Goal: Task Accomplishment & Management: Use online tool/utility

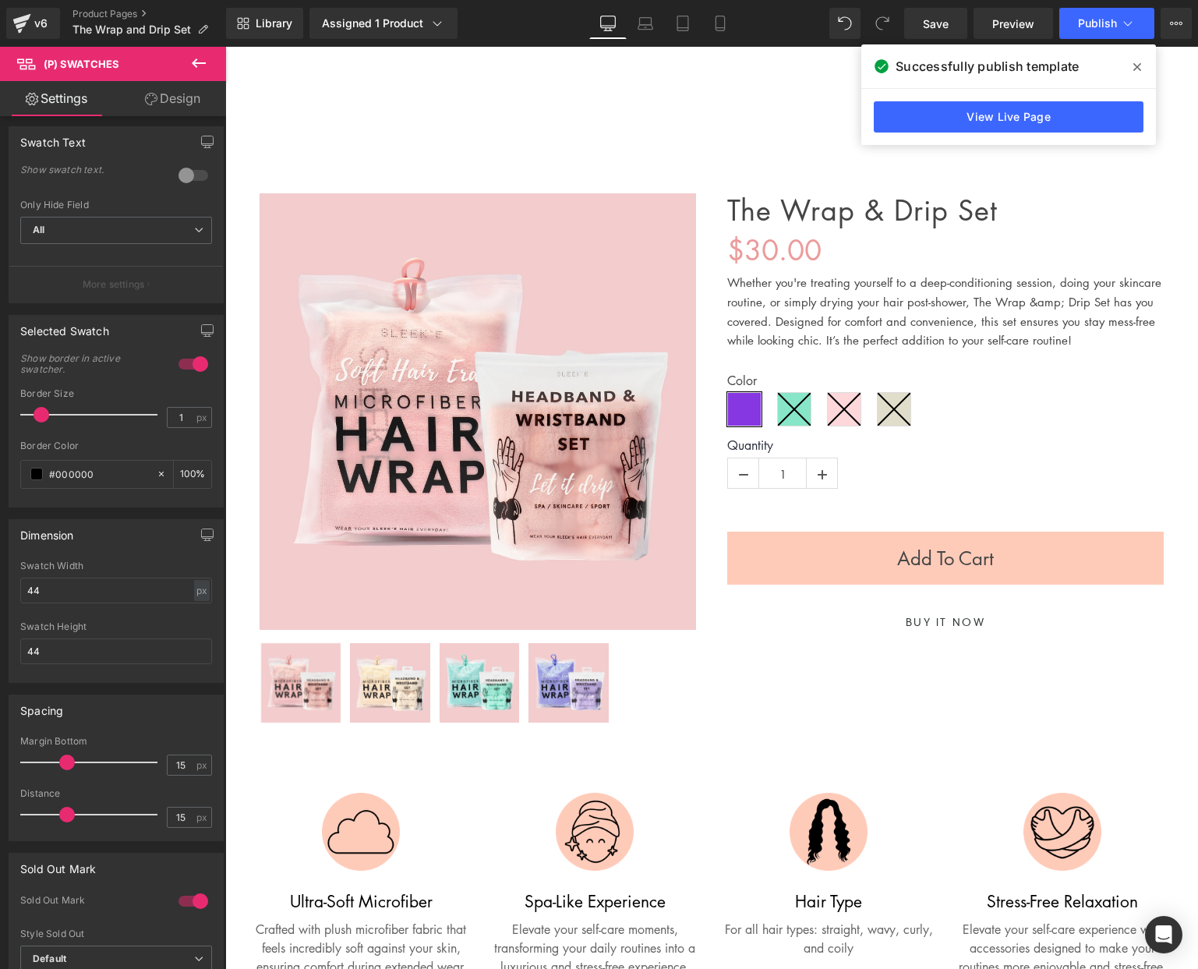
click at [0, 0] on span at bounding box center [0, 0] width 0 height 0
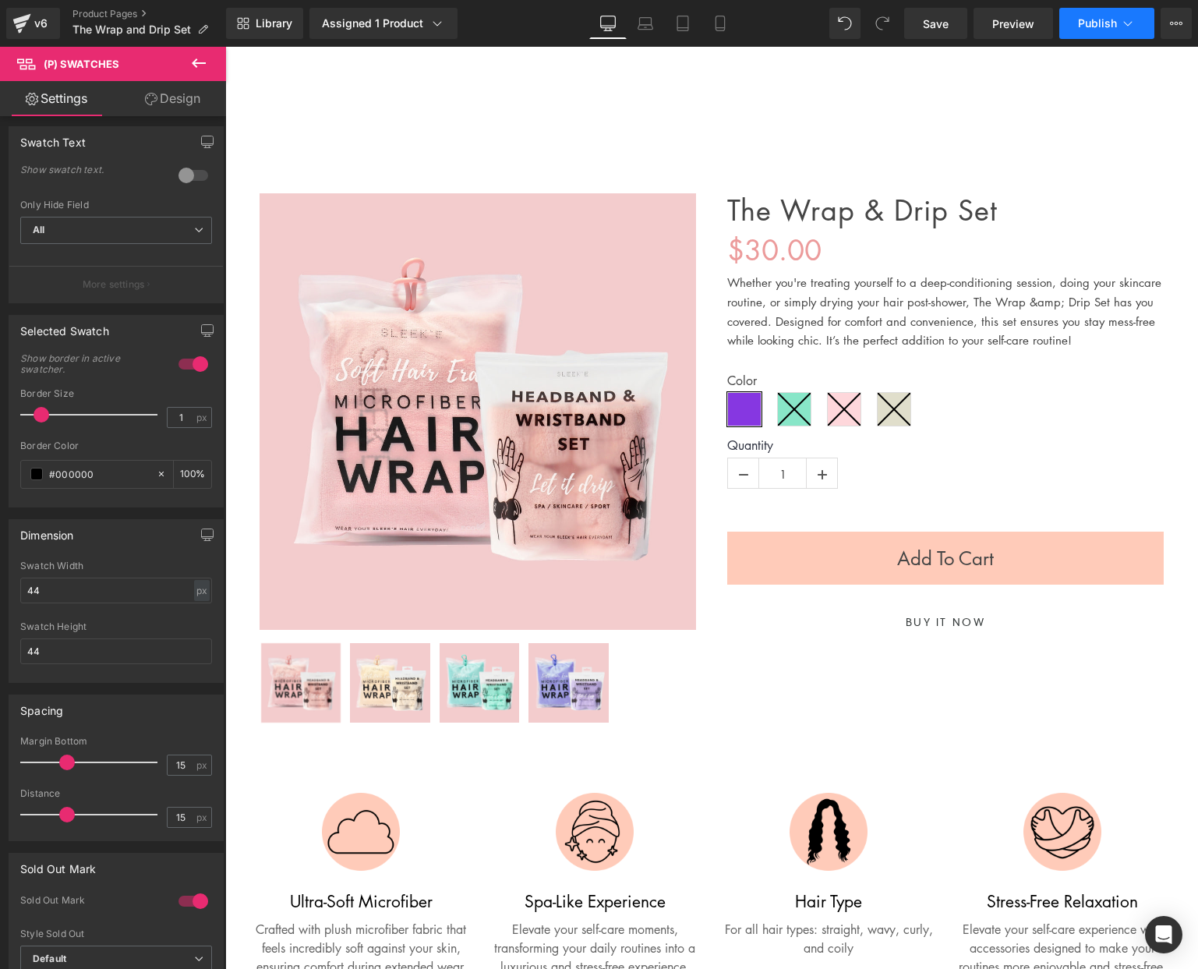
click at [1088, 19] on span "Publish" at bounding box center [1097, 23] width 39 height 12
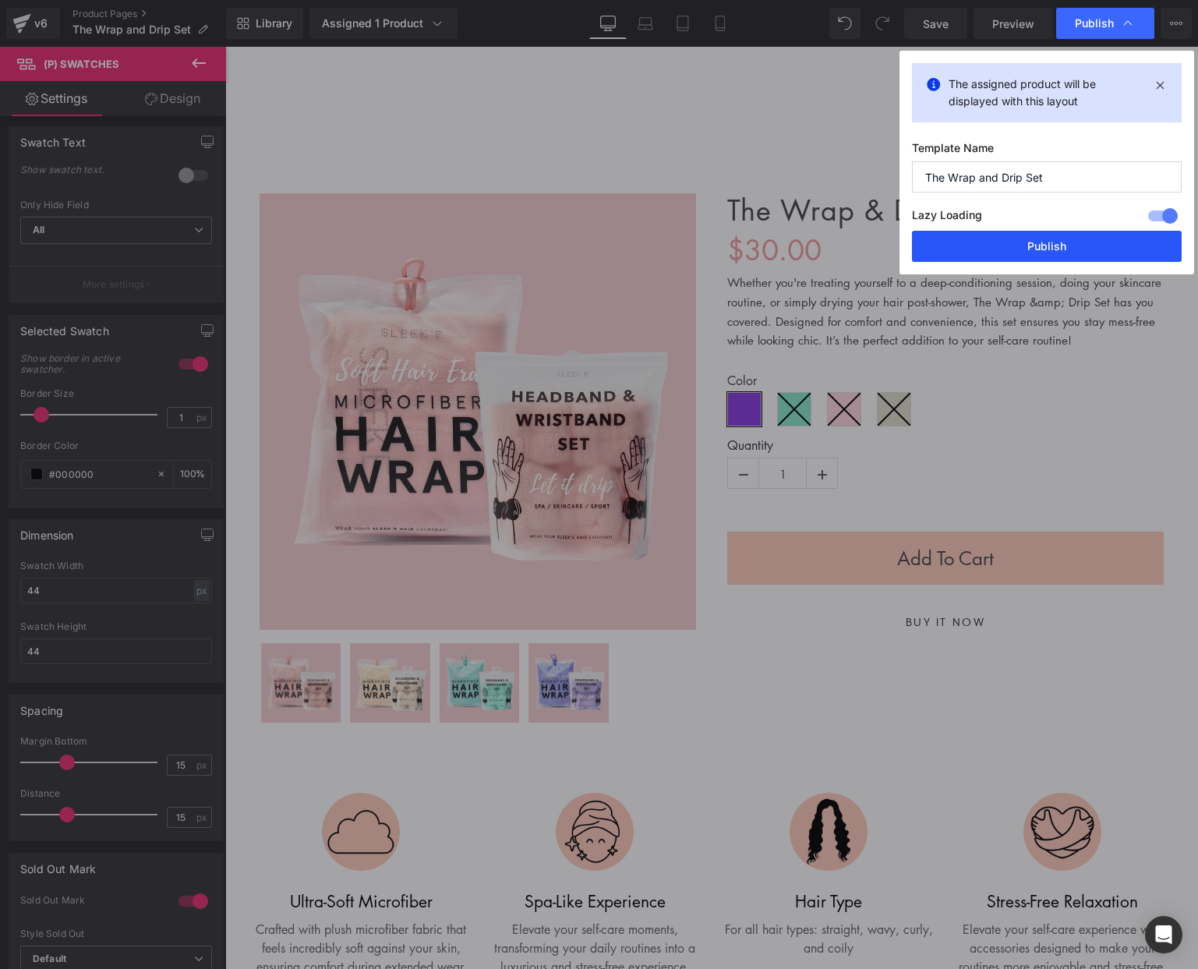
drag, startPoint x: 1020, startPoint y: 244, endPoint x: 701, endPoint y: 180, distance: 325.9
click at [0, 0] on button "Publish" at bounding box center [0, 0] width 0 height 0
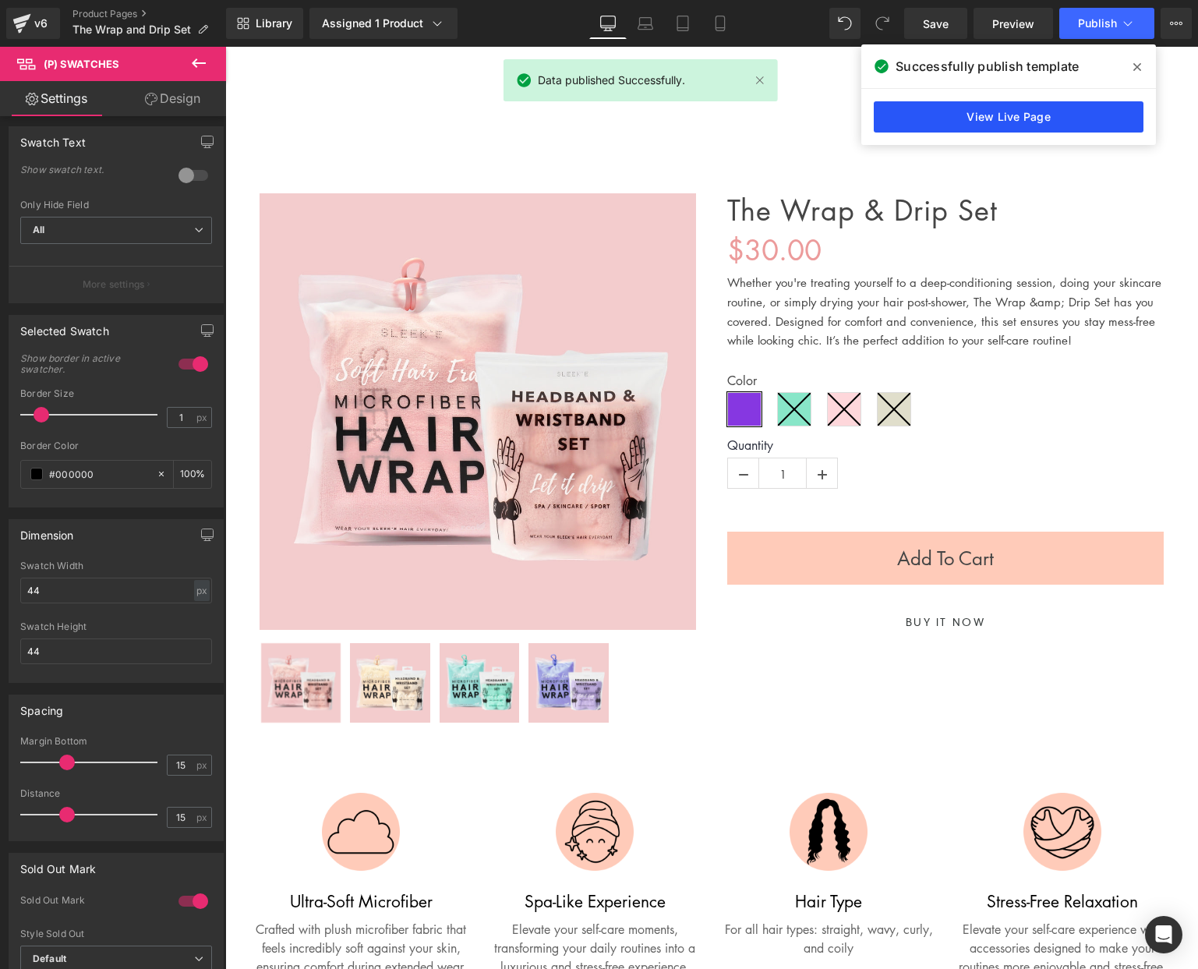
click at [992, 127] on link "View Live Page" at bounding box center [1009, 116] width 270 height 31
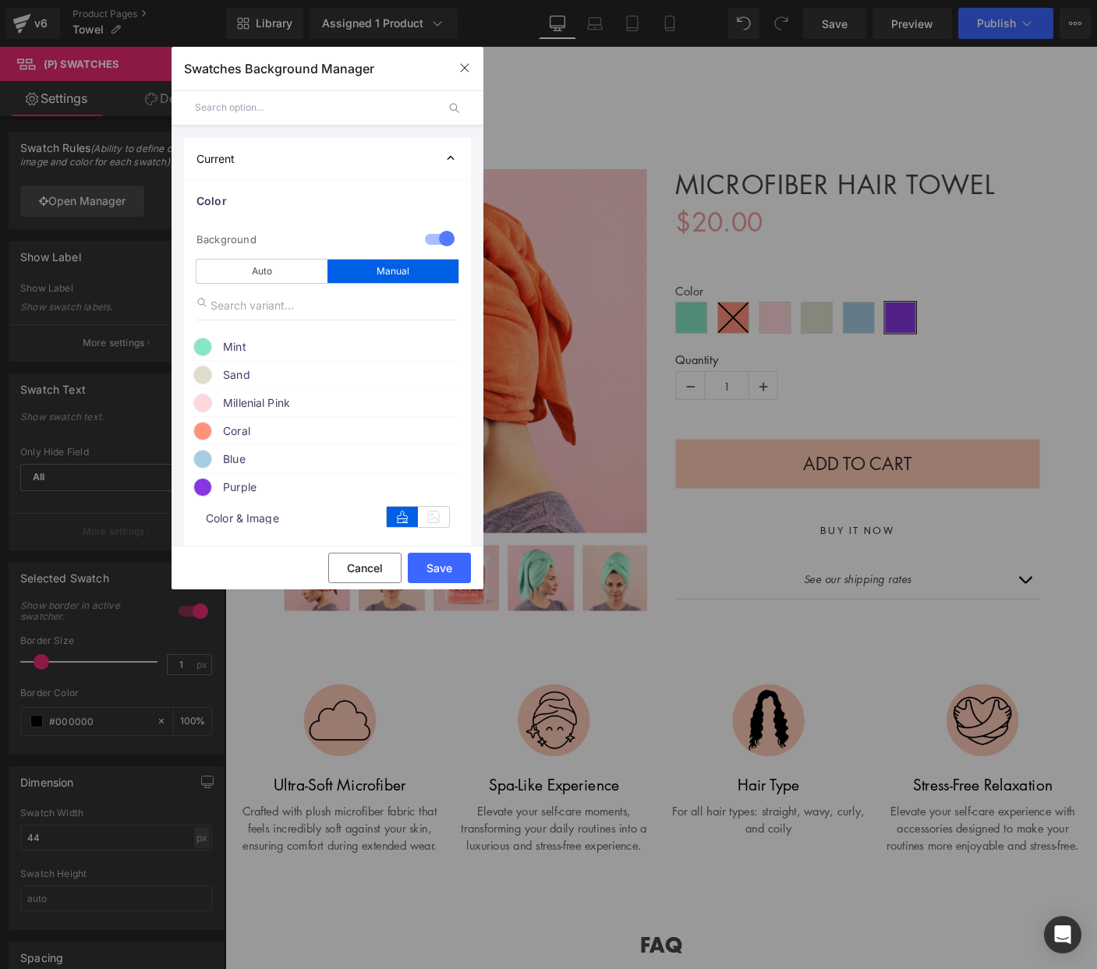
scroll to position [217, 0]
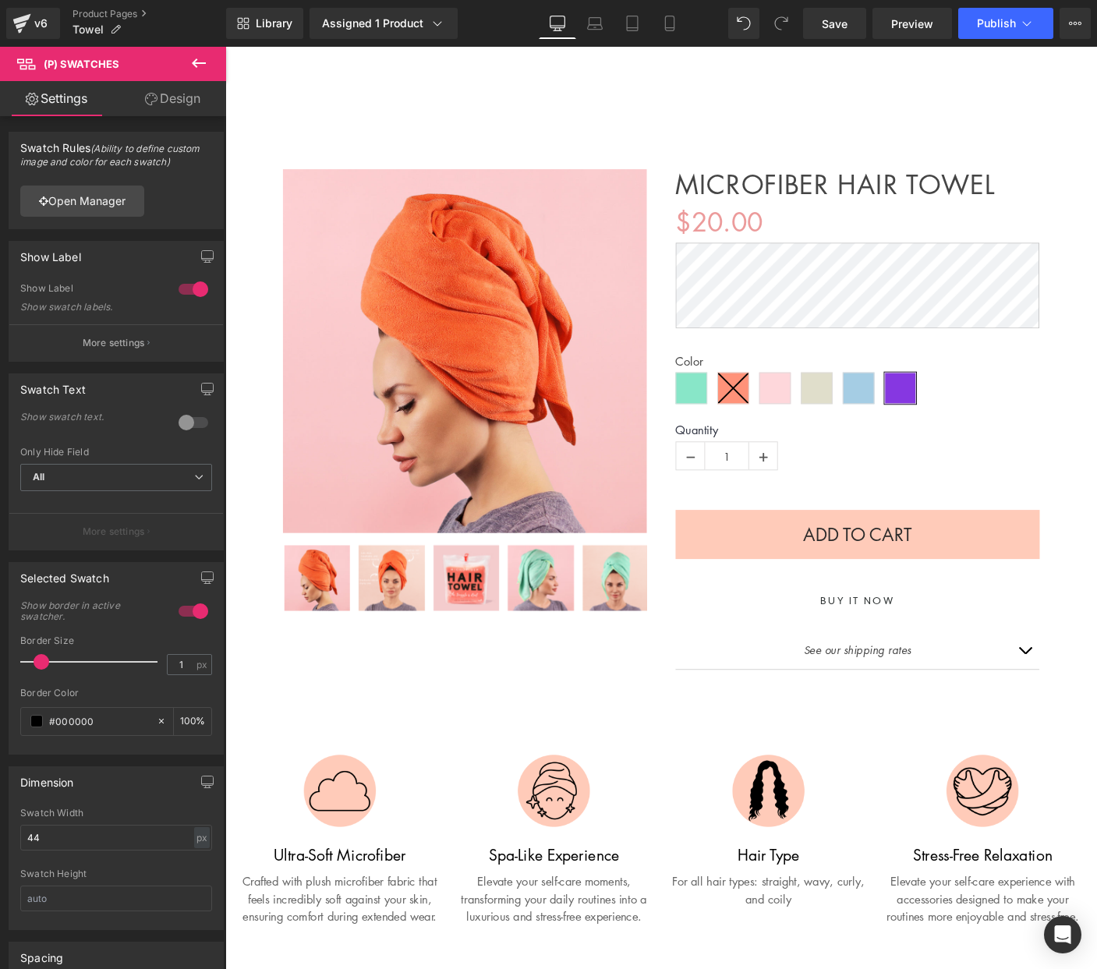
drag, startPoint x: 193, startPoint y: 61, endPoint x: 185, endPoint y: 61, distance: 8.6
click at [193, 61] on icon at bounding box center [198, 63] width 19 height 19
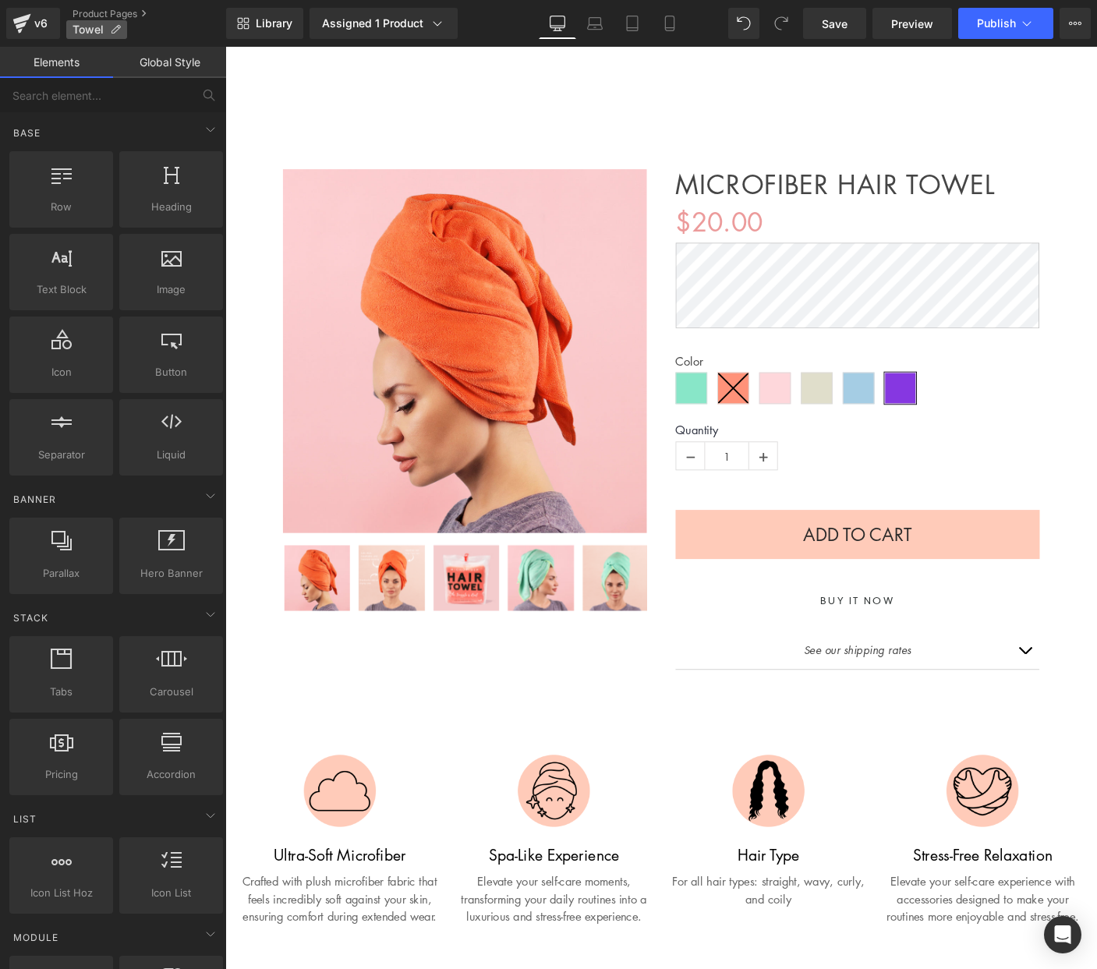
drag, startPoint x: 88, startPoint y: 29, endPoint x: 72, endPoint y: 27, distance: 15.7
click at [88, 29] on span "Towel" at bounding box center [87, 29] width 31 height 12
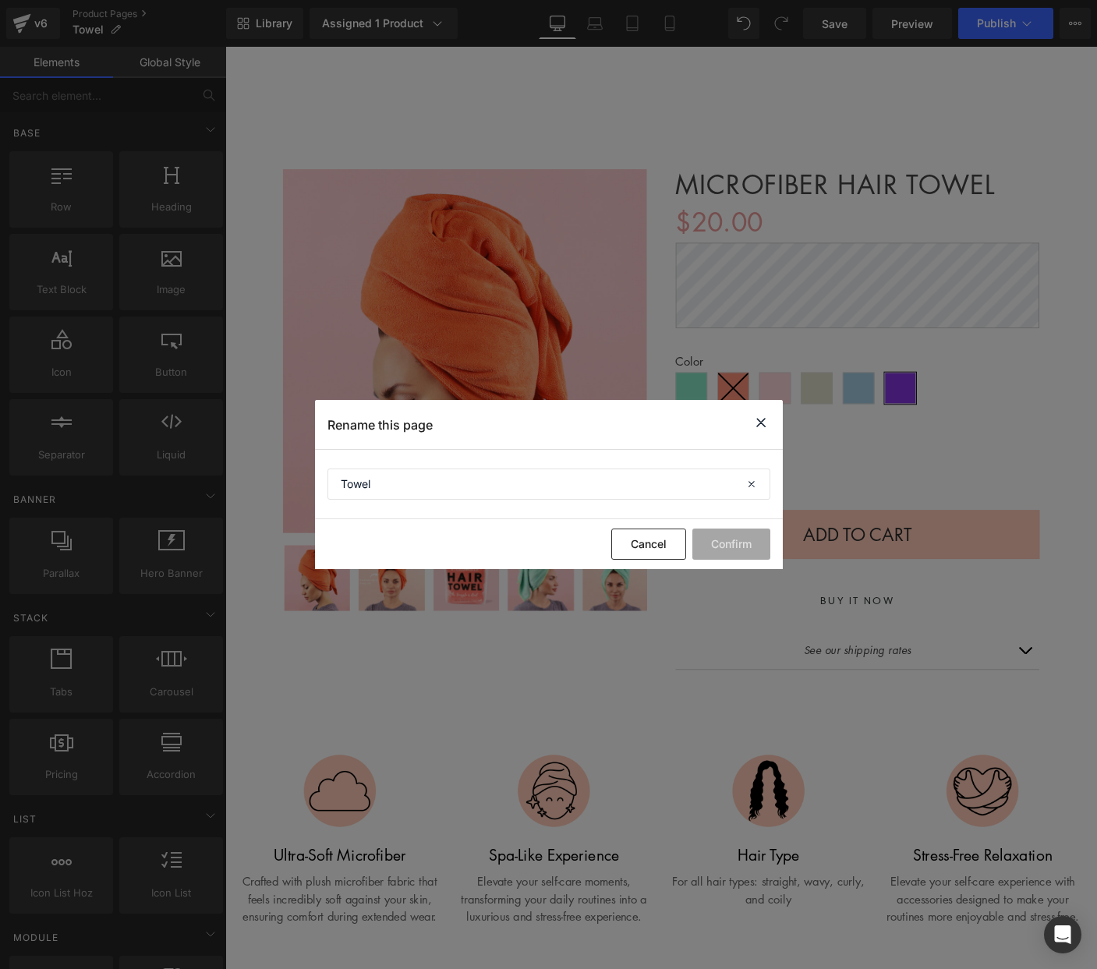
click at [768, 412] on div "Rename this page" at bounding box center [549, 424] width 468 height 49
click at [759, 424] on icon at bounding box center [760, 422] width 19 height 19
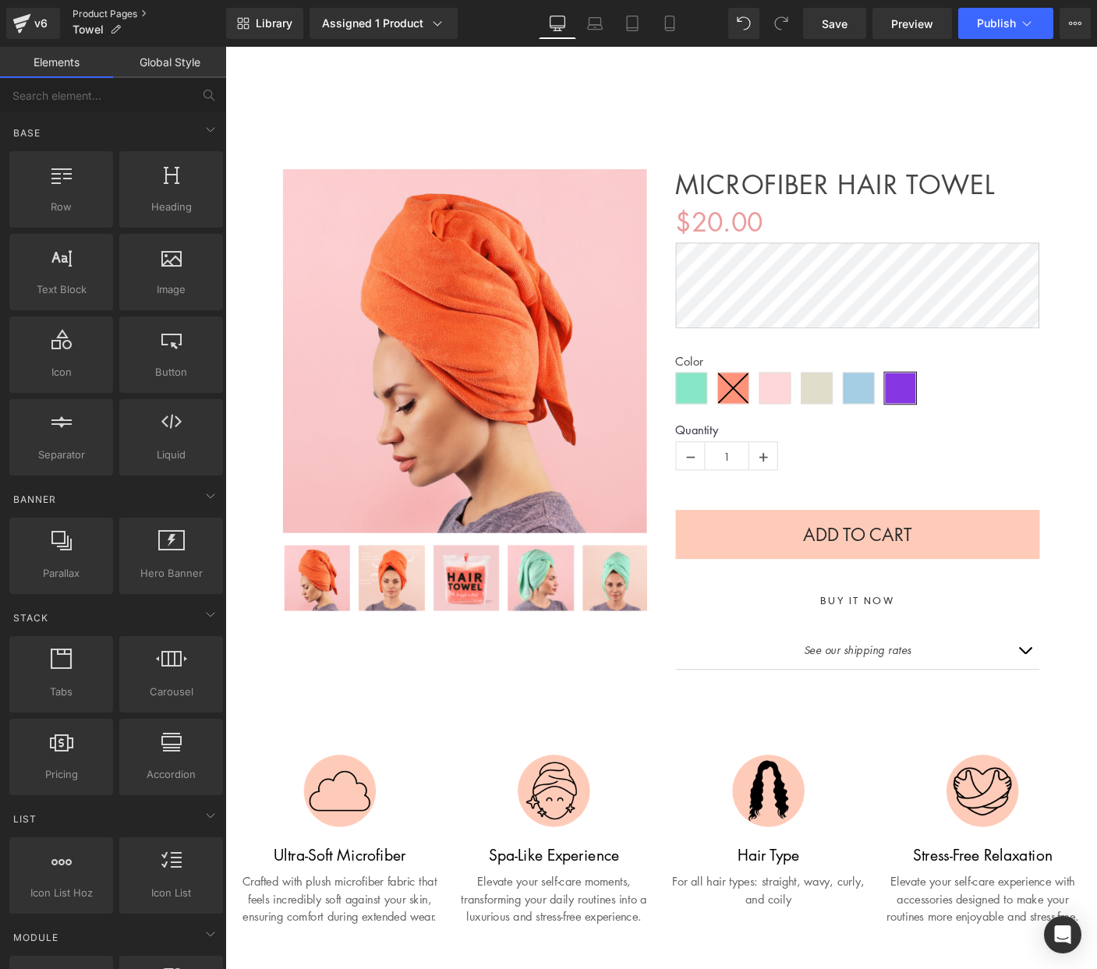
click at [87, 13] on link "Product Pages" at bounding box center [149, 14] width 154 height 12
click at [270, 29] on span "Library" at bounding box center [274, 23] width 37 height 14
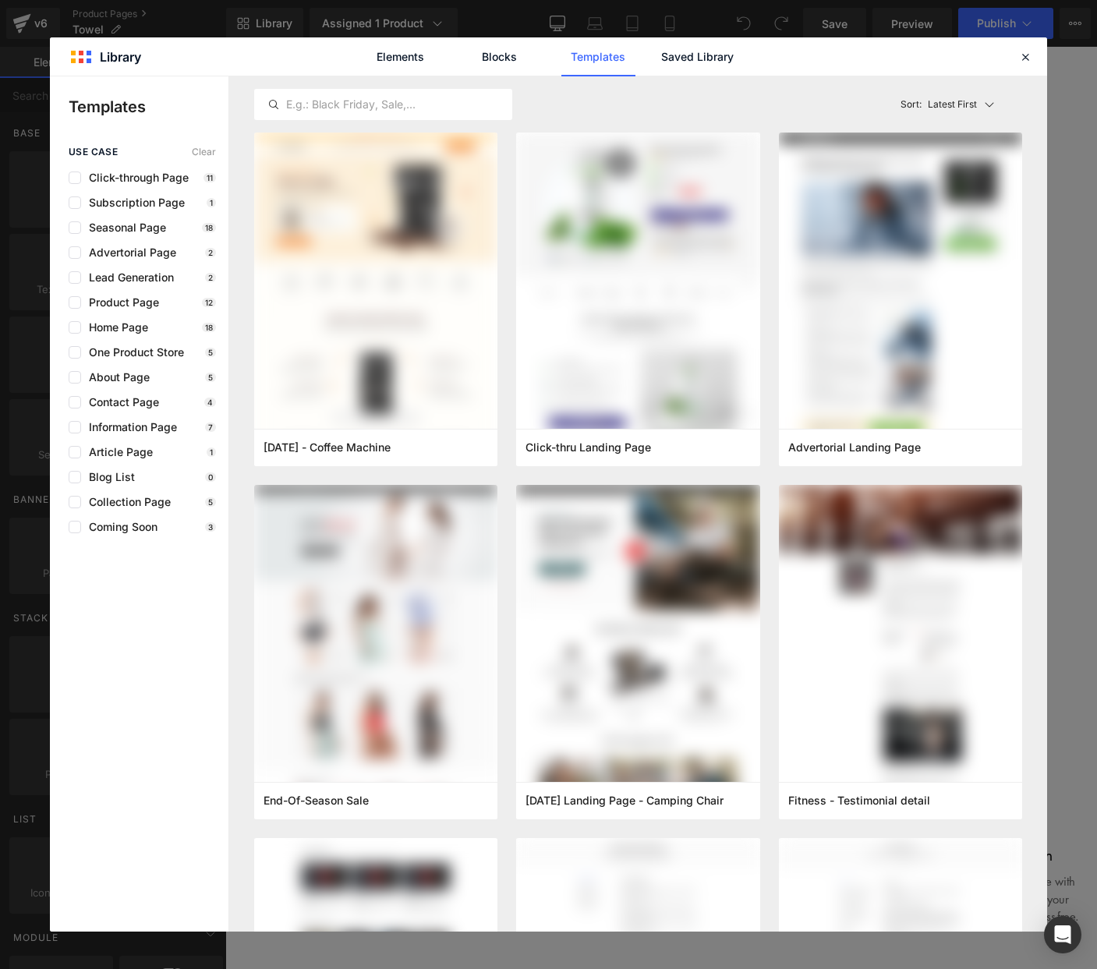
drag, startPoint x: 1297, startPoint y: 228, endPoint x: 1136, endPoint y: 110, distance: 199.5
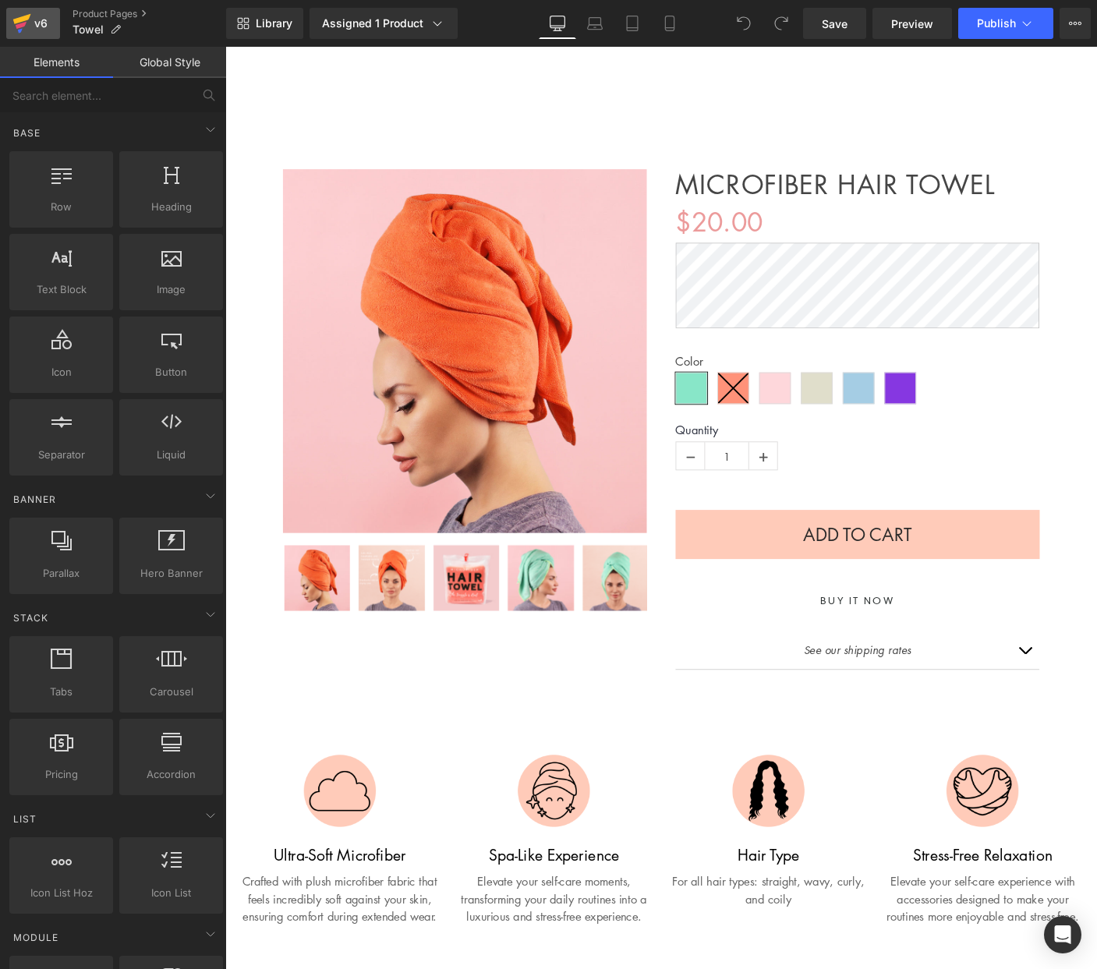
click at [44, 21] on div "v6" at bounding box center [40, 23] width 19 height 20
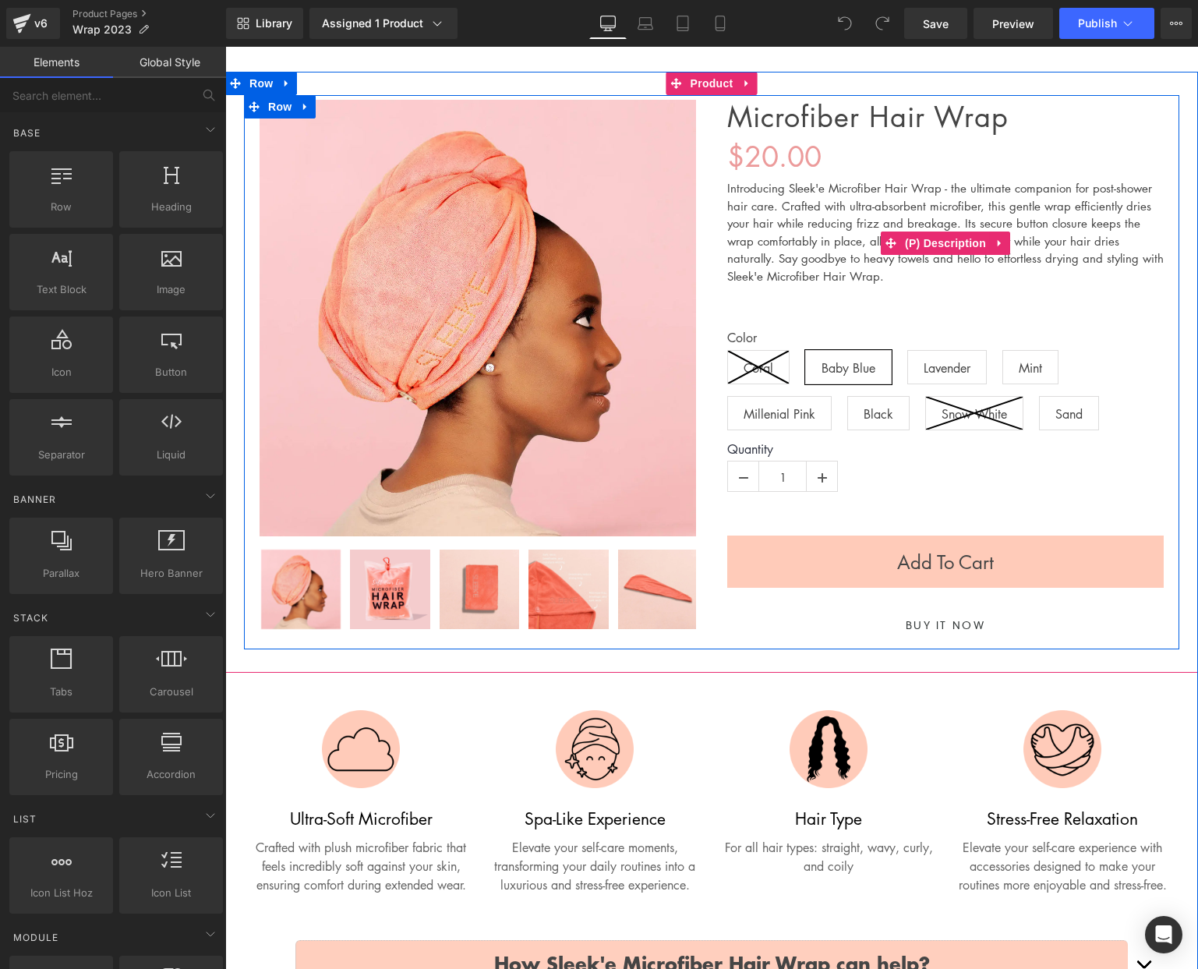
scroll to position [99, 0]
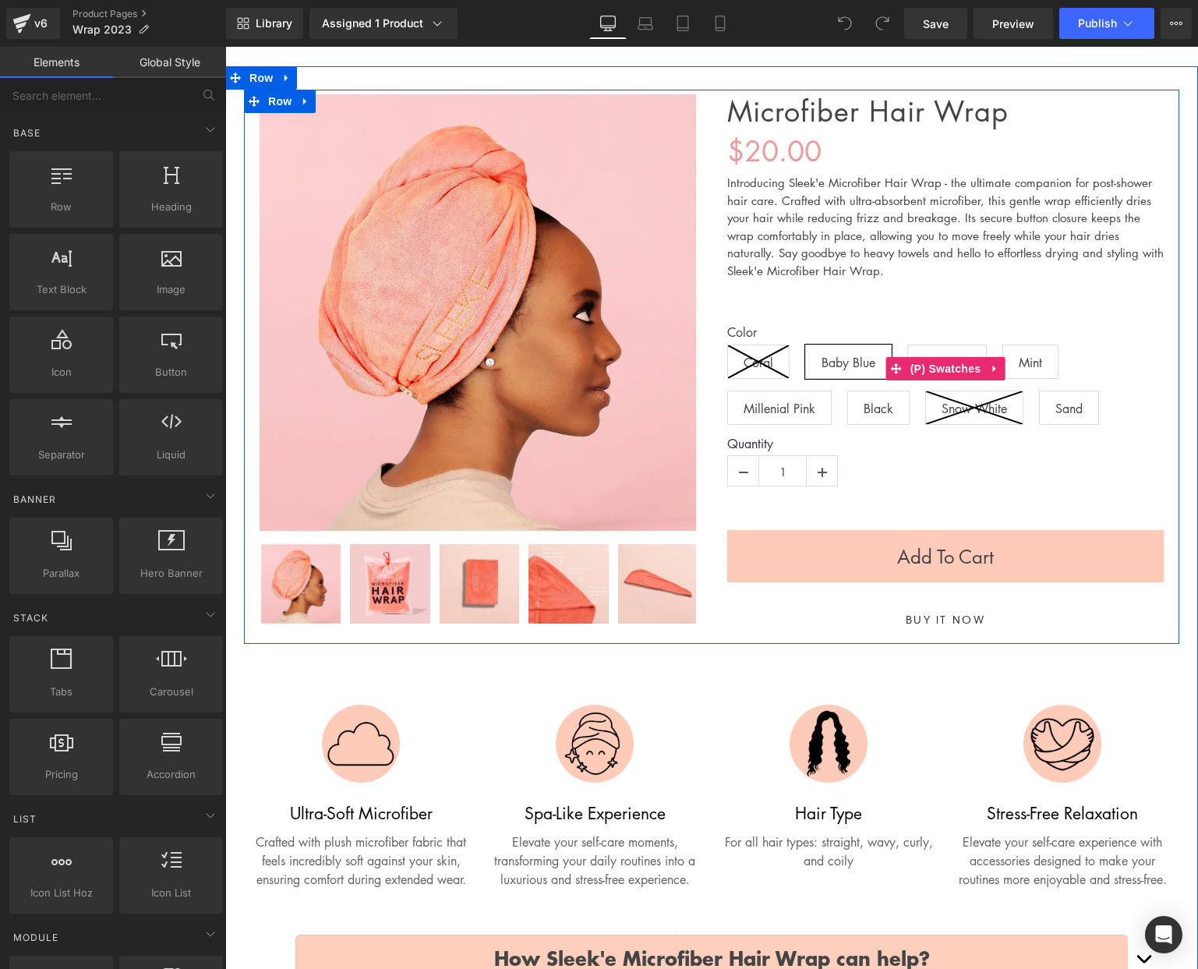
click at [768, 372] on icon at bounding box center [758, 361] width 61 height 33
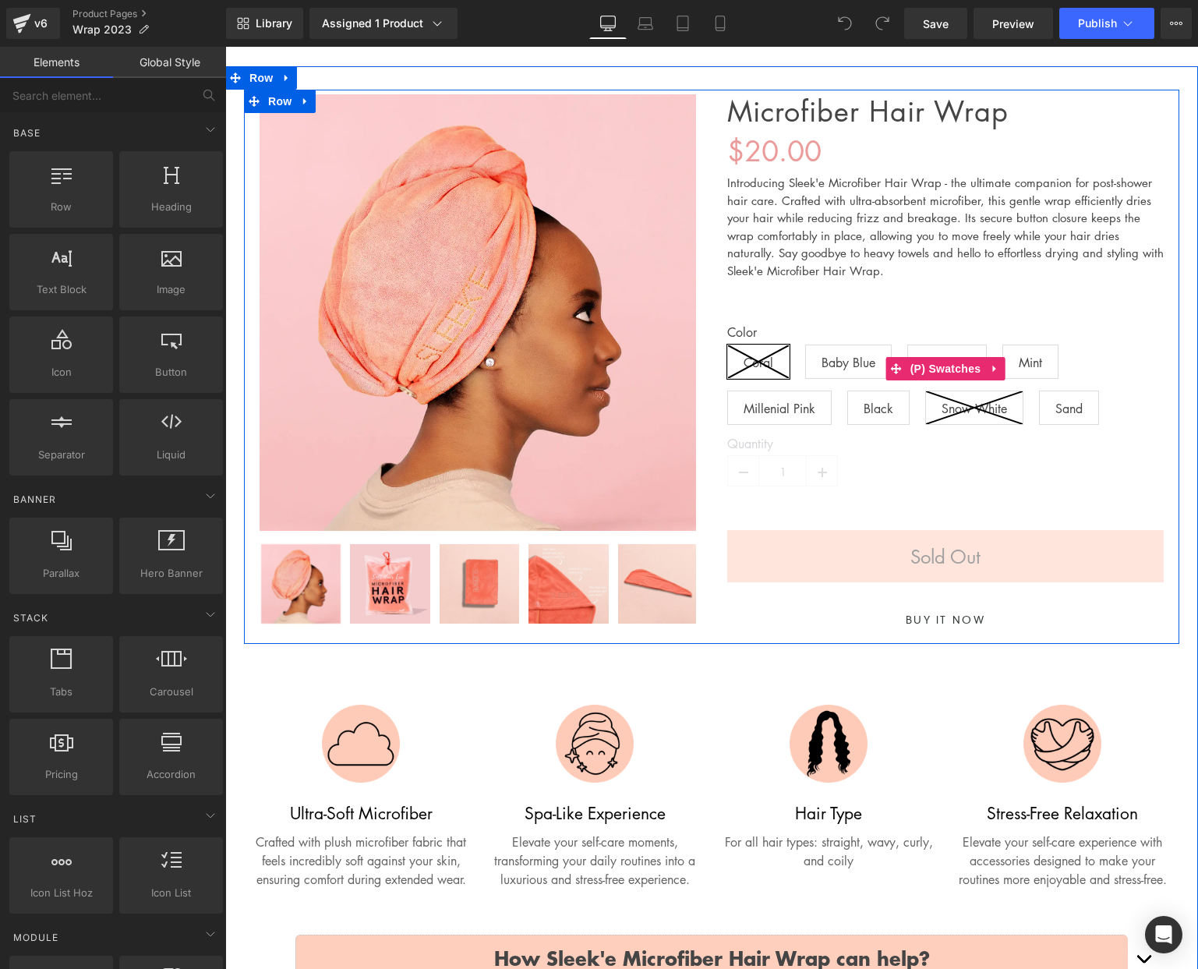
click at [864, 382] on div "Color Coral Baby Blue Lavender Mint Millenial Pink Black Snow White Sand" at bounding box center [945, 380] width 436 height 111
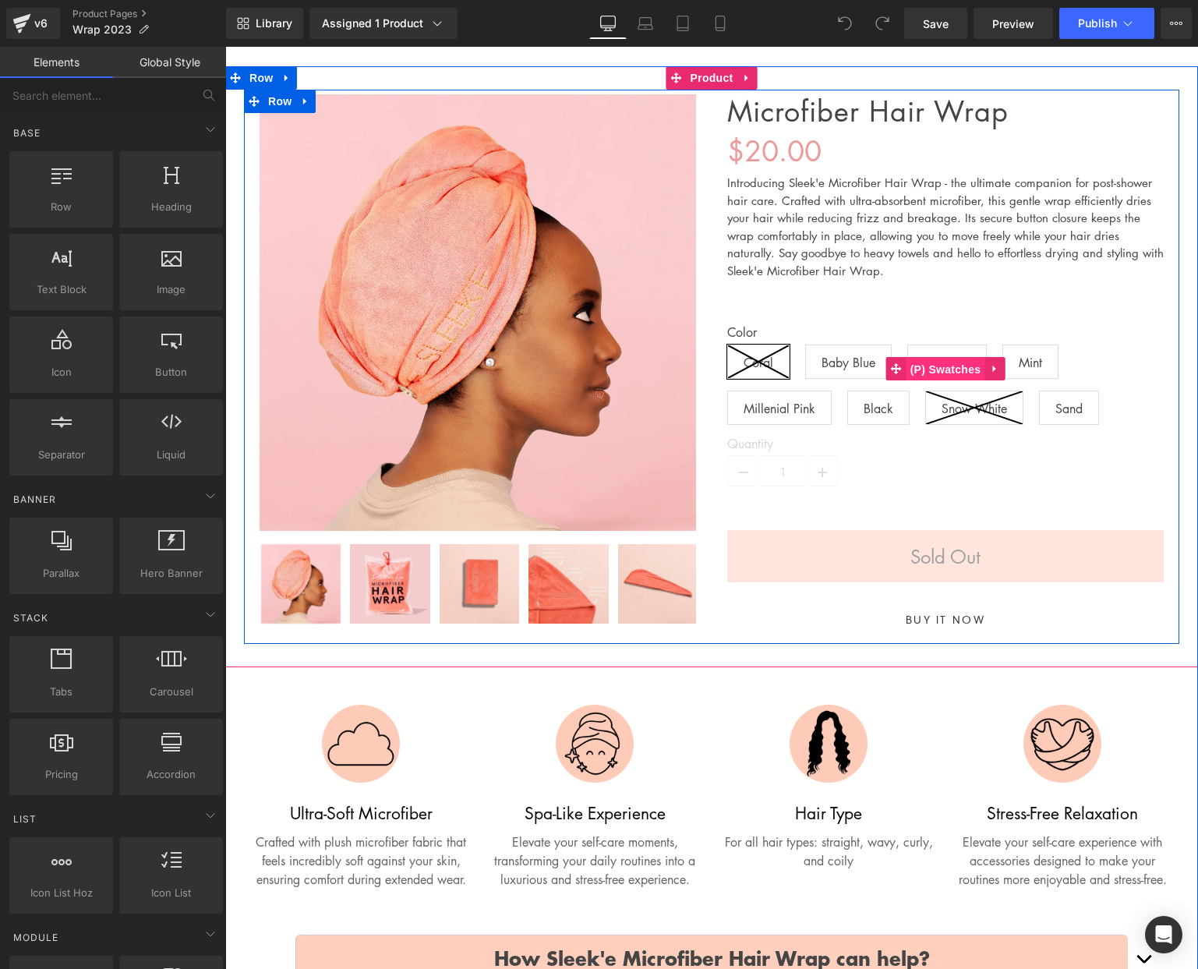
click at [927, 370] on span "(P) Swatches" at bounding box center [945, 369] width 79 height 23
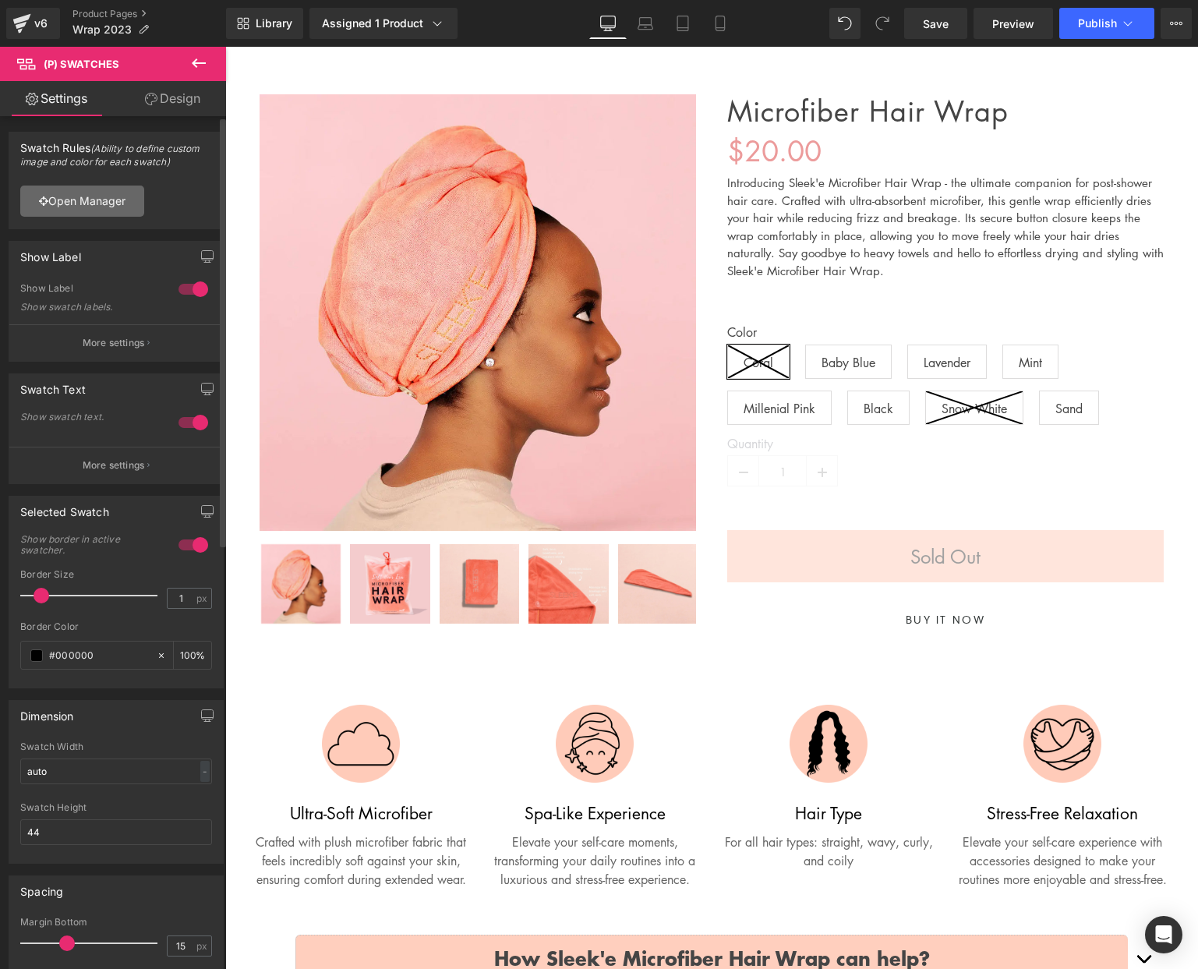
click at [102, 198] on link "Open Manager" at bounding box center [82, 201] width 124 height 31
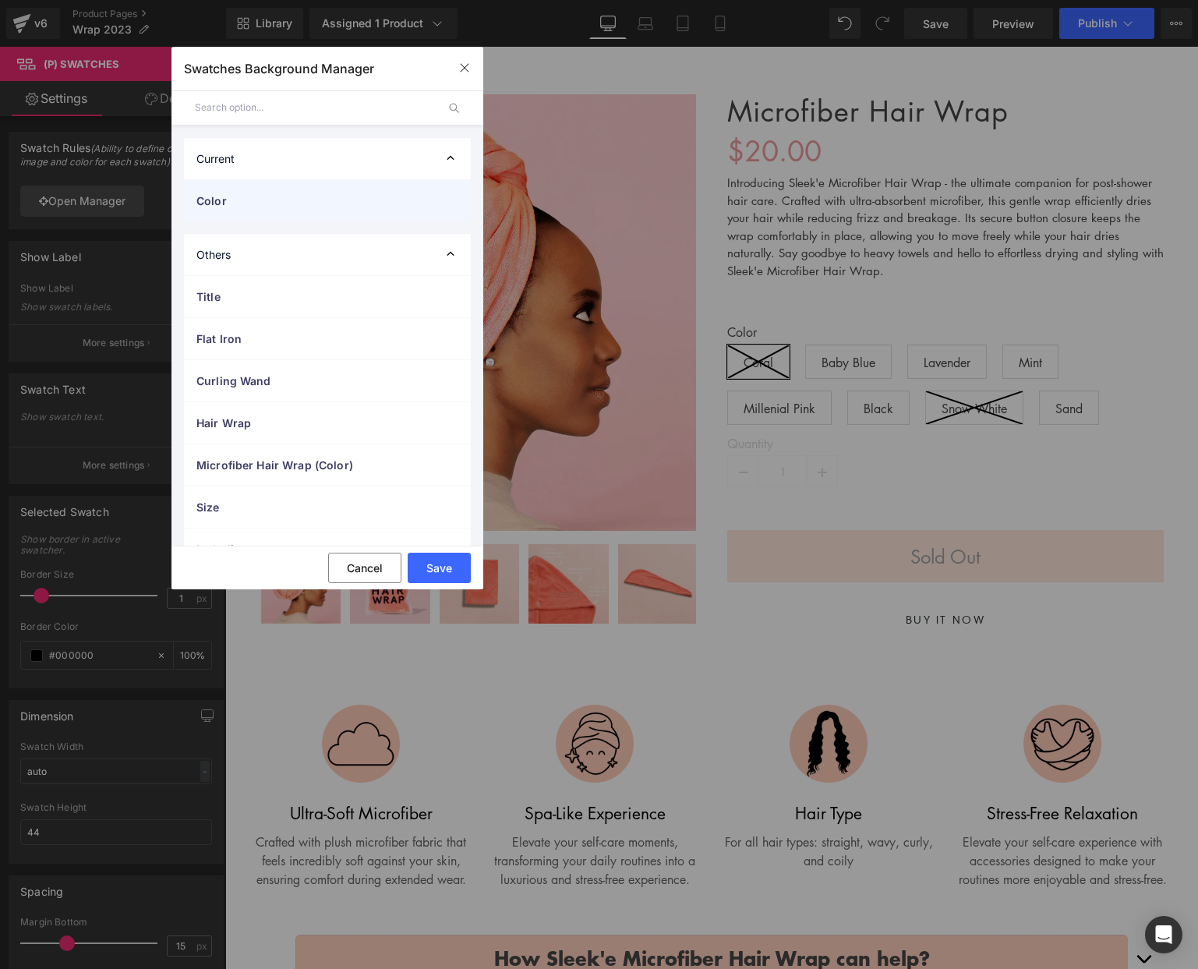
click at [362, 207] on span "Color" at bounding box center [311, 201] width 231 height 16
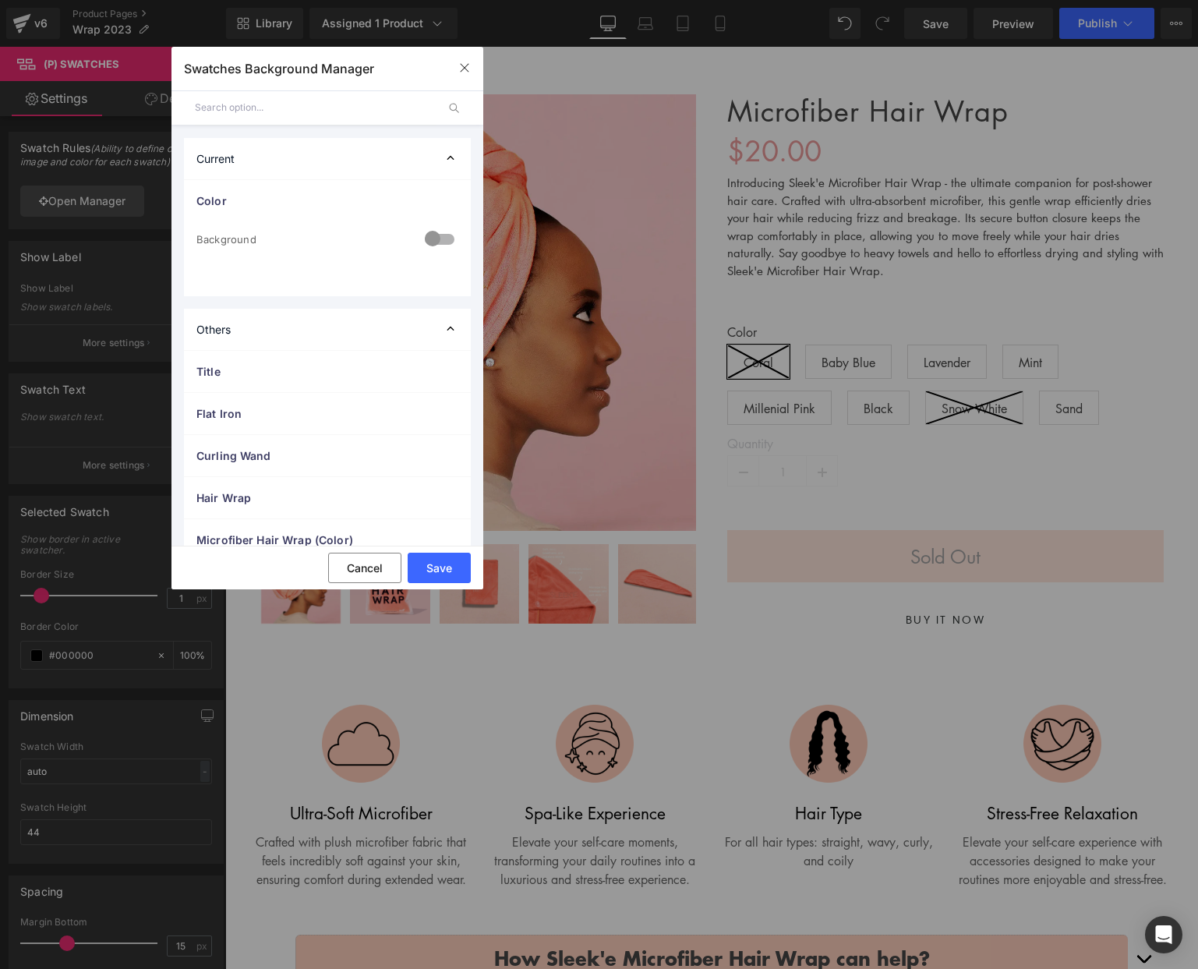
click at [0, 0] on div at bounding box center [0, 0] width 0 height 0
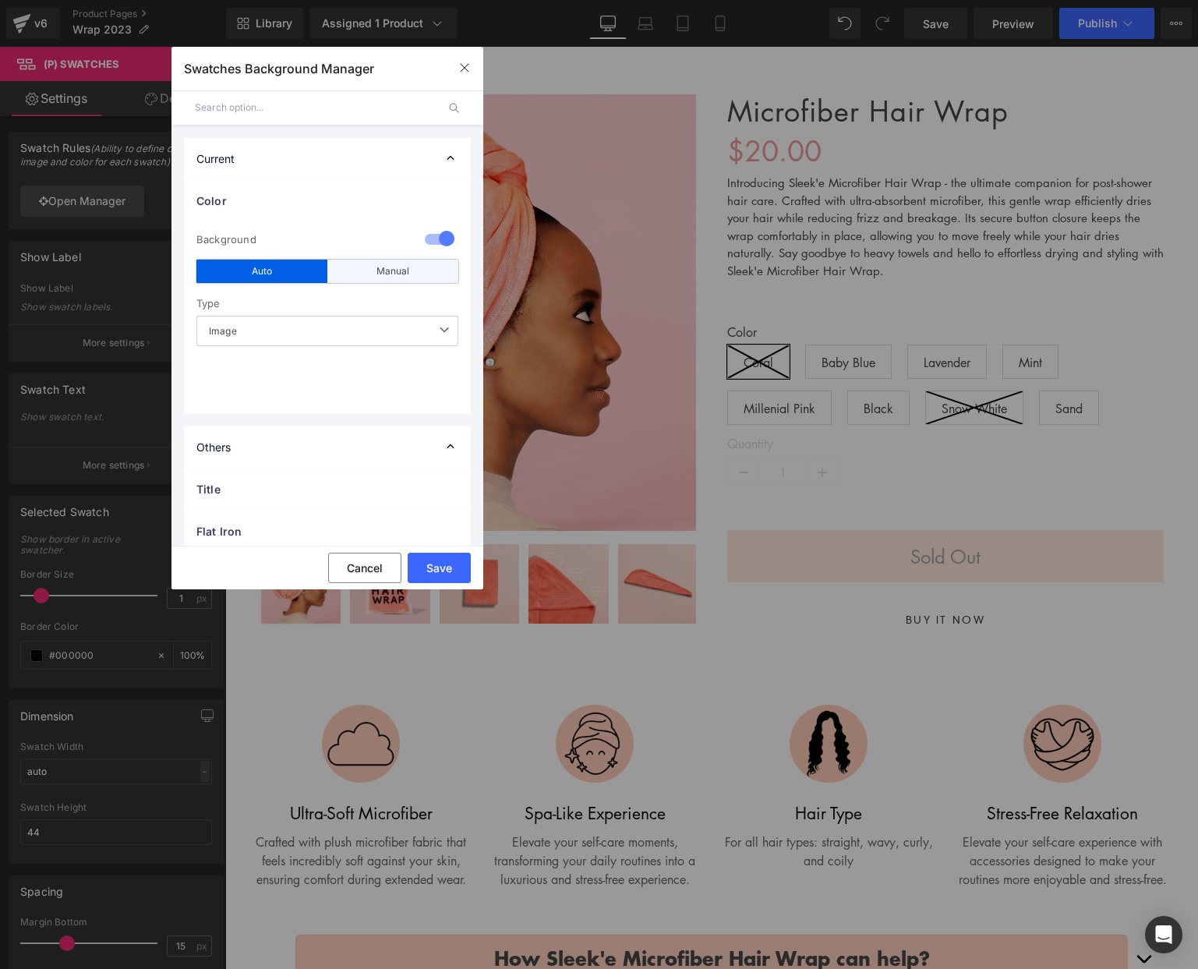
drag, startPoint x: 405, startPoint y: 278, endPoint x: 389, endPoint y: 295, distance: 22.6
click at [404, 278] on div "Manual" at bounding box center [392, 271] width 131 height 23
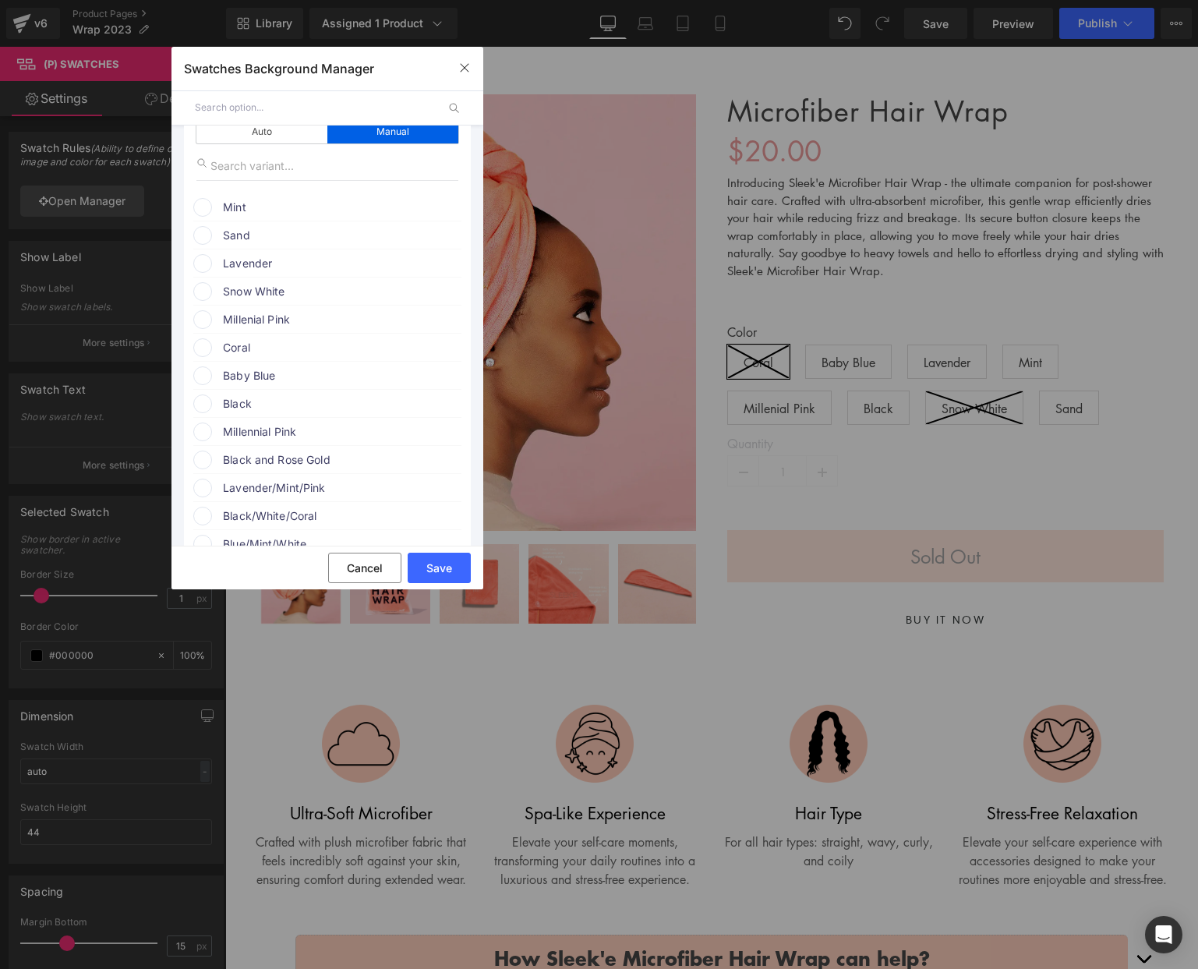
scroll to position [136, 0]
click at [0, 0] on span "Mint" at bounding box center [0, 0] width 0 height 0
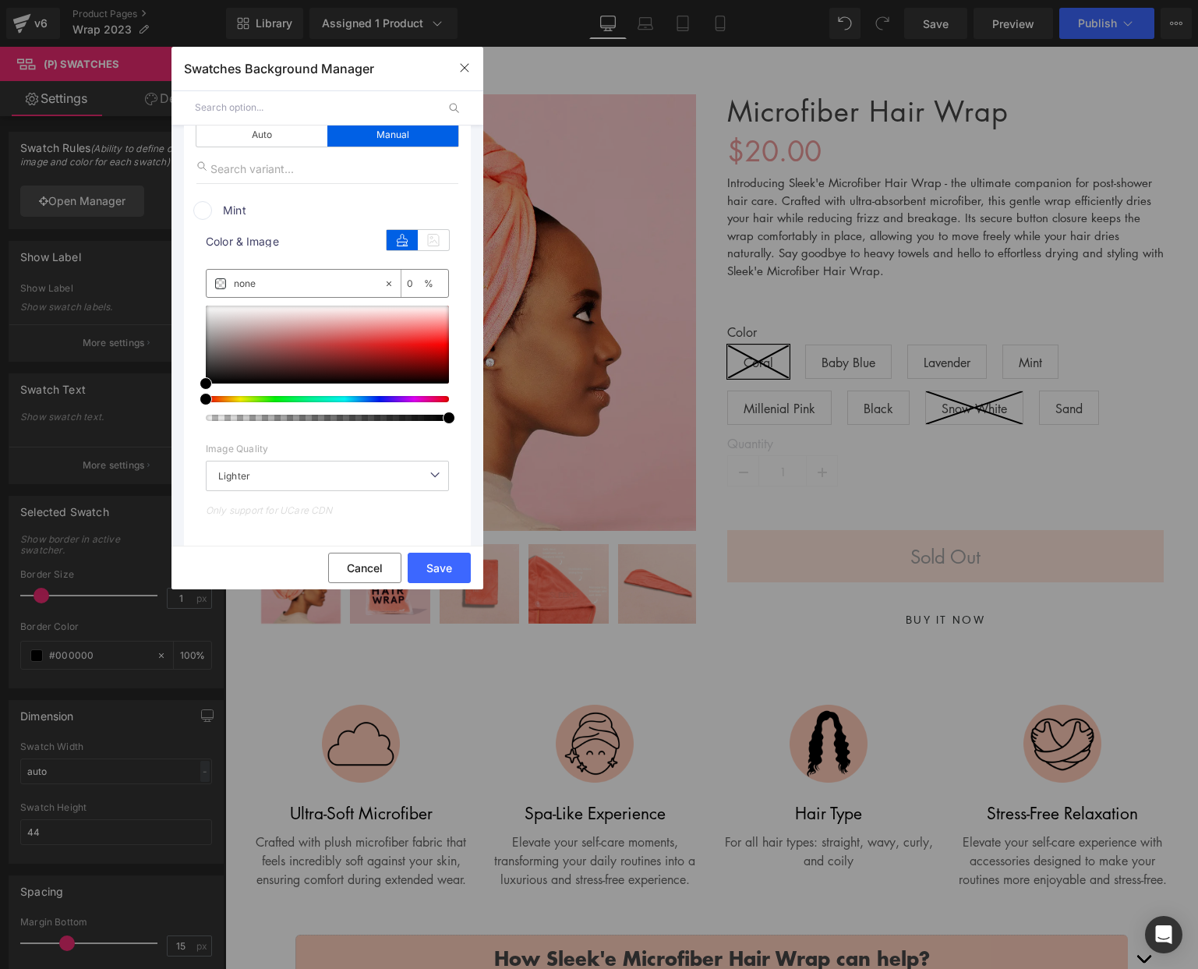
click at [277, 275] on input "none" at bounding box center [309, 283] width 150 height 17
paste input "88e6c8"
type input "88e6c8"
type input "100"
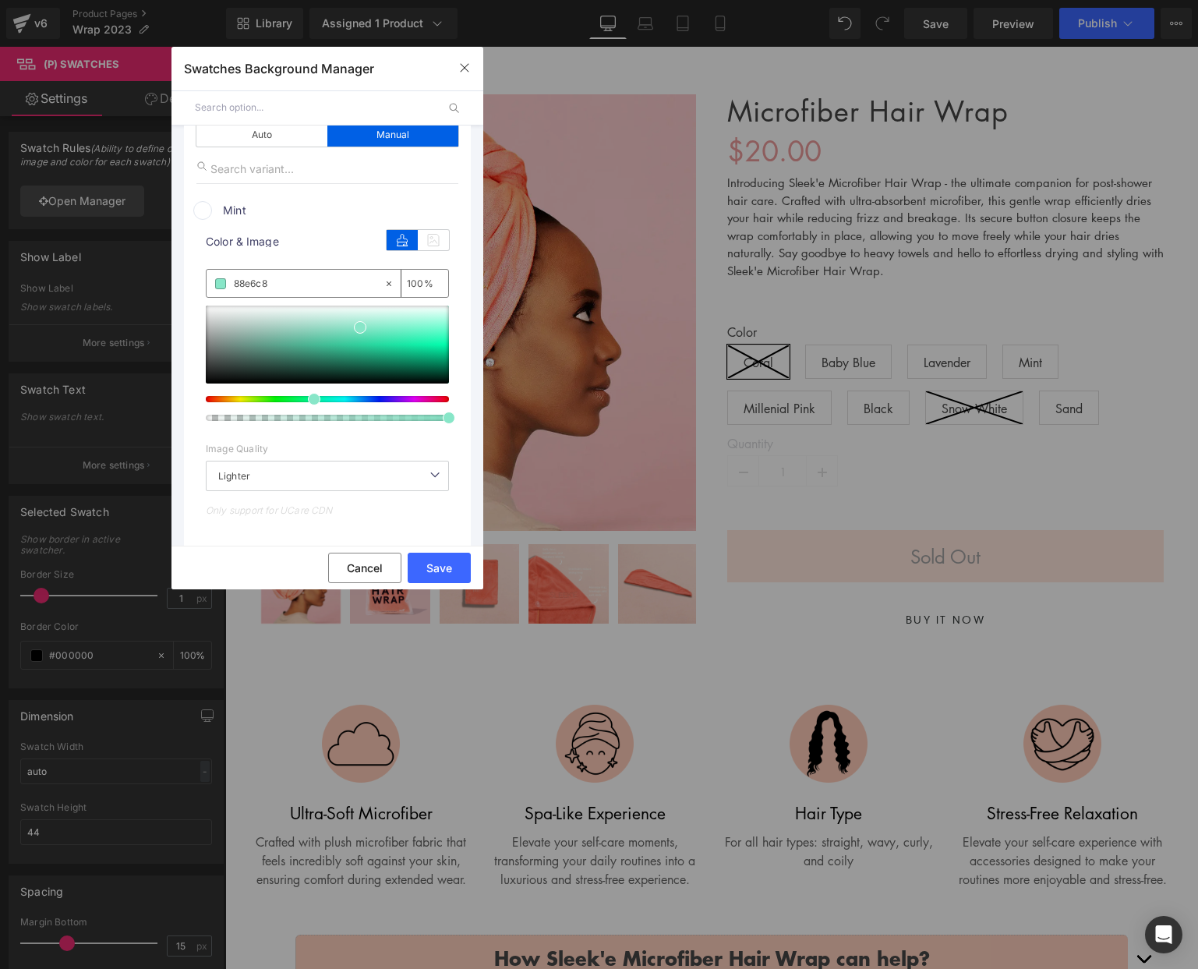
type input "#88e6c8"
click at [0, 0] on span "Mint" at bounding box center [0, 0] width 0 height 0
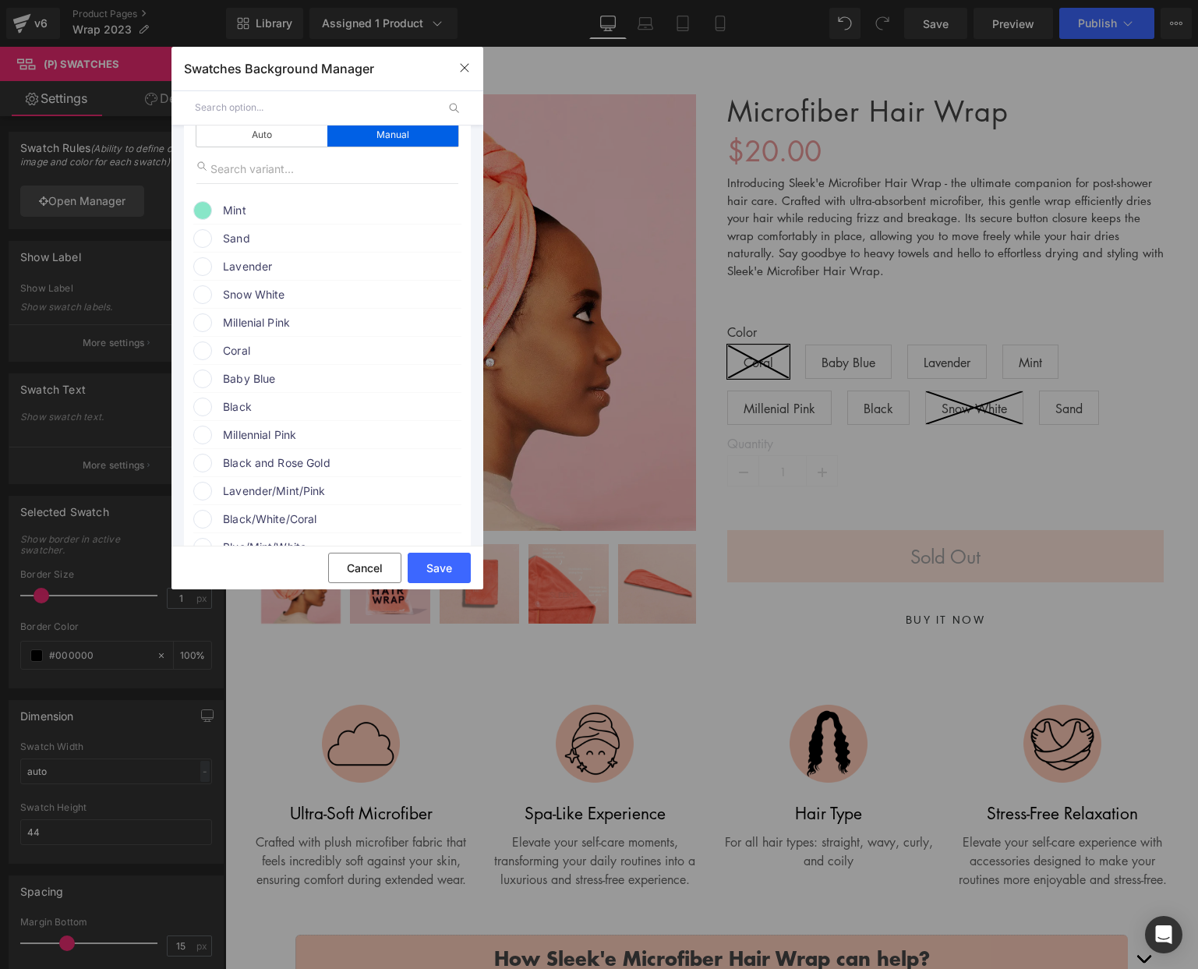
drag, startPoint x: 274, startPoint y: 236, endPoint x: 294, endPoint y: 256, distance: 28.1
click at [274, 236] on span "Sand" at bounding box center [341, 238] width 237 height 19
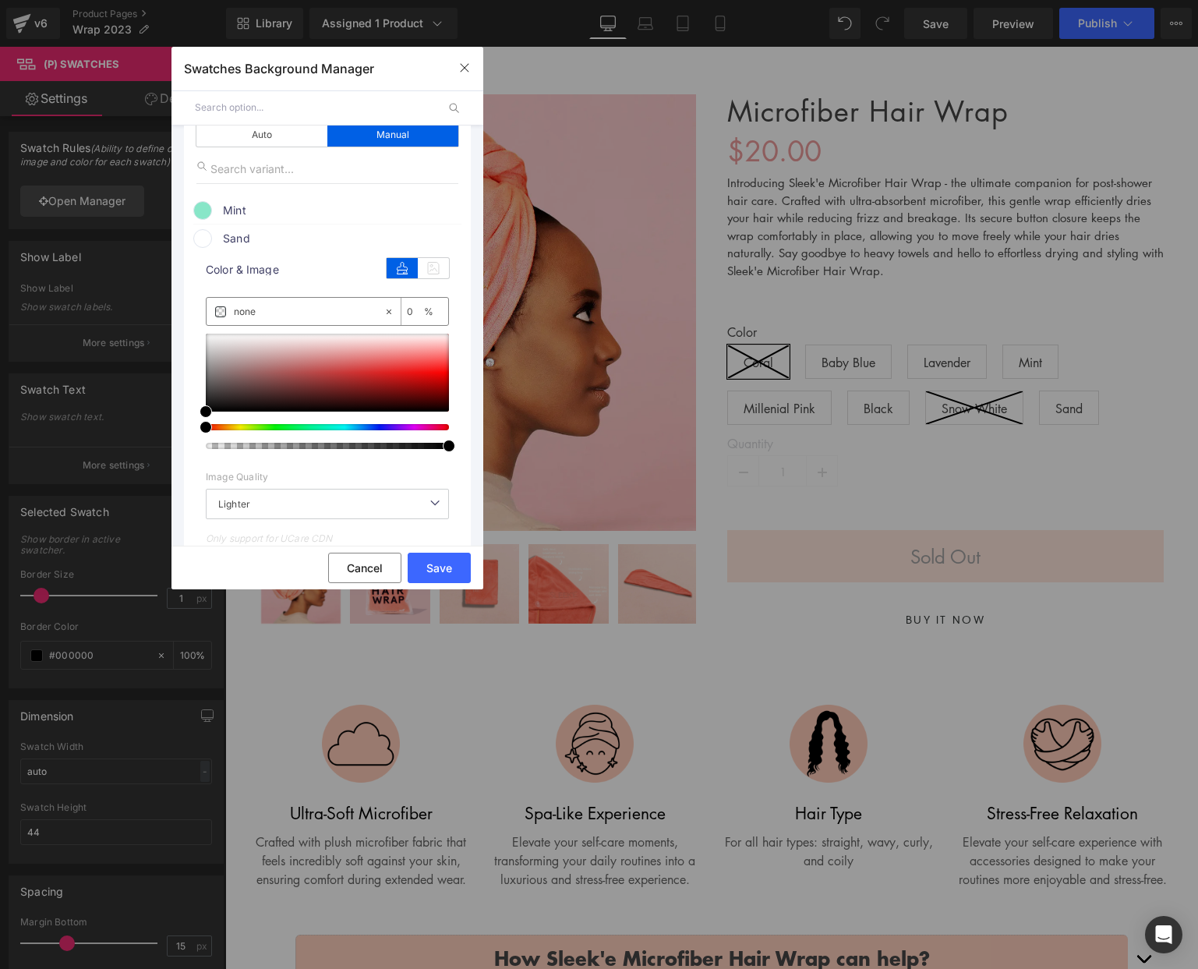
click at [0, 0] on input "none" at bounding box center [0, 0] width 0 height 0
paste input "e0decb"
type input "e0decb"
type input "100"
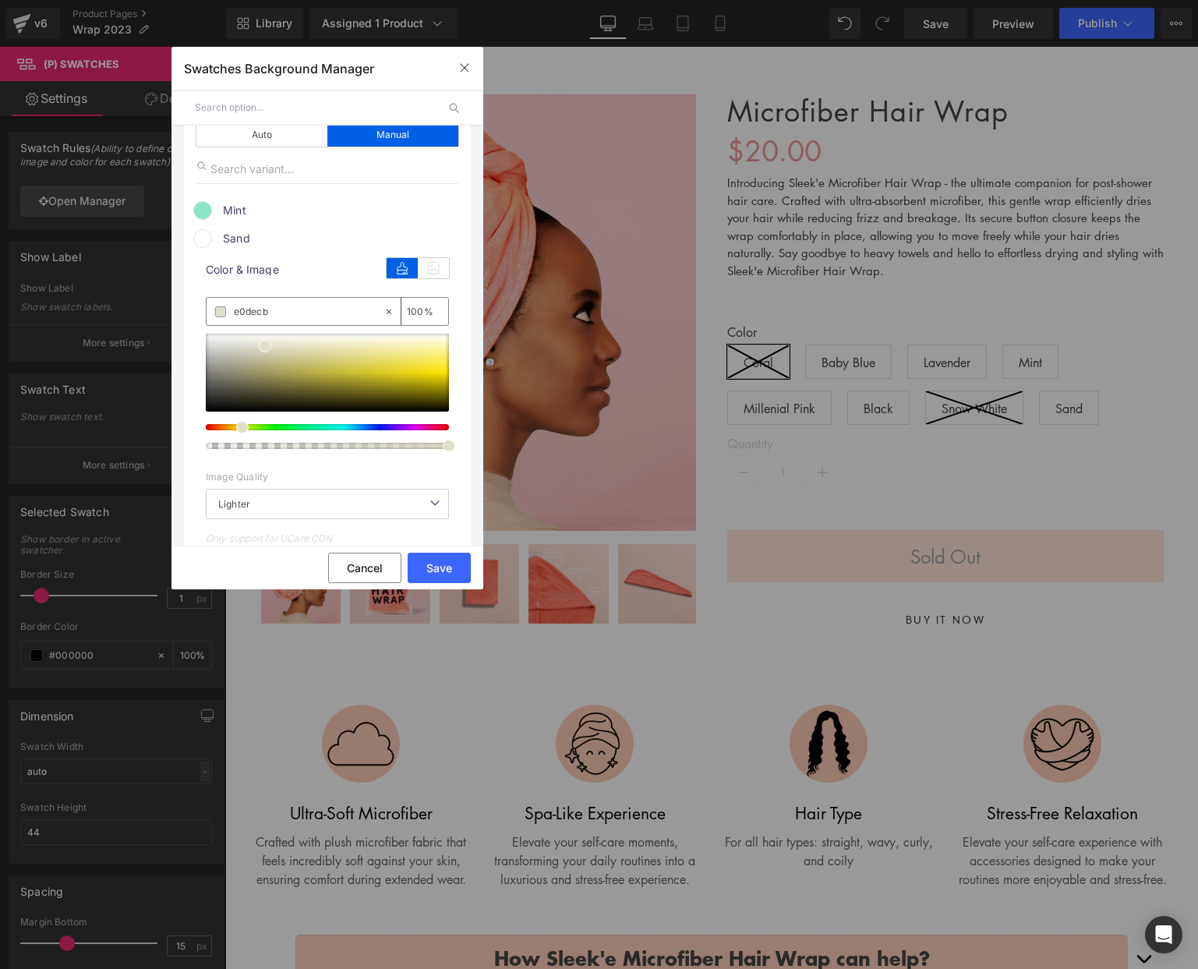
type input "#e0decb"
click at [272, 238] on span "Sand" at bounding box center [341, 238] width 237 height 19
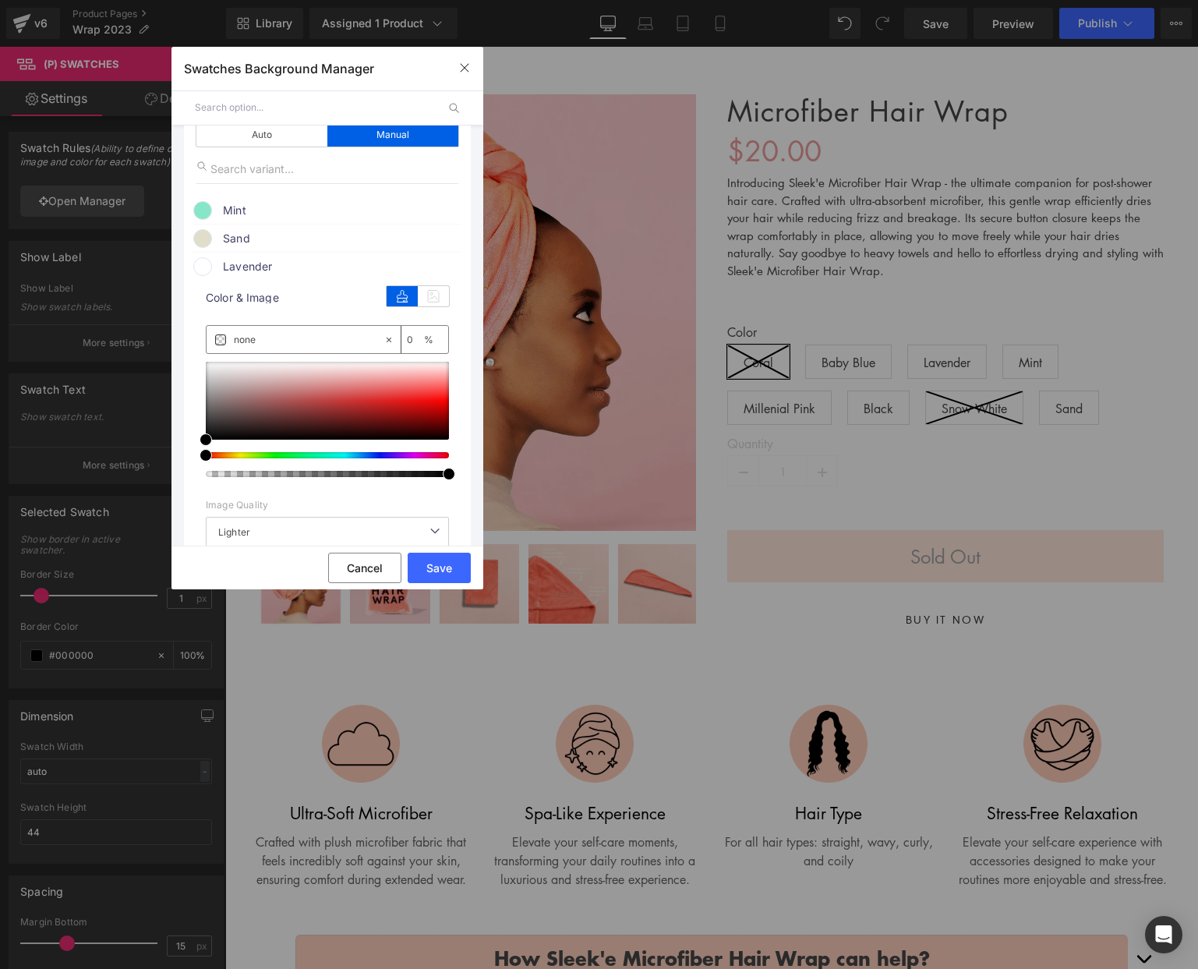
type input "#000000"
type input "100"
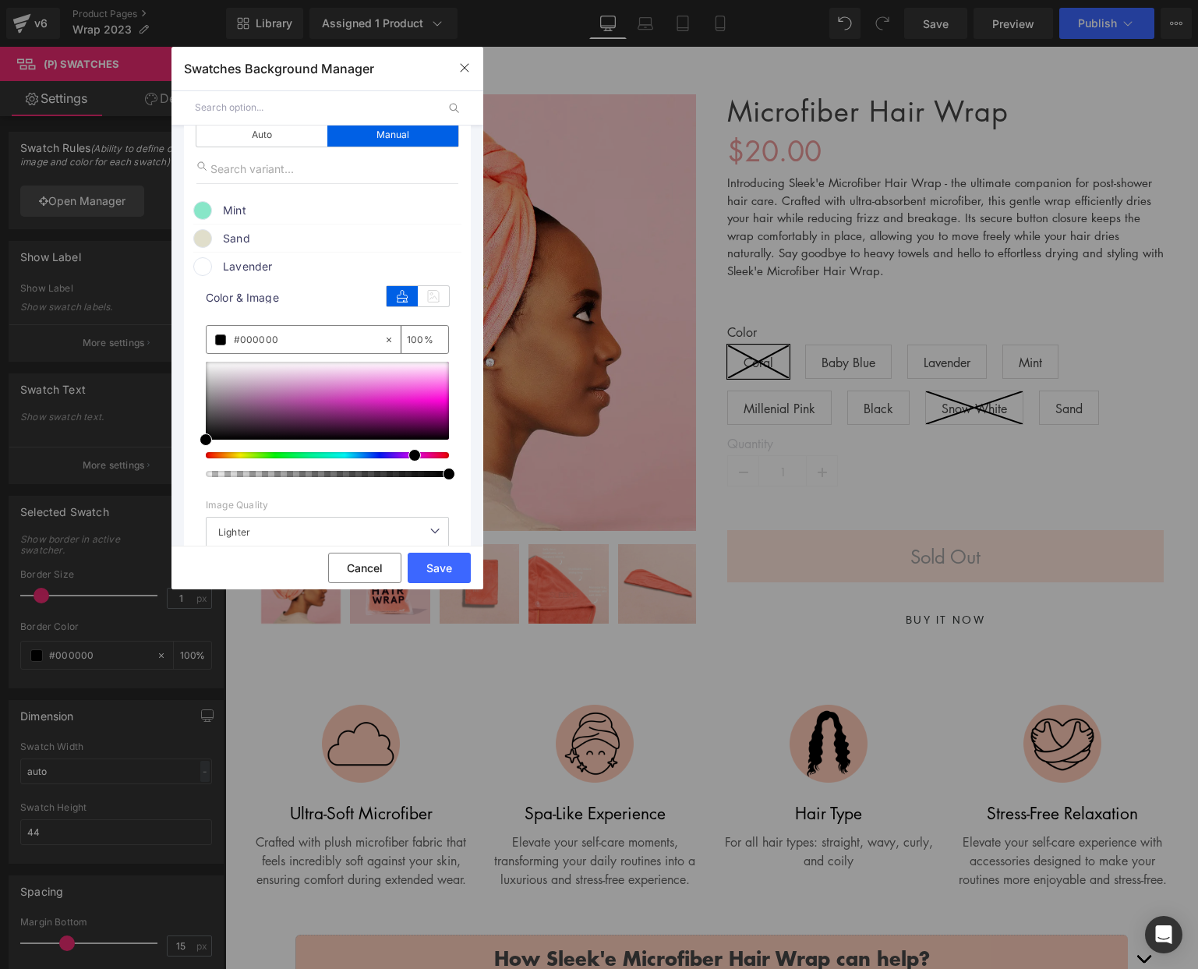
click at [0, 0] on div at bounding box center [0, 0] width 0 height 0
click at [302, 390] on div at bounding box center [327, 401] width 243 height 78
click at [257, 383] on div at bounding box center [327, 401] width 243 height 78
click at [252, 368] on div at bounding box center [327, 401] width 243 height 78
drag, startPoint x: 291, startPoint y: 376, endPoint x: 302, endPoint y: 378, distance: 11.0
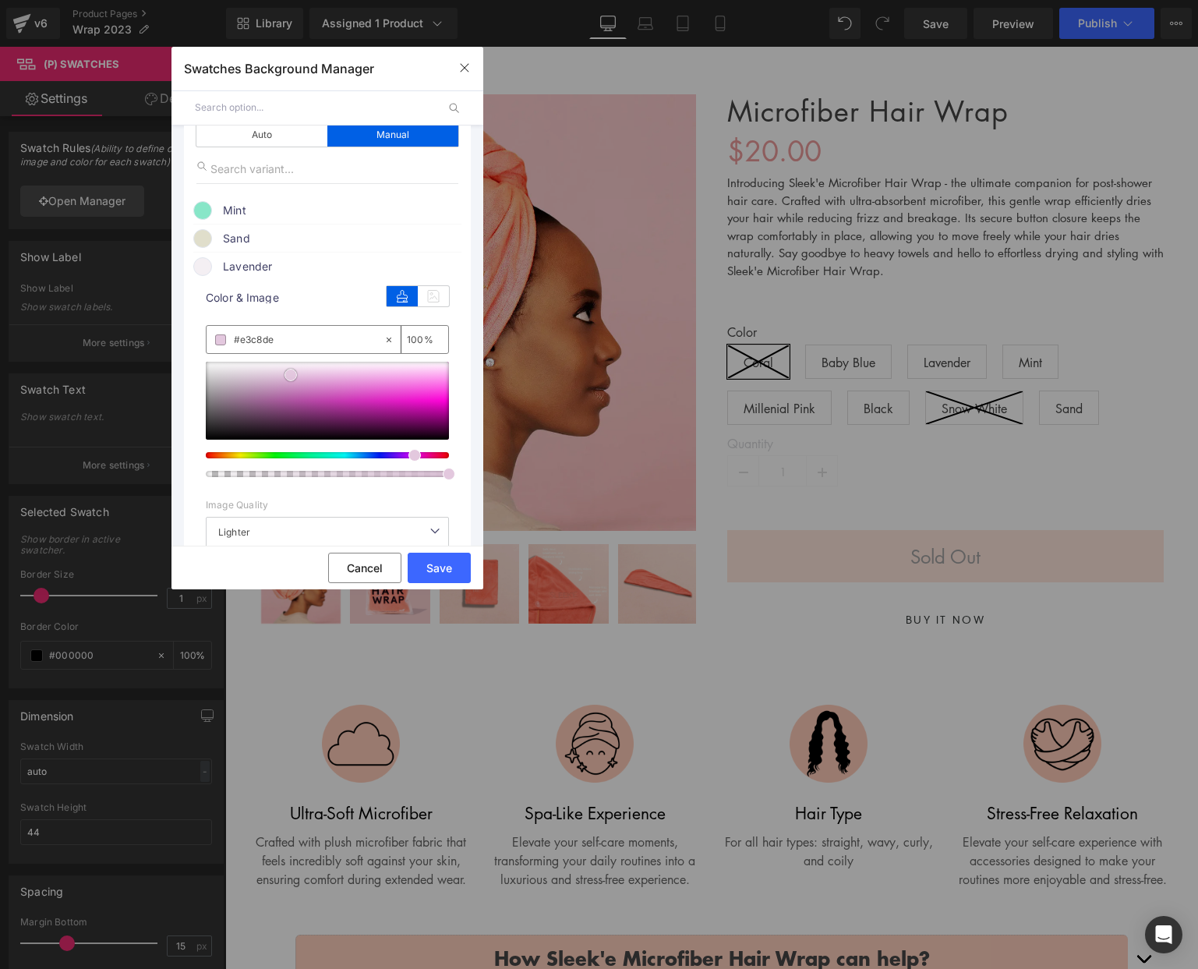
click at [291, 376] on div at bounding box center [327, 401] width 243 height 78
click at [336, 380] on div at bounding box center [327, 401] width 243 height 78
click at [387, 383] on div at bounding box center [327, 401] width 243 height 78
drag, startPoint x: 408, startPoint y: 454, endPoint x: 390, endPoint y: 451, distance: 18.3
click at [0, 0] on span at bounding box center [0, 0] width 0 height 0
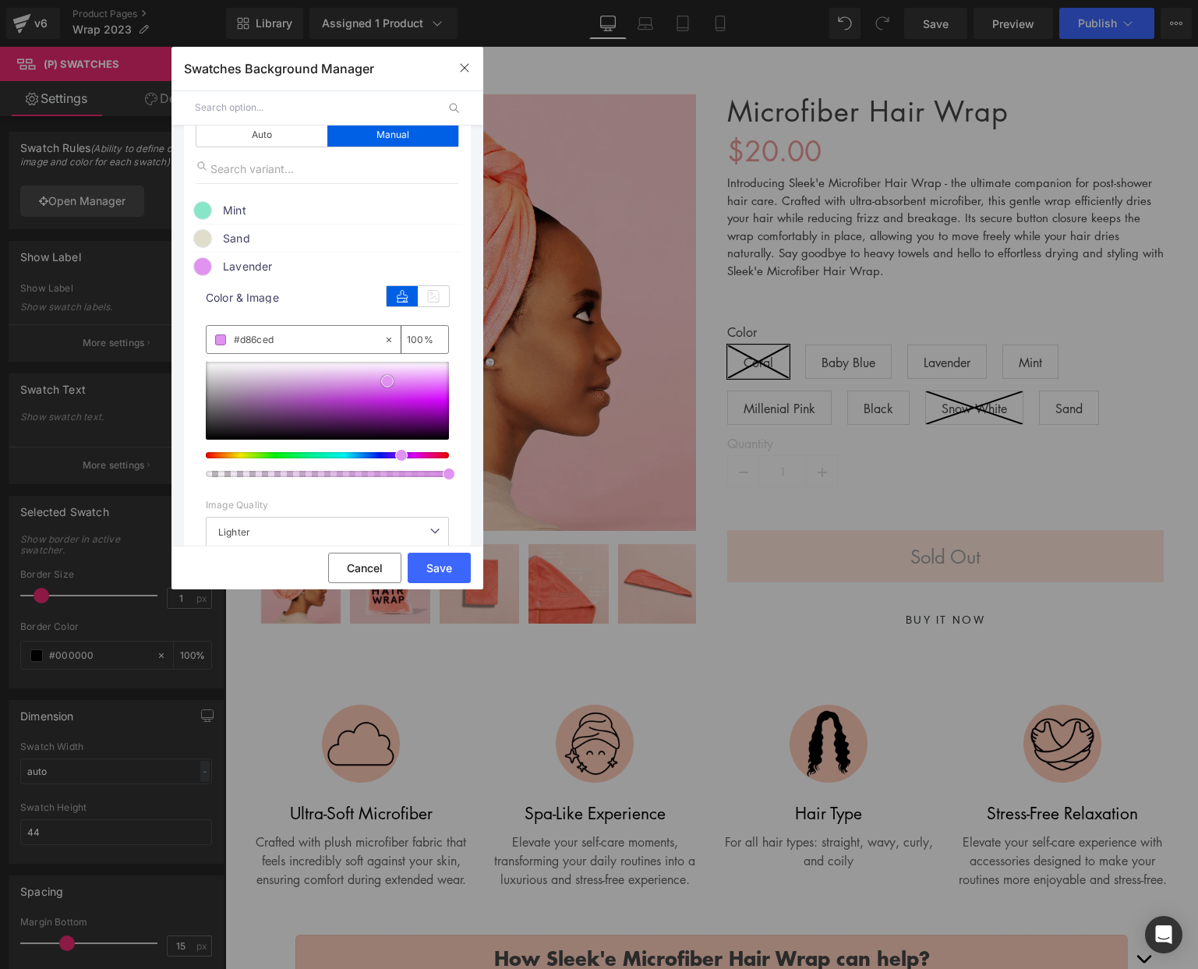
click at [392, 389] on div at bounding box center [327, 401] width 243 height 78
click at [396, 376] on div at bounding box center [327, 401] width 243 height 78
click at [0, 0] on div at bounding box center [0, 0] width 0 height 0
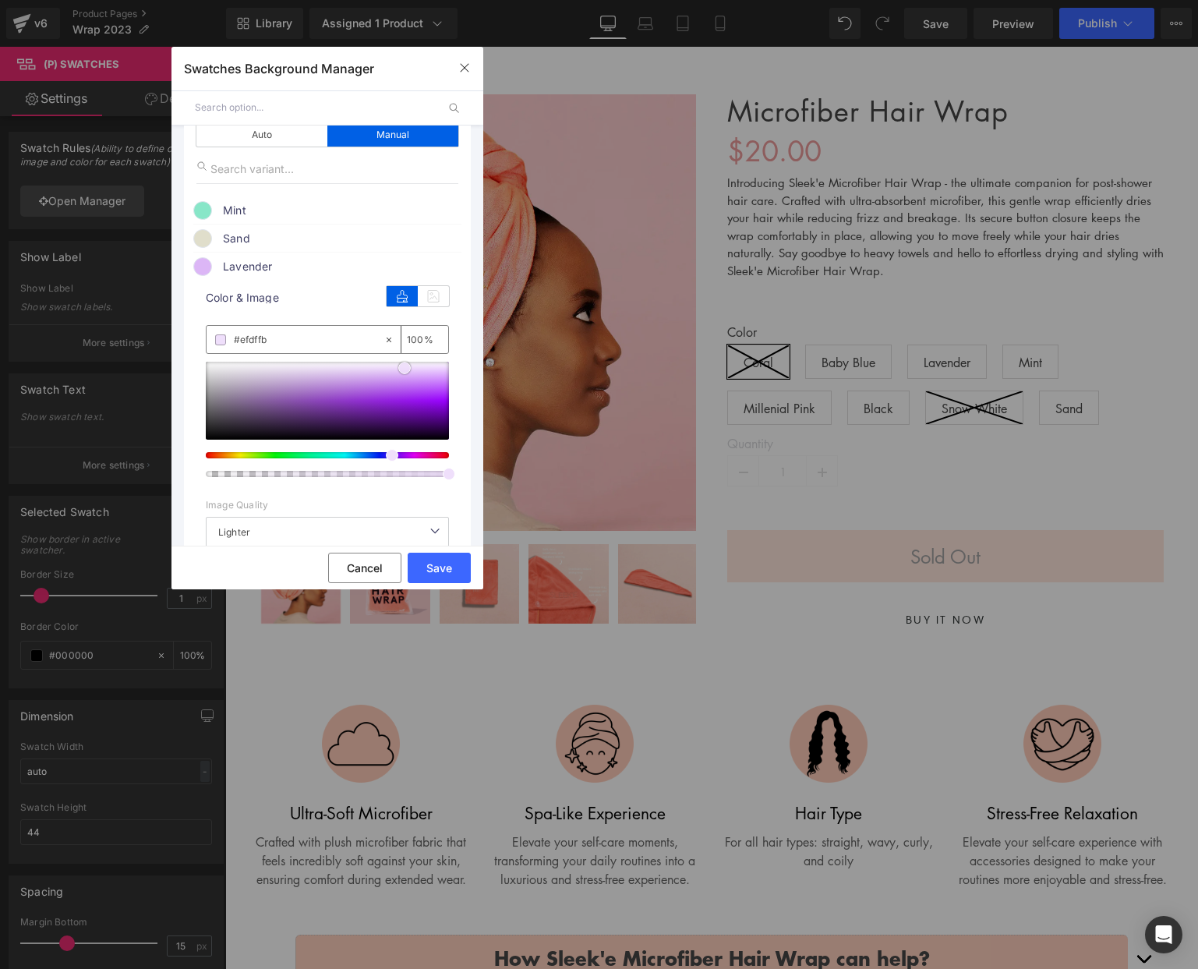
click at [405, 369] on div at bounding box center [327, 401] width 243 height 78
type input "#d3a8f4"
click at [401, 379] on div at bounding box center [327, 401] width 243 height 78
click at [0, 0] on input "#d3a8f4" at bounding box center [0, 0] width 0 height 0
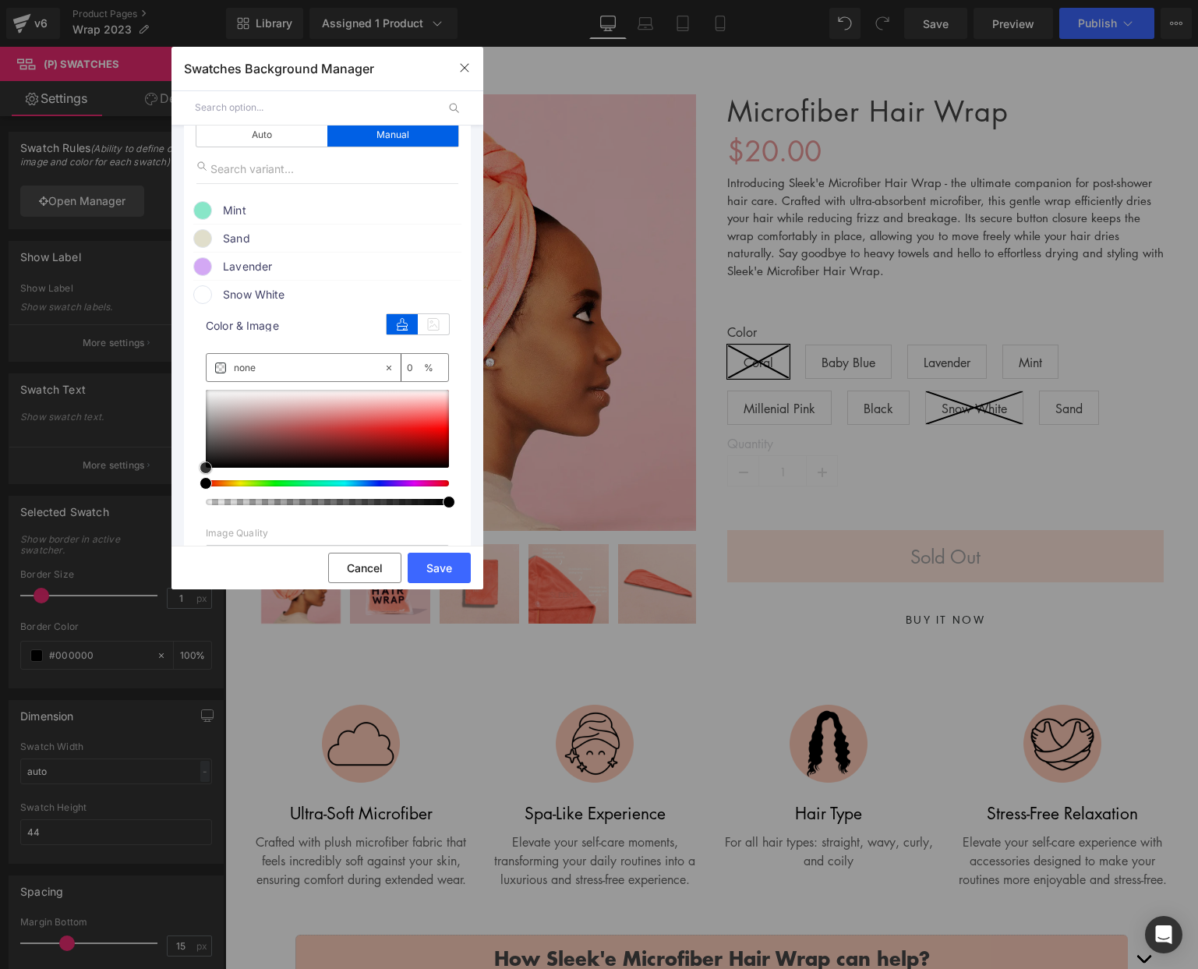
type input "#e9e6e6"
type input "100"
type input "#ffffff"
drag, startPoint x: 225, startPoint y: 400, endPoint x: 203, endPoint y: 367, distance: 39.3
click at [178, 48] on ul "Color 1 Background manual Auto Manual Image Color Type Image Image Color Mint c…" at bounding box center [479, 37] width 897 height 21
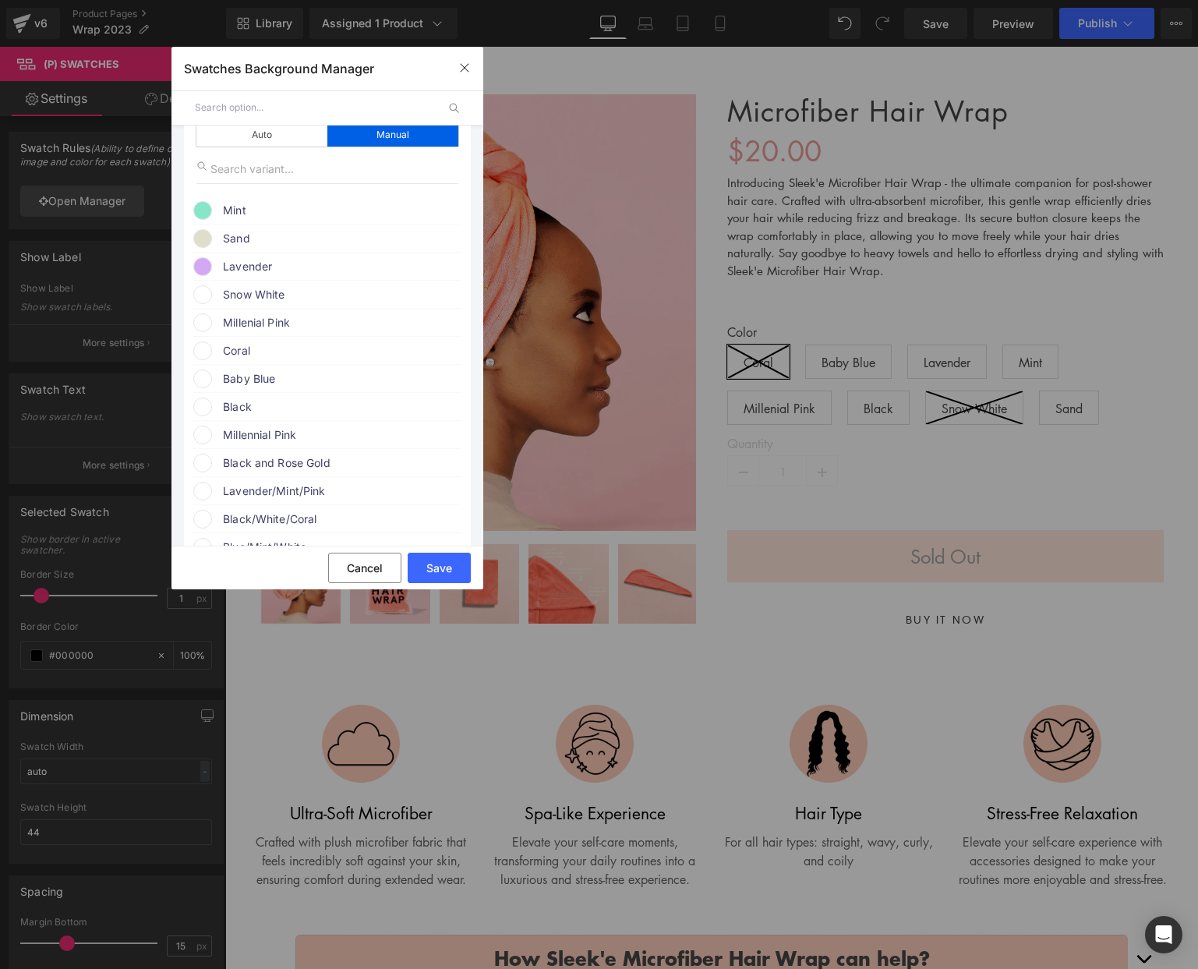
click at [0, 0] on span "Millenial Pink" at bounding box center [0, 0] width 0 height 0
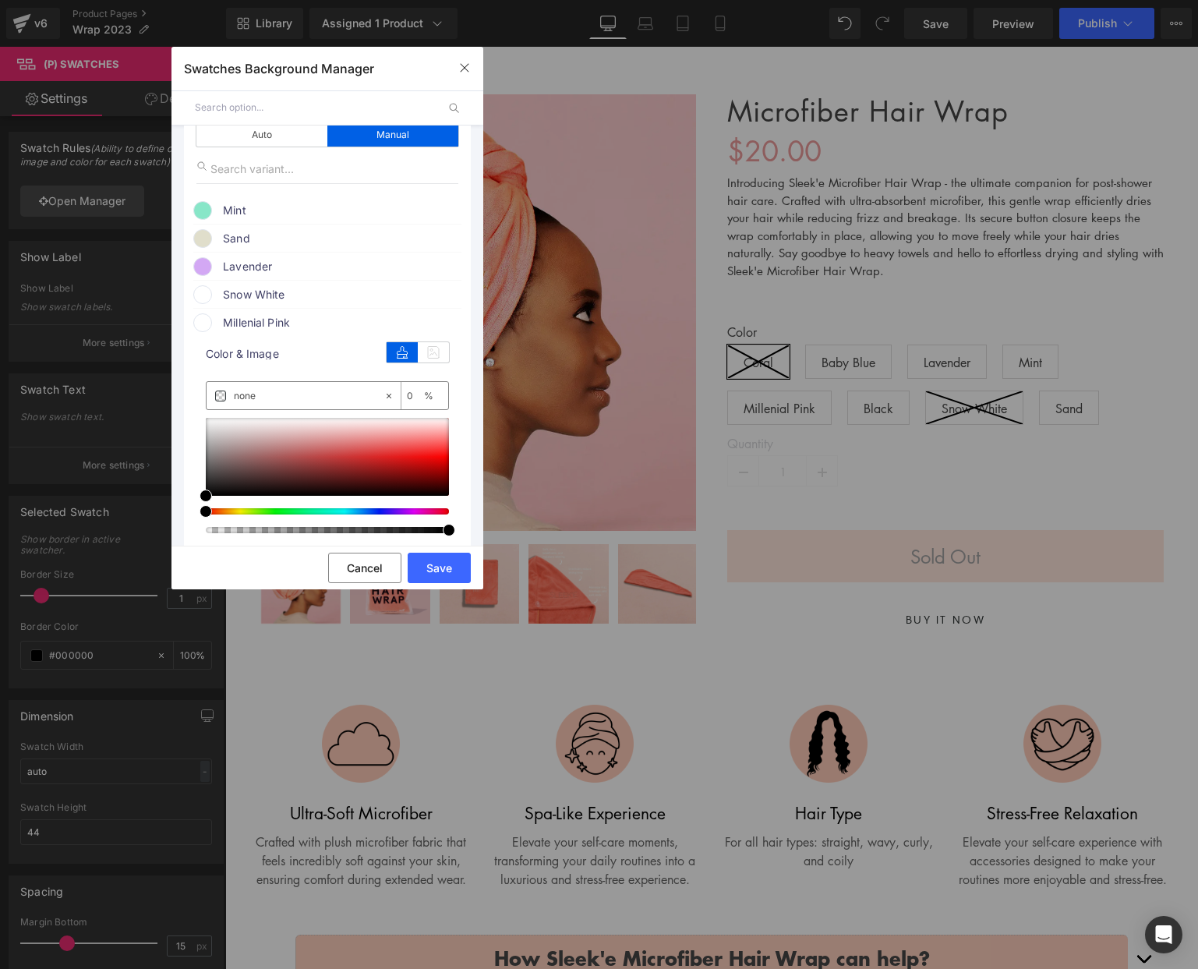
click at [255, 396] on input "none" at bounding box center [309, 395] width 150 height 17
click at [254, 396] on input "none" at bounding box center [309, 395] width 150 height 17
paste input "fed7db"
type input "fed7db"
type input "100"
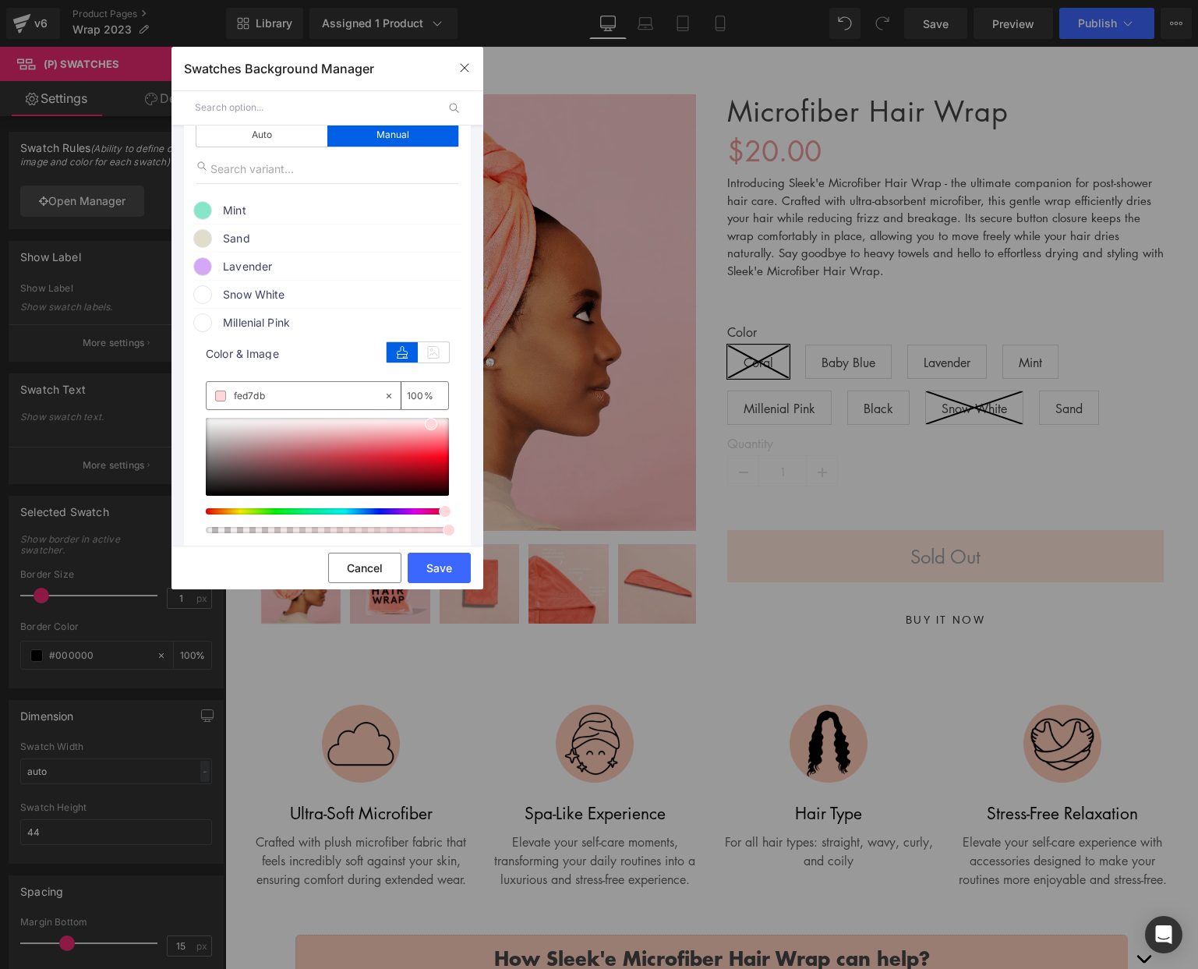
type input "#fed7db"
click at [0, 0] on span "Millenial Pink" at bounding box center [0, 0] width 0 height 0
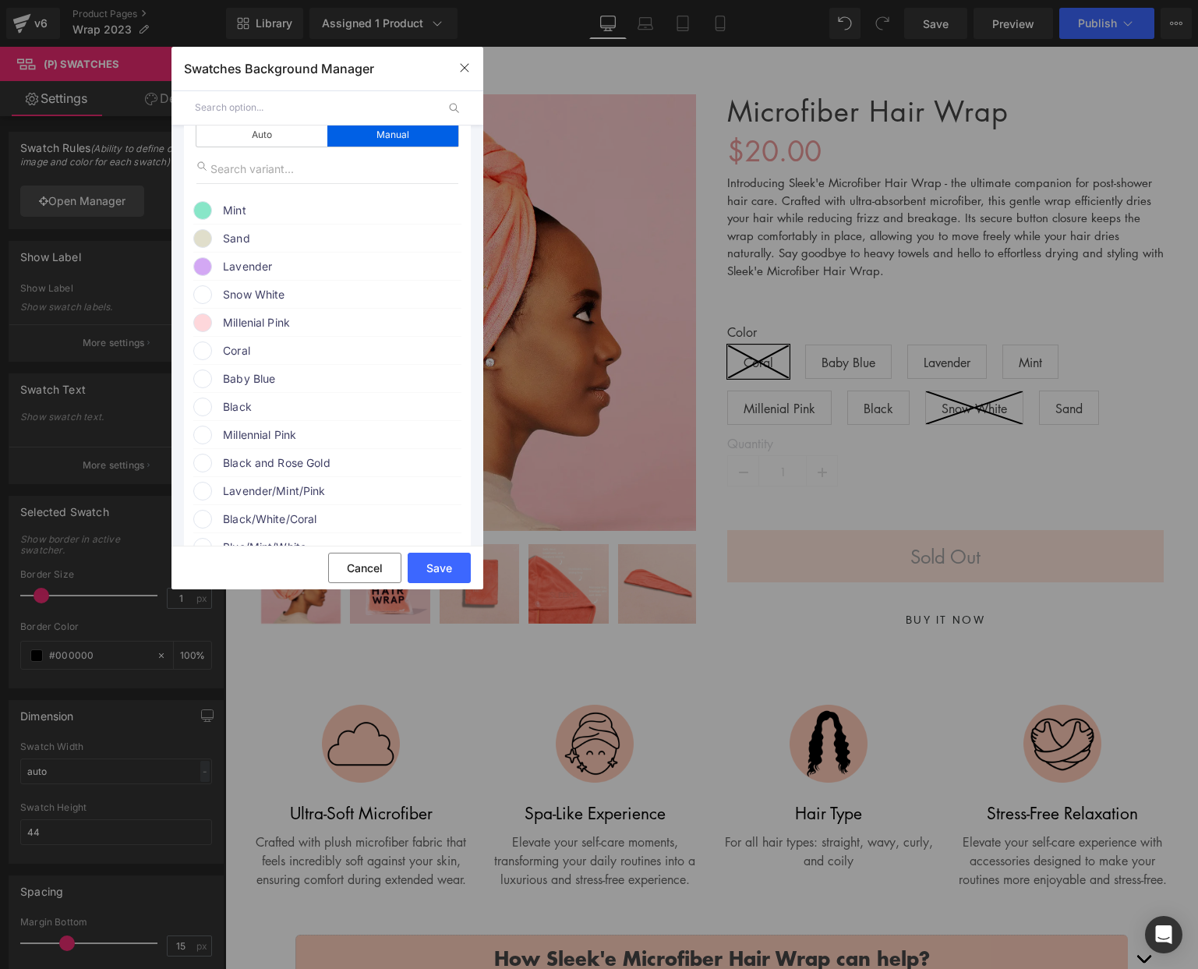
drag, startPoint x: 270, startPoint y: 355, endPoint x: 279, endPoint y: 358, distance: 9.1
click at [270, 355] on span "Coral" at bounding box center [341, 350] width 237 height 19
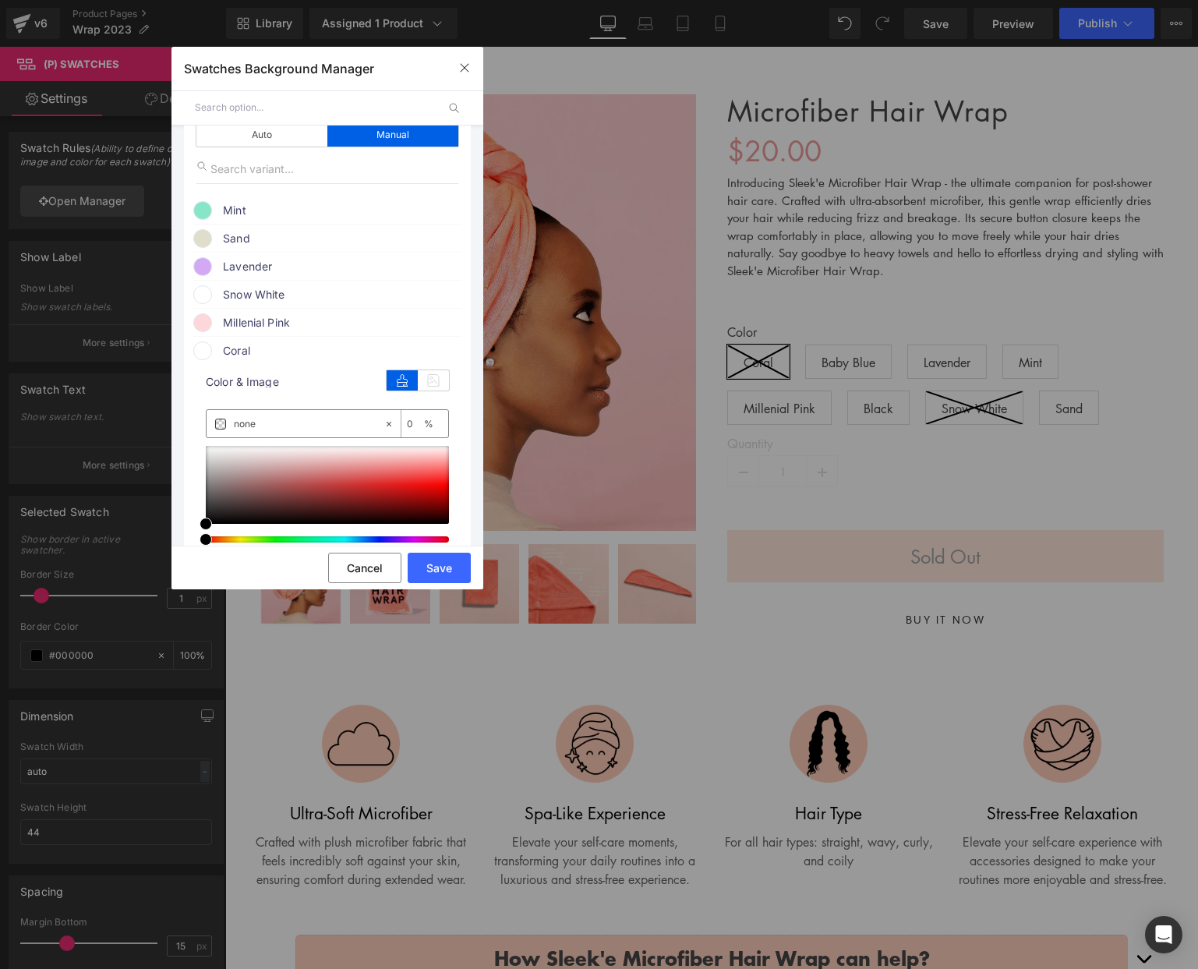
click at [0, 0] on input "none" at bounding box center [0, 0] width 0 height 0
paste input "ff9279"
type input "ff9279"
type input "100"
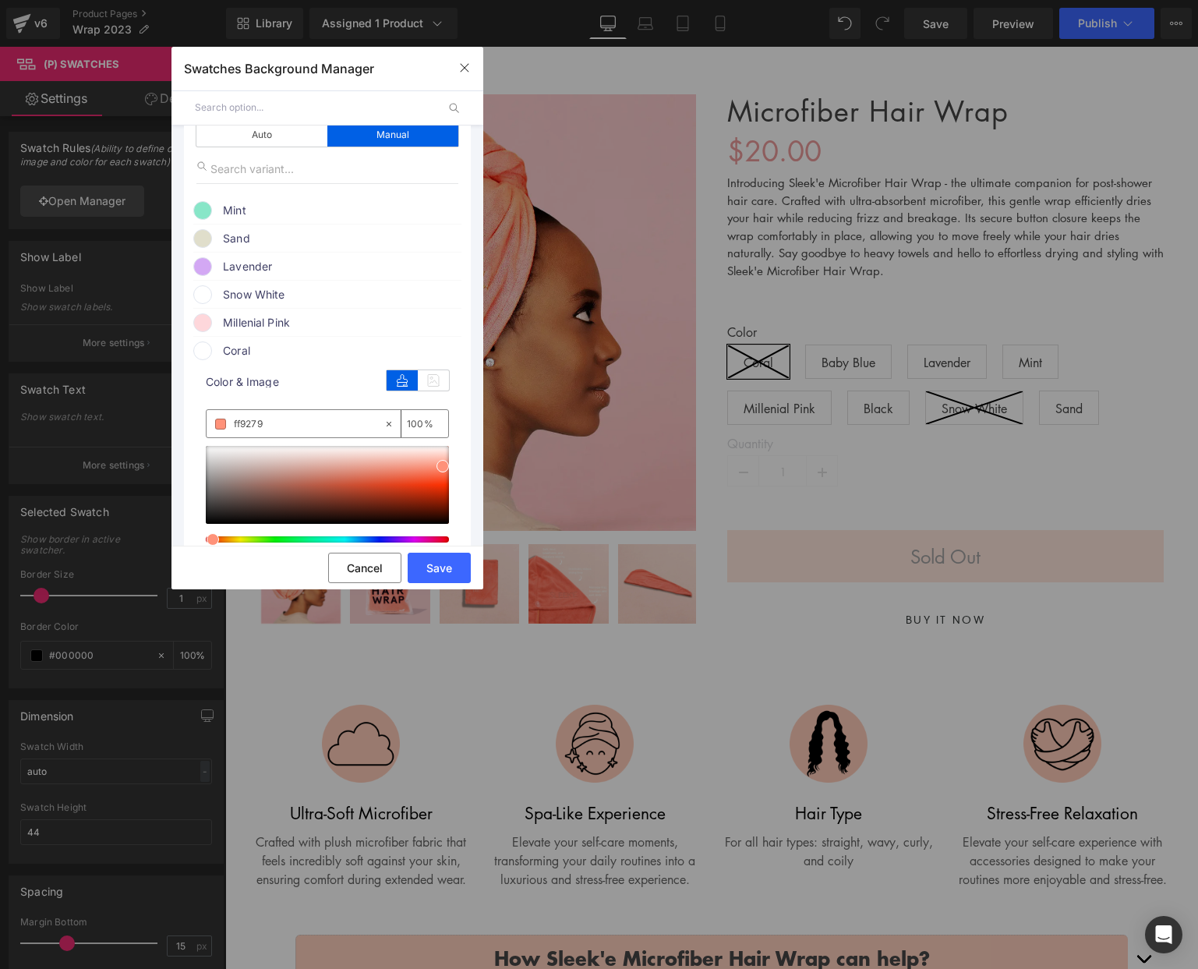
type input "#ff9279"
click at [267, 358] on span "Coral" at bounding box center [341, 350] width 237 height 19
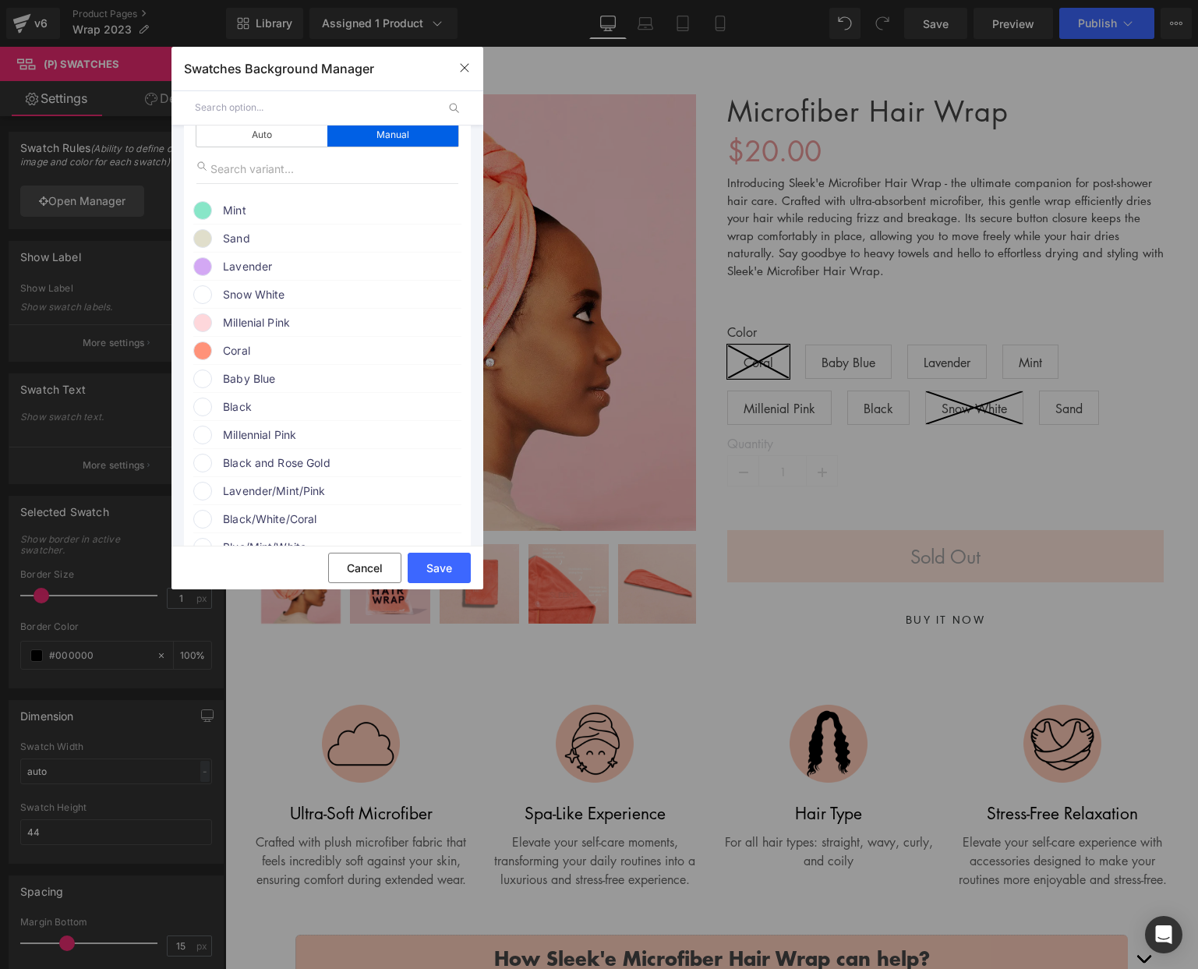
click at [261, 388] on span "Baby Blue" at bounding box center [341, 378] width 237 height 19
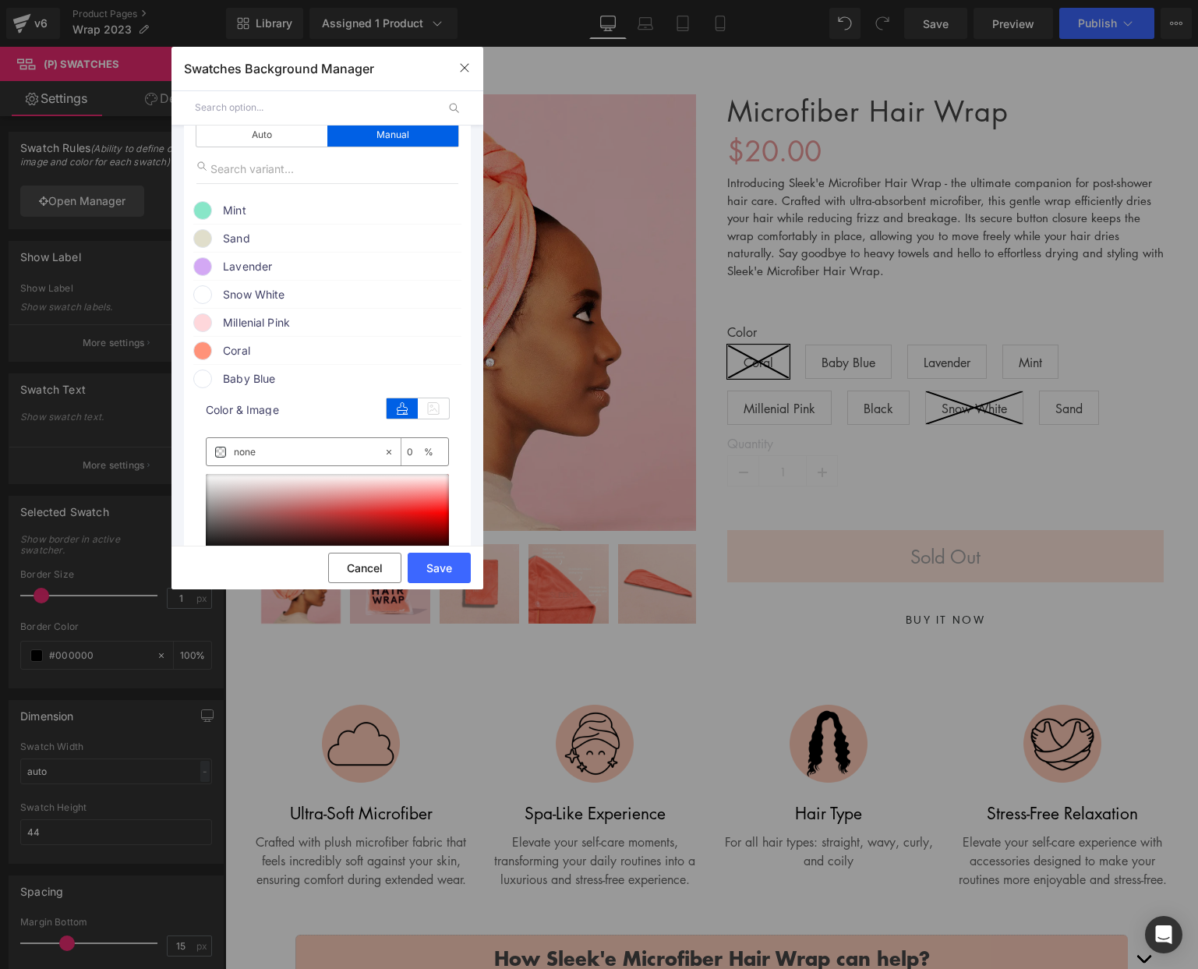
click at [0, 0] on input "none" at bounding box center [0, 0] width 0 height 0
paste input "a5cde4"
type input "a5cde4"
type input "100"
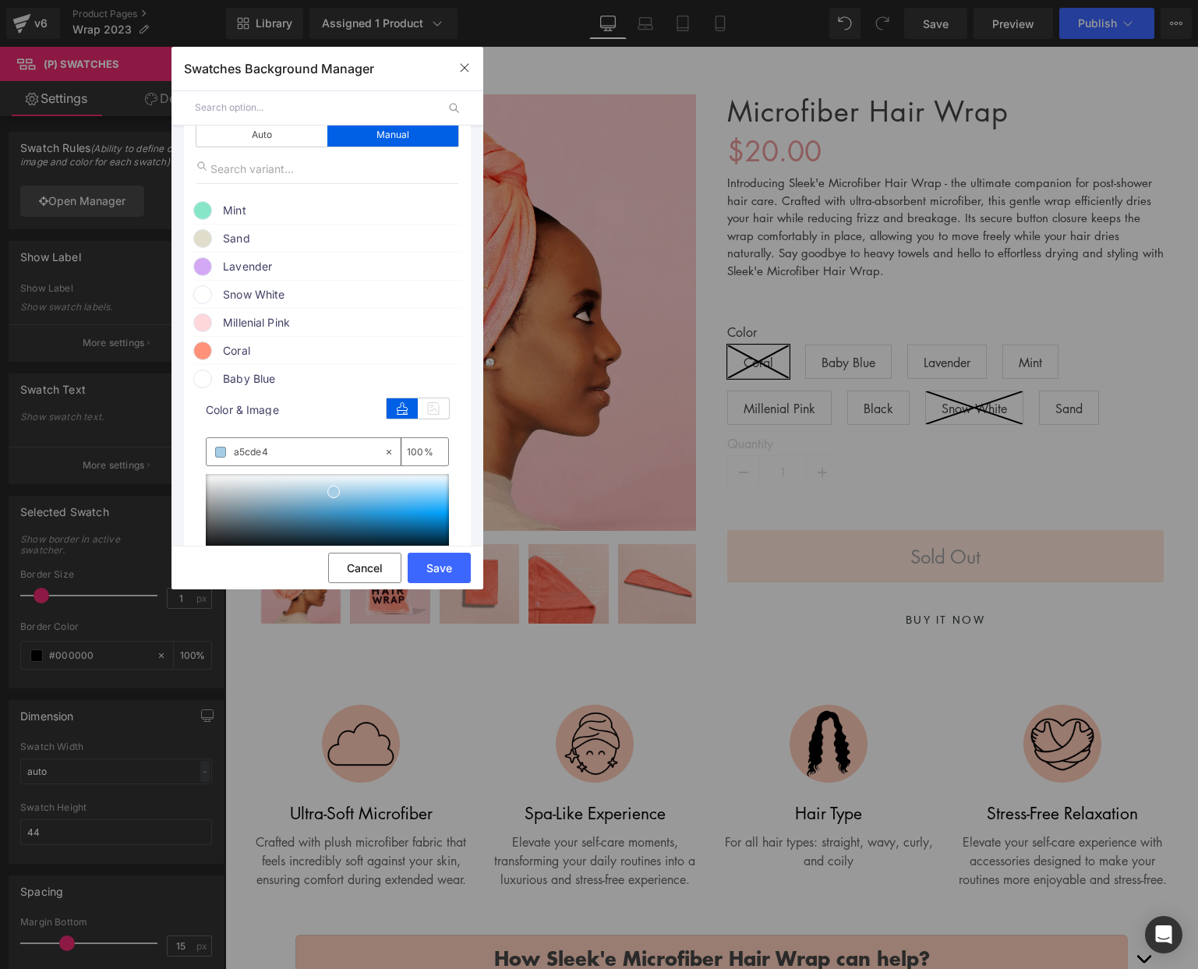
type input "#a5cde4"
click at [269, 384] on span "Baby Blue" at bounding box center [341, 378] width 237 height 19
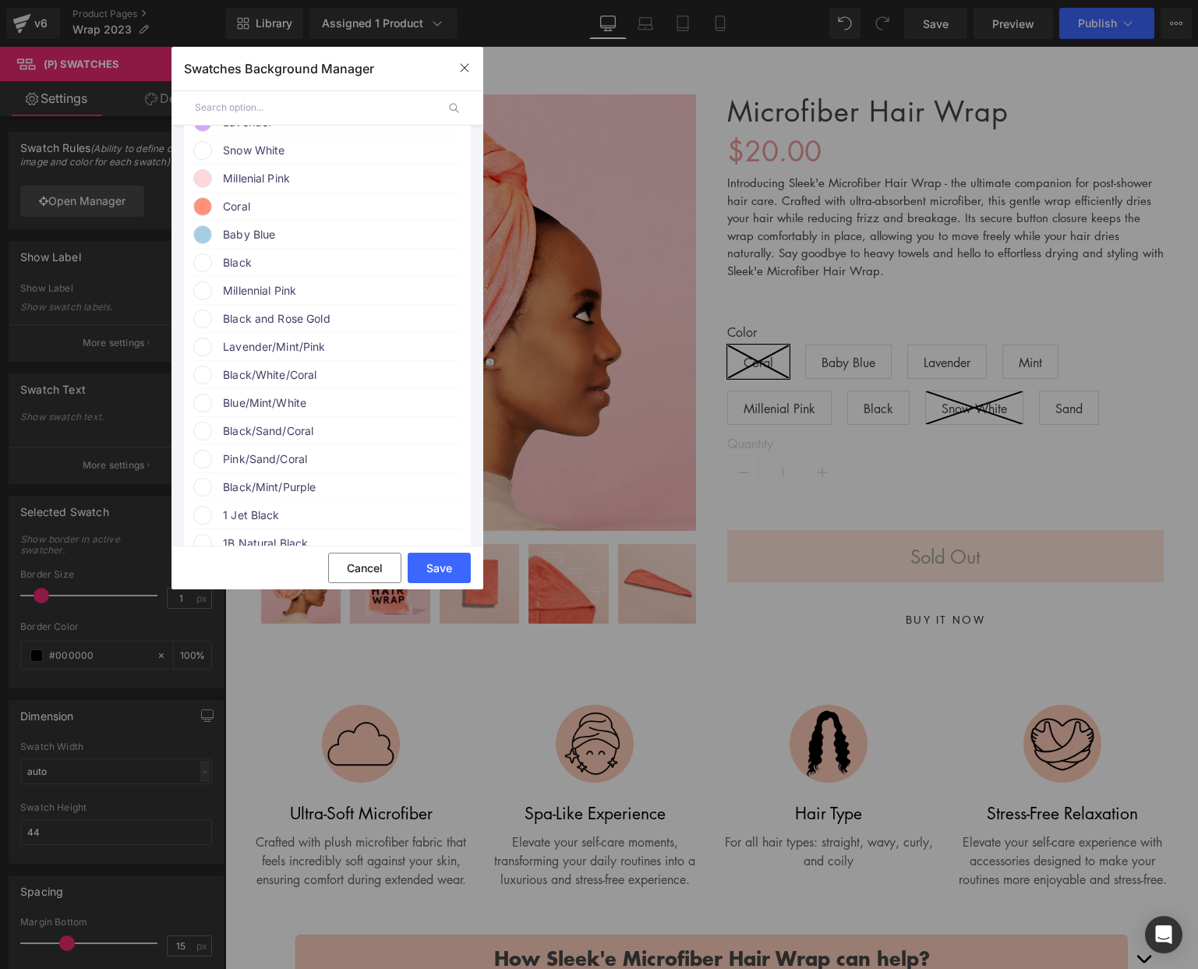
scroll to position [292, 0]
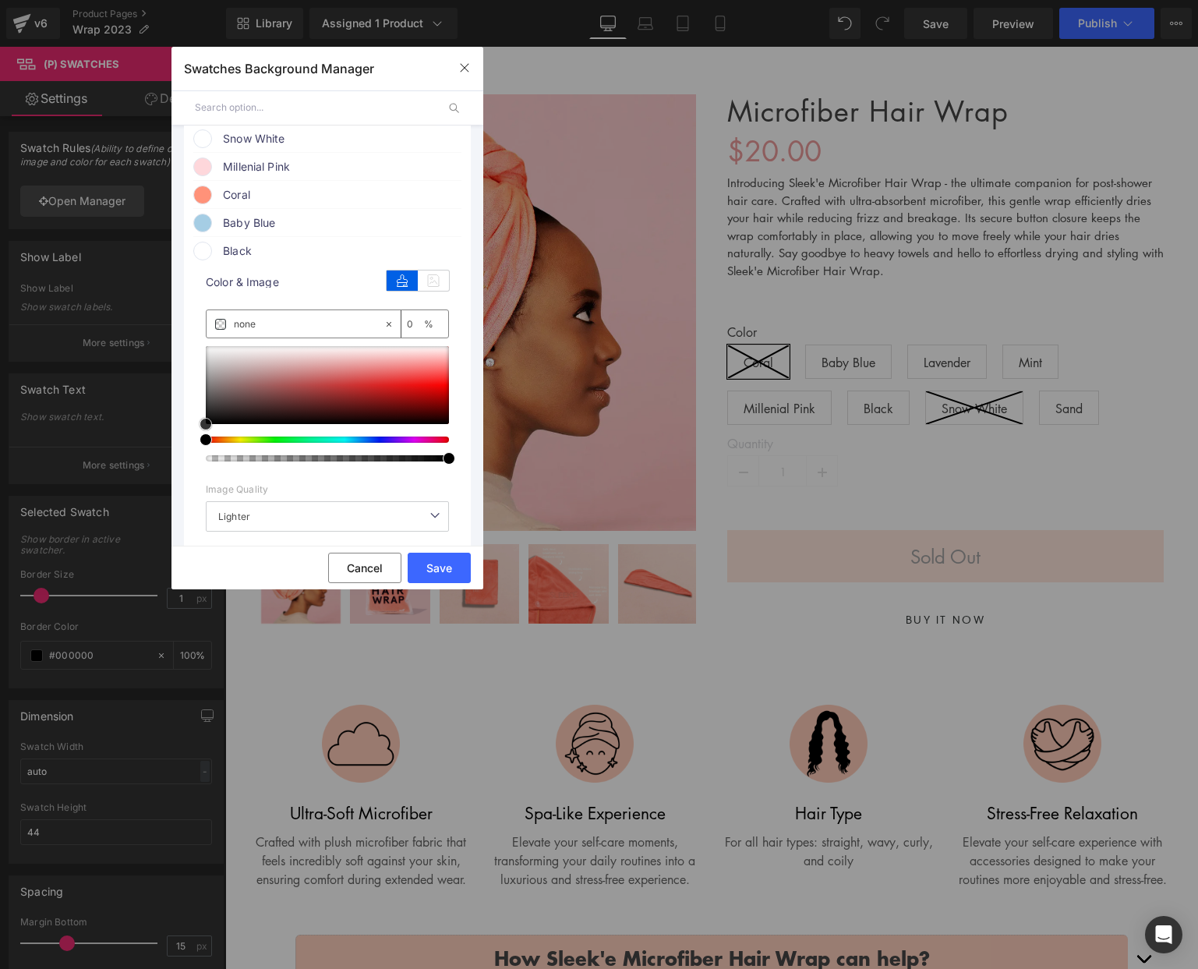
type input "#5b5151"
type input "100"
type input "#000000"
drag, startPoint x: 203, startPoint y: 421, endPoint x: 182, endPoint y: 442, distance: 30.3
click at [184, 447] on div "1 Background manual Auto Manual Image Color Type Image Image Color Mint color C…" at bounding box center [327, 979] width 287 height 2100
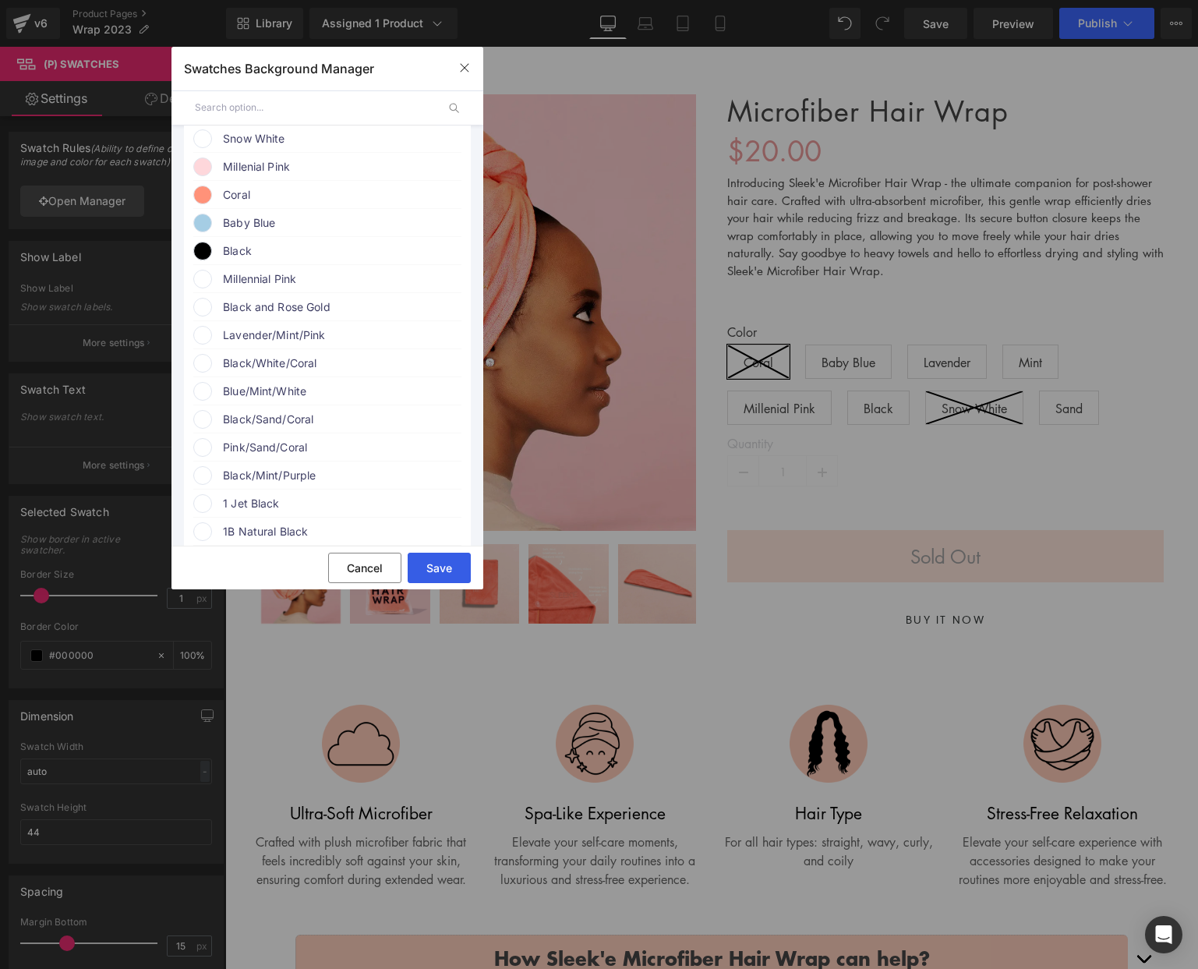
click at [433, 557] on button "Save" at bounding box center [439, 568] width 63 height 30
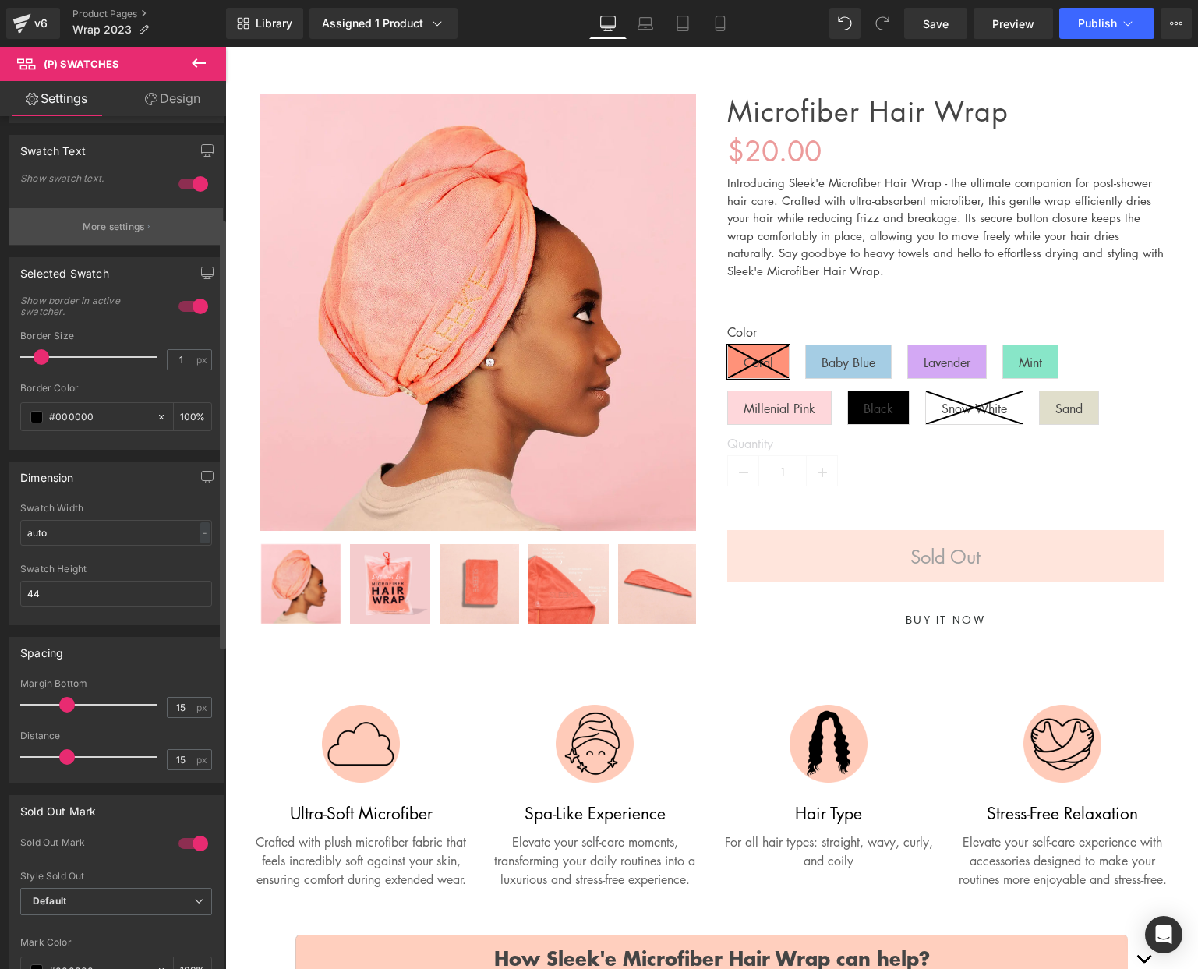
scroll to position [249, 0]
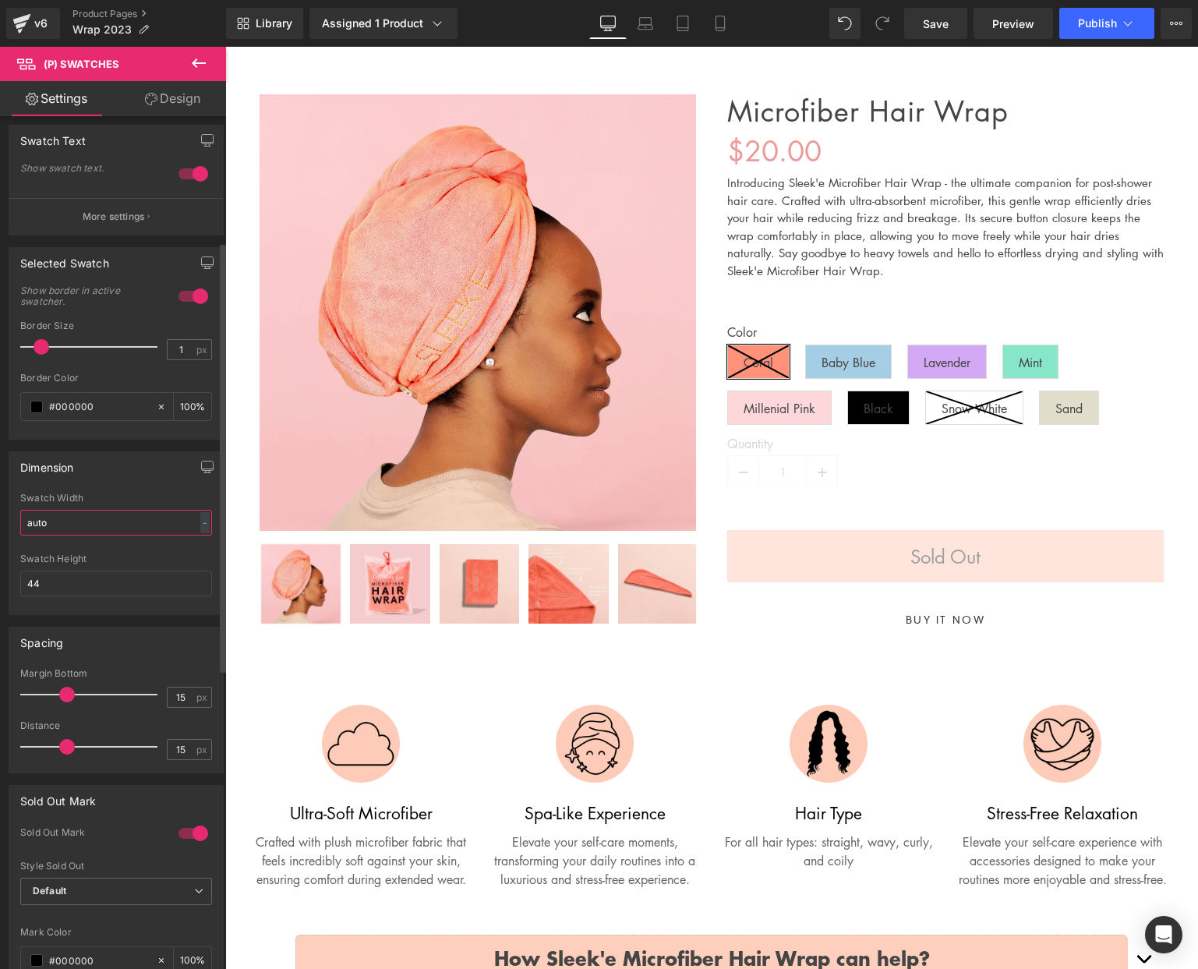
click at [101, 518] on input "auto" at bounding box center [116, 523] width 192 height 26
click at [100, 518] on input "auto" at bounding box center [116, 523] width 192 height 26
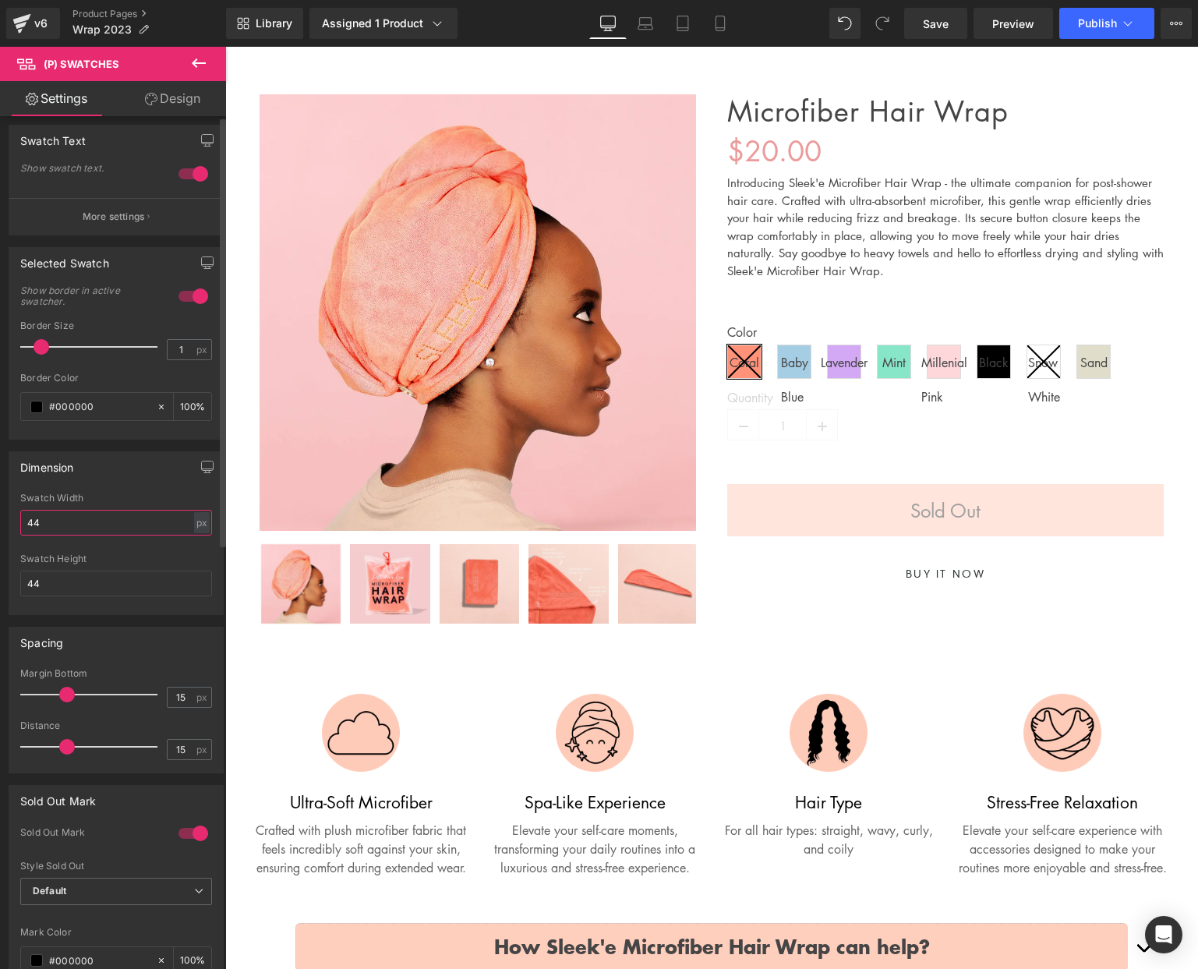
scroll to position [0, 0]
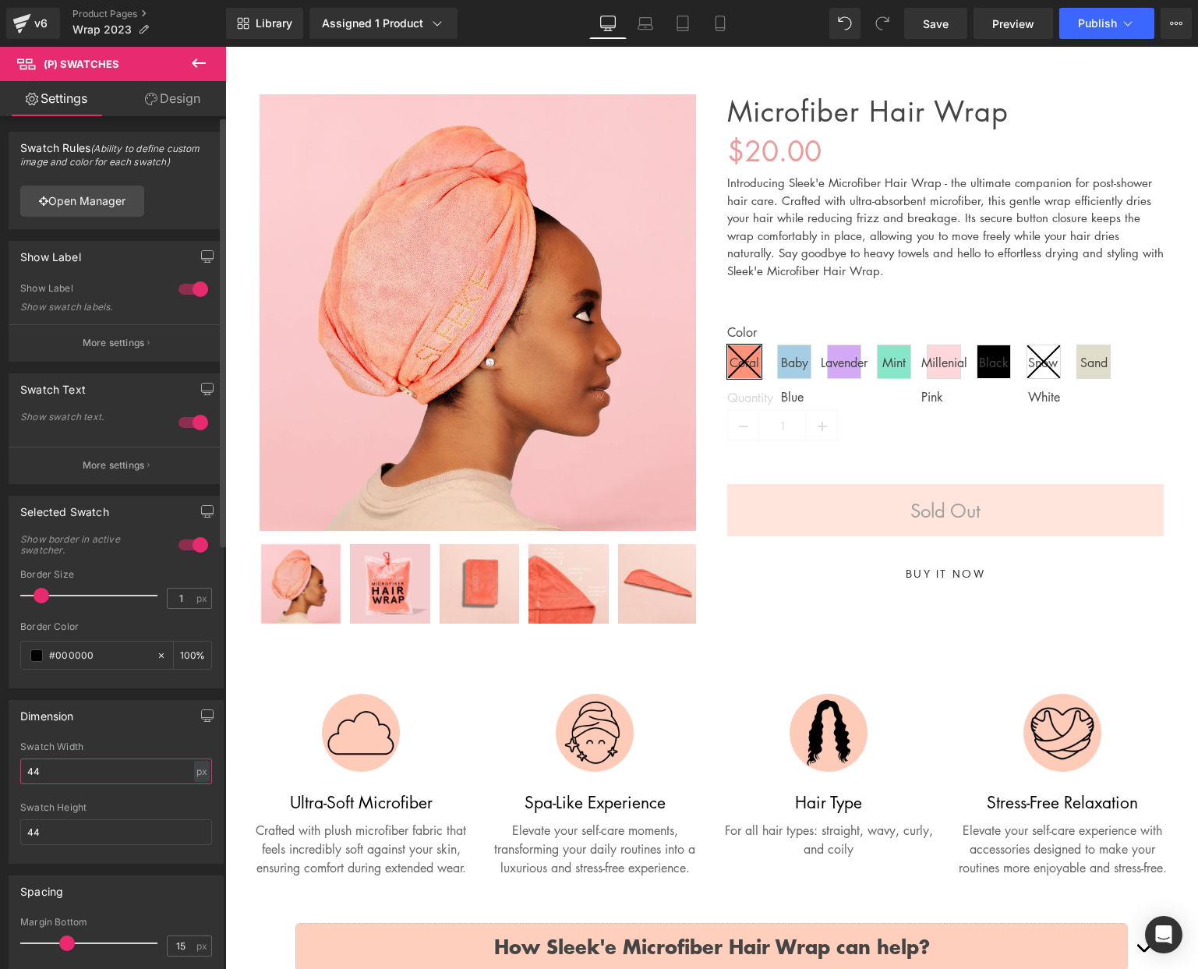
type input "44"
click at [182, 420] on div at bounding box center [193, 422] width 37 height 25
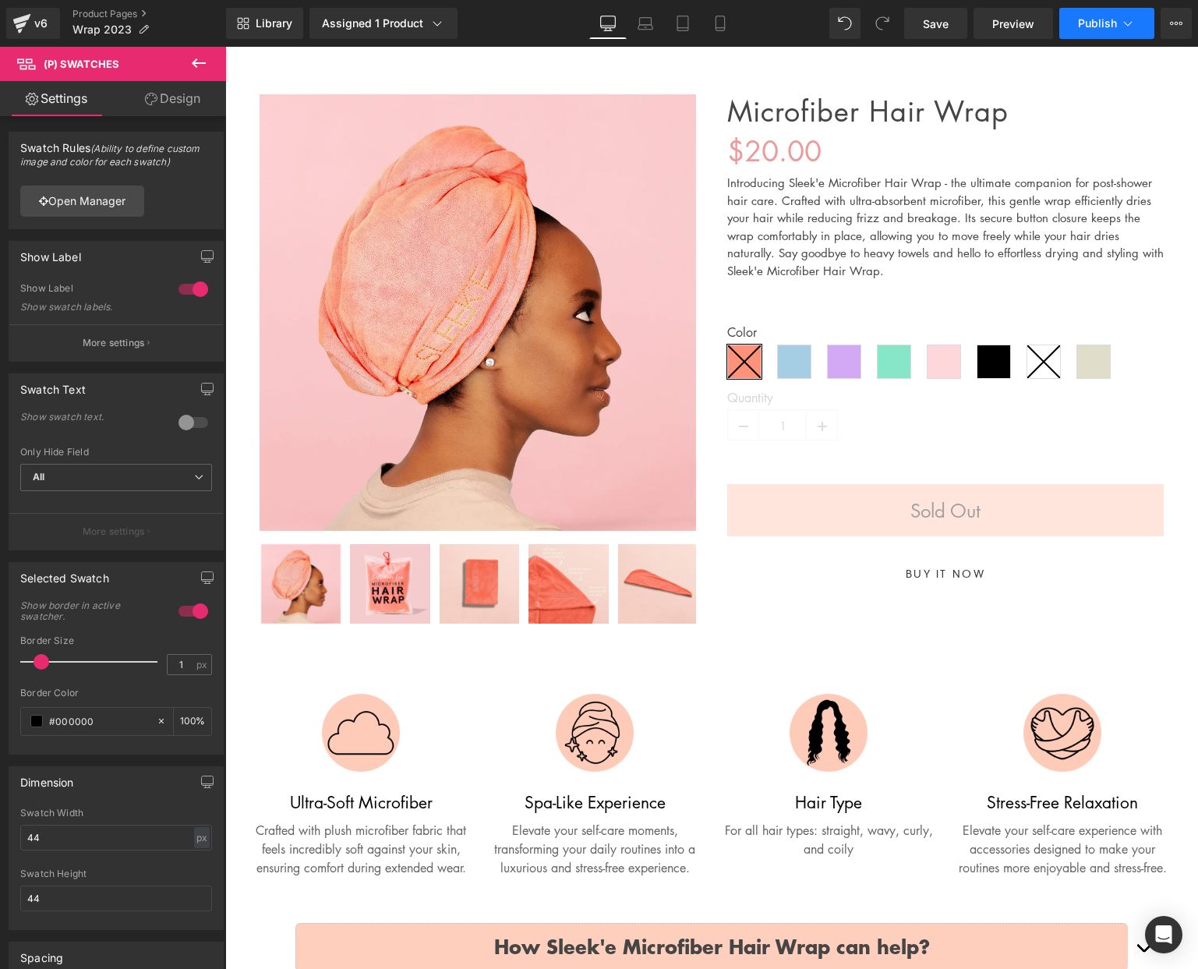
click at [1108, 27] on span "Publish" at bounding box center [1097, 23] width 39 height 12
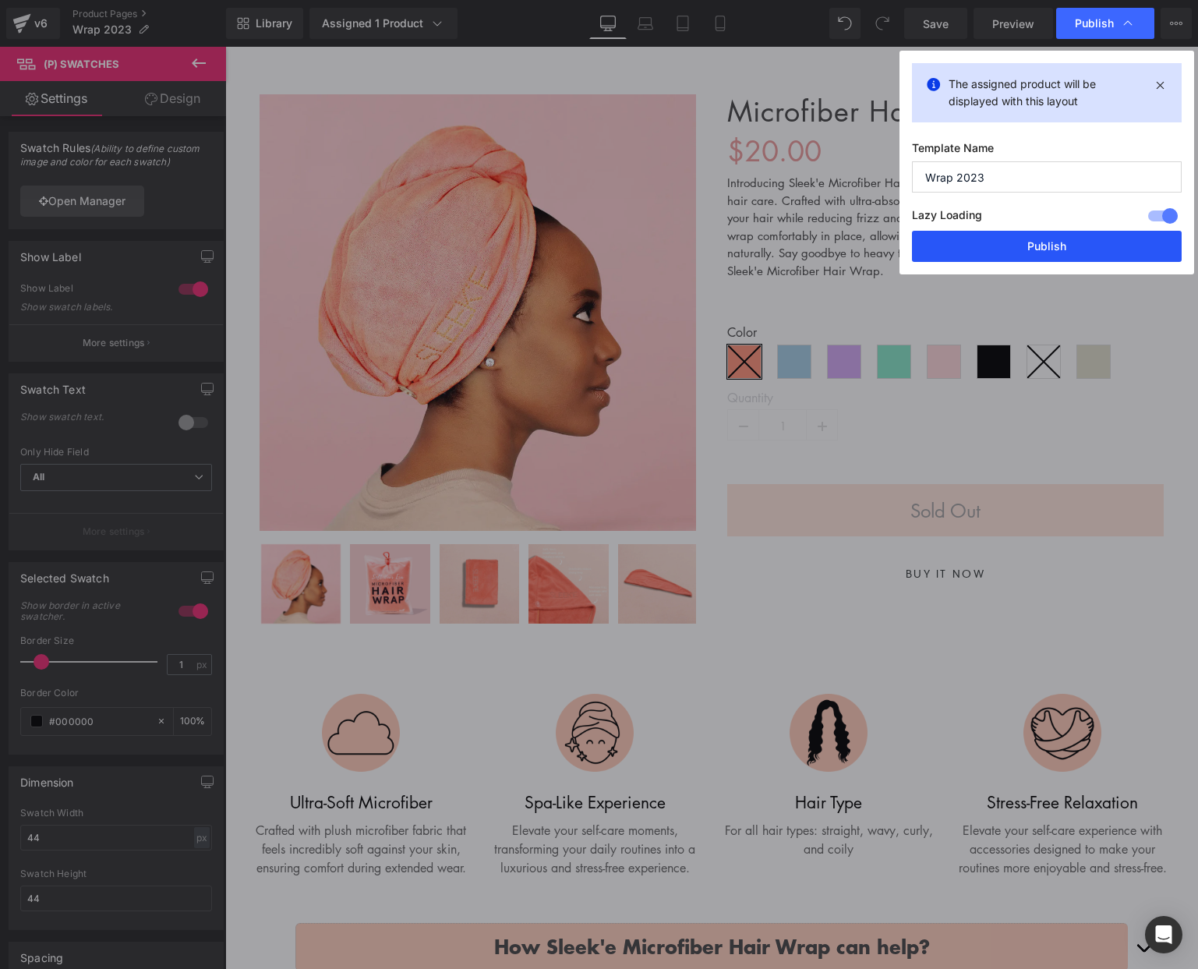
drag, startPoint x: 994, startPoint y: 247, endPoint x: 684, endPoint y: 263, distance: 310.6
click at [0, 0] on button "Publish" at bounding box center [0, 0] width 0 height 0
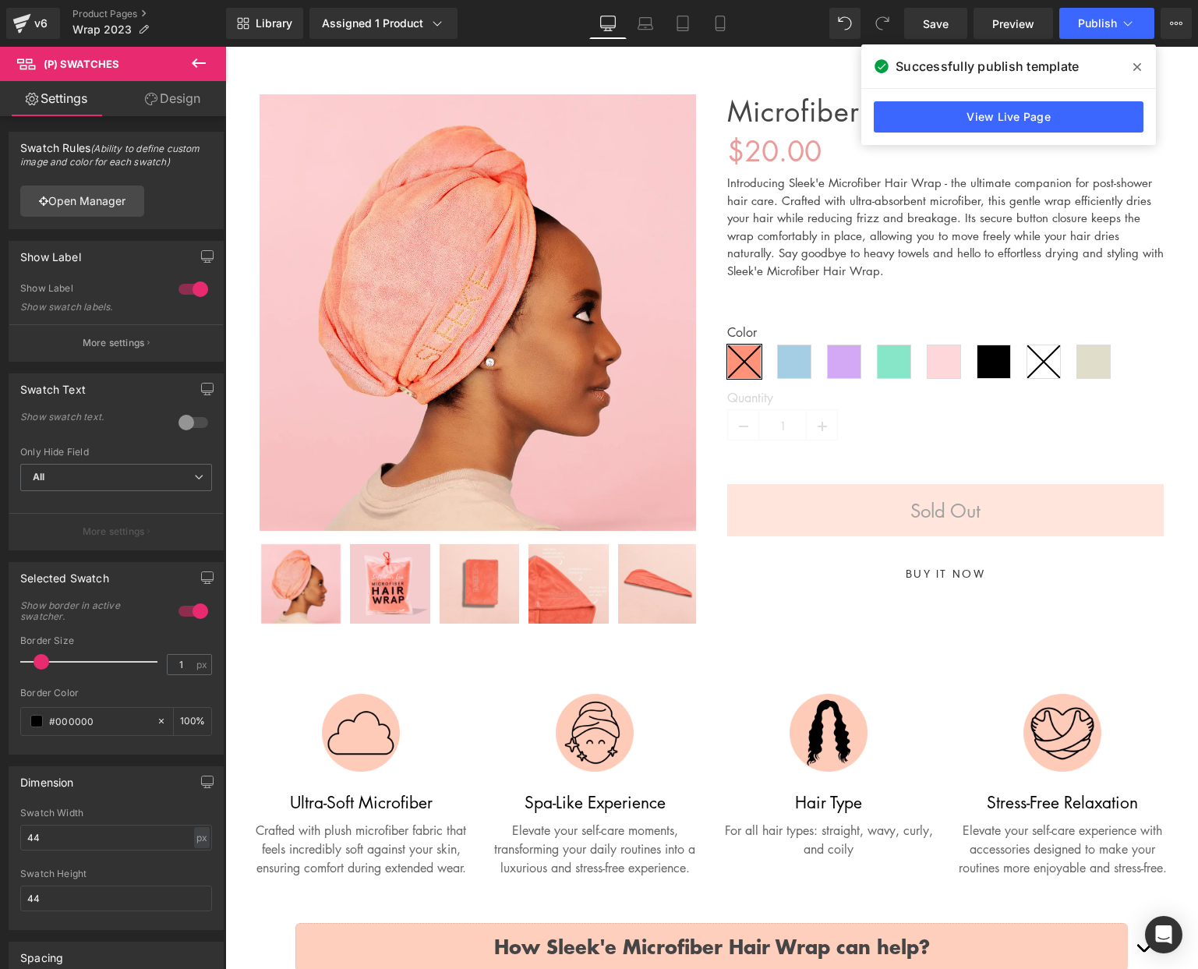
click at [788, 357] on span "Baby Blue" at bounding box center [794, 362] width 34 height 34
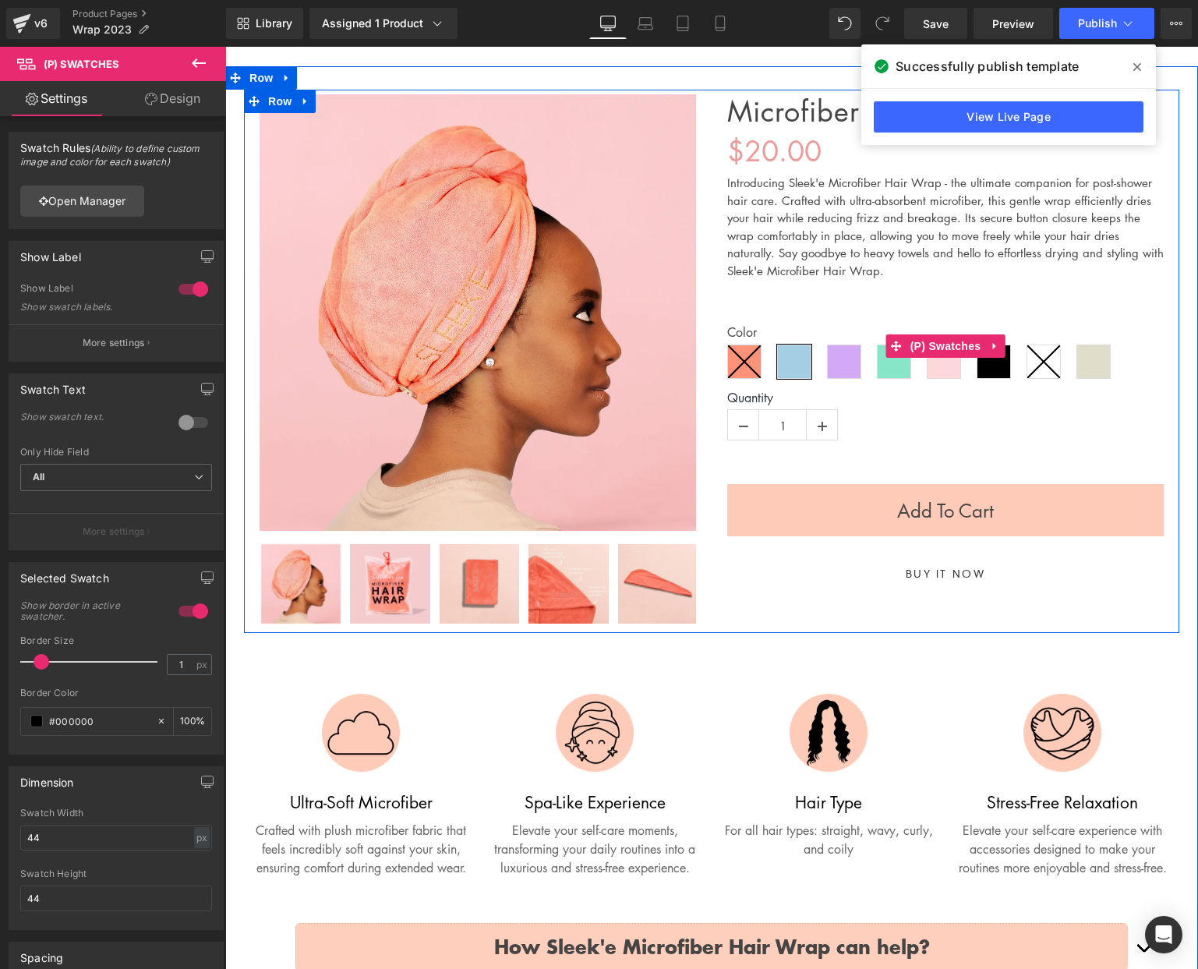
click at [842, 371] on span "Lavender" at bounding box center [844, 362] width 34 height 34
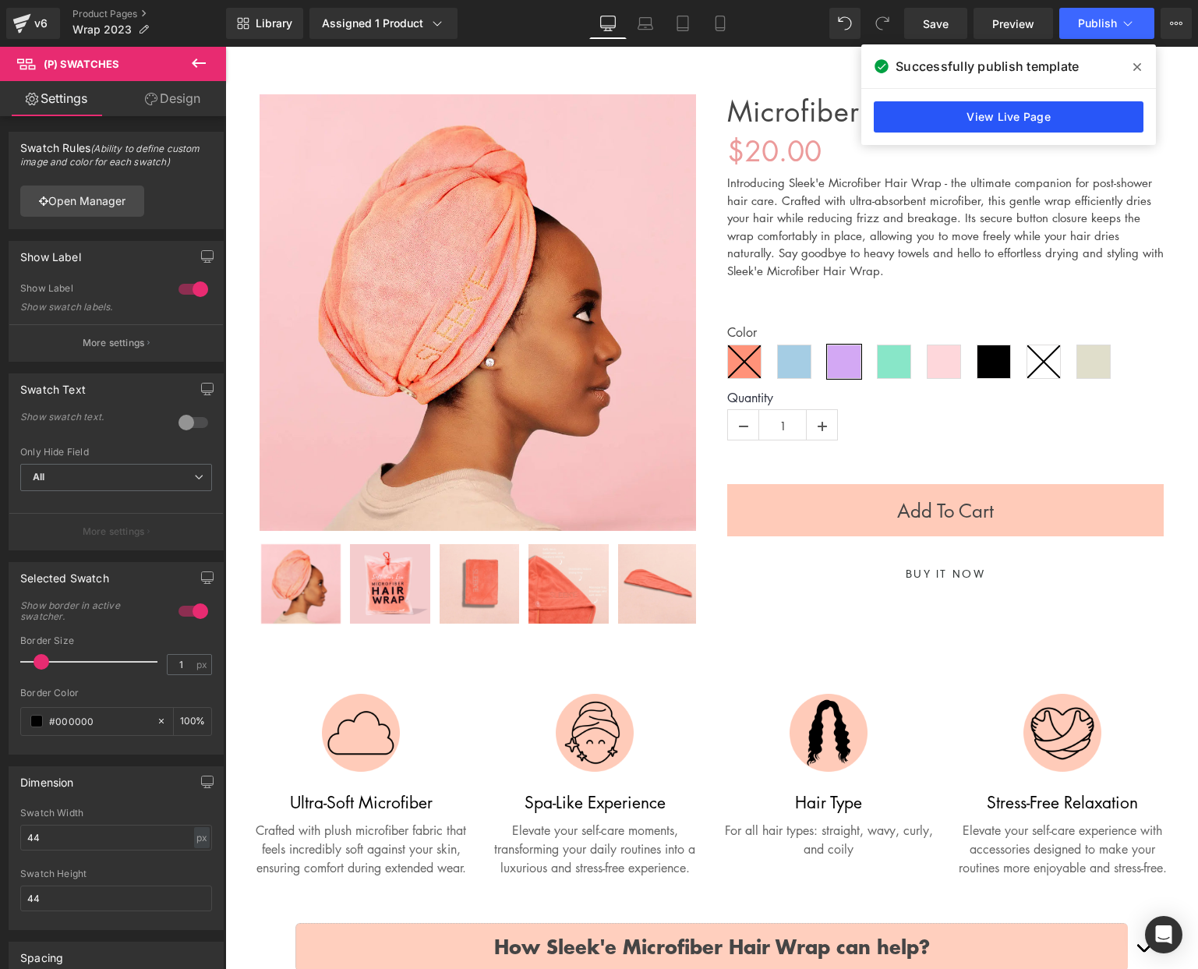
click at [0, 0] on link "View Live Page" at bounding box center [0, 0] width 0 height 0
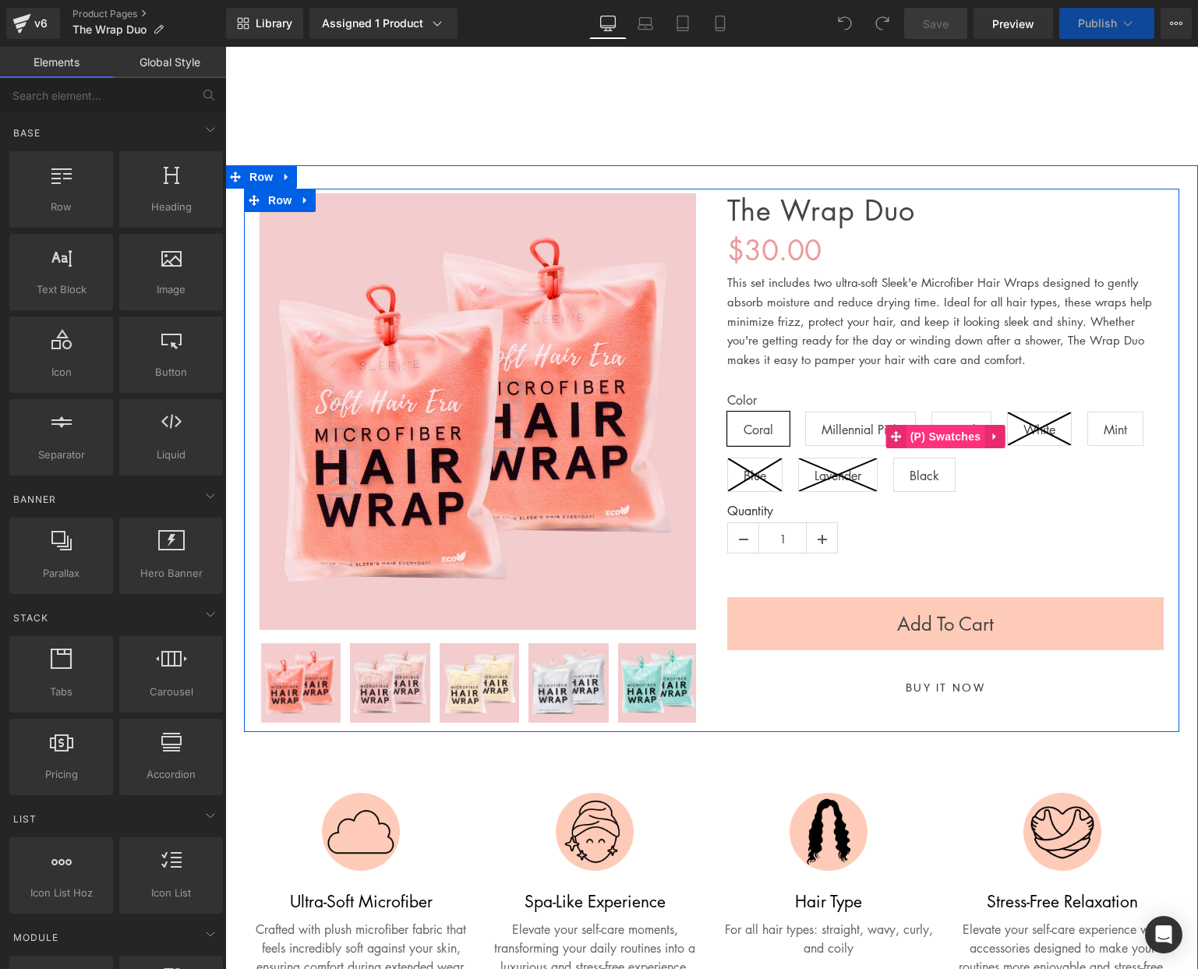
click at [923, 434] on span "(P) Swatches" at bounding box center [945, 436] width 79 height 23
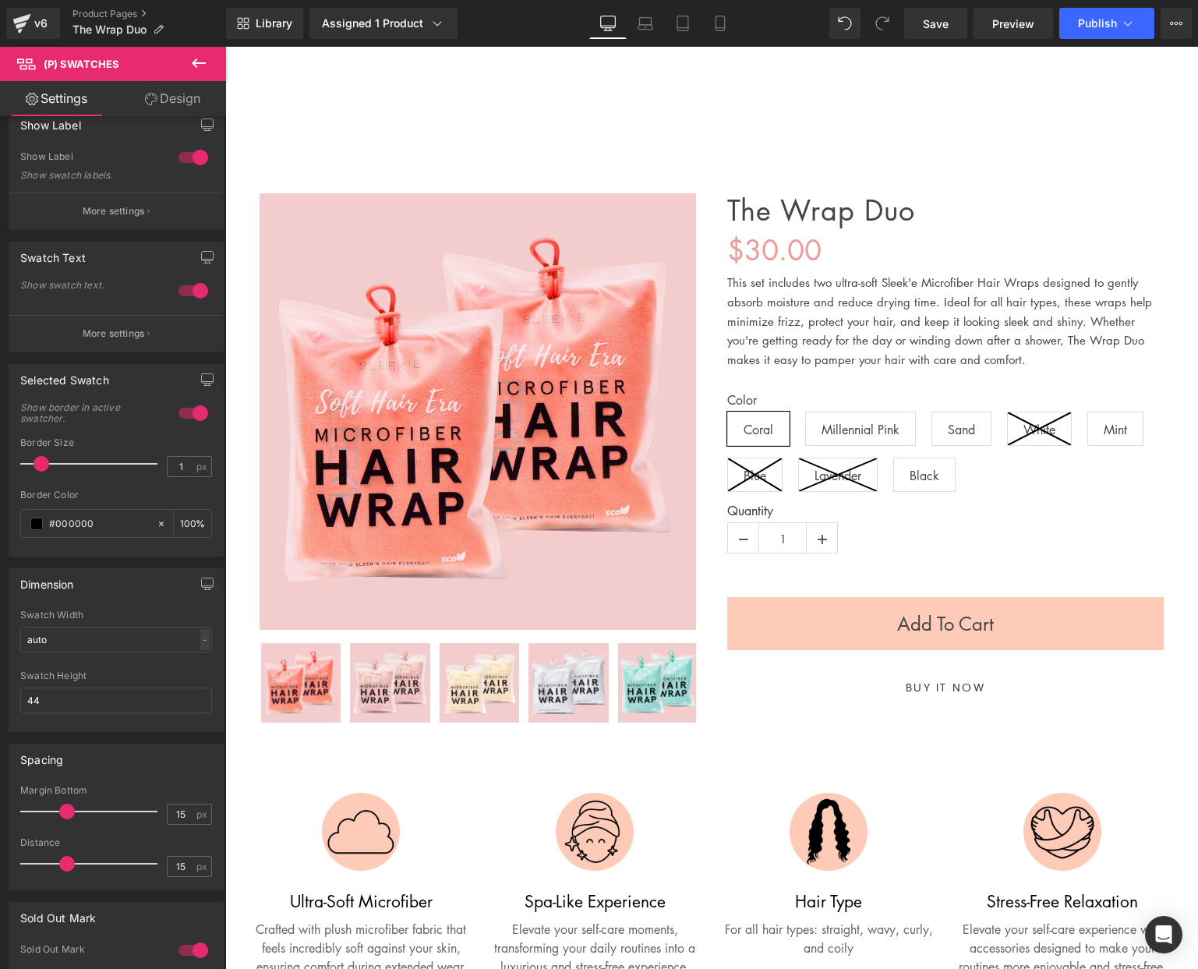
scroll to position [138, 0]
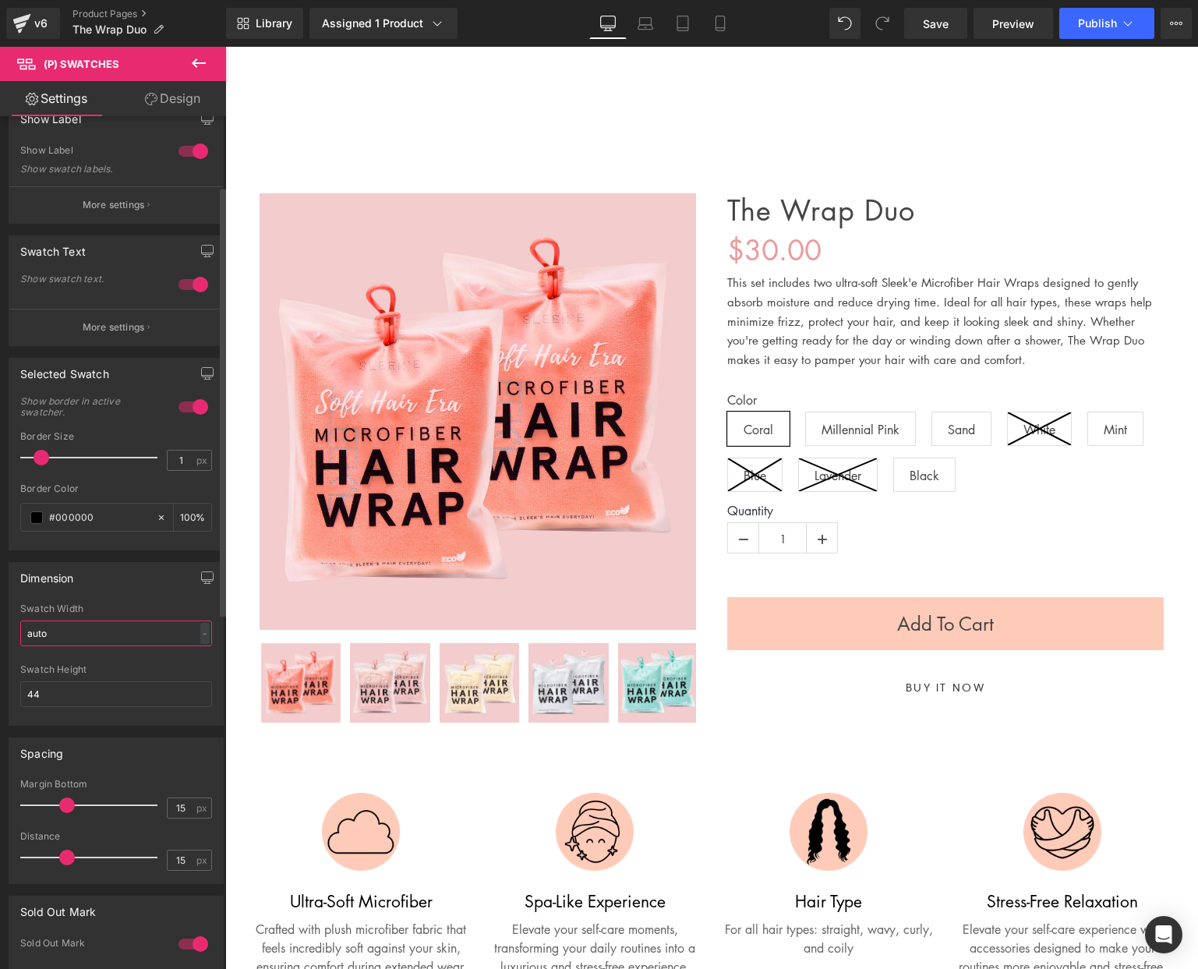
click at [100, 626] on input "auto" at bounding box center [116, 633] width 192 height 26
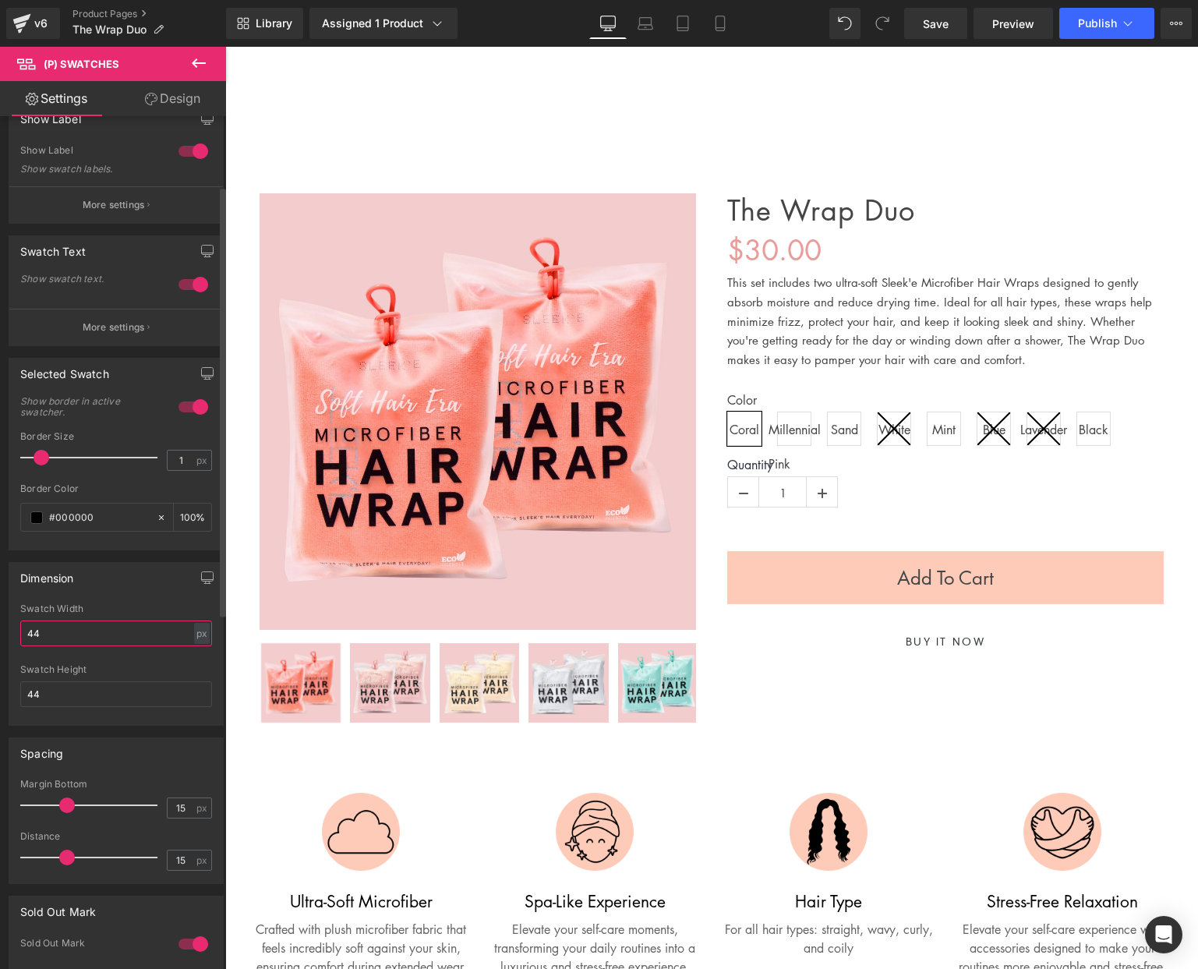
scroll to position [0, 0]
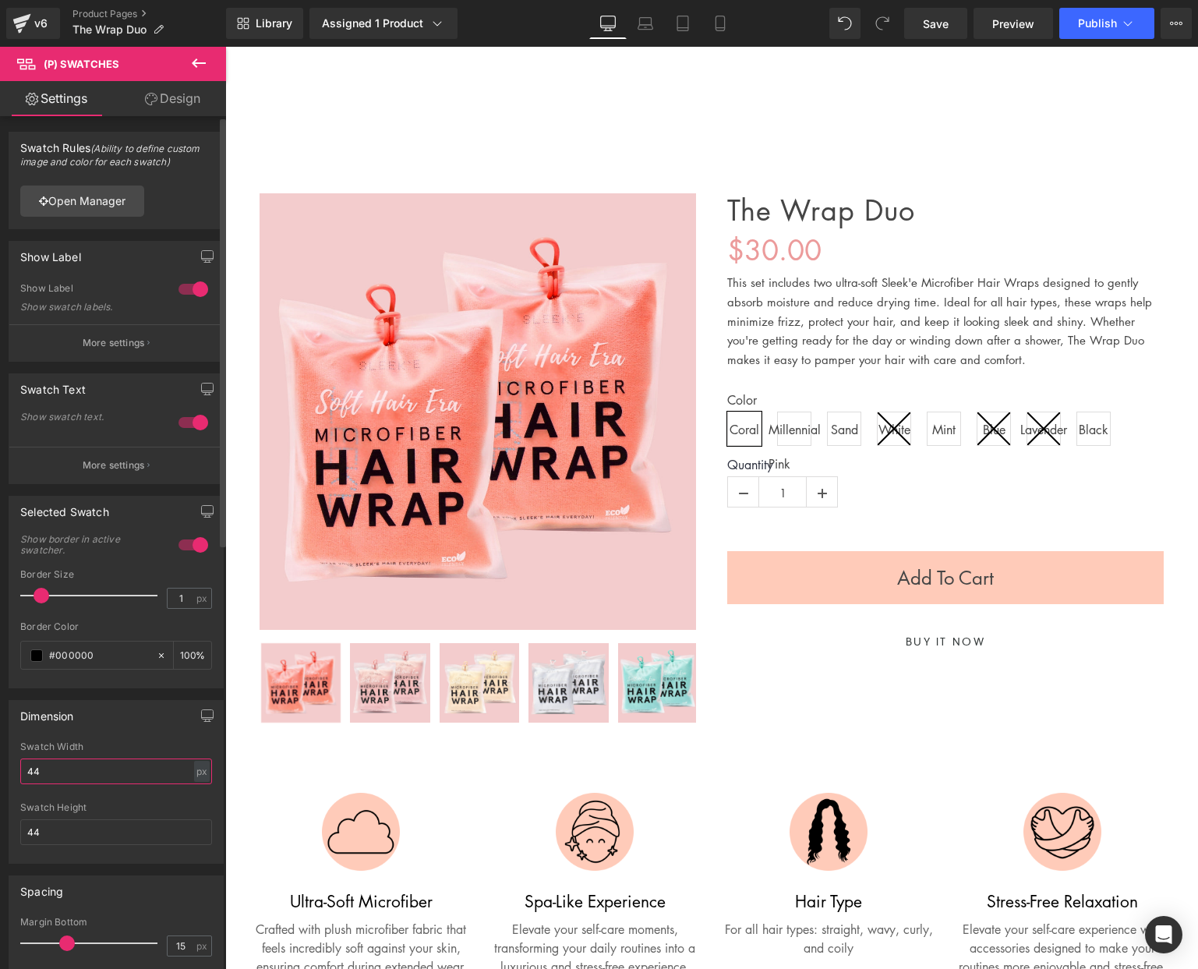
type input "44"
drag, startPoint x: 189, startPoint y: 422, endPoint x: 178, endPoint y: 419, distance: 11.3
click at [183, 420] on div at bounding box center [193, 422] width 37 height 25
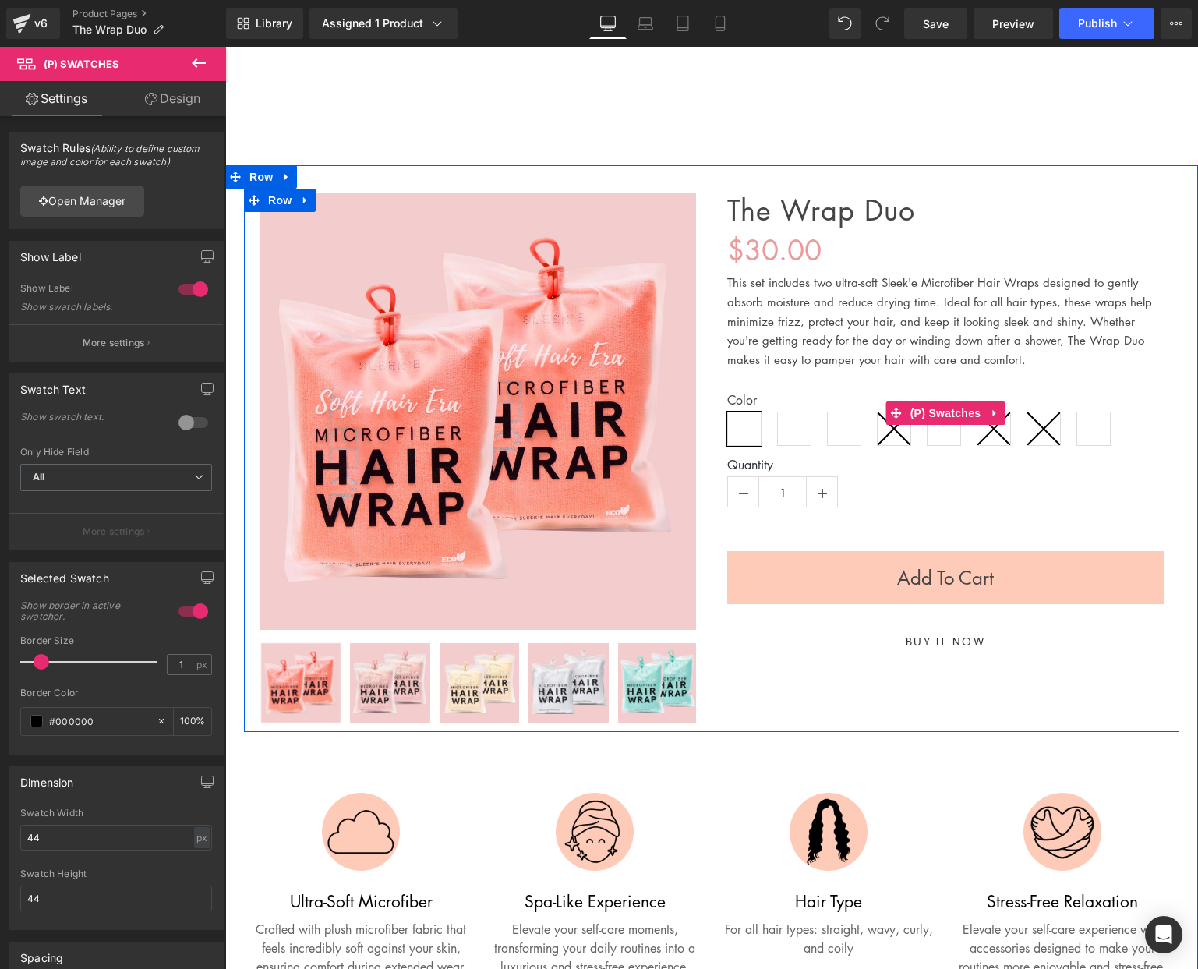
drag, startPoint x: 750, startPoint y: 425, endPoint x: 852, endPoint y: 416, distance: 102.5
click at [751, 425] on span "Coral" at bounding box center [744, 429] width 34 height 34
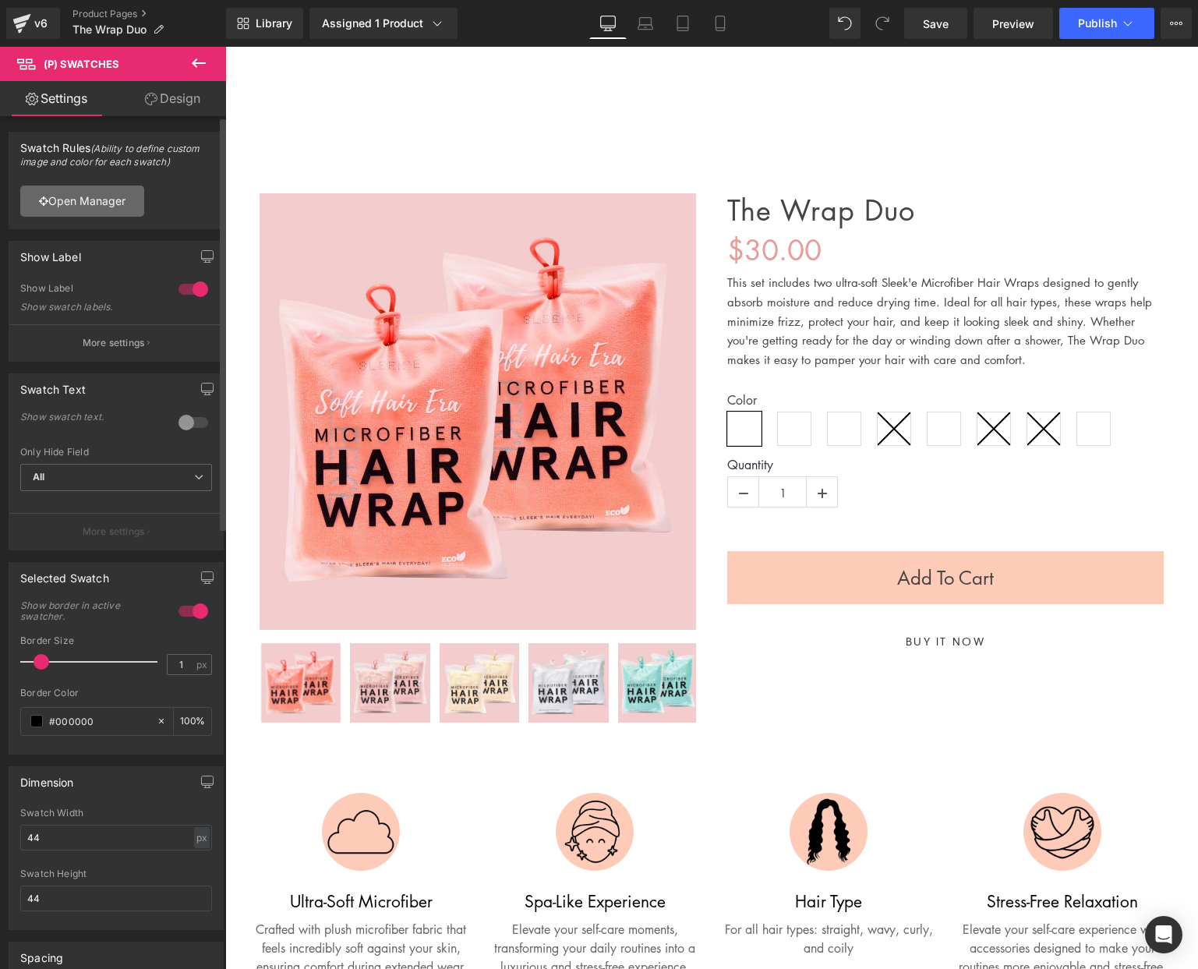
click at [83, 196] on link "Open Manager" at bounding box center [82, 201] width 124 height 31
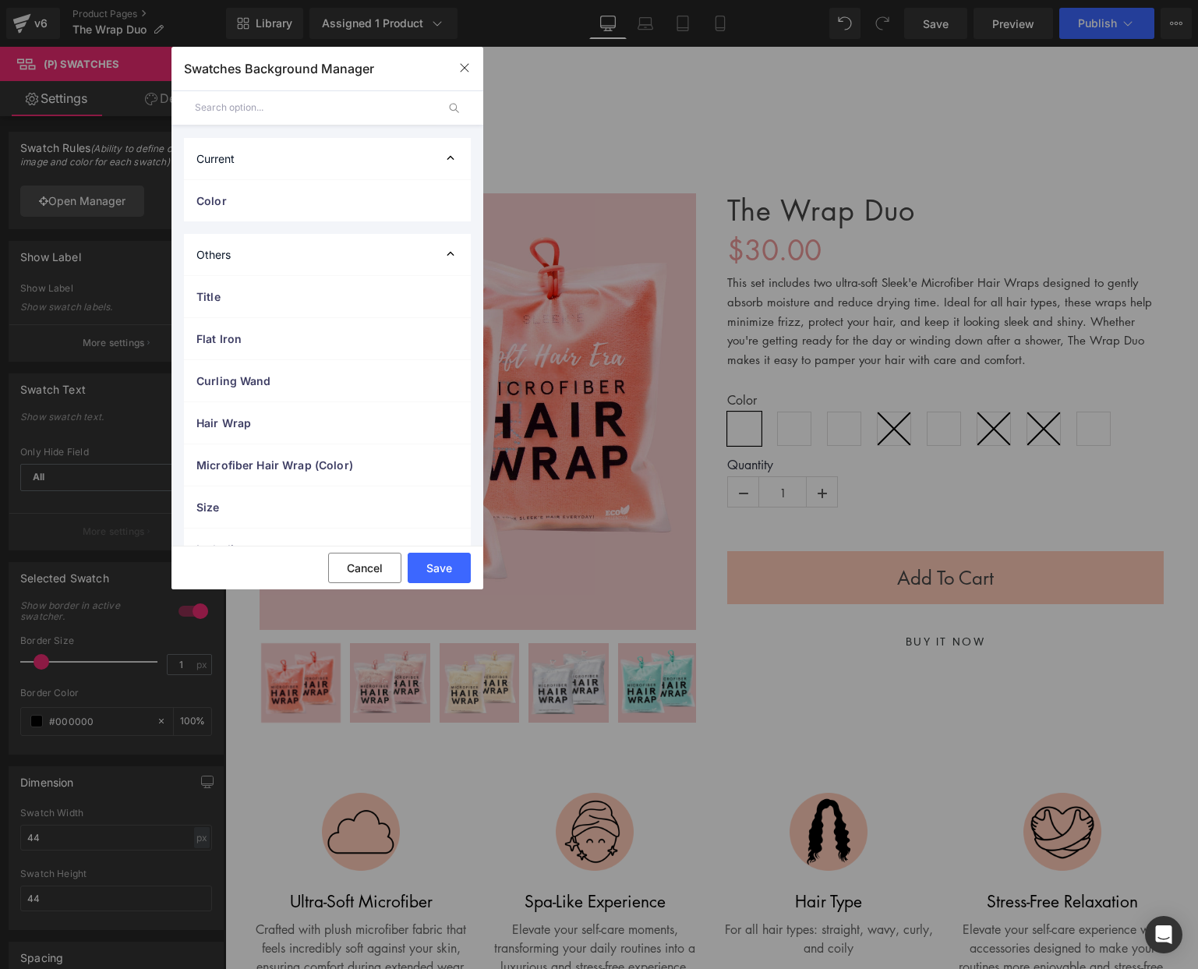
click at [0, 0] on div at bounding box center [0, 0] width 0 height 0
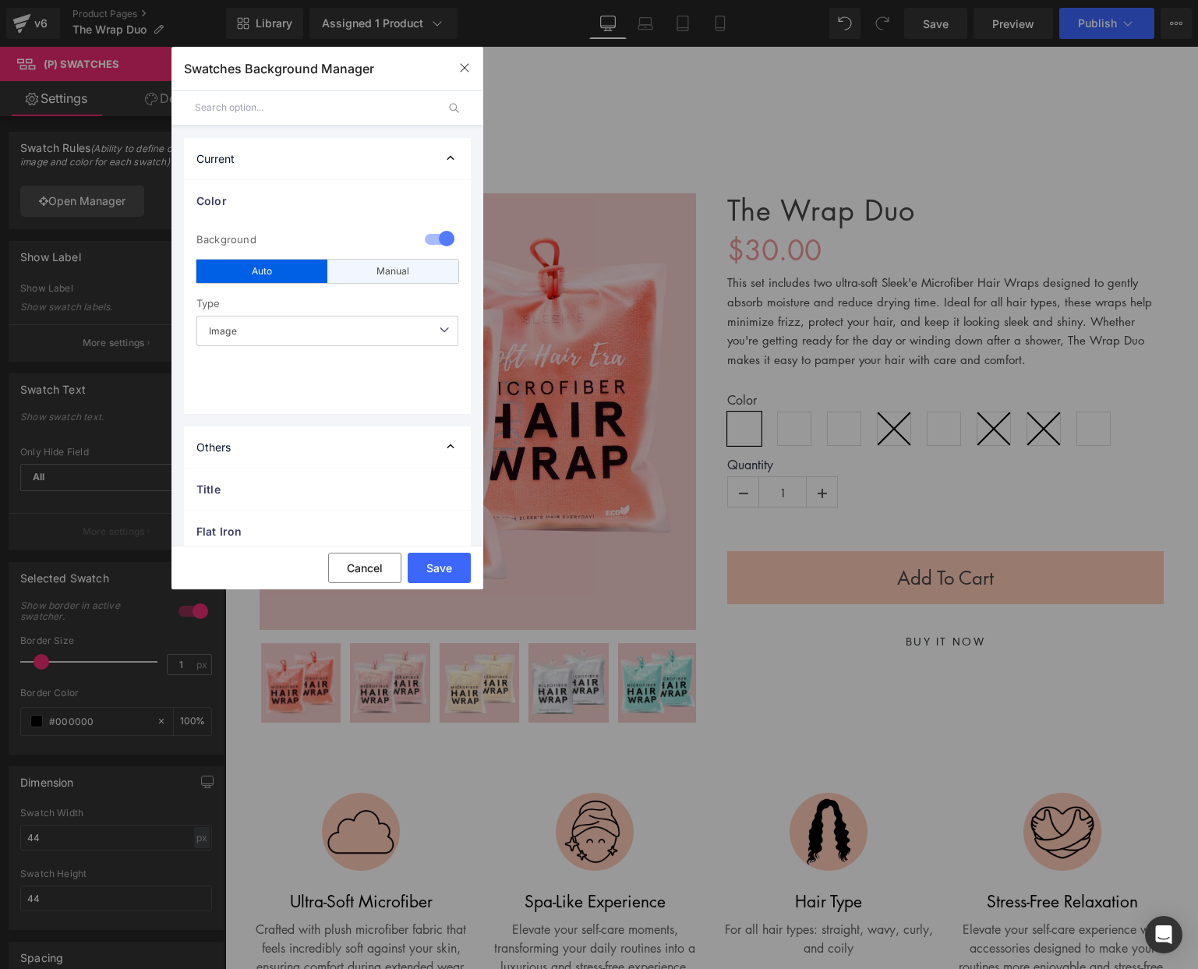
click at [389, 281] on div "Manual" at bounding box center [392, 271] width 131 height 23
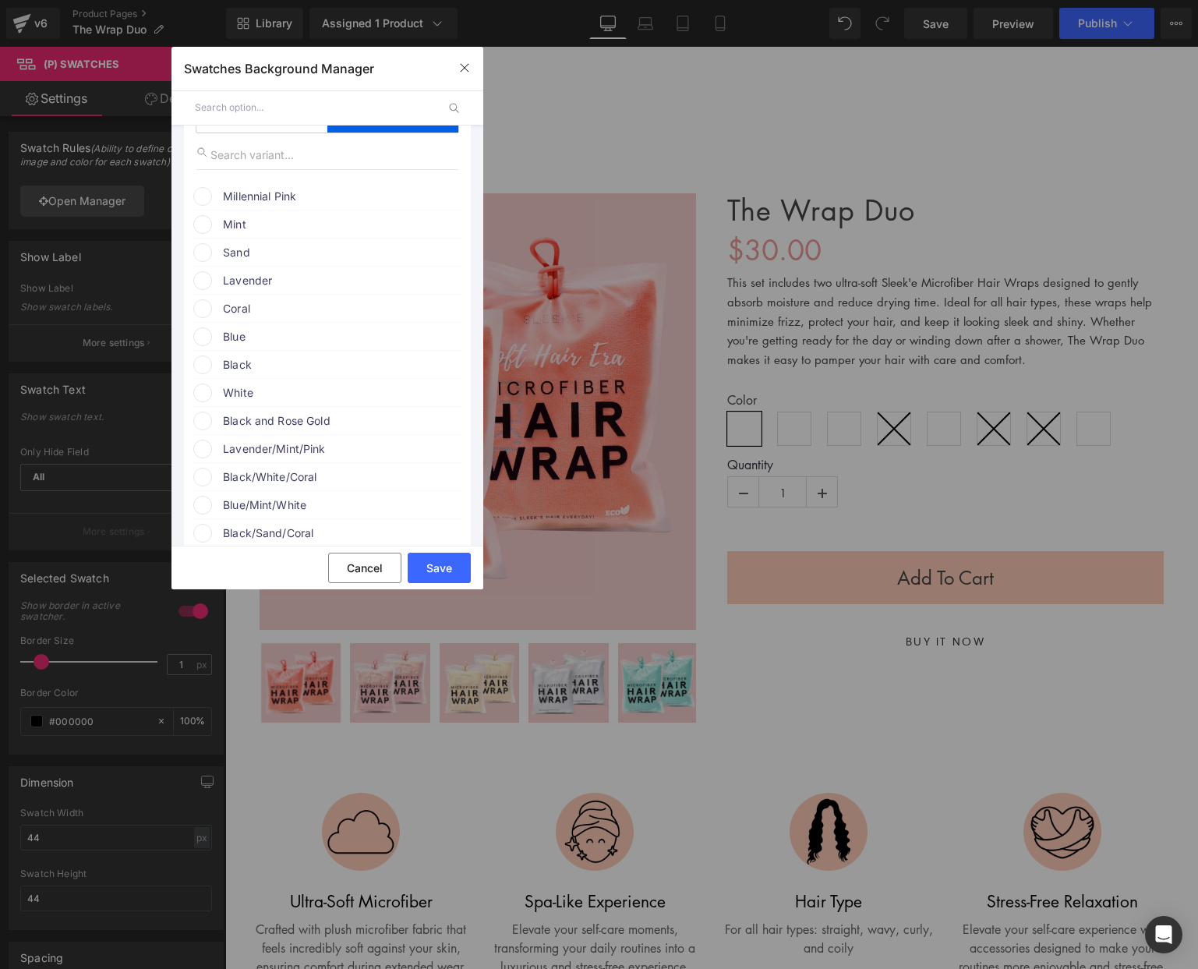
scroll to position [152, 0]
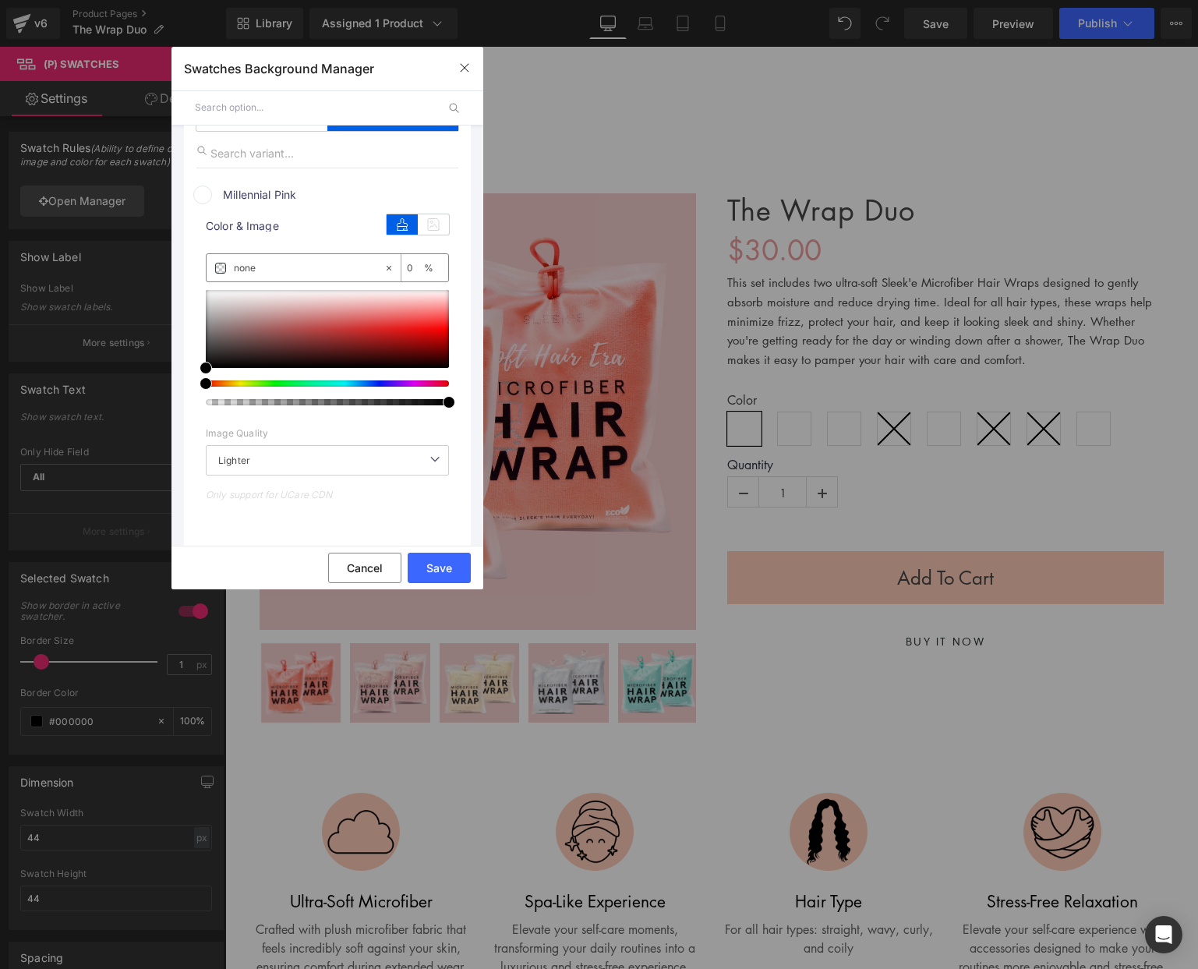
click at [686, 549] on input "none" at bounding box center [711, 558] width 51 height 19
paste input "fed7db"
type input "fed7db"
type input "100"
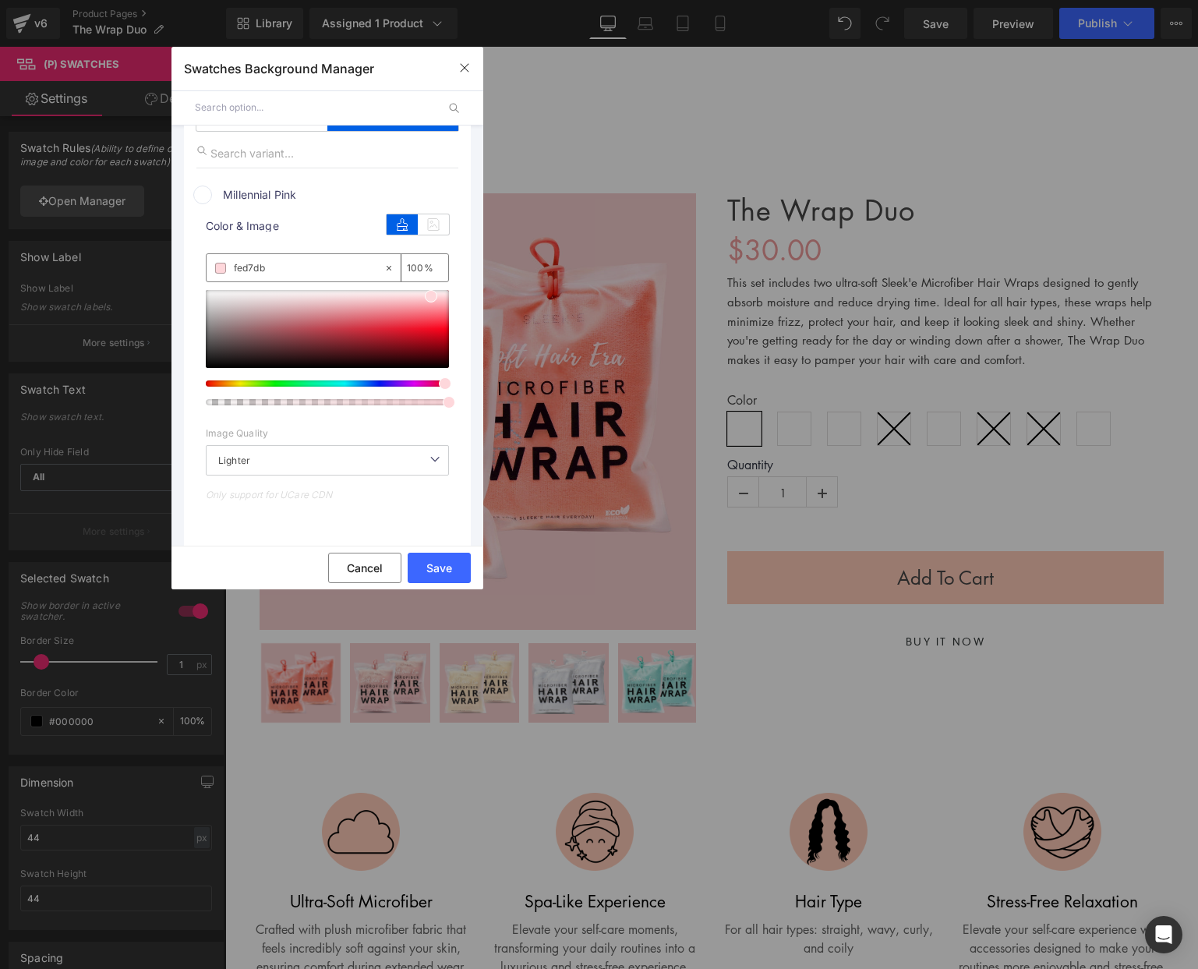
type input "#fed7db"
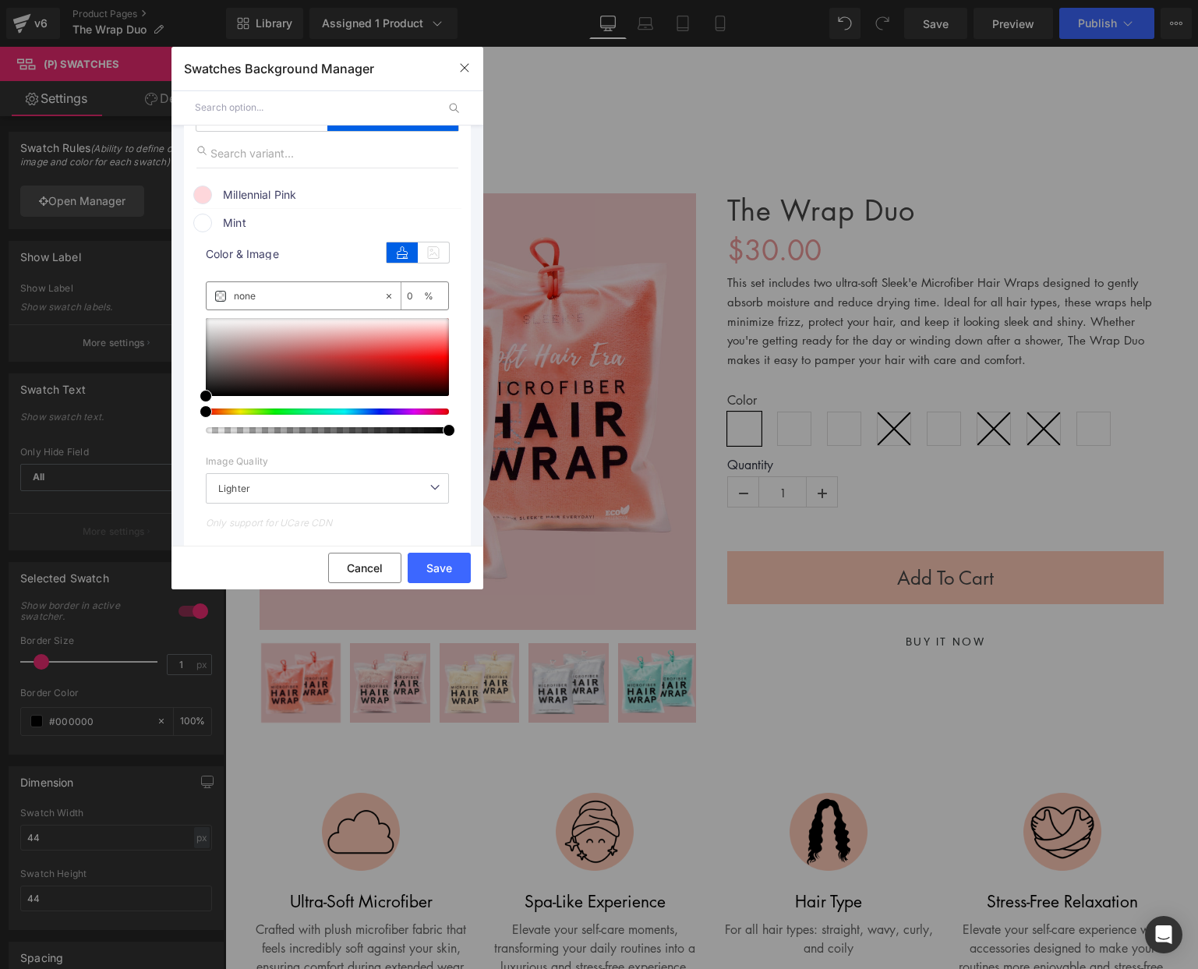
click at [277, 290] on input "none" at bounding box center [309, 296] width 150 height 17
paste input "88e6c8"
type input "88e6c8"
type input "100"
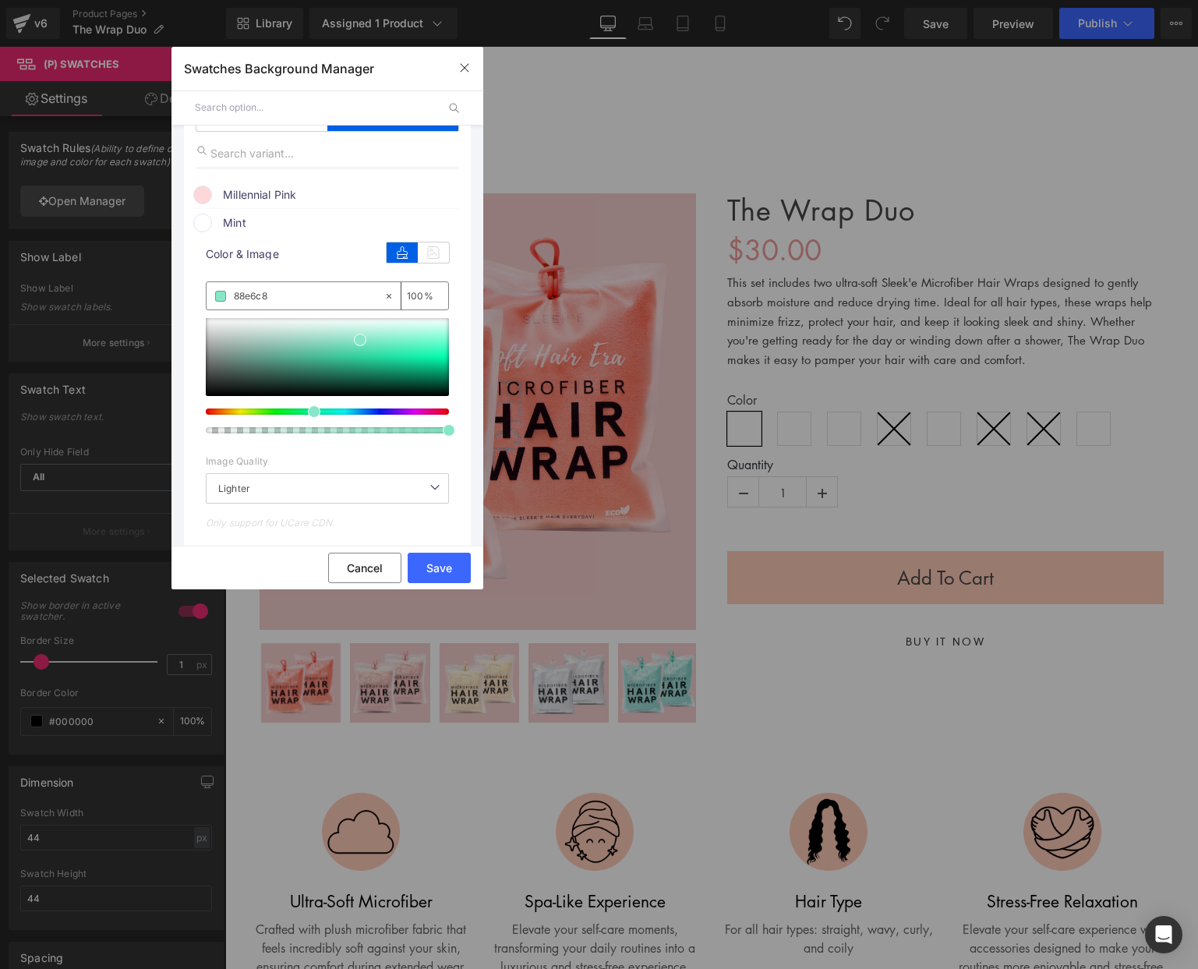
type input "#88e6c8"
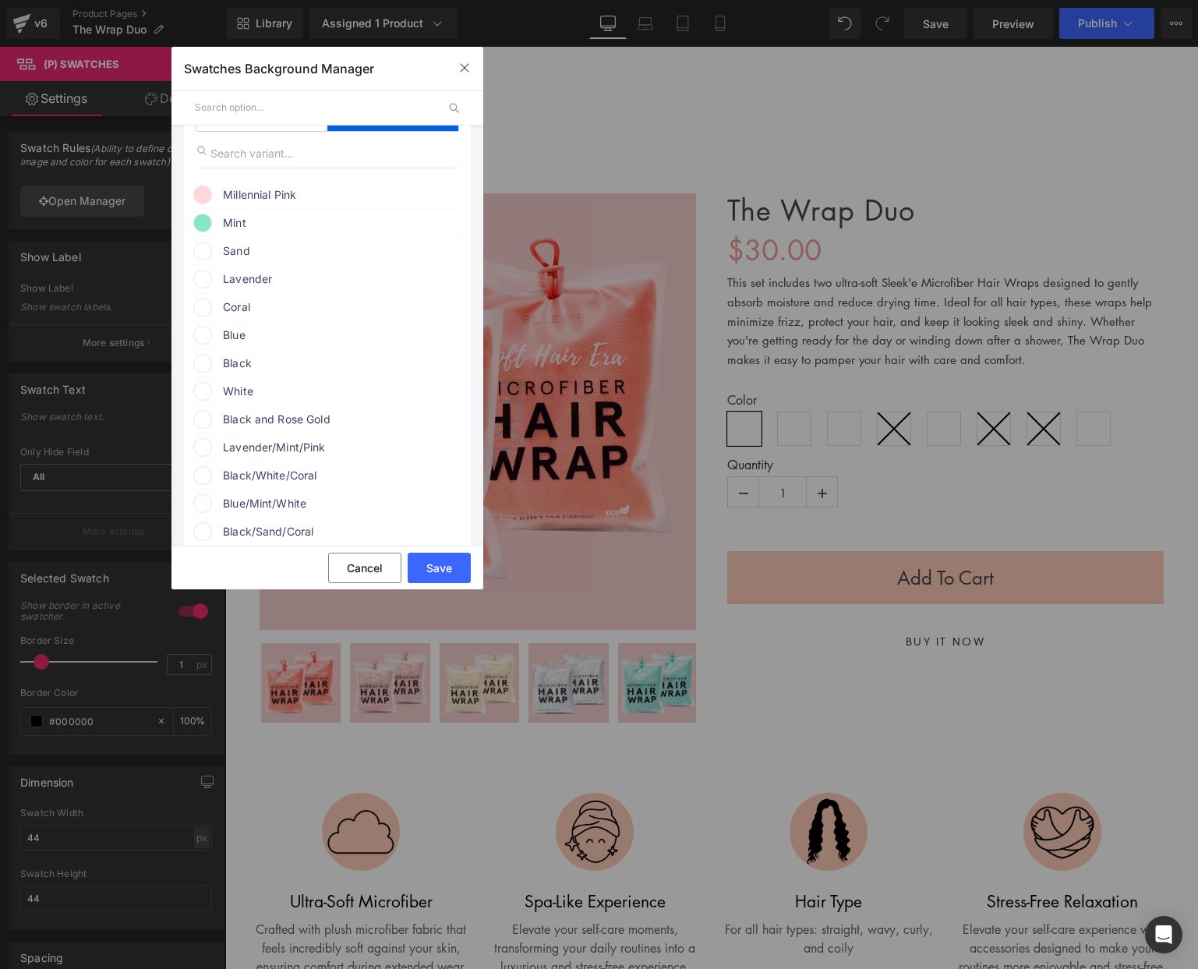
click at [264, 48] on span "Sand" at bounding box center [486, 37] width 910 height 21
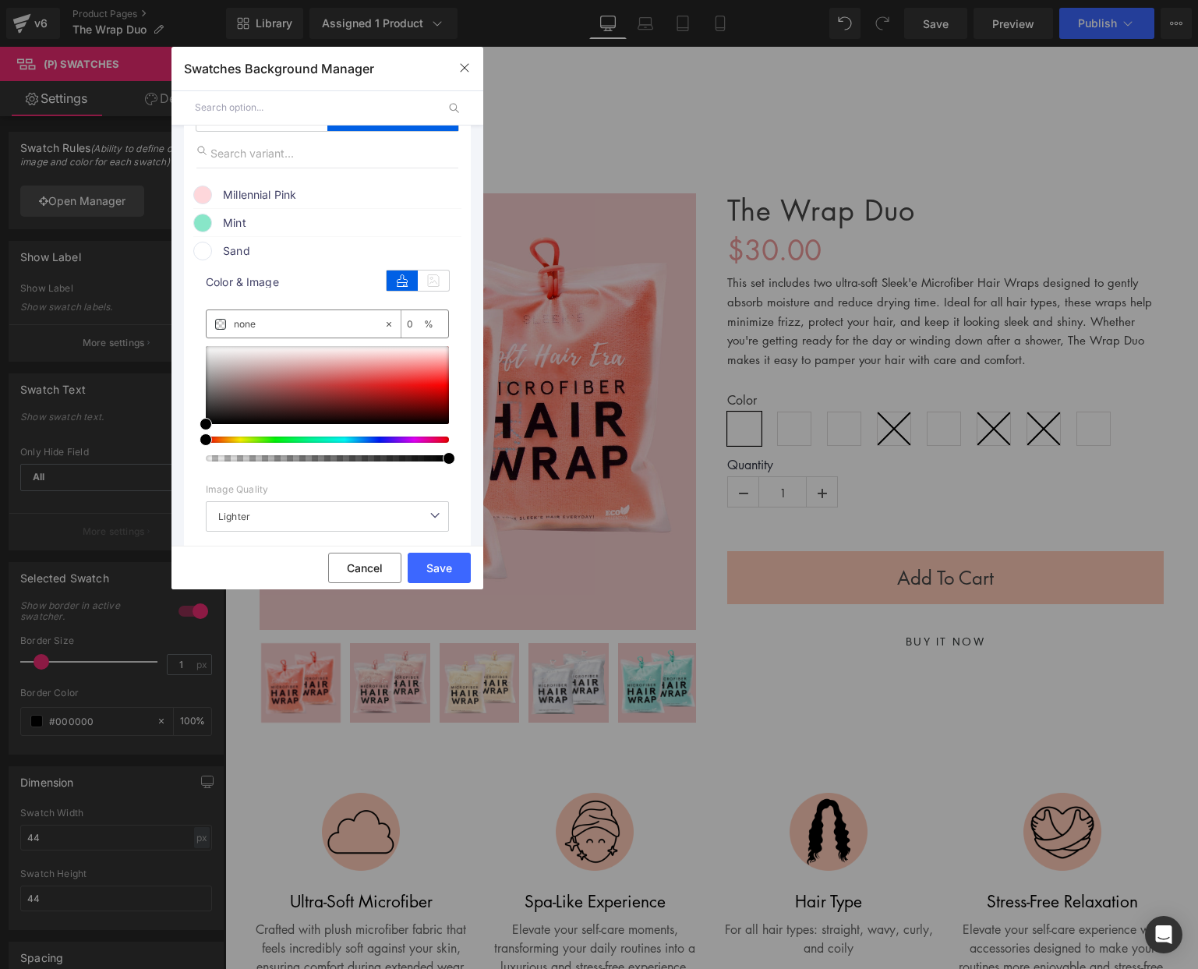
paste input "e0decb"
type input "e0decb"
type input "100"
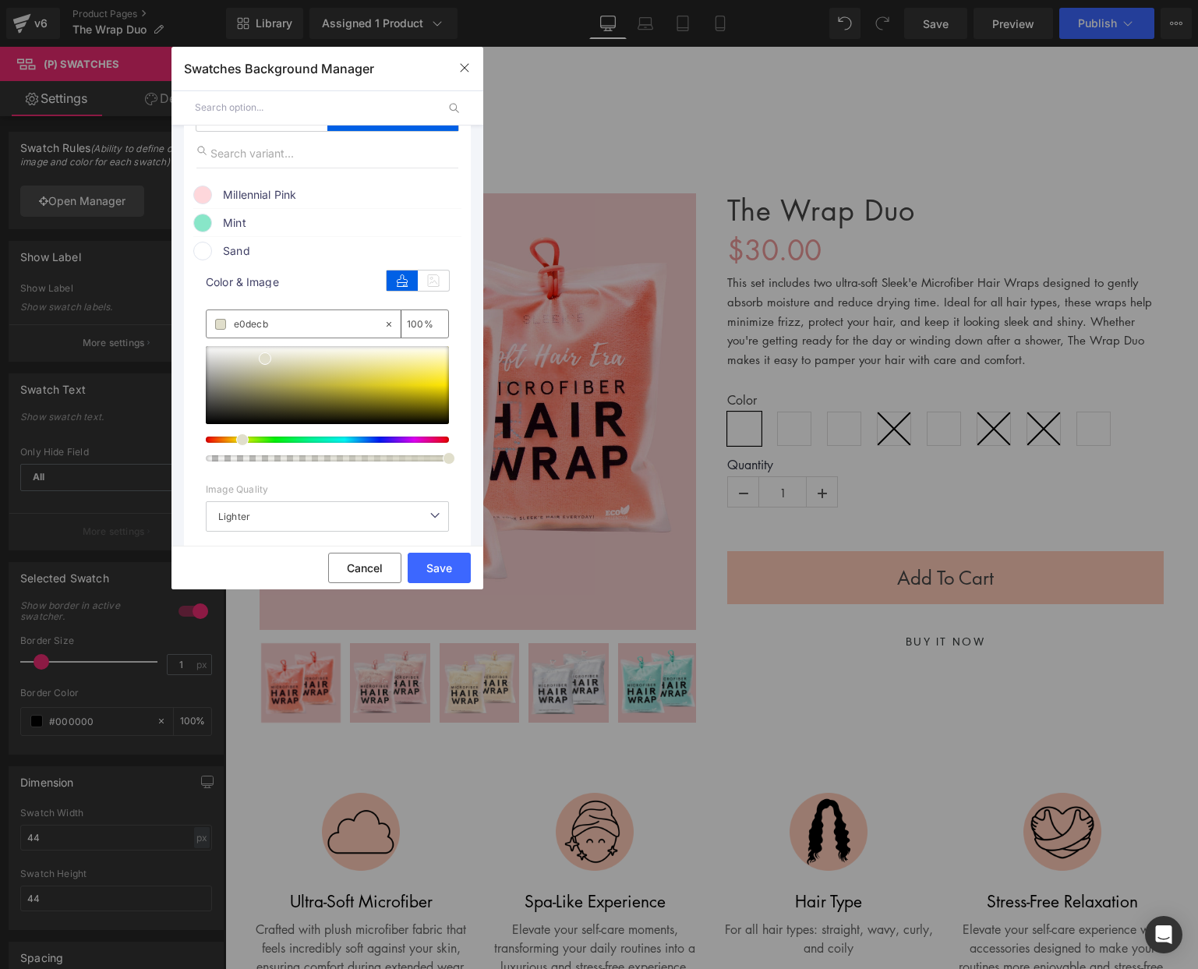
type input "#e0decb"
click at [280, 242] on div "Sand" at bounding box center [327, 248] width 268 height 23
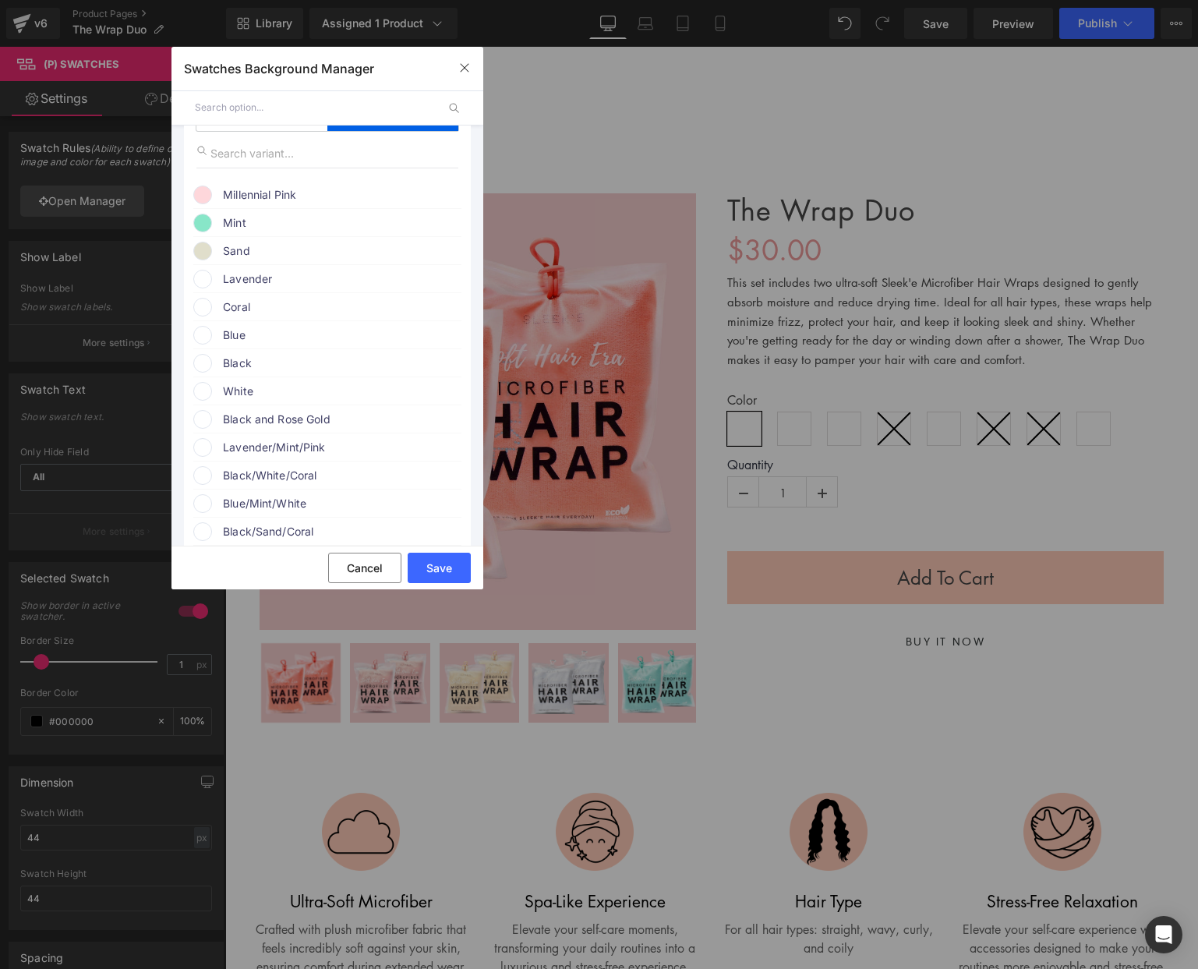
click at [0, 0] on span "Lavender" at bounding box center [0, 0] width 0 height 0
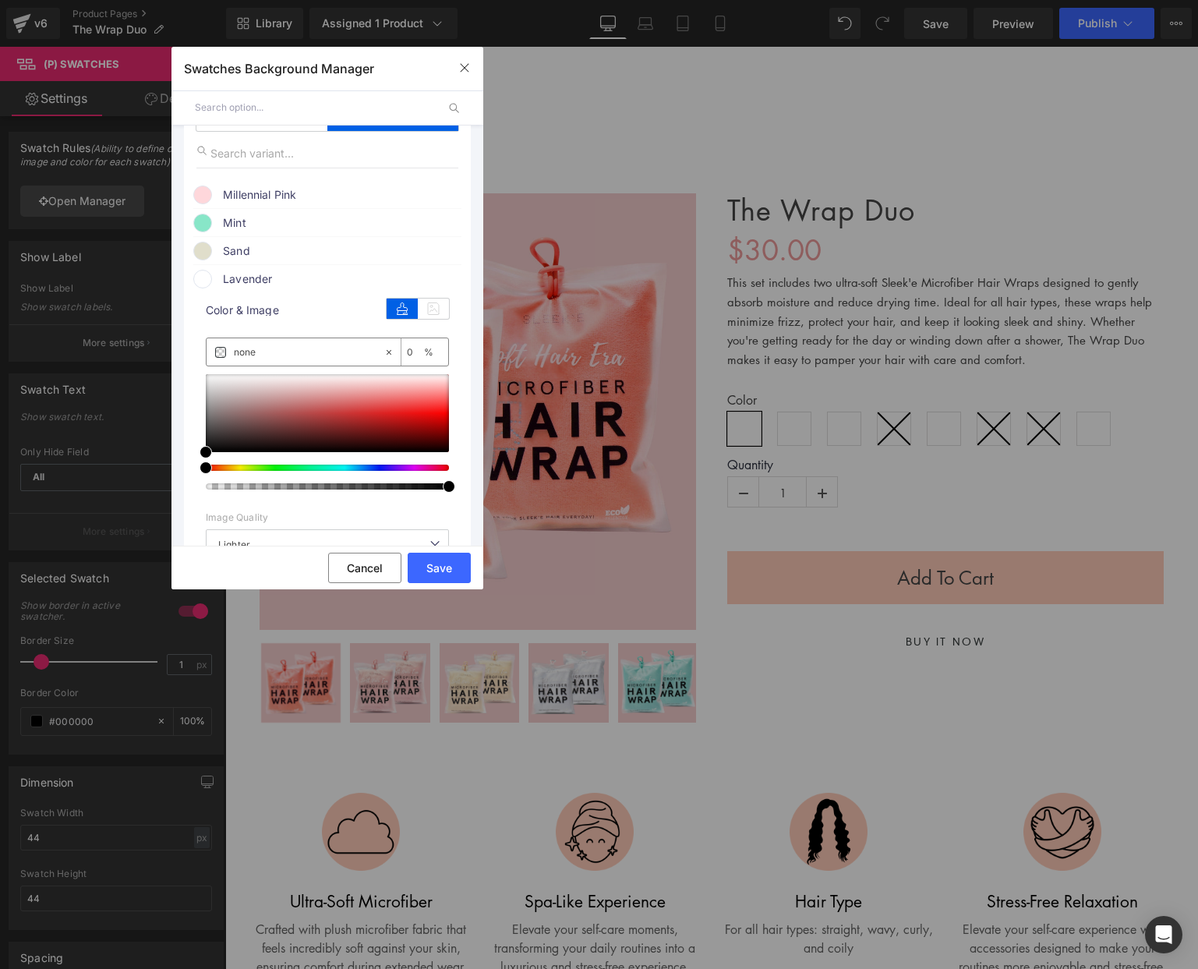
click at [255, 354] on input "none" at bounding box center [309, 352] width 150 height 17
click at [254, 354] on input "none" at bounding box center [309, 352] width 150 height 17
paste input "d3a8f4"
type input "d3a8f4"
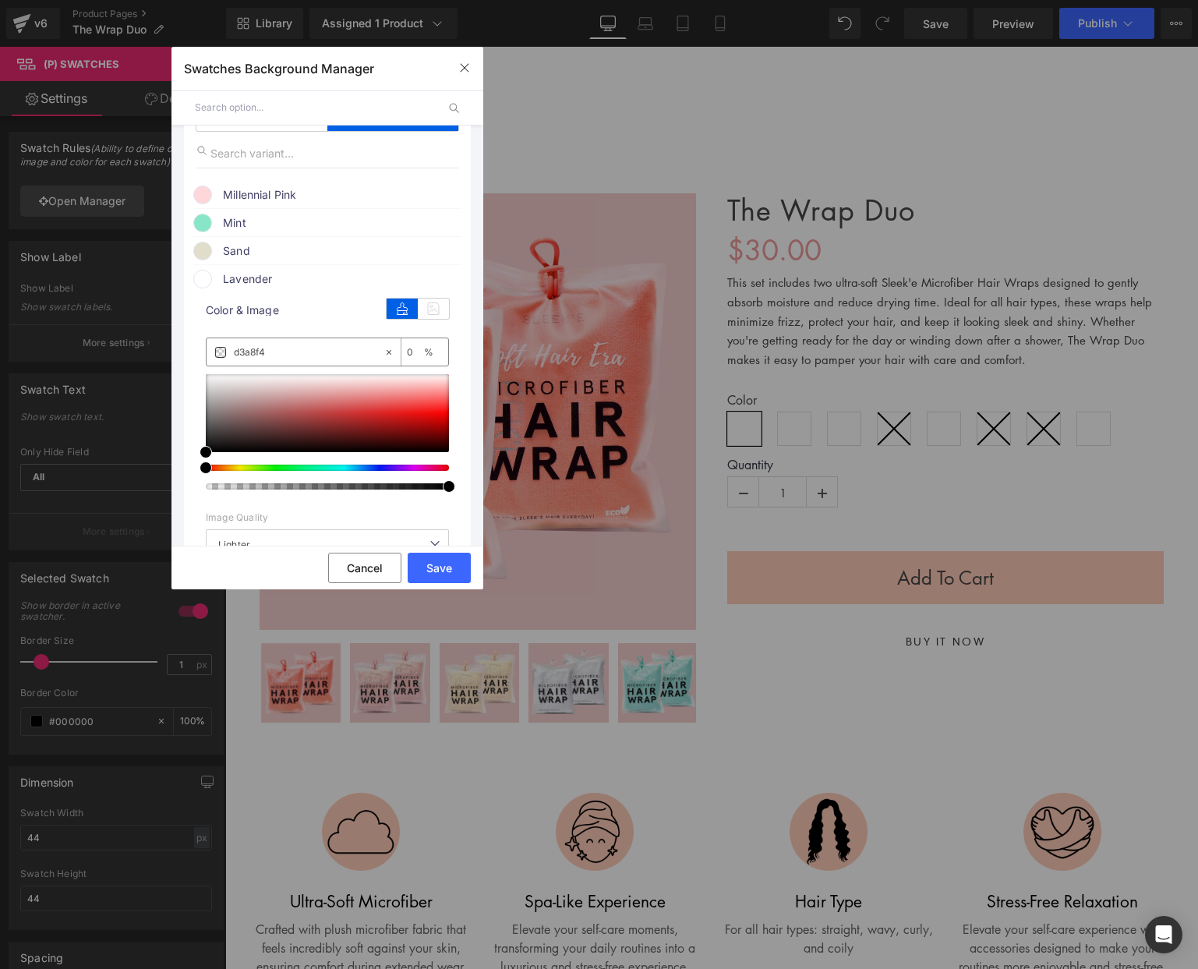
type input "100"
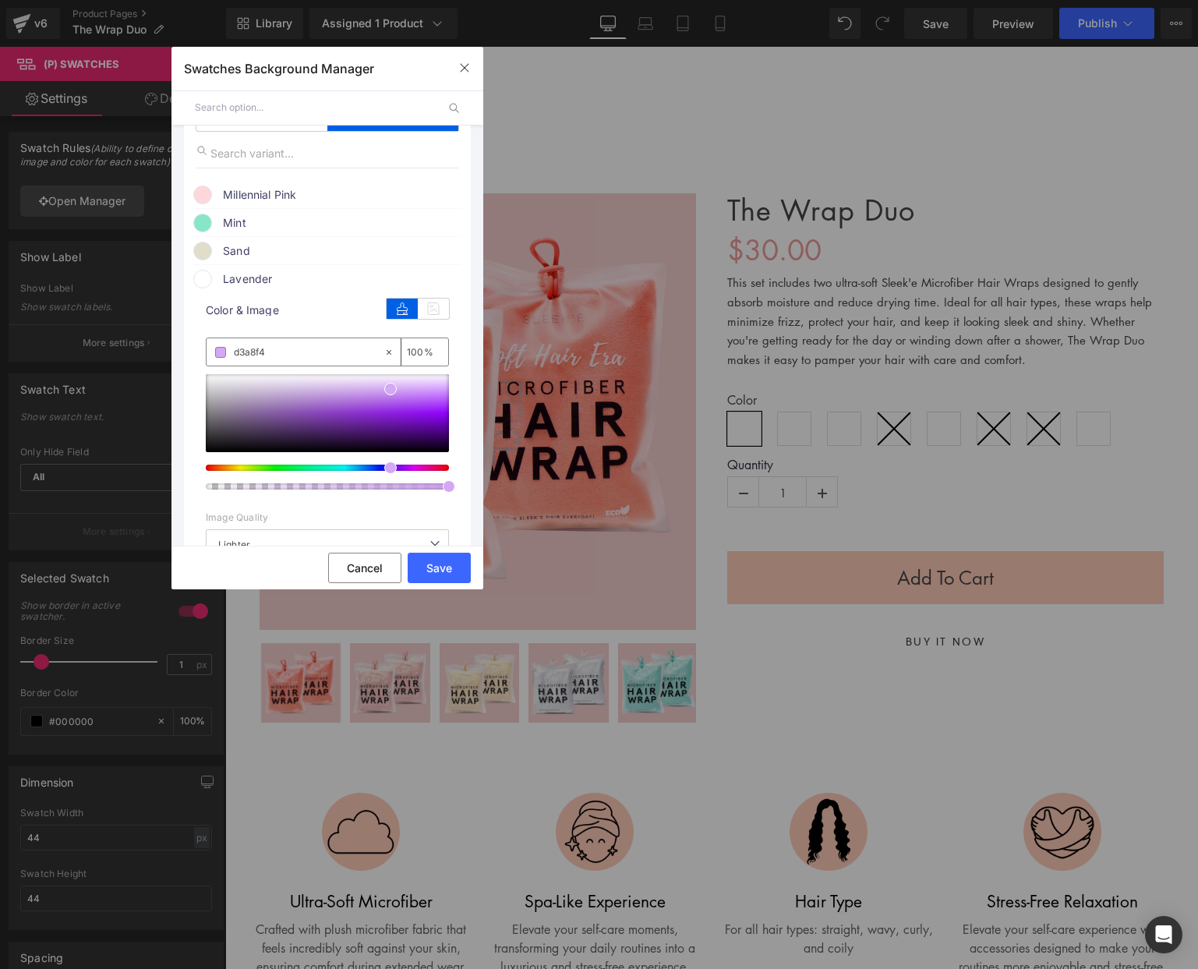
type input "#d3a8f4"
click at [0, 0] on span "Lavender" at bounding box center [0, 0] width 0 height 0
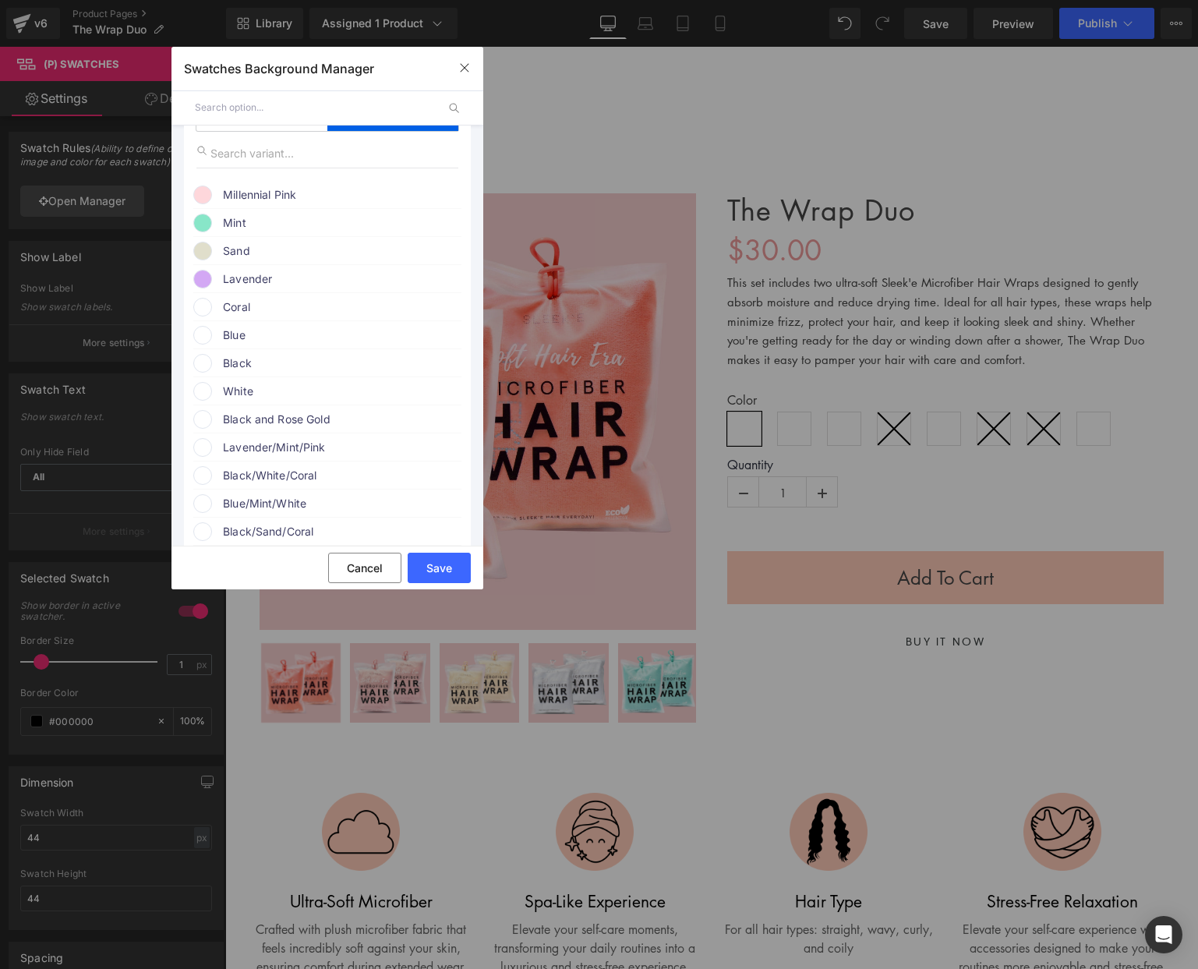
click at [274, 306] on span "Coral" at bounding box center [341, 307] width 237 height 19
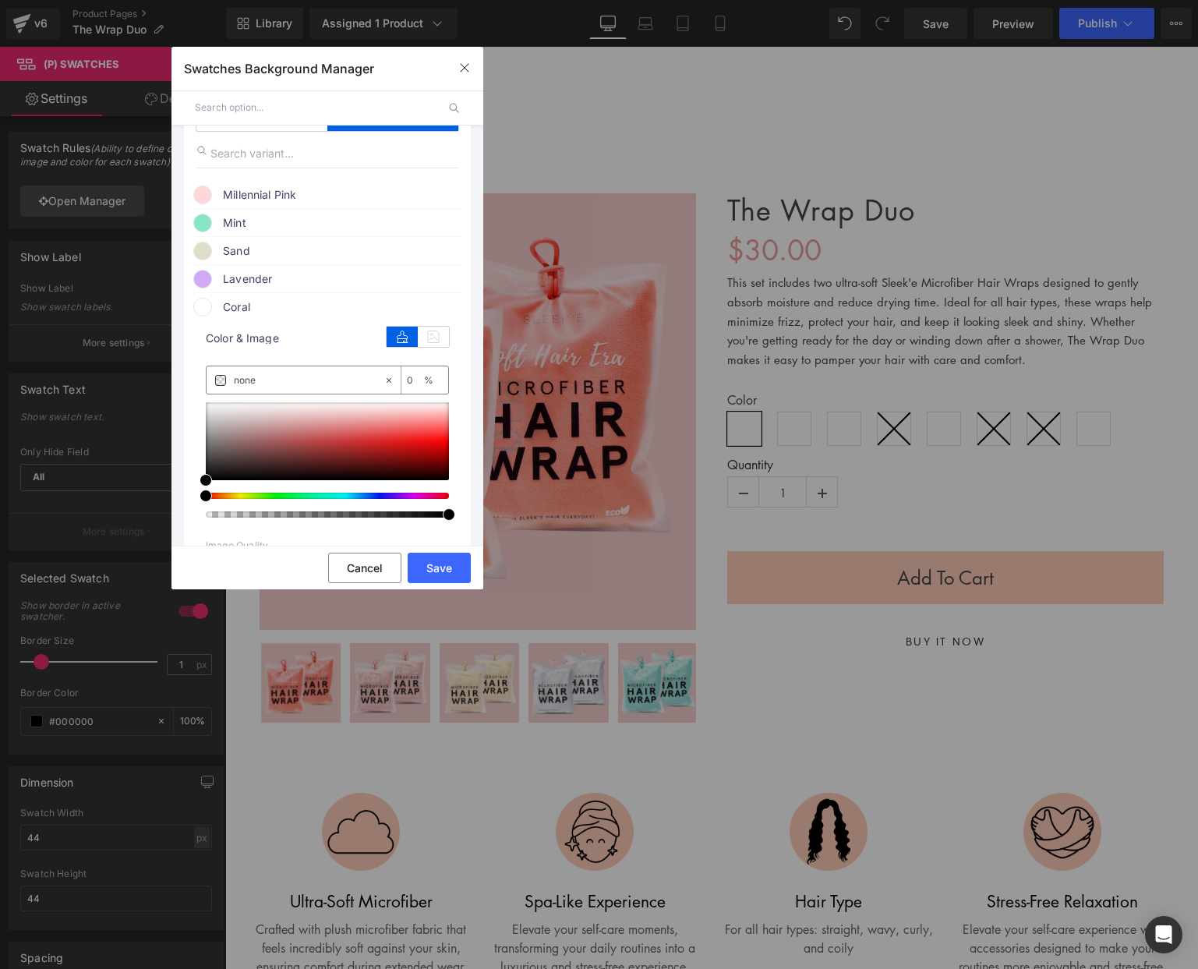
click at [271, 373] on div "none" at bounding box center [295, 379] width 177 height 27
click at [270, 373] on div "none" at bounding box center [295, 379] width 177 height 27
paste input "ff9279"
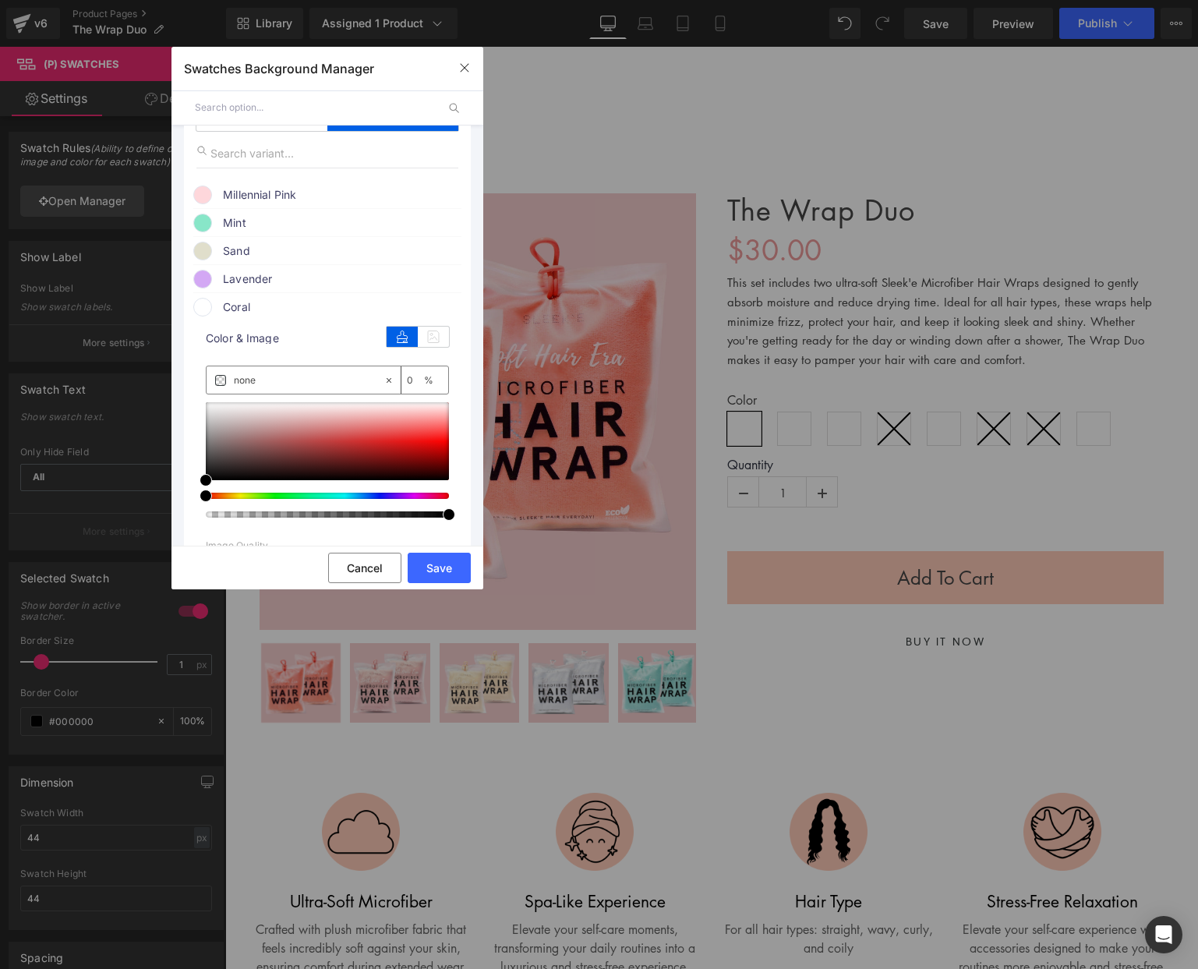
type input "ff9279"
type input "100"
type input "#ff9279"
click at [270, 305] on span "Coral" at bounding box center [341, 307] width 237 height 19
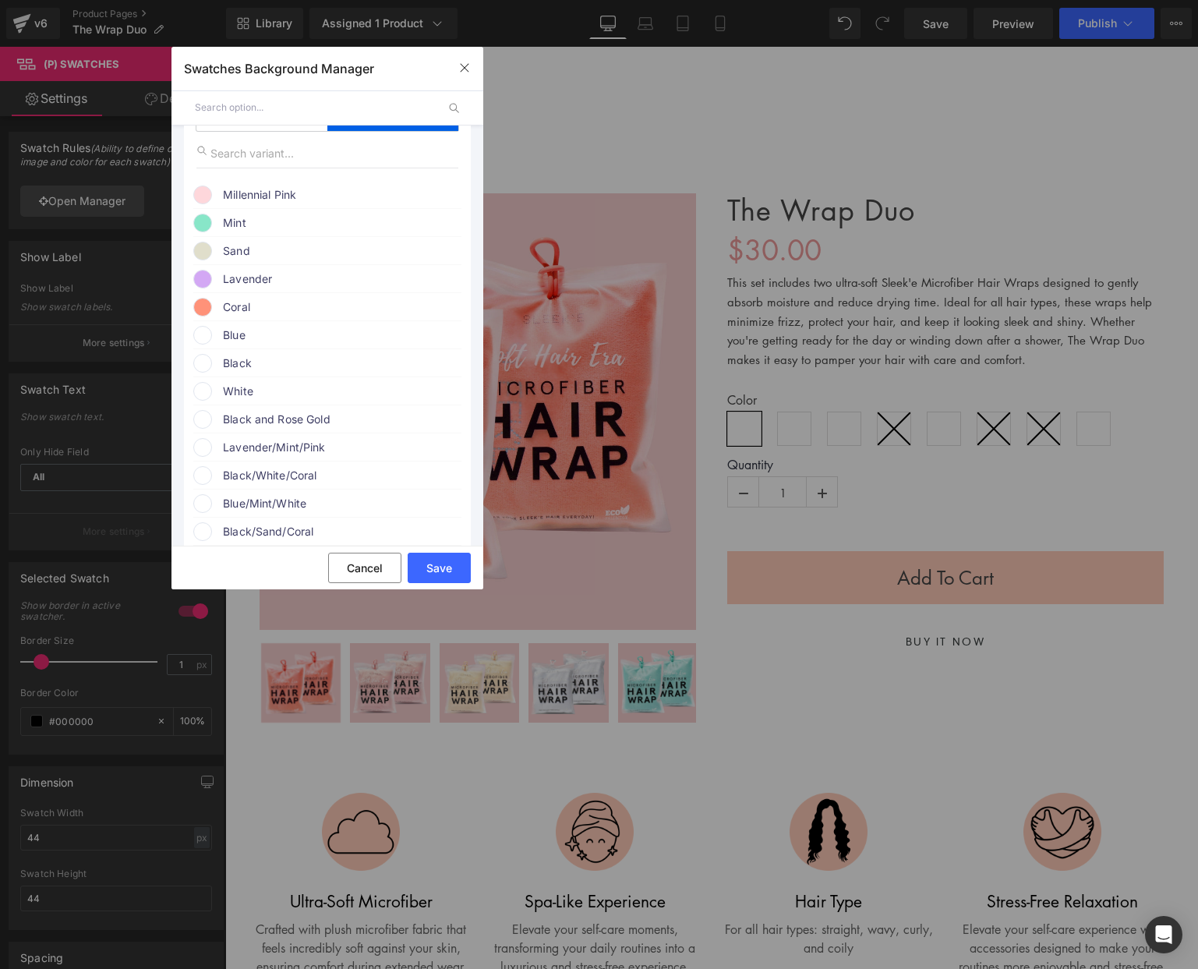
click at [0, 0] on span "Blue" at bounding box center [0, 0] width 0 height 0
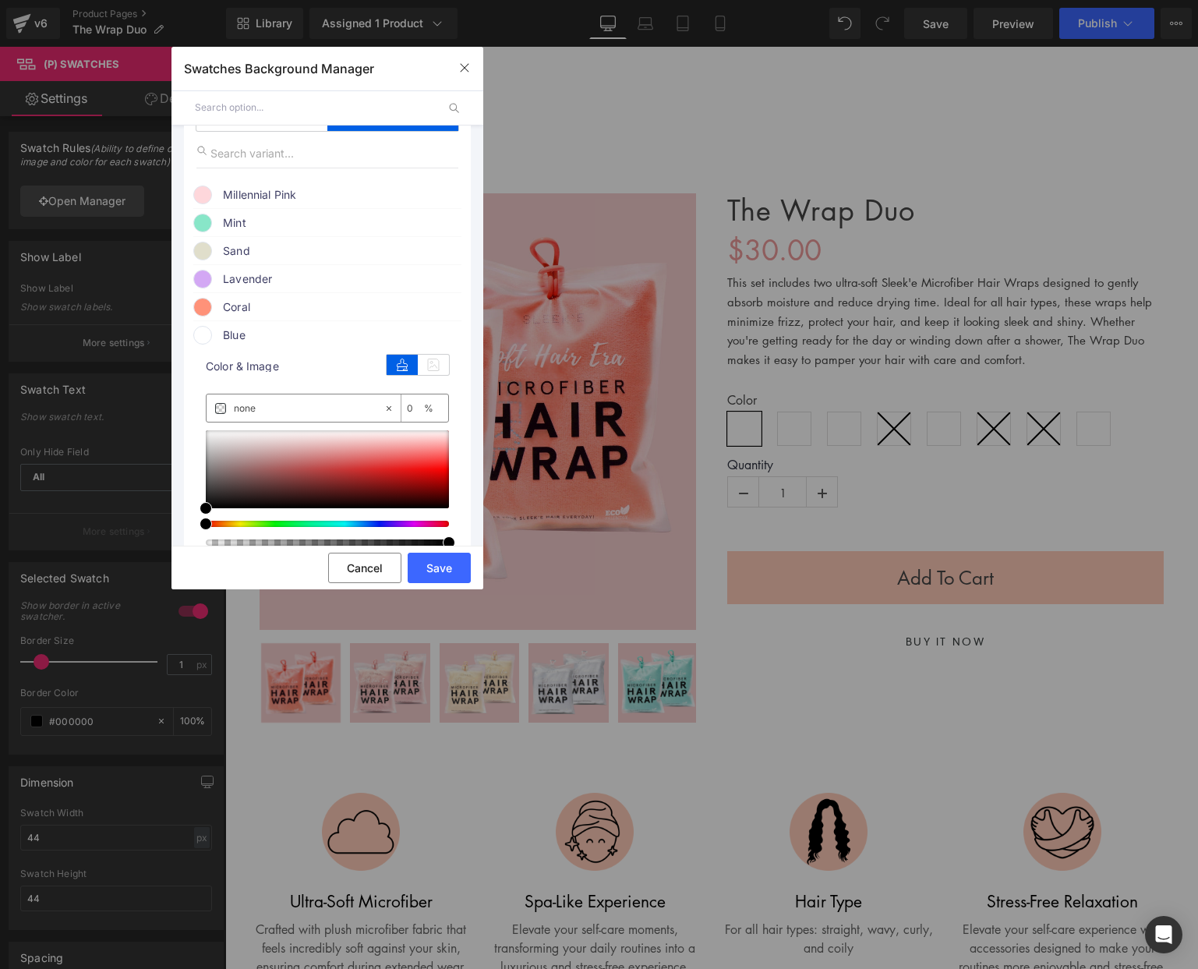
click at [0, 0] on div "none" at bounding box center [0, 0] width 0 height 0
click at [0, 0] on input "none" at bounding box center [0, 0] width 0 height 0
paste input "a5cde4"
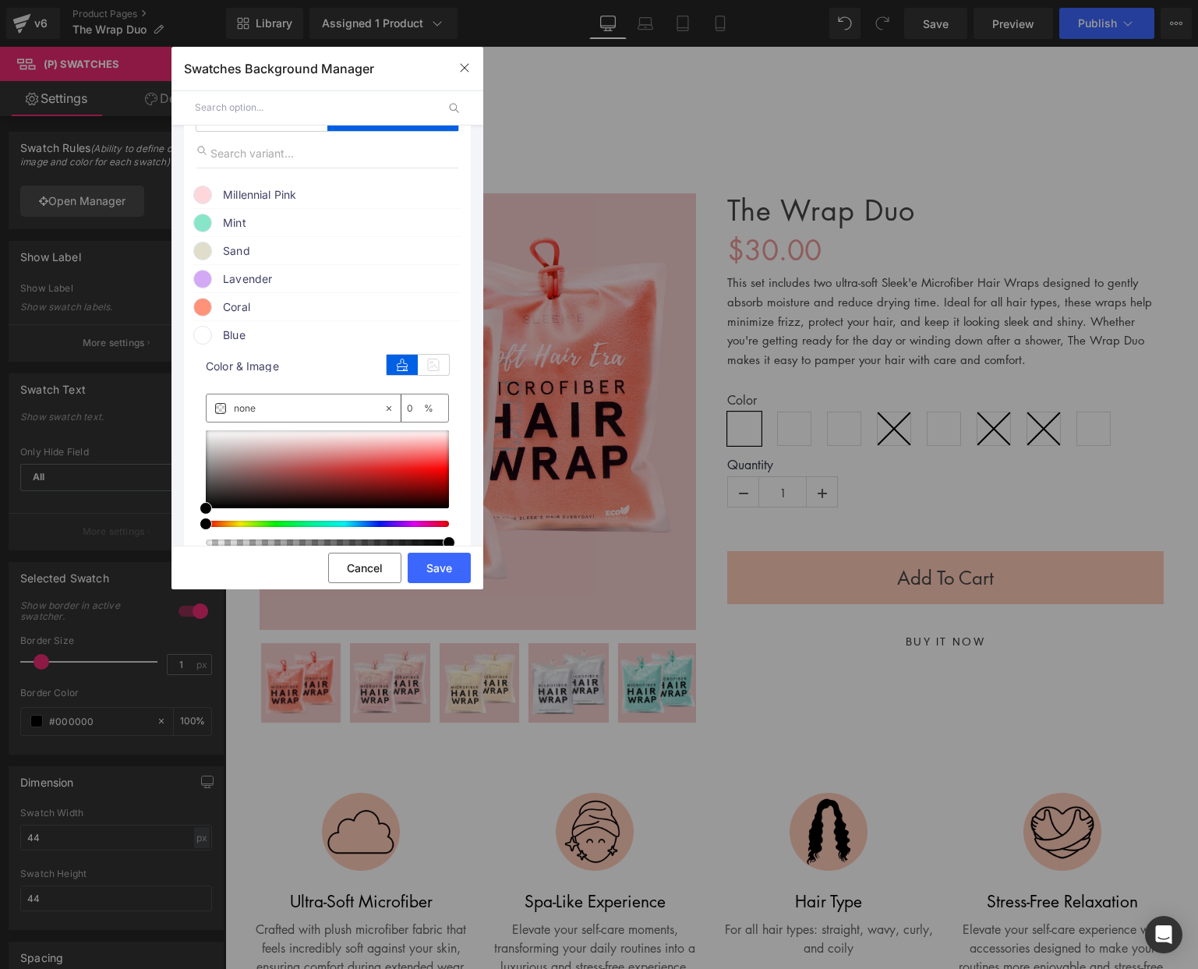
type input "a5cde4"
type input "100"
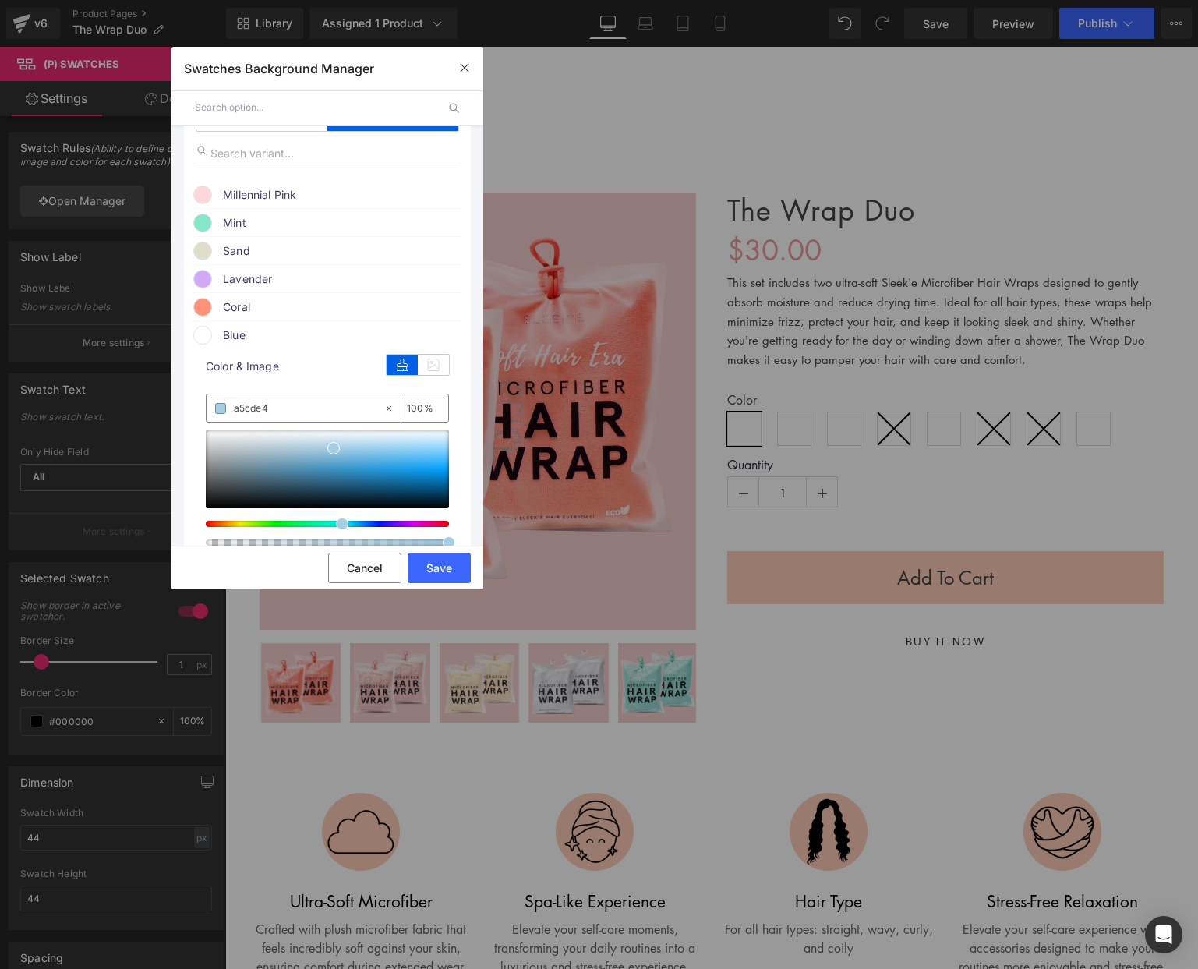
type input "#a5cde4"
click at [0, 0] on span "Blue" at bounding box center [0, 0] width 0 height 0
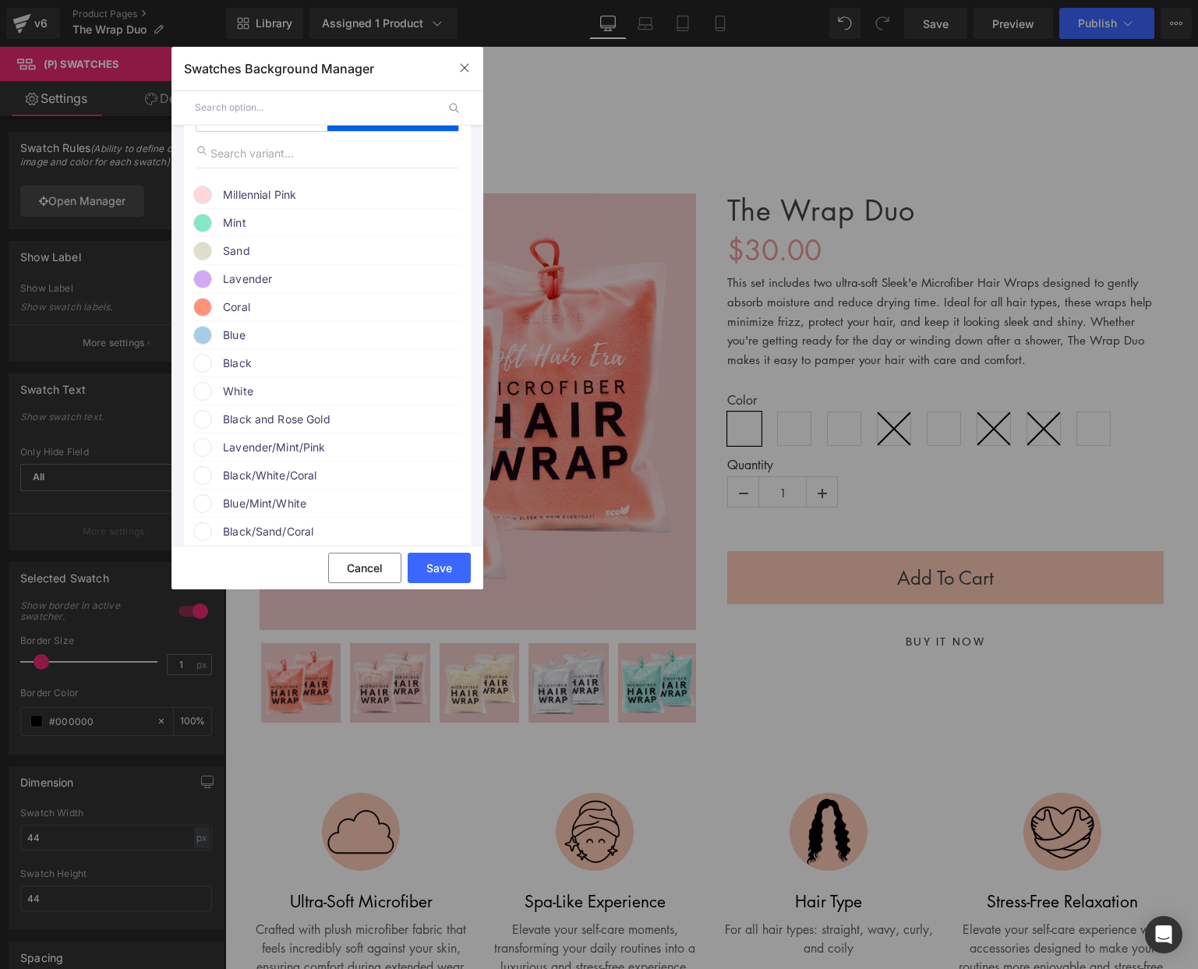
click at [0, 0] on span "Black" at bounding box center [0, 0] width 0 height 0
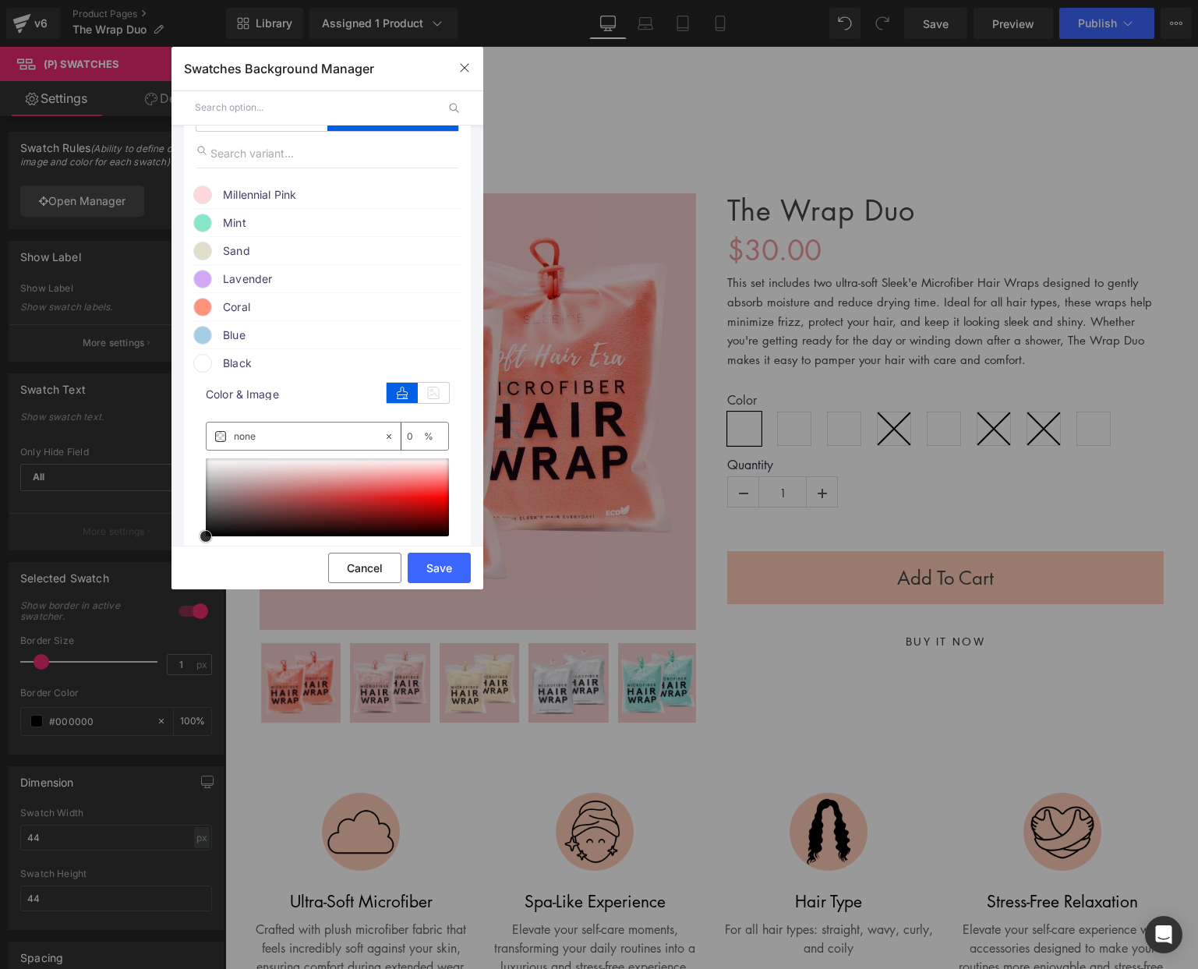
type input "#1e1e1e"
type input "100"
type input "#000000"
click at [0, 0] on span "Black" at bounding box center [0, 0] width 0 height 0
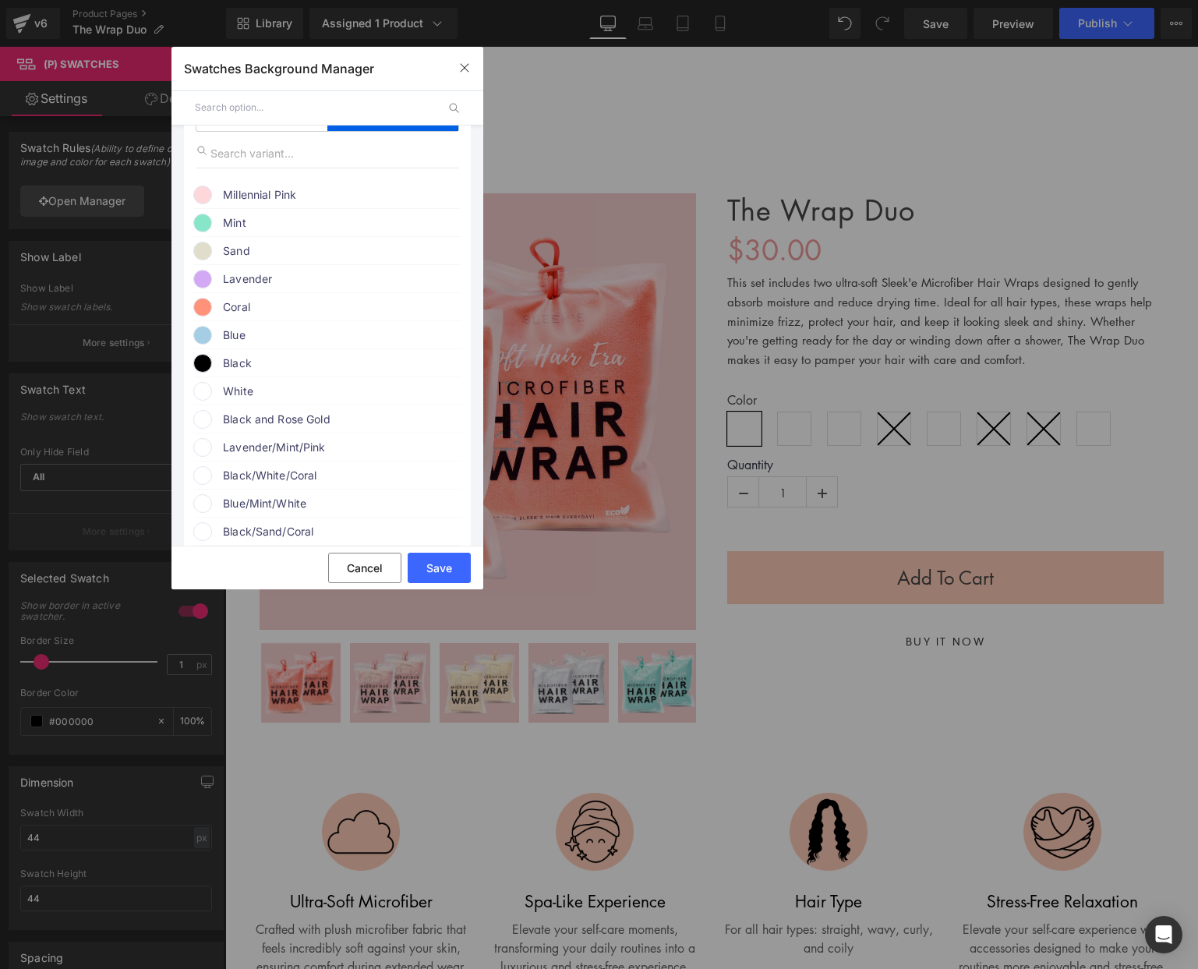
click at [260, 405] on li "White color" at bounding box center [327, 390] width 268 height 28
click at [228, 387] on span "White" at bounding box center [341, 391] width 237 height 19
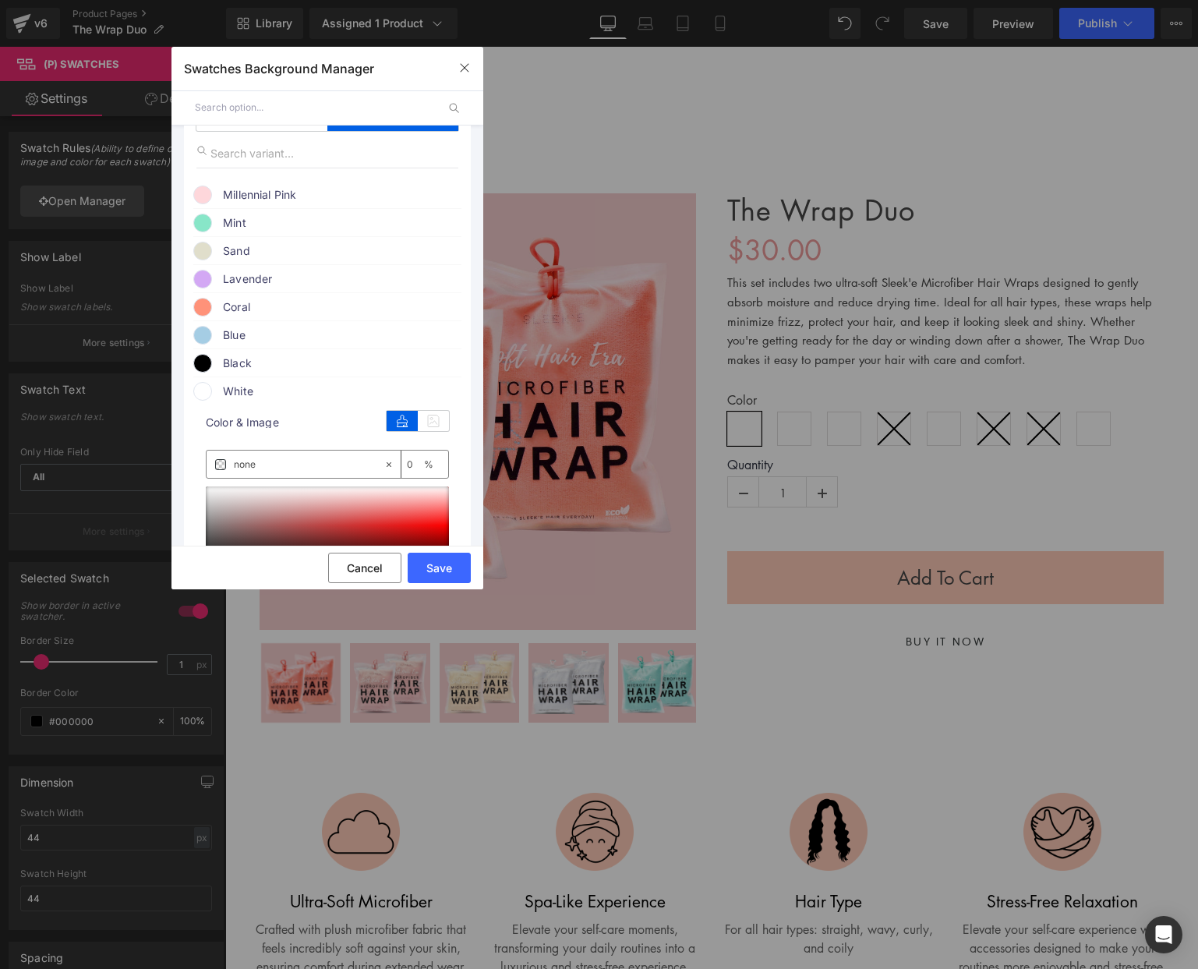
type input "#cfbebe"
type input "100"
type input "#ffffff"
drag, startPoint x: 235, startPoint y: 508, endPoint x: 176, endPoint y: 465, distance: 72.5
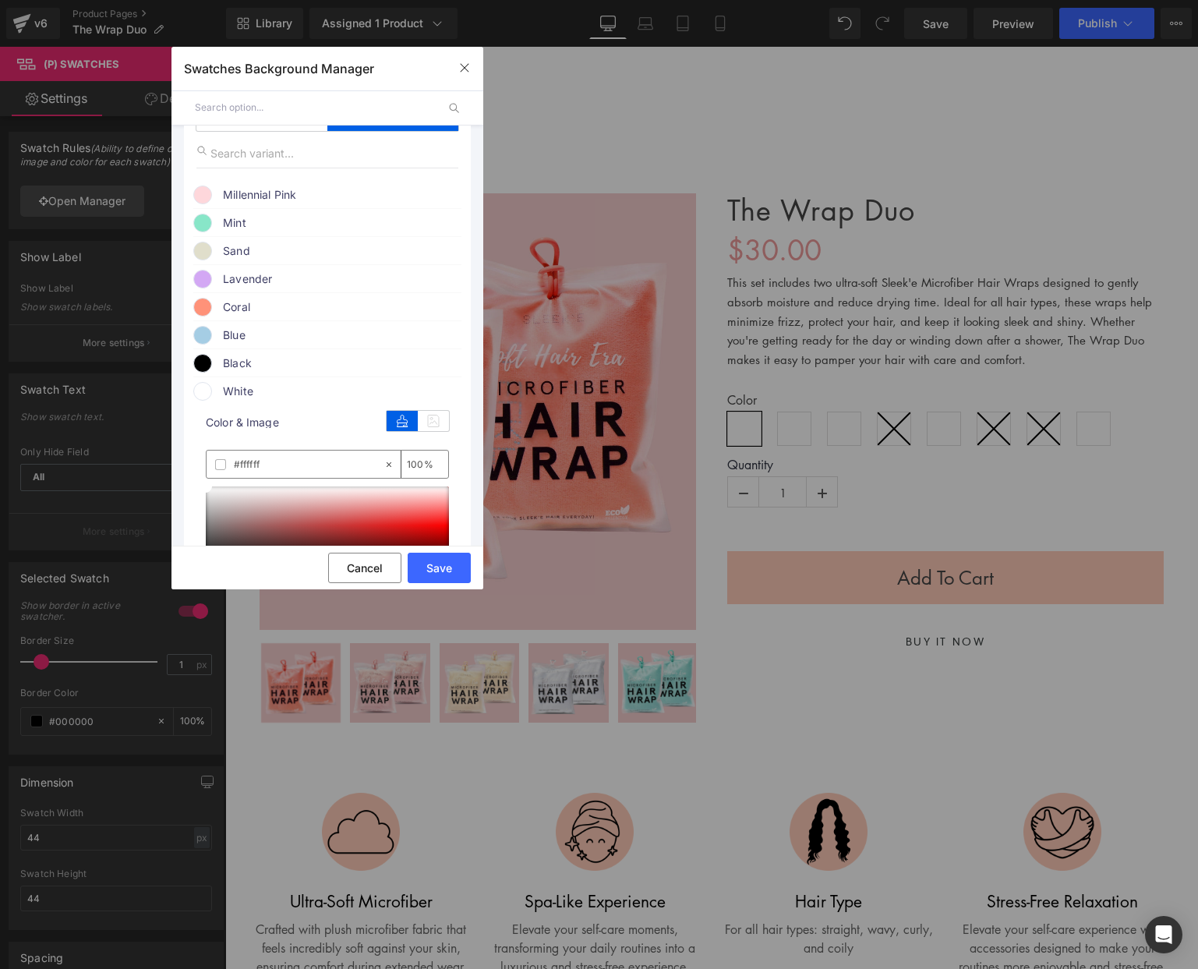
click at [255, 390] on span "White" at bounding box center [341, 391] width 237 height 19
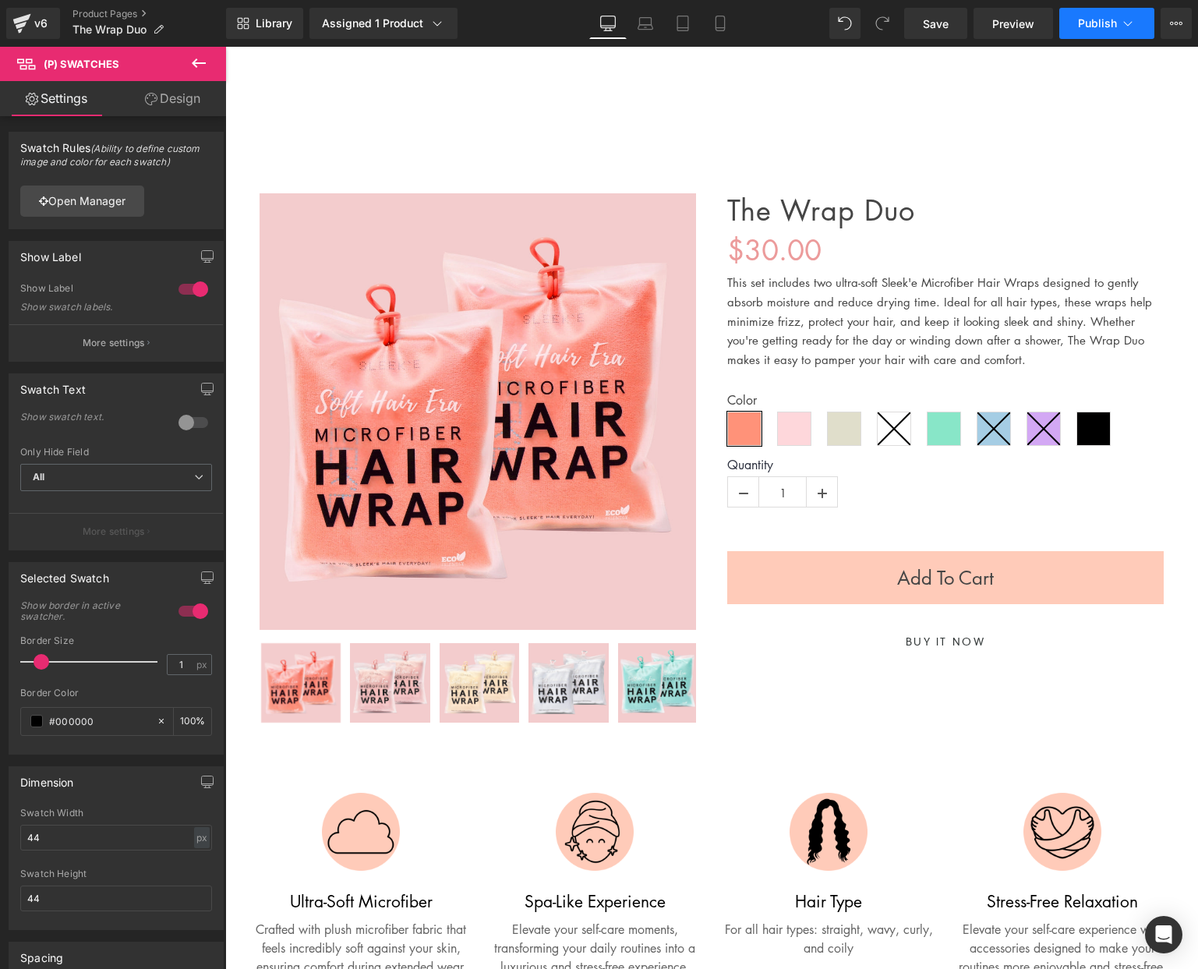
click at [1121, 22] on icon at bounding box center [1128, 24] width 16 height 16
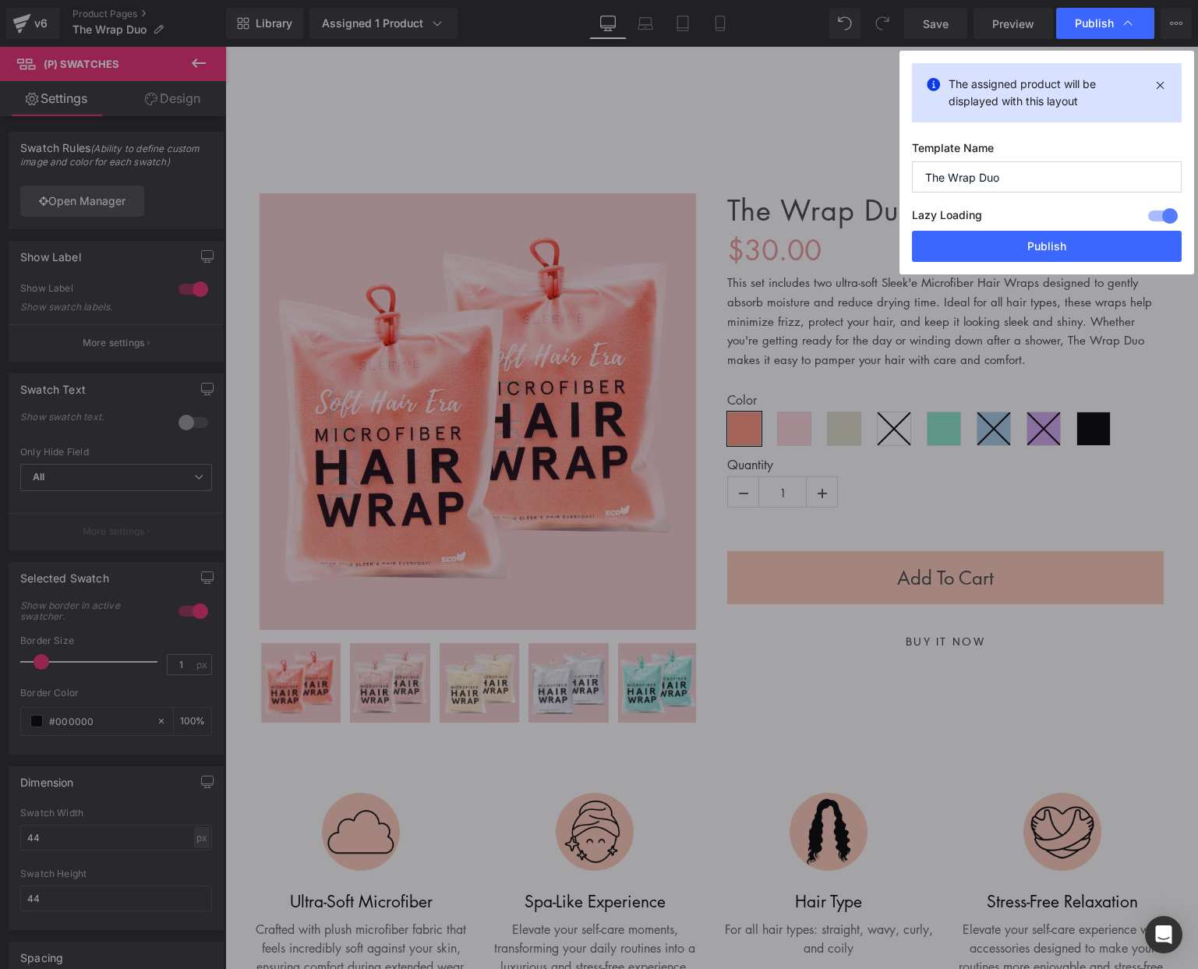
click at [1107, 17] on span "Publish" at bounding box center [1094, 23] width 39 height 14
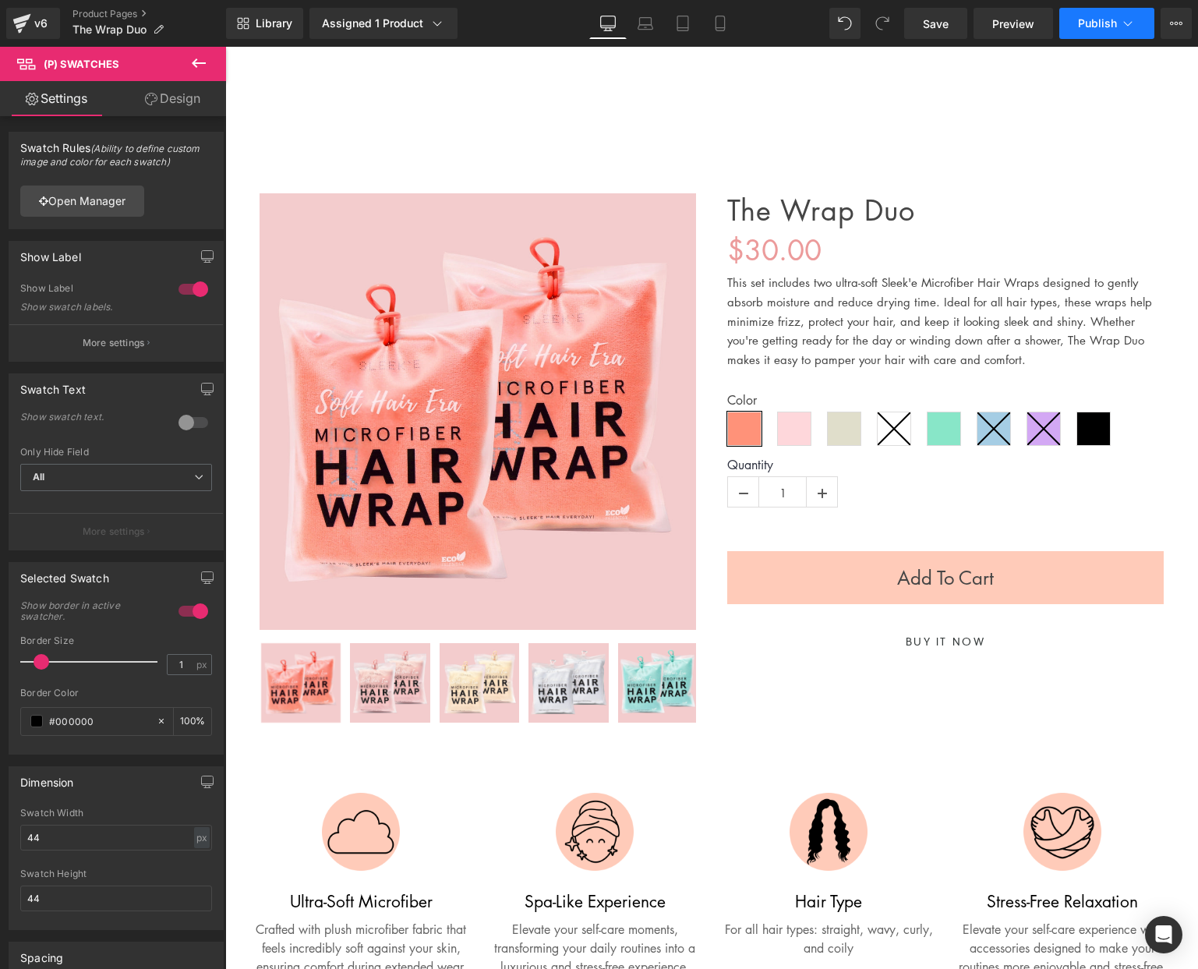
click at [1107, 17] on span "Publish" at bounding box center [1097, 23] width 39 height 12
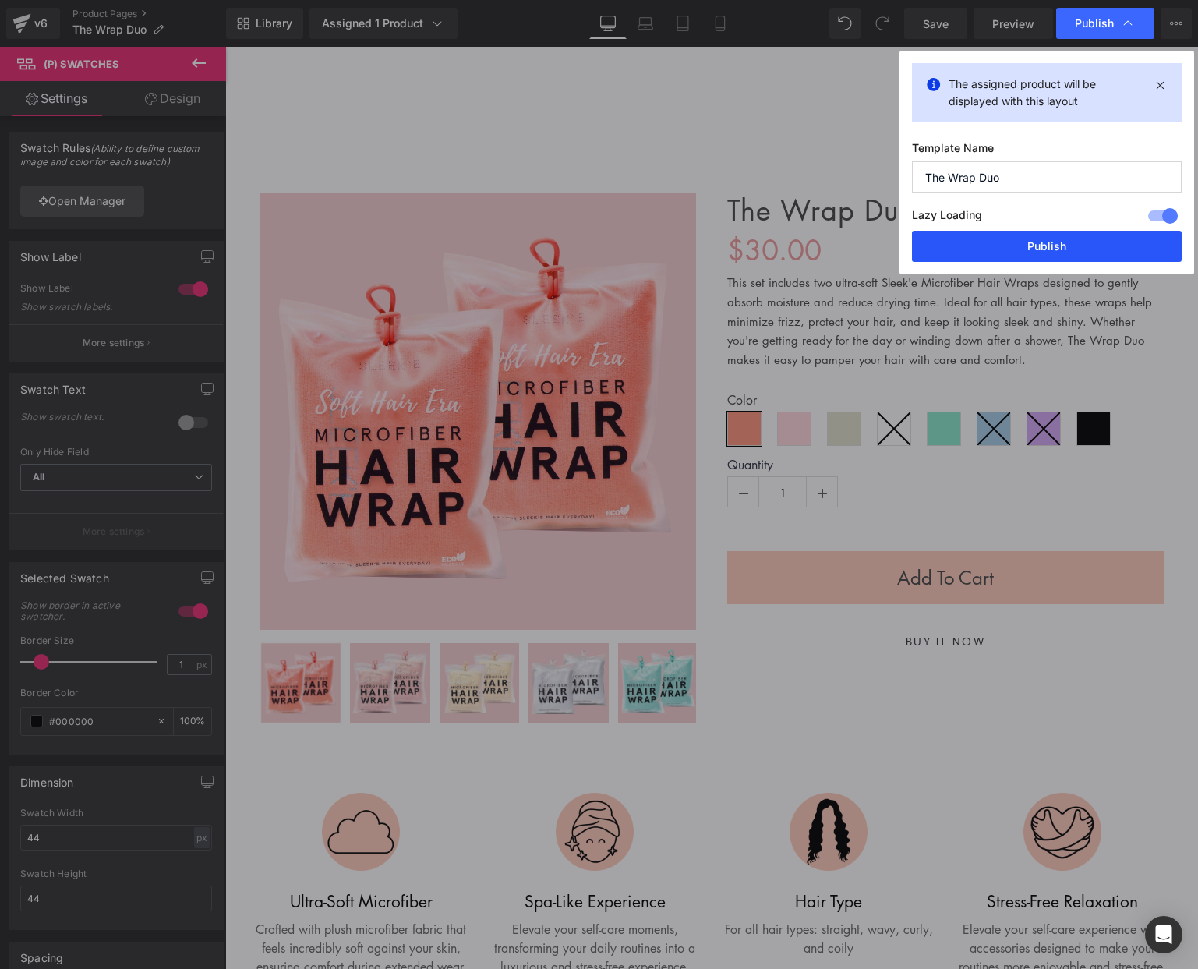
click at [1094, 239] on button "Publish" at bounding box center [1047, 246] width 270 height 31
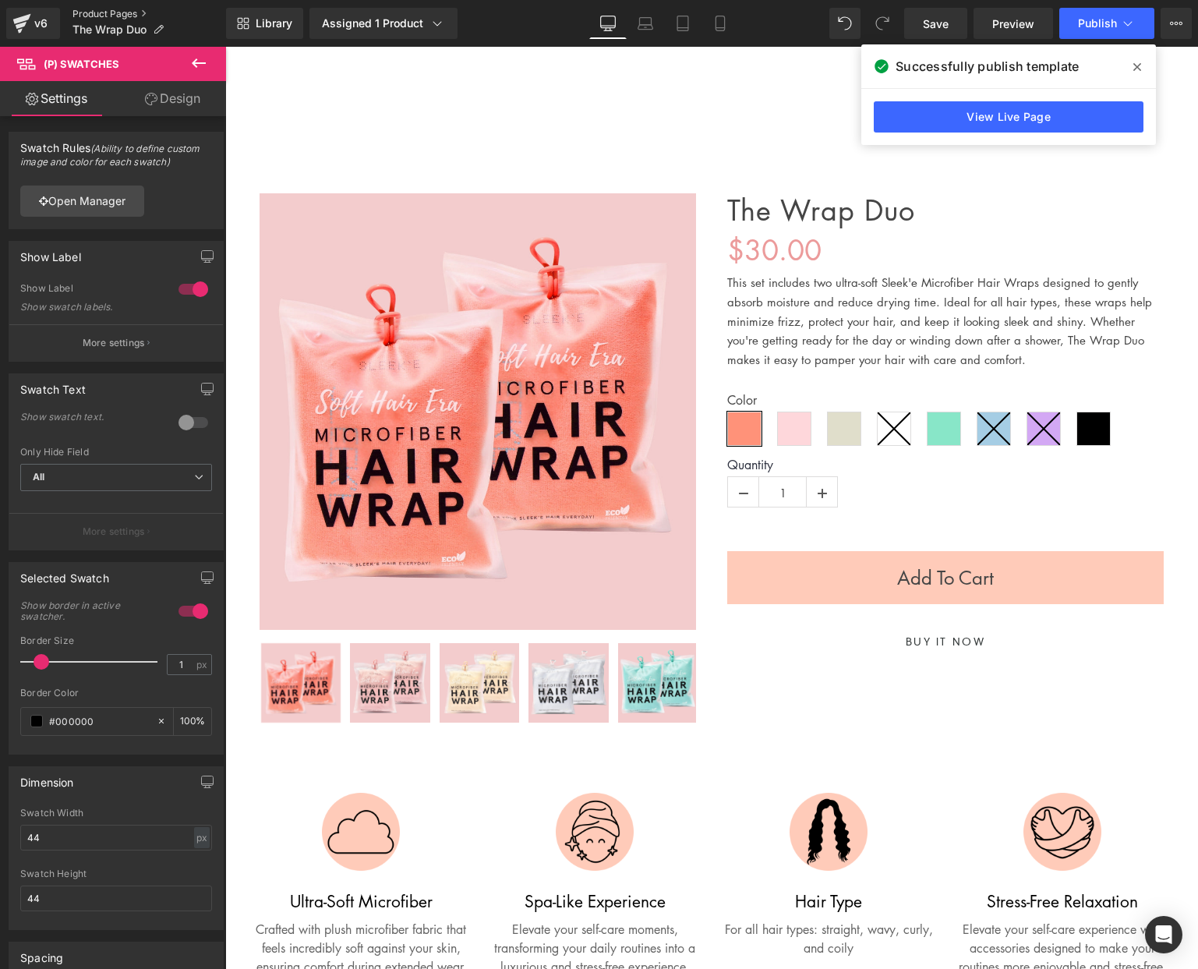
click at [89, 19] on link "Product Pages" at bounding box center [149, 14] width 154 height 12
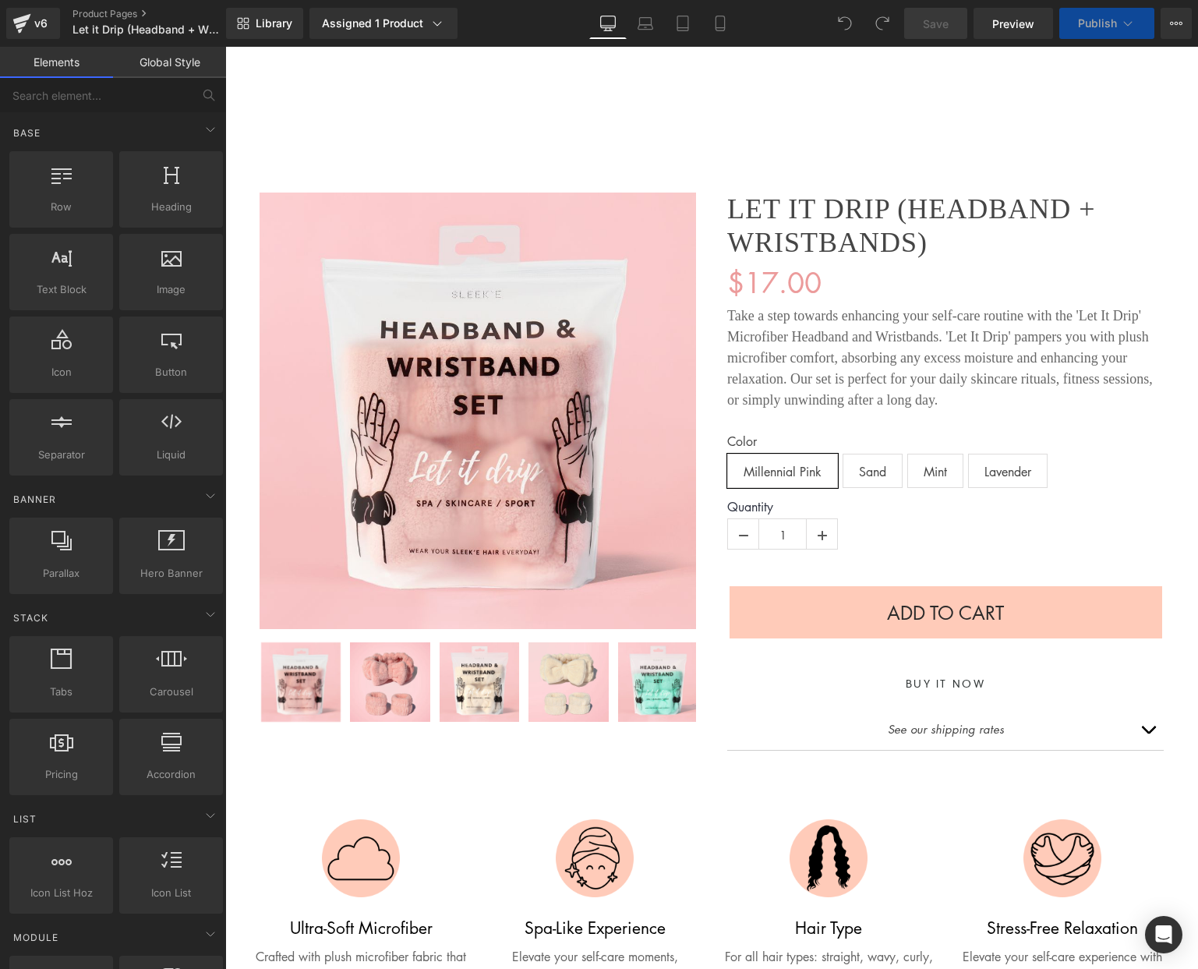
scroll to position [2, 0]
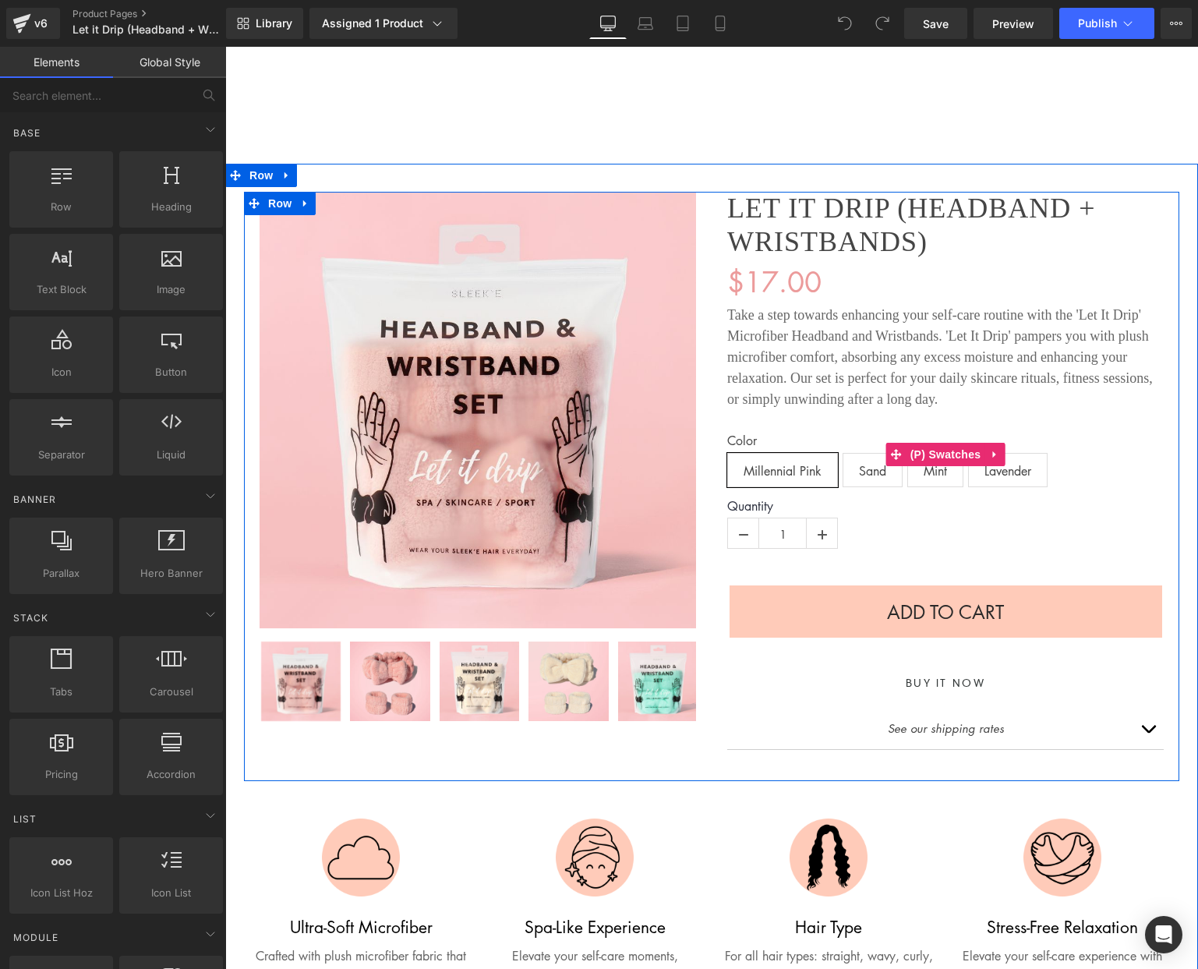
click at [864, 475] on span "Sand" at bounding box center [872, 470] width 27 height 33
click at [930, 476] on span "Mint" at bounding box center [935, 470] width 23 height 33
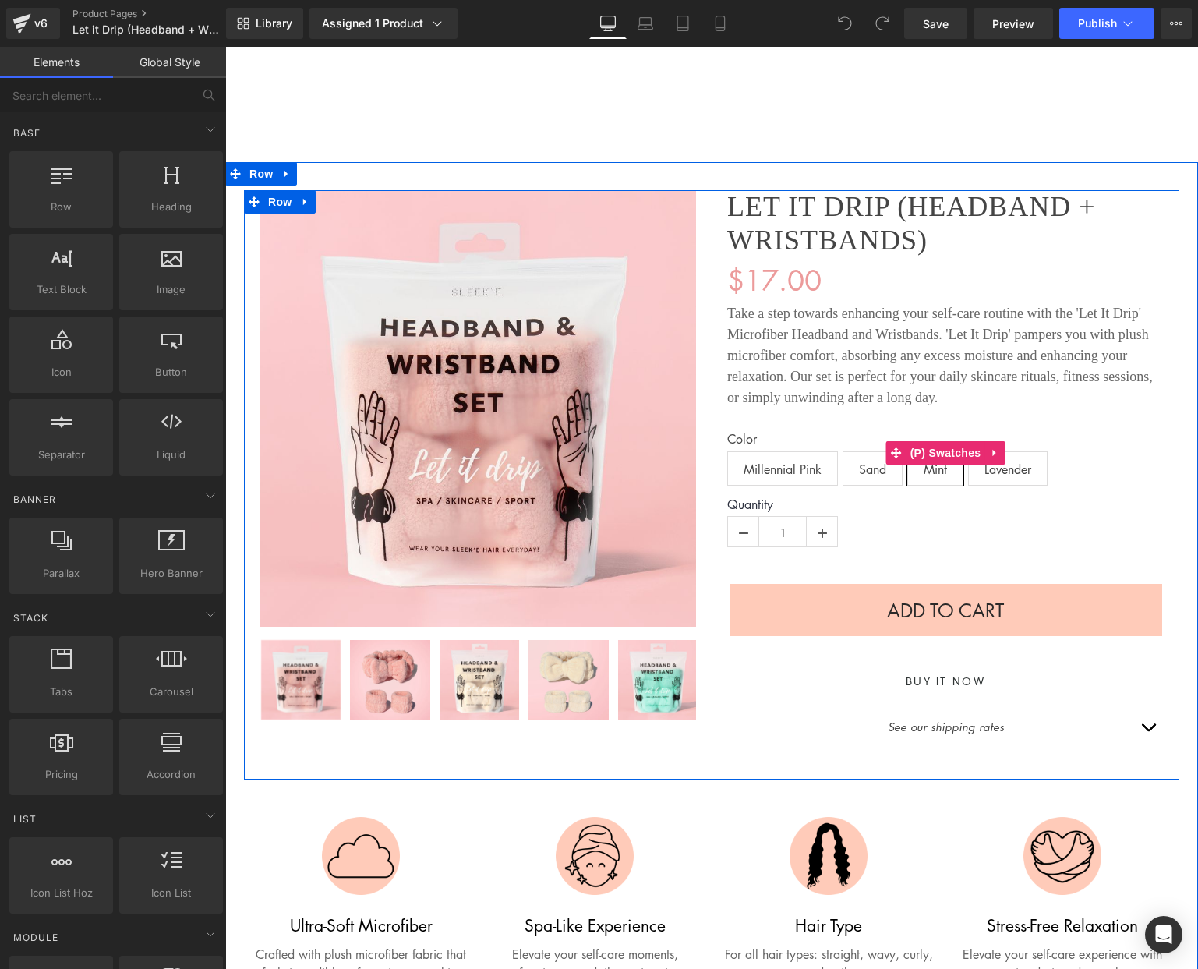
click at [761, 458] on span "Millennial Pink" at bounding box center [783, 468] width 78 height 33
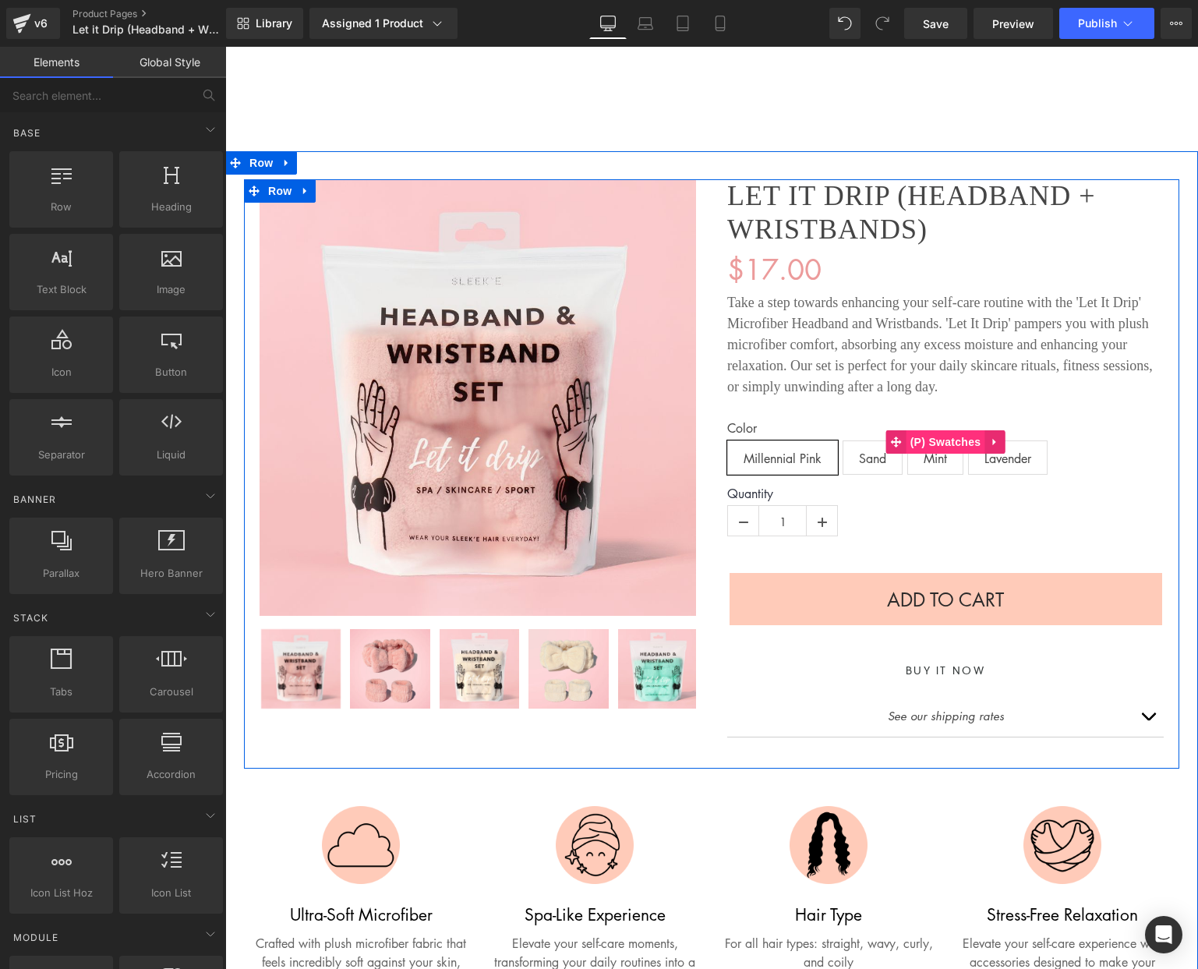
click at [937, 442] on span "(P) Swatches" at bounding box center [945, 441] width 79 height 23
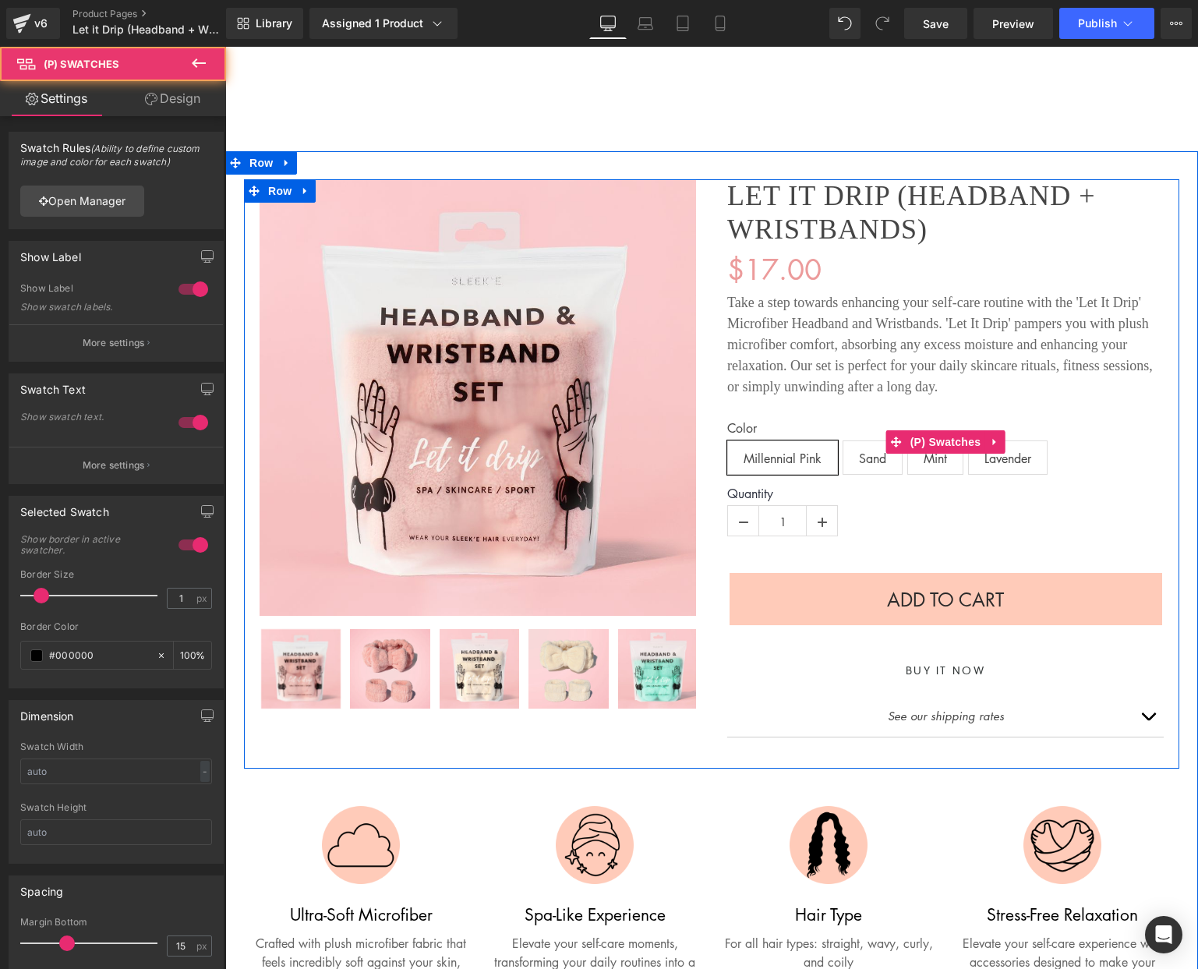
scroll to position [16, 0]
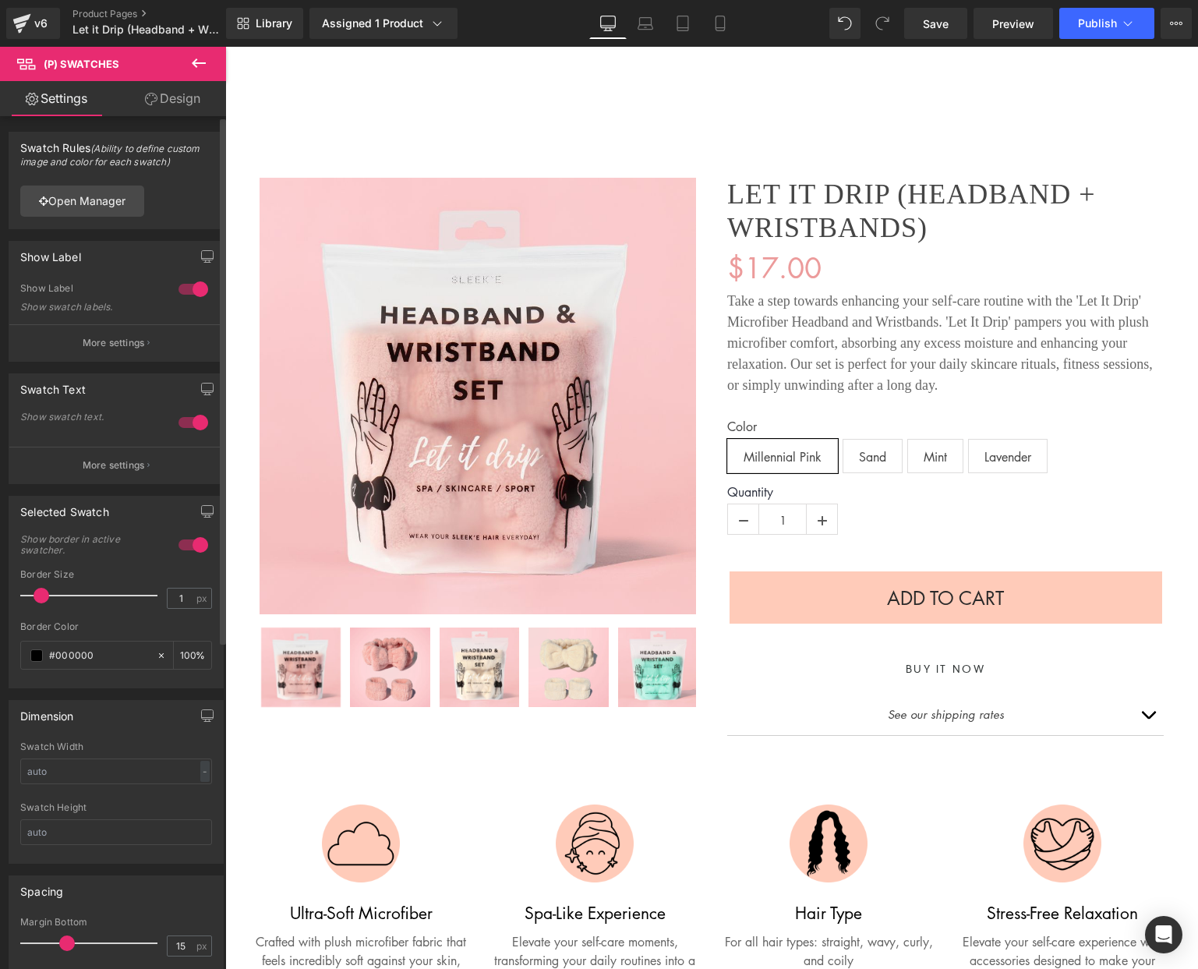
click at [185, 284] on div at bounding box center [193, 289] width 37 height 25
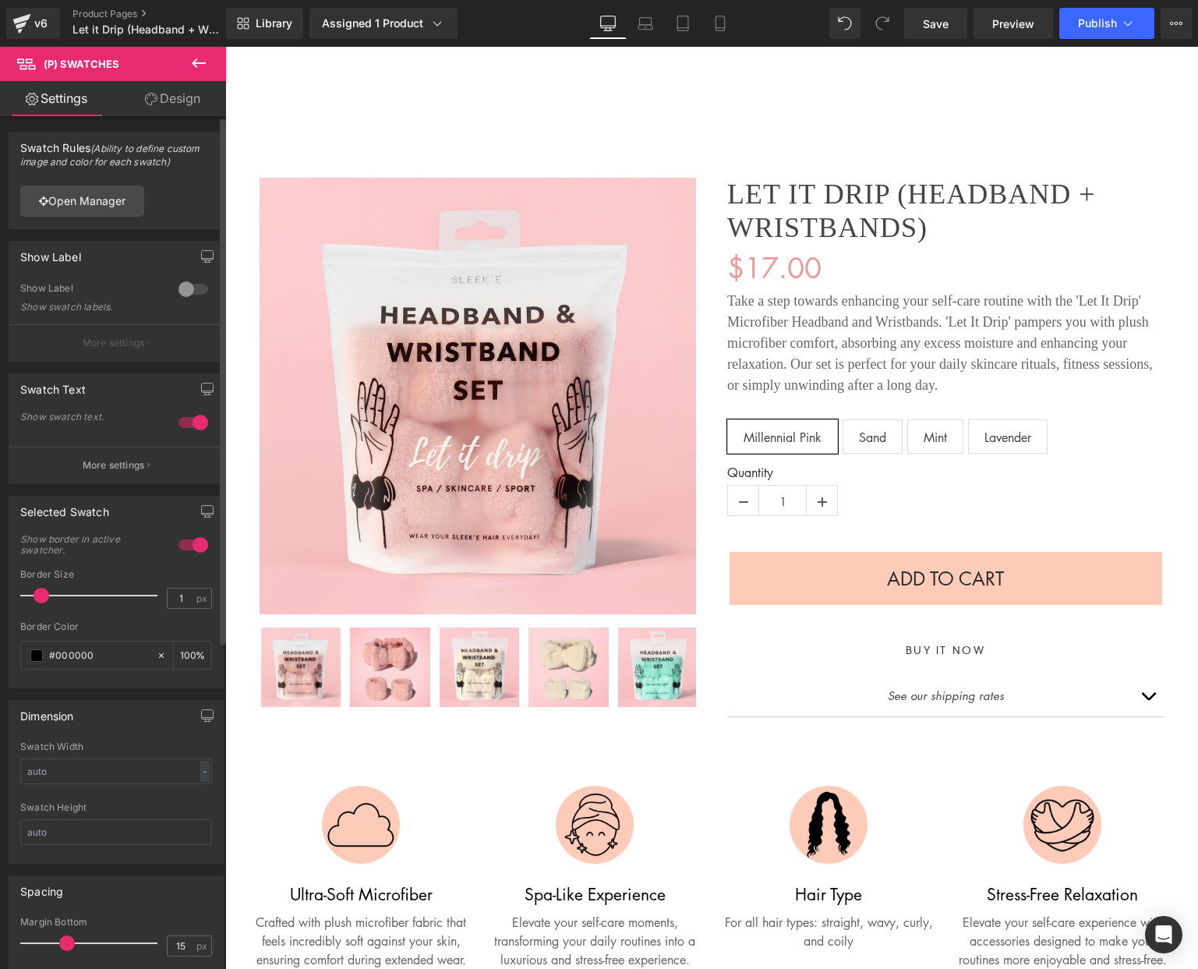
click at [184, 284] on div at bounding box center [193, 289] width 37 height 25
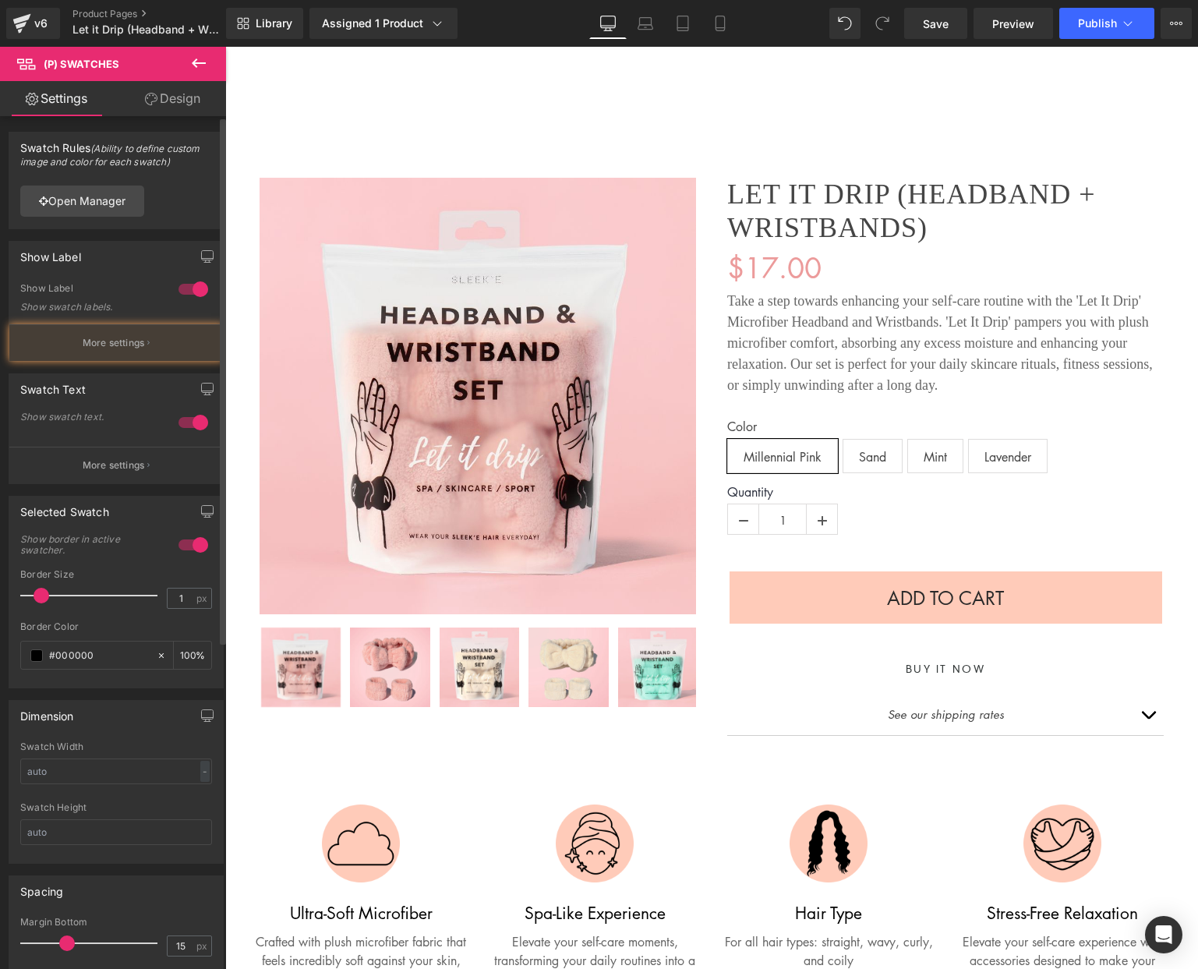
click at [193, 419] on div at bounding box center [193, 422] width 37 height 25
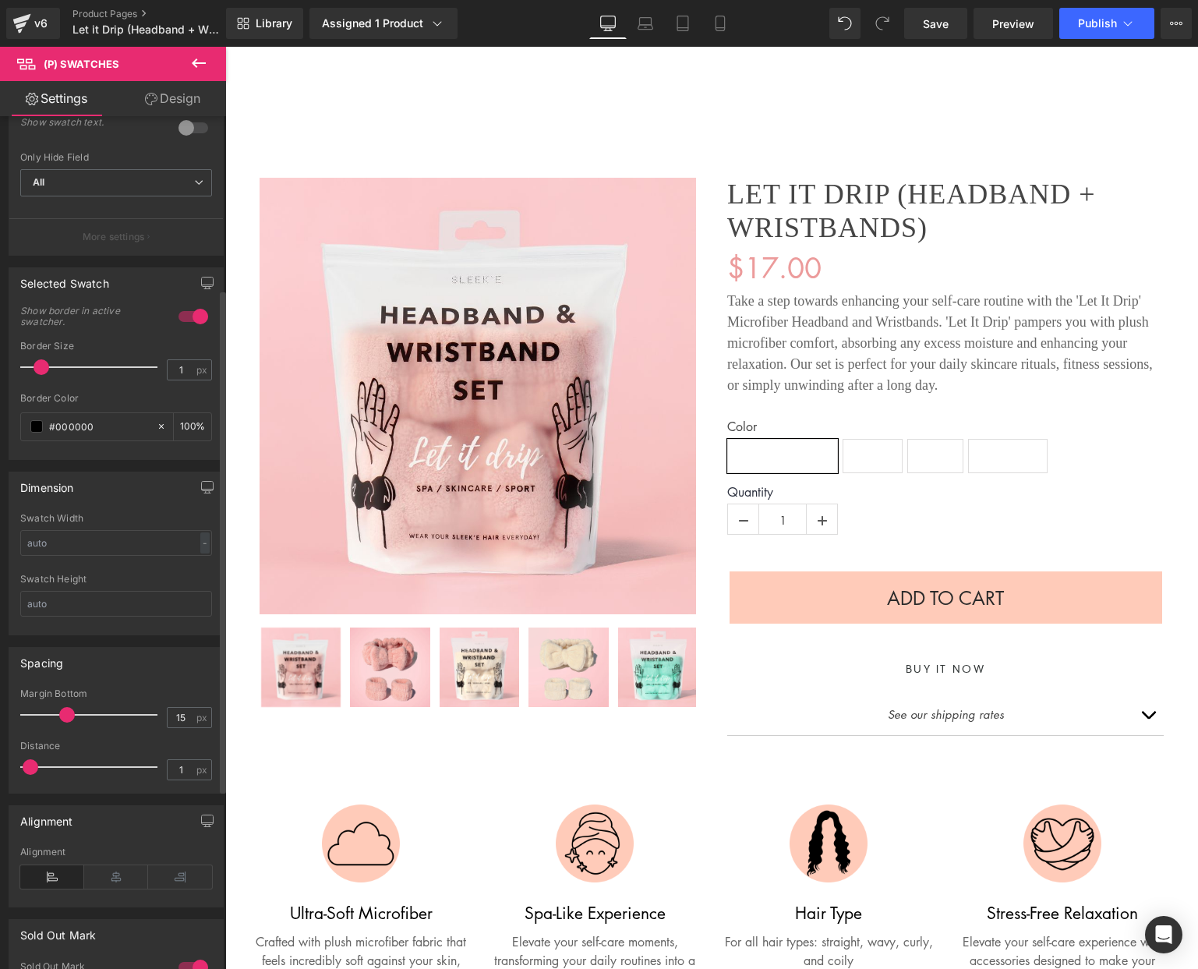
scroll to position [292, 0]
click at [85, 549] on input "text" at bounding box center [116, 545] width 192 height 26
type input "44"
click at [87, 605] on input "text" at bounding box center [116, 606] width 192 height 26
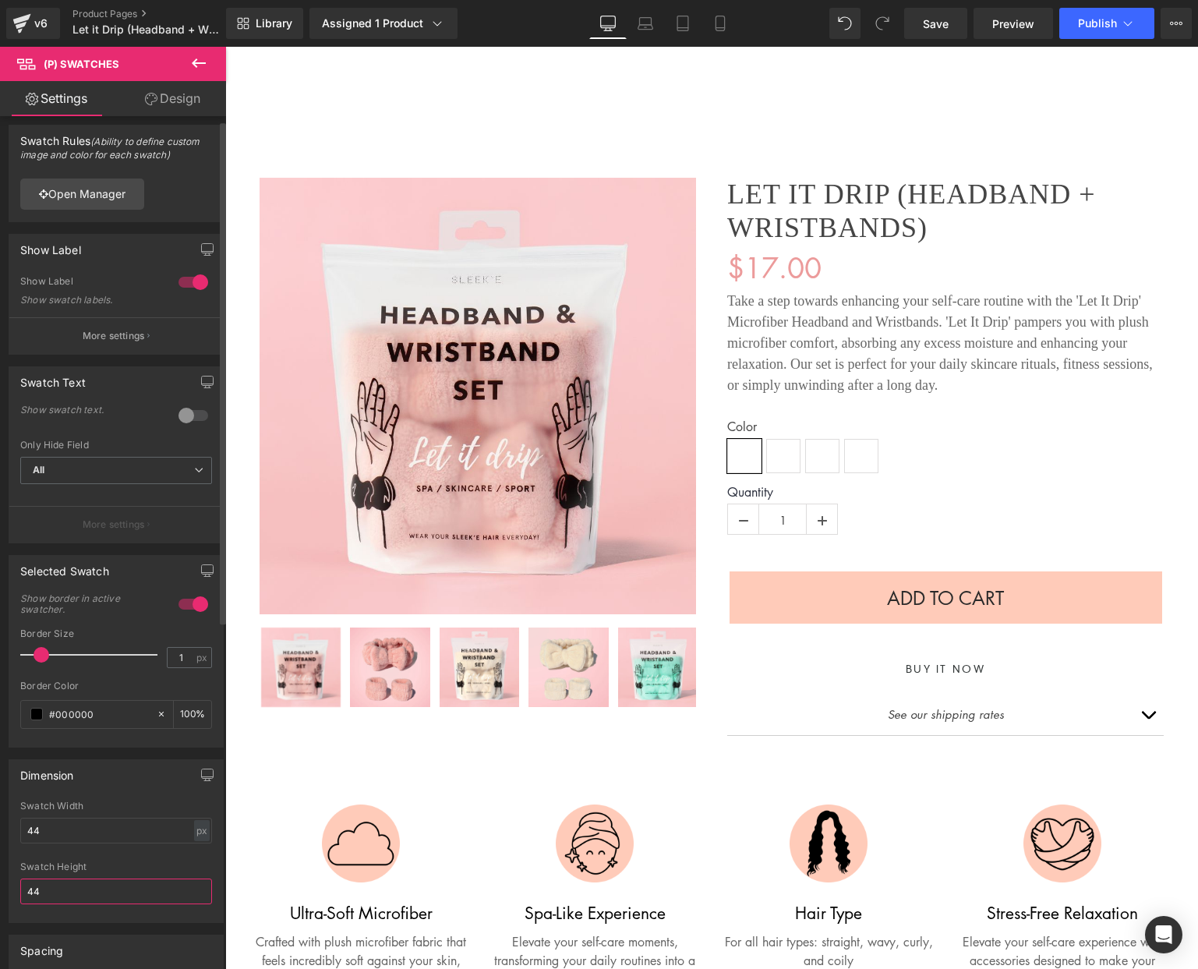
scroll to position [0, 0]
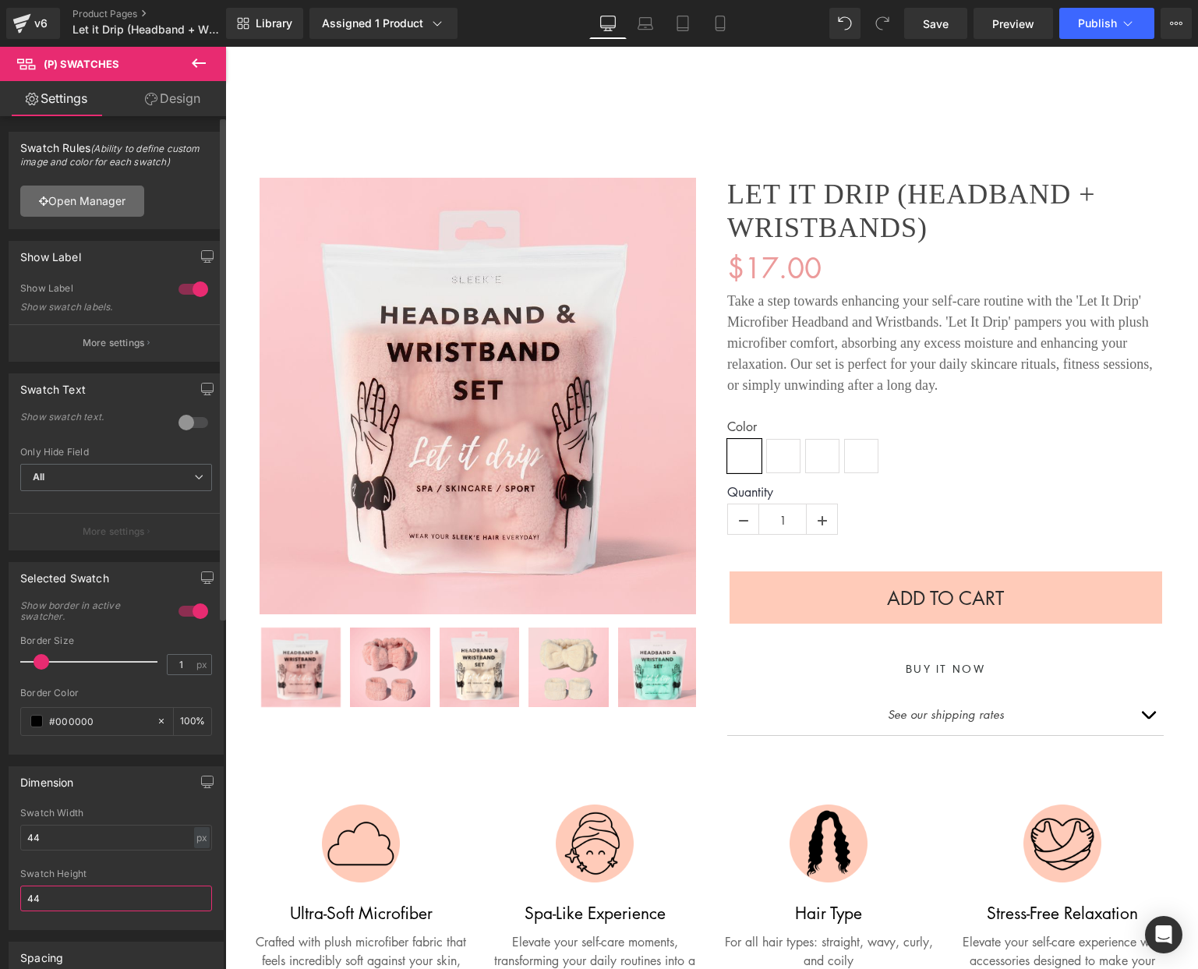
type input "44"
click at [97, 201] on link "Open Manager" at bounding box center [82, 201] width 124 height 31
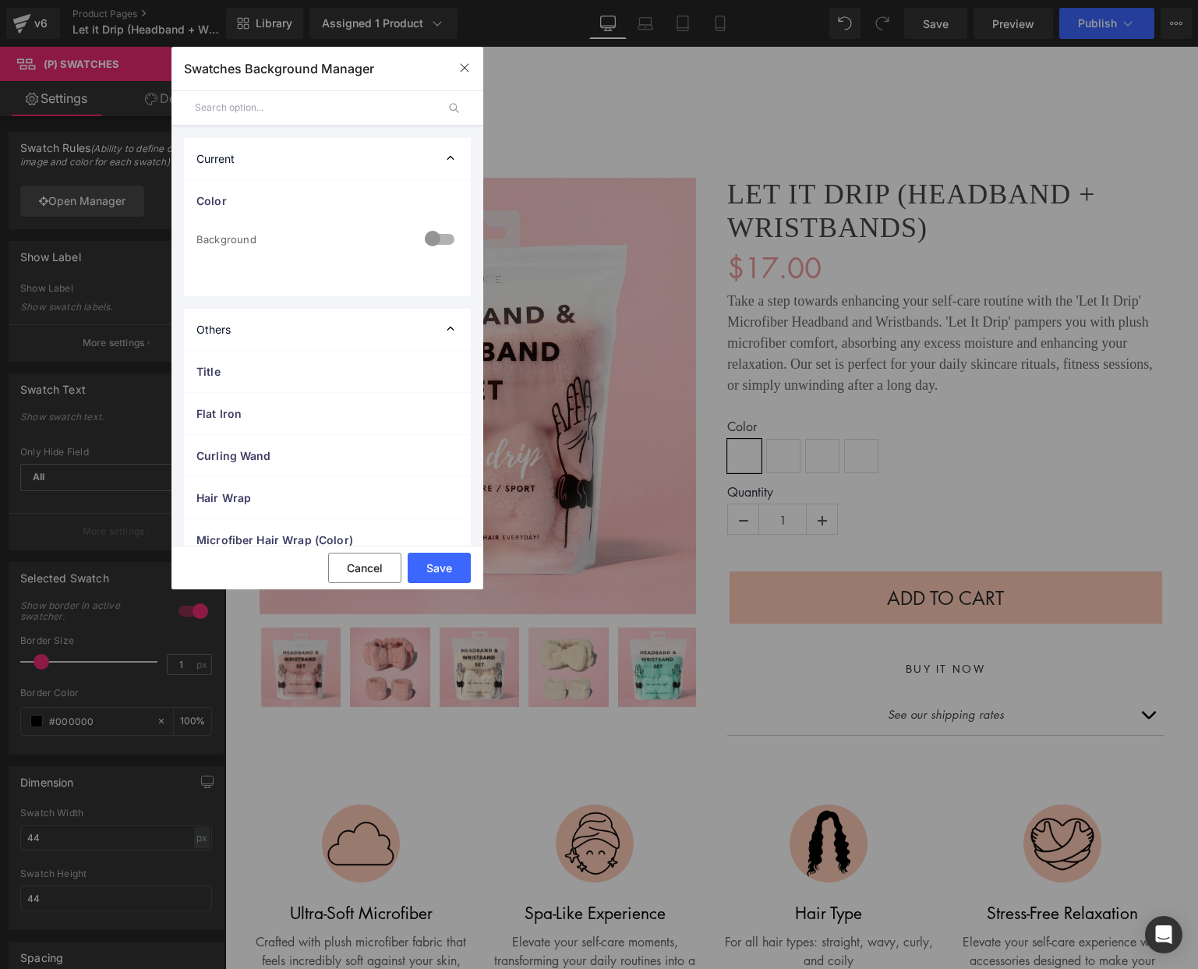
drag, startPoint x: 447, startPoint y: 244, endPoint x: 439, endPoint y: 242, distance: 8.9
click at [243, 758] on div at bounding box center [135, 797] width 215 height 78
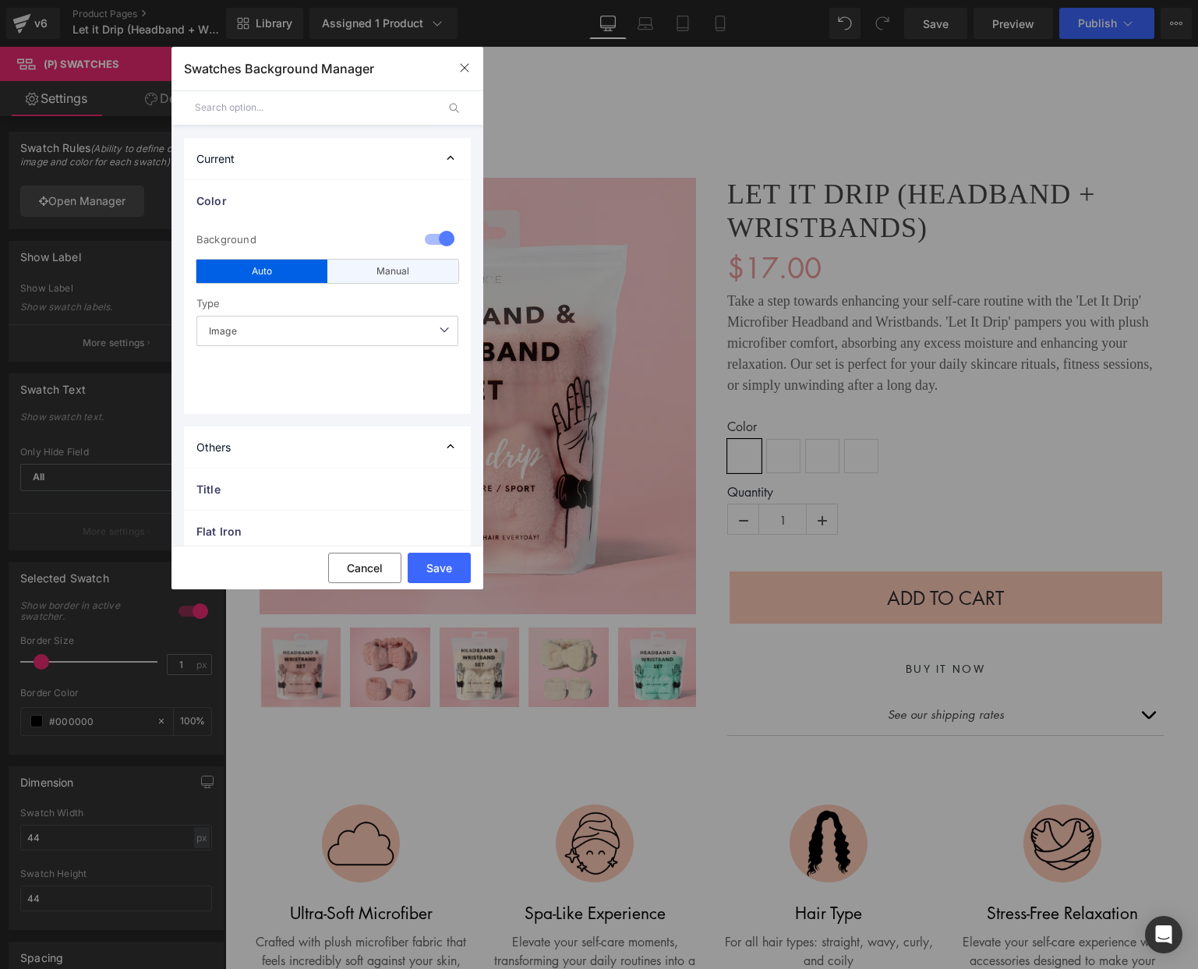
click at [152, 787] on div "Manual" at bounding box center [152, 796] width 0 height 19
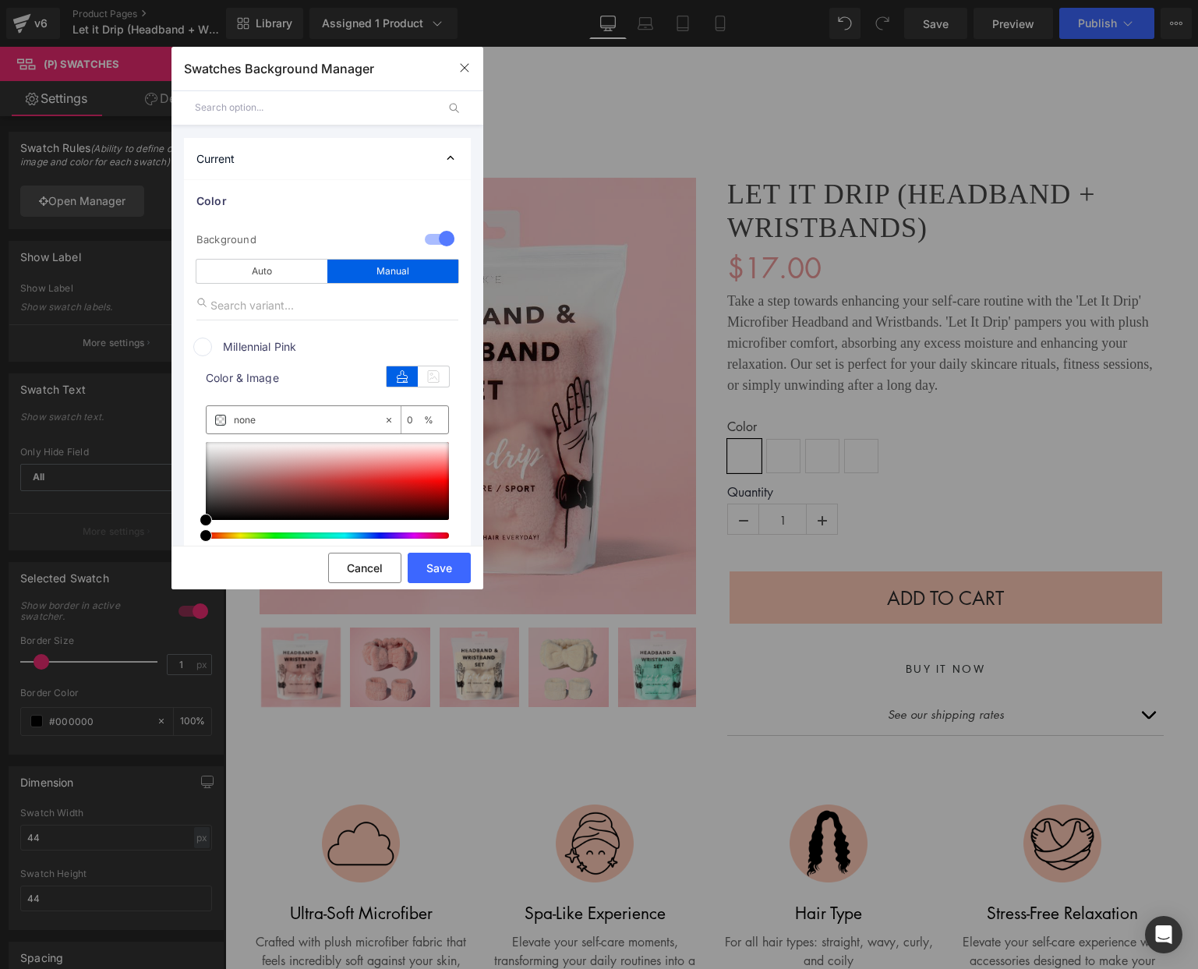
click at [149, 848] on input "none" at bounding box center [128, 857] width 42 height 19
paste input "fed7db"
type input "fed7db"
type input "100"
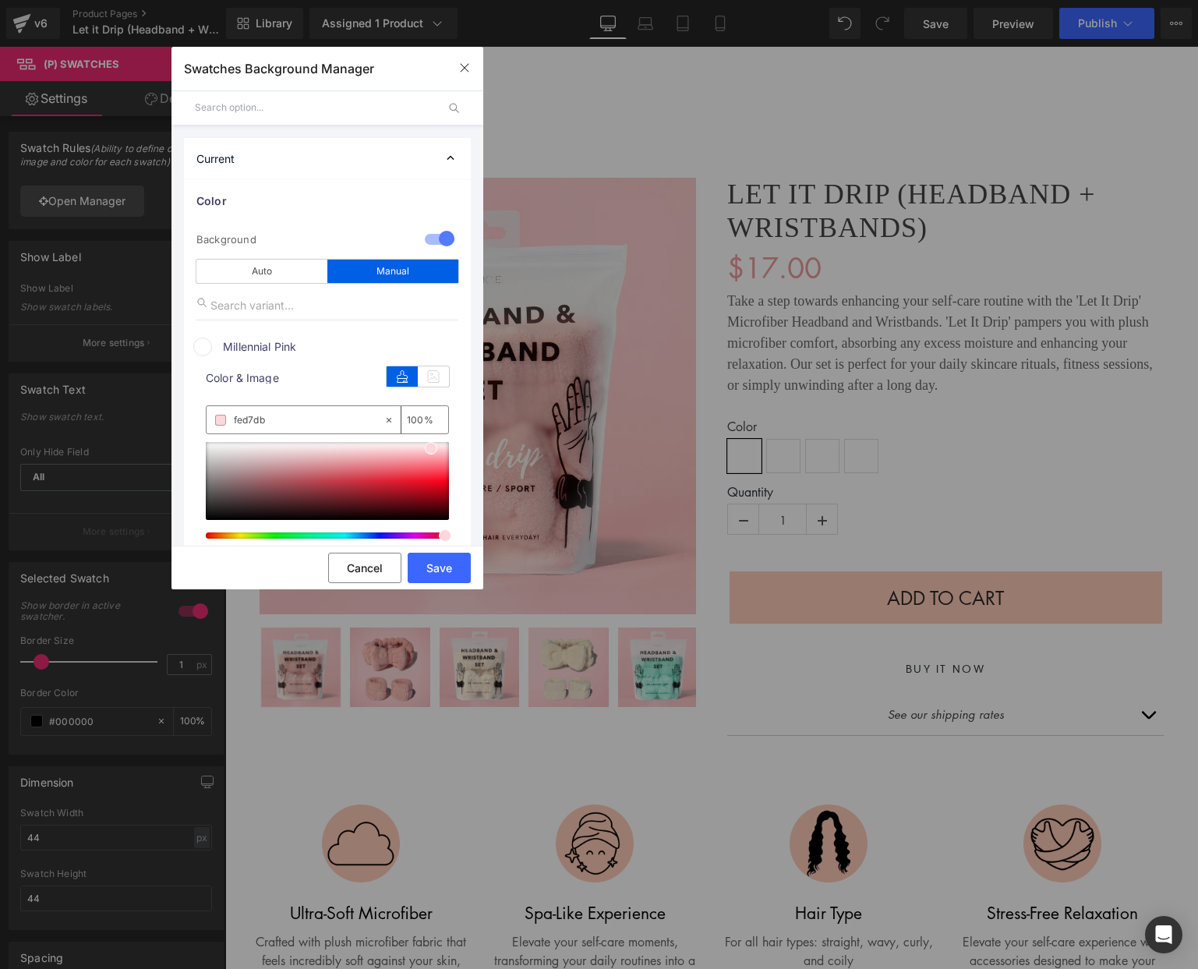
type input "#fed7db"
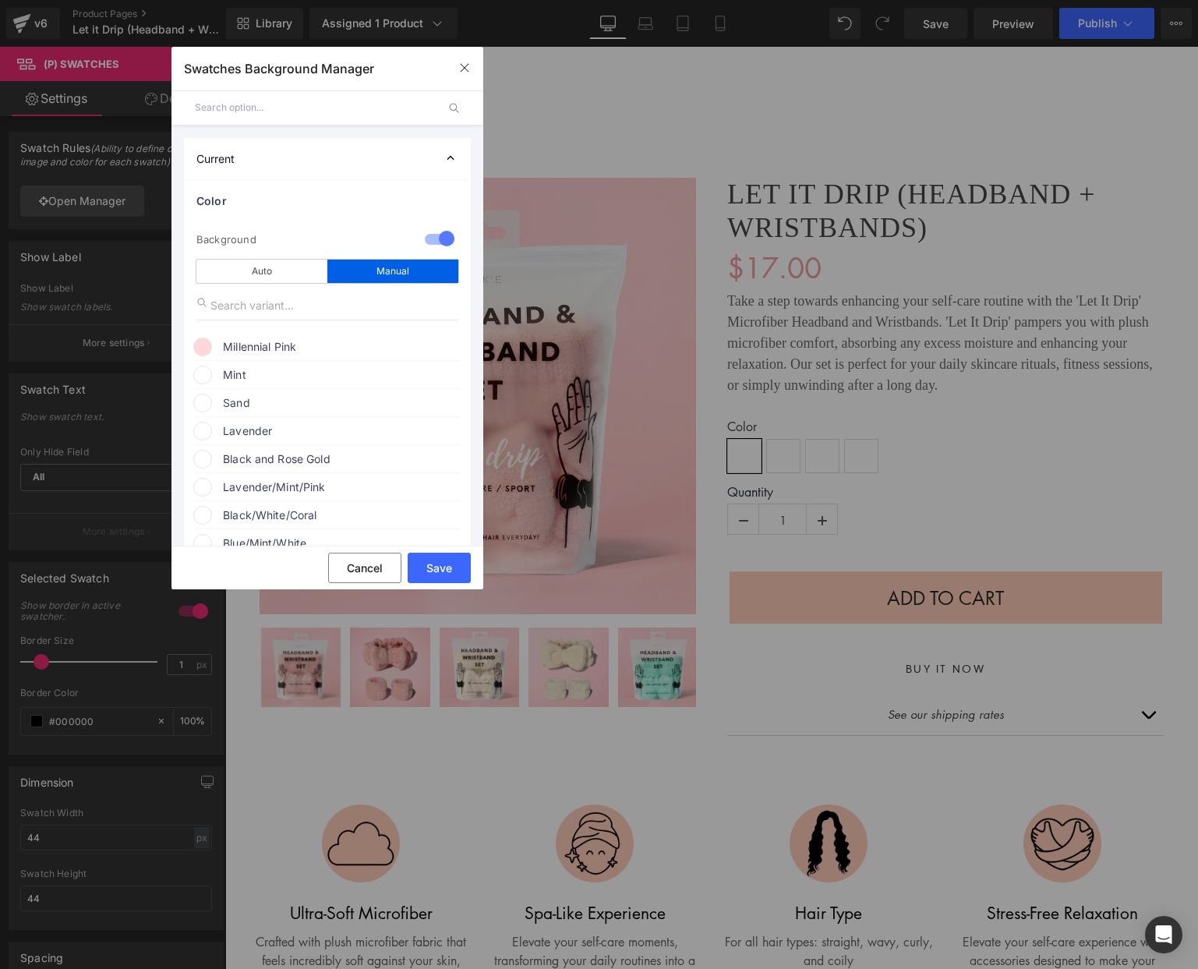
click at [273, 381] on span "Mint" at bounding box center [341, 375] width 237 height 19
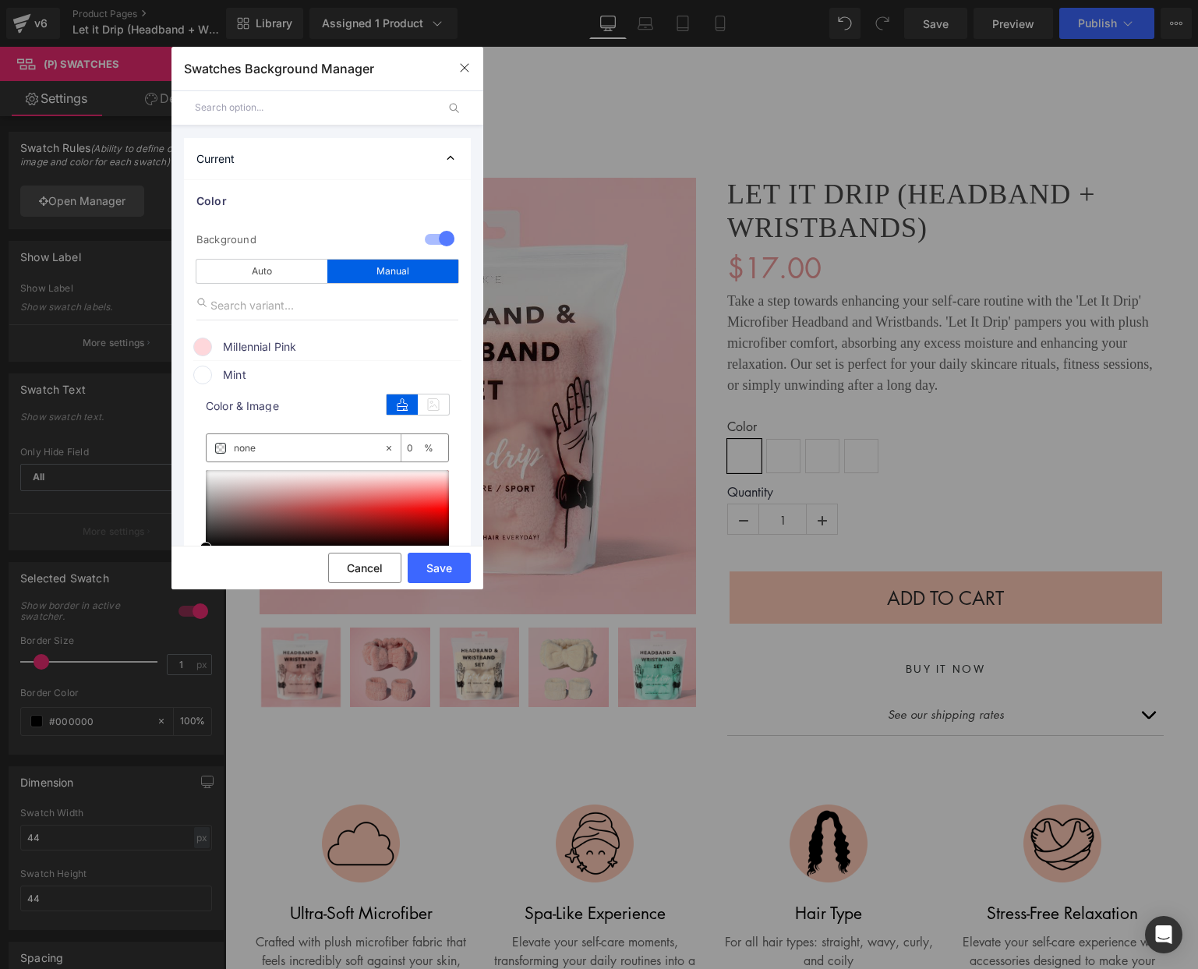
click at [0, 0] on input "none" at bounding box center [0, 0] width 0 height 0
paste input "88e6c8"
type input "88e6c8"
type input "100"
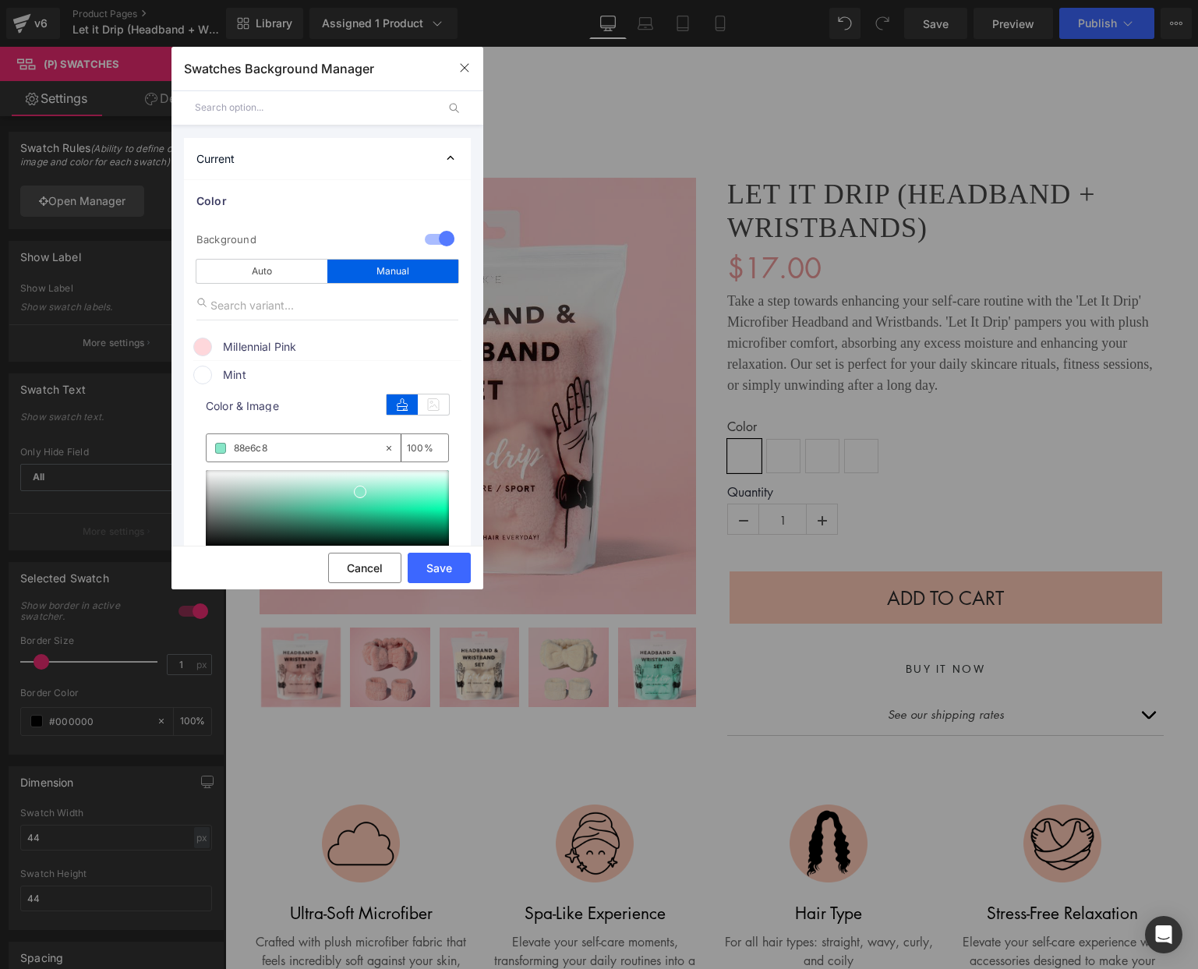
type input "#88e6c8"
click at [266, 370] on span "Mint" at bounding box center [341, 375] width 237 height 19
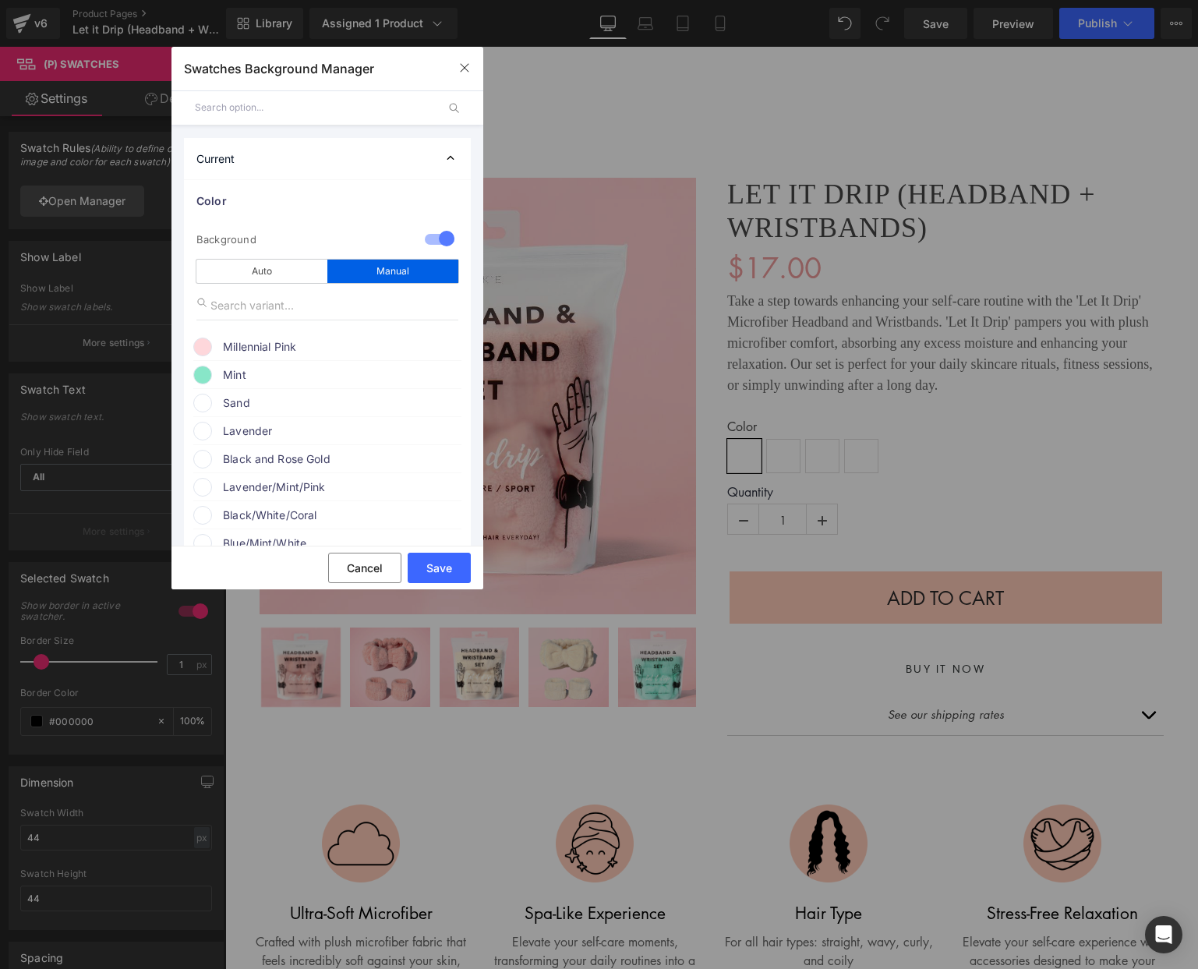
click at [0, 0] on span "Sand" at bounding box center [0, 0] width 0 height 0
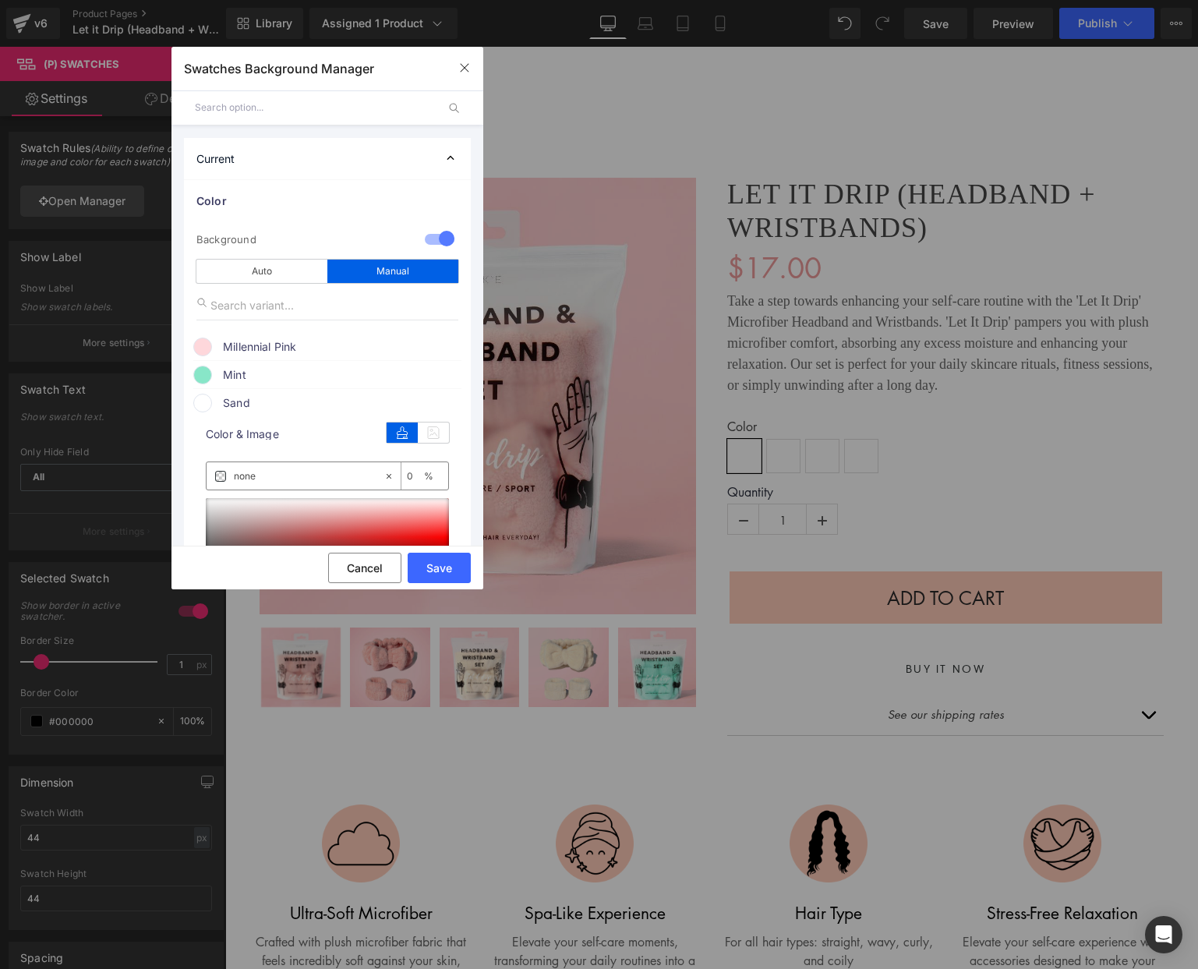
click at [571, 787] on input "none" at bounding box center [595, 796] width 48 height 19
paste input "e0decb"
type input "e0decb"
type input "100"
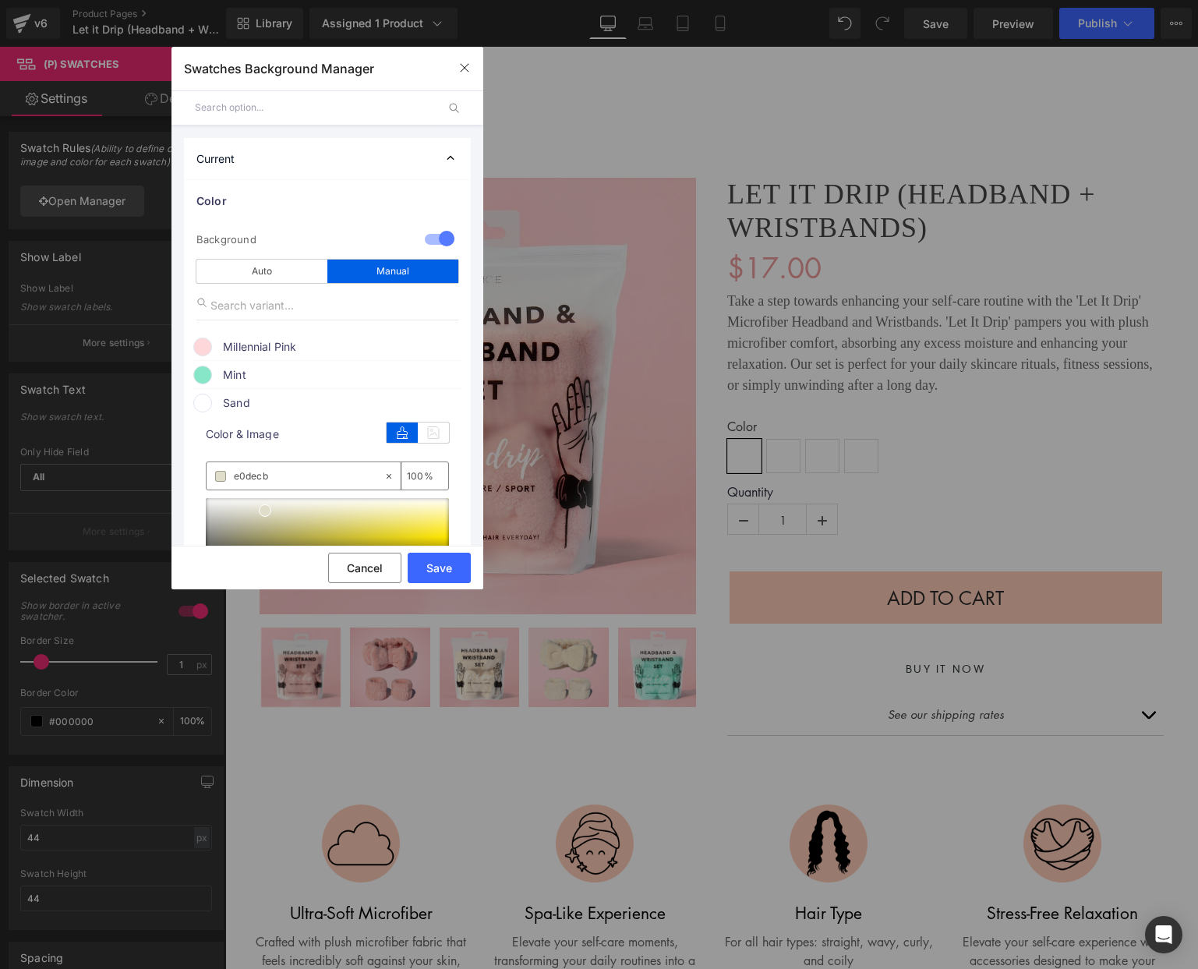
type input "#e0decb"
click at [0, 0] on span "Sand" at bounding box center [0, 0] width 0 height 0
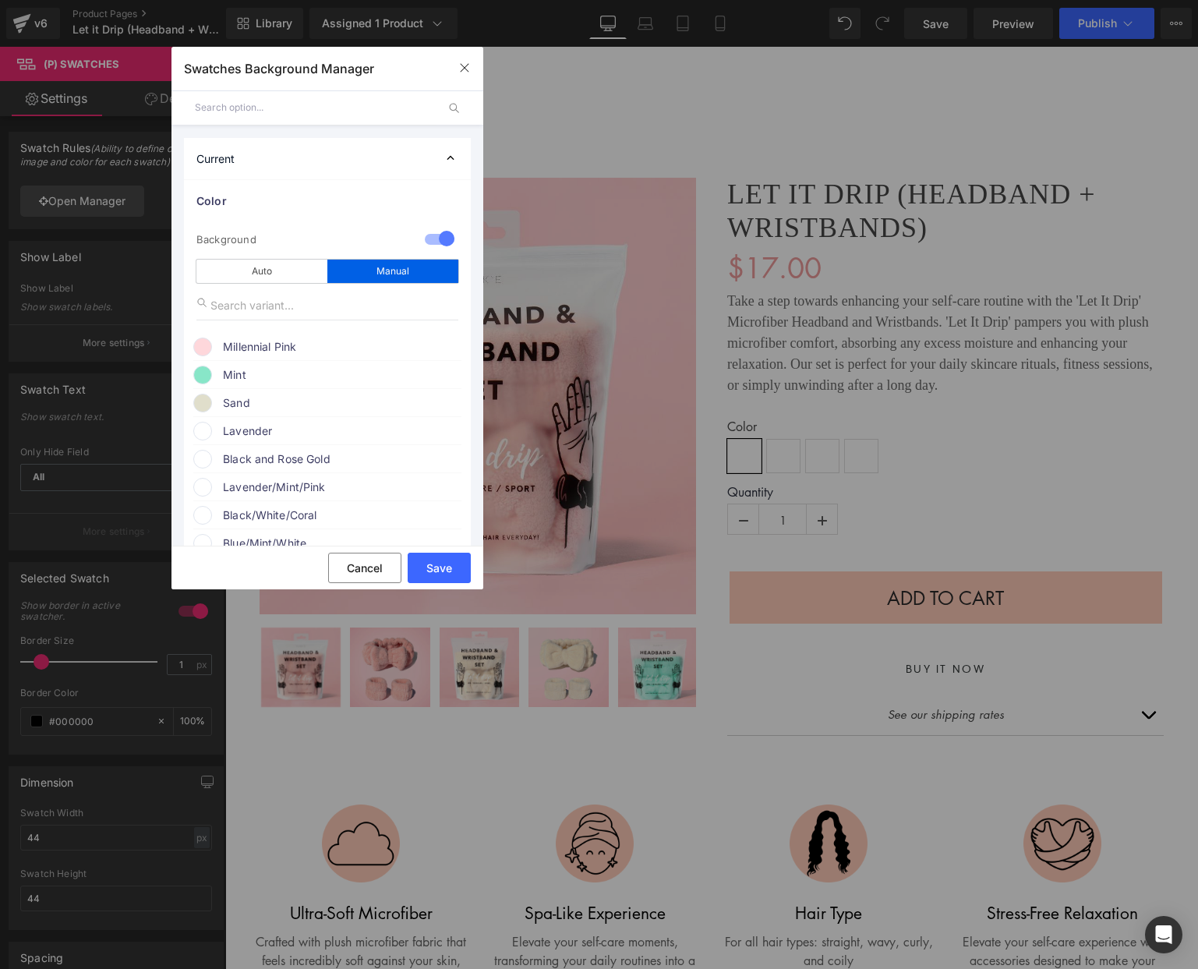
click at [260, 433] on span "Lavender" at bounding box center [341, 431] width 237 height 19
click at [264, 501] on input "none" at bounding box center [309, 504] width 150 height 17
drag, startPoint x: 263, startPoint y: 501, endPoint x: 256, endPoint y: 502, distance: 7.8
click at [263, 501] on input "none" at bounding box center [309, 504] width 150 height 17
paste input "d3a8f4"
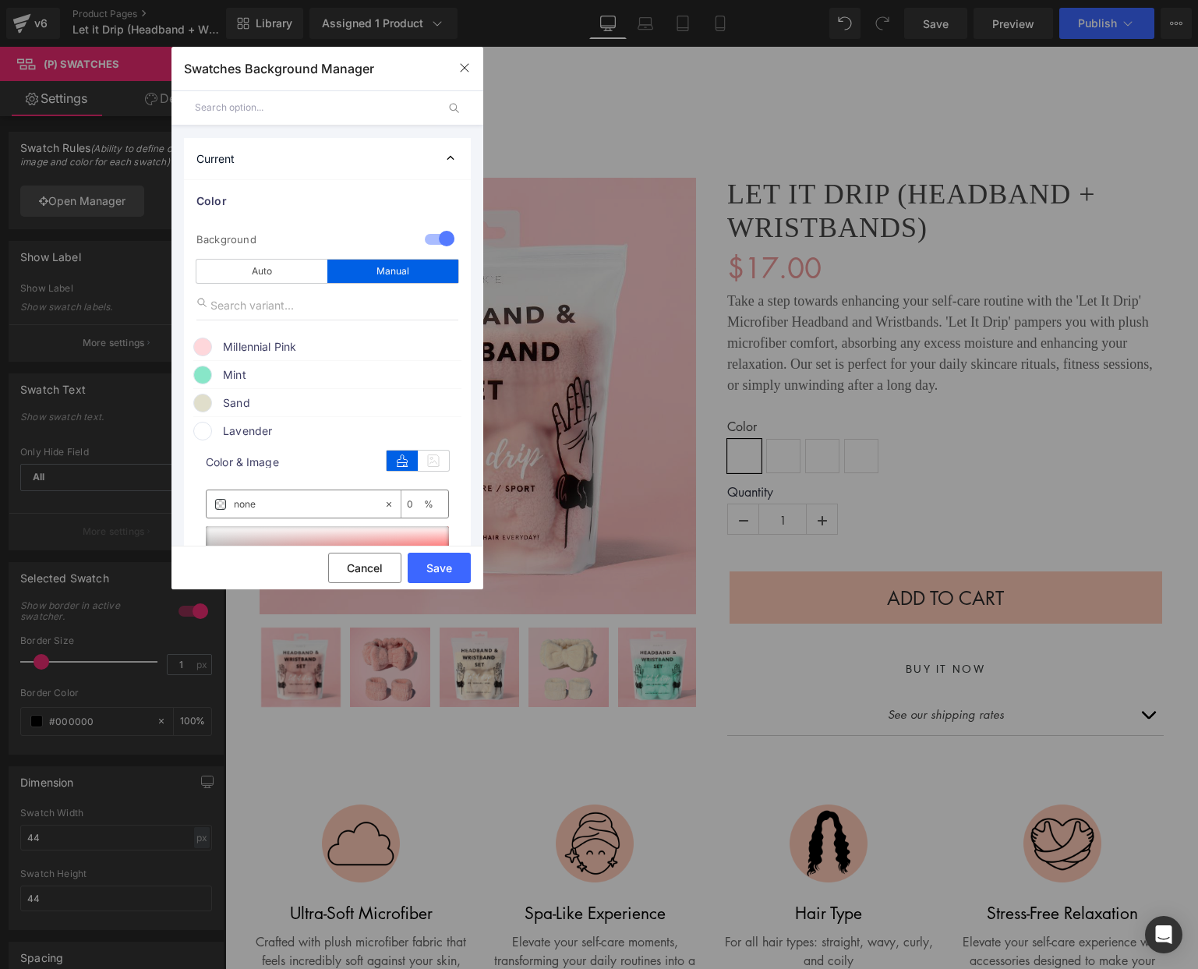
type input "d3a8f4"
type input "100"
type input "#d3a8f4"
click at [274, 424] on span "Lavender" at bounding box center [341, 431] width 237 height 19
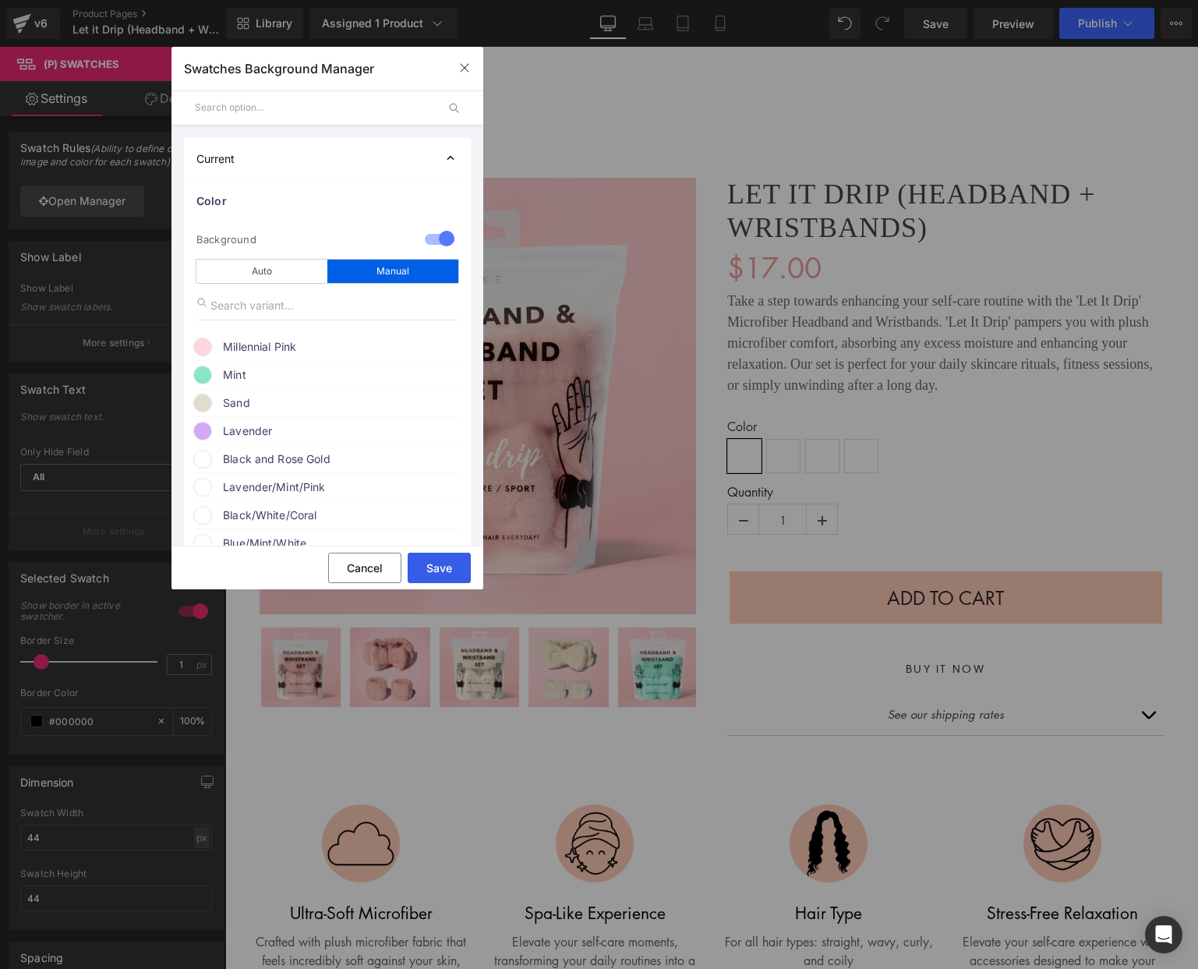
click at [0, 0] on button "Save" at bounding box center [0, 0] width 0 height 0
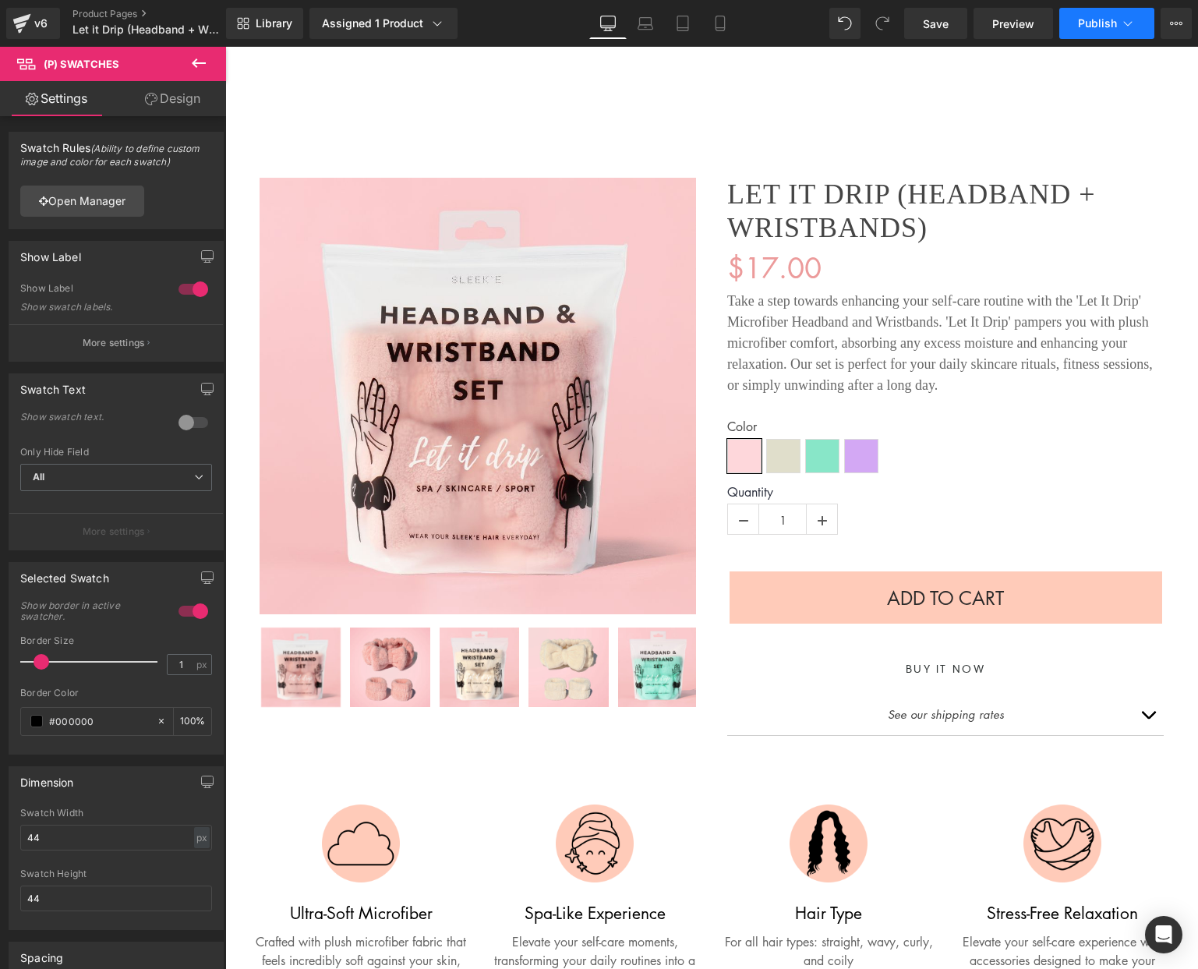
click at [1079, 25] on span "Publish" at bounding box center [1097, 23] width 39 height 12
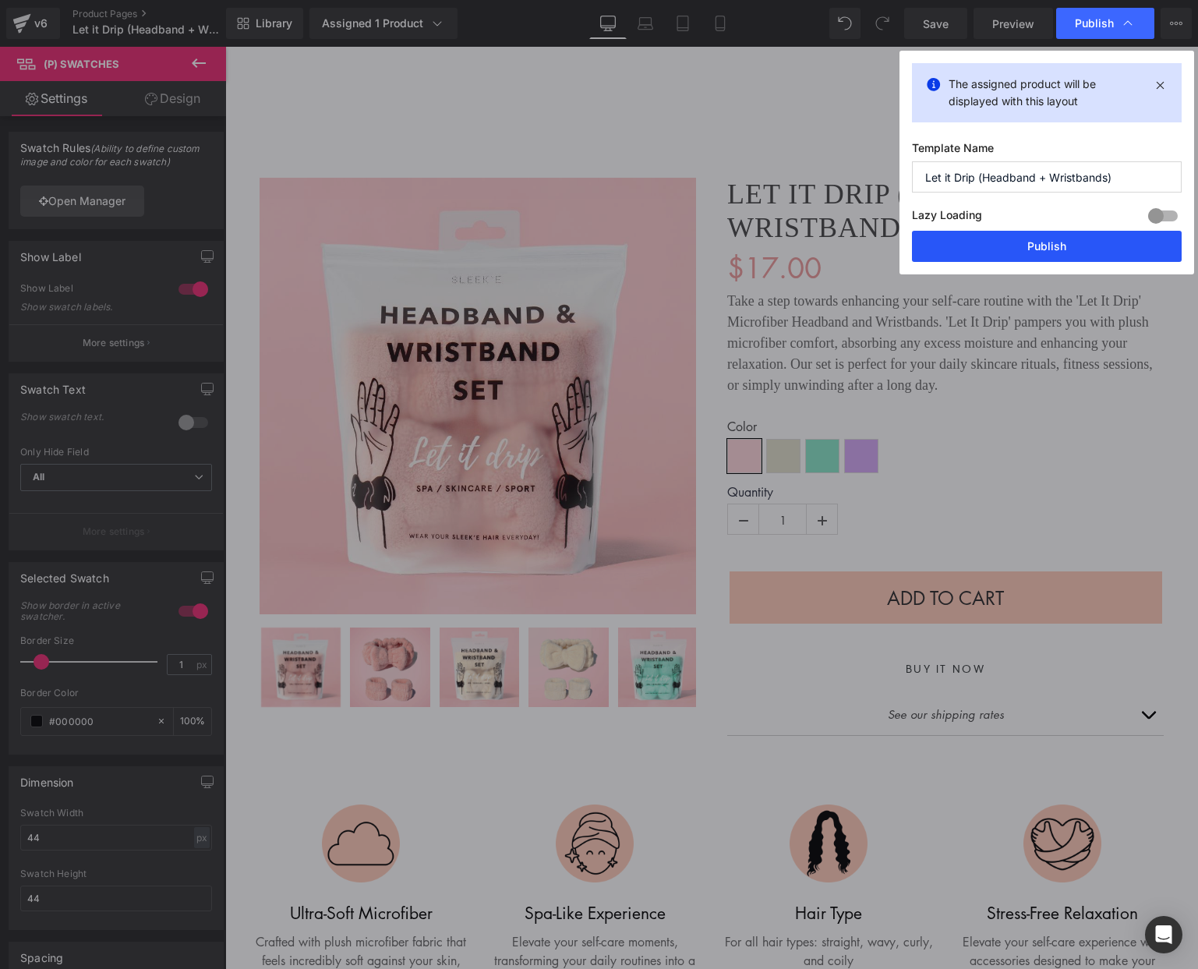
click at [38, 727] on button "Publish" at bounding box center [34, 731] width 9 height 9
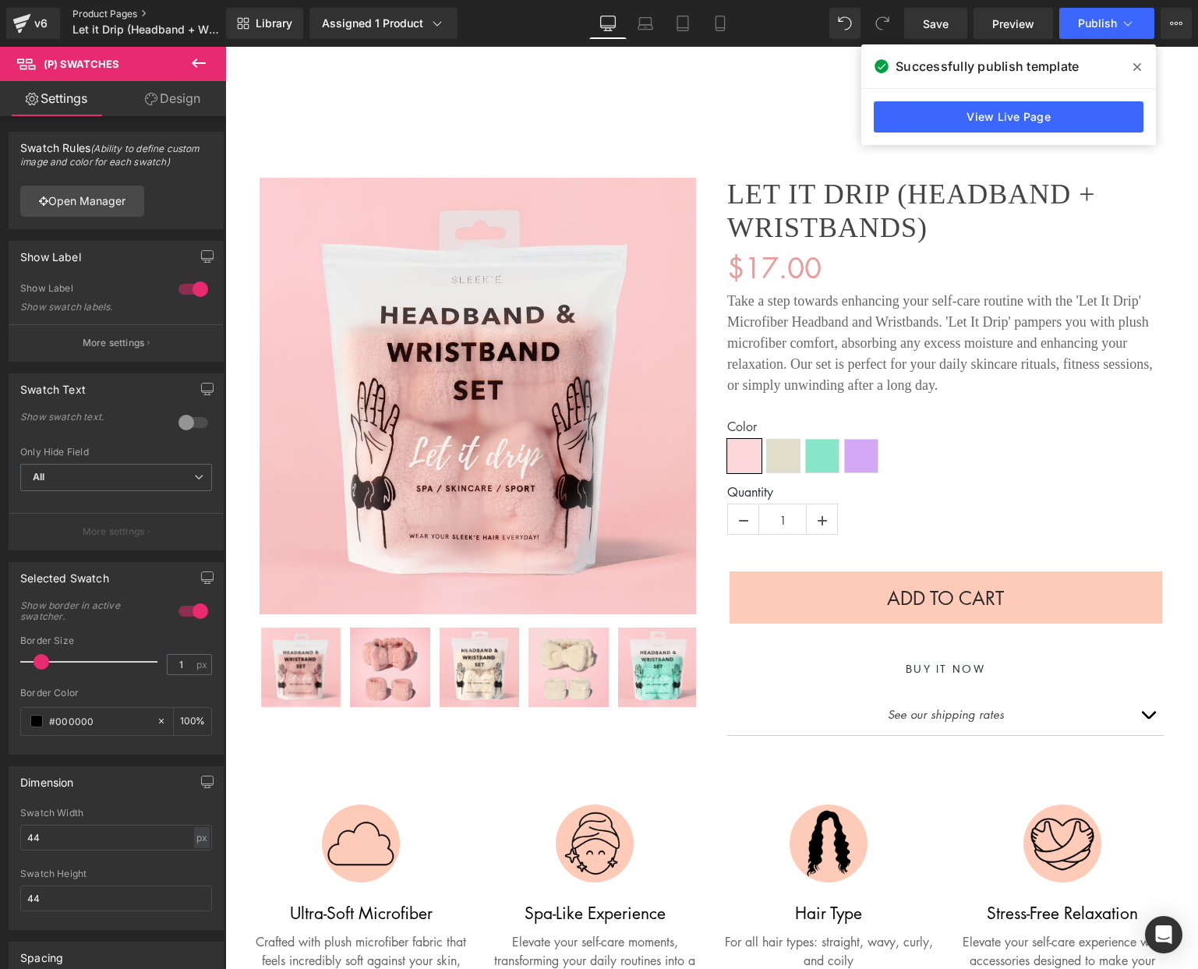
click at [114, 11] on link "Product Pages" at bounding box center [161, 14] width 179 height 12
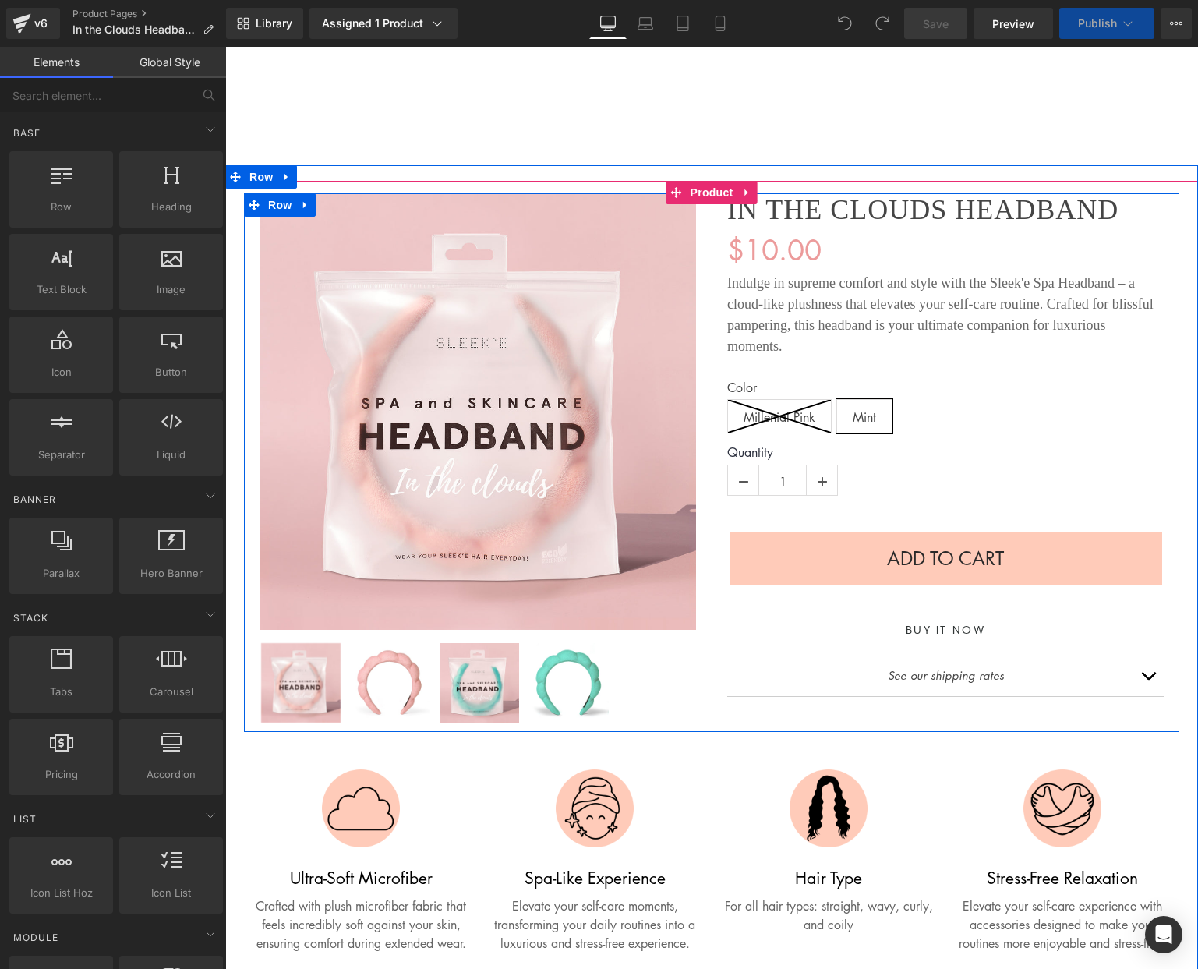
click at [792, 412] on line at bounding box center [779, 416] width 103 height 33
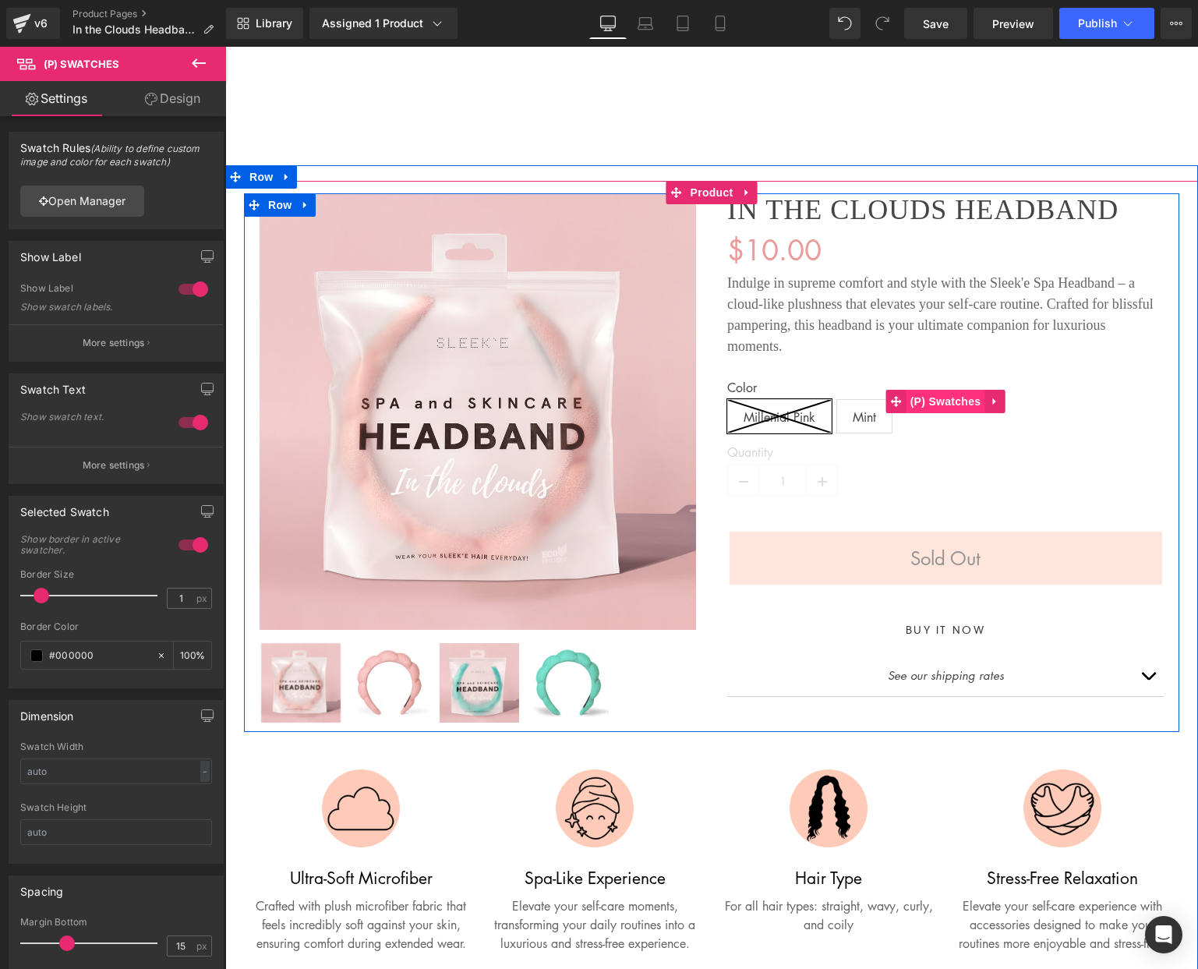
click at [951, 403] on span "(P) Swatches" at bounding box center [945, 401] width 79 height 23
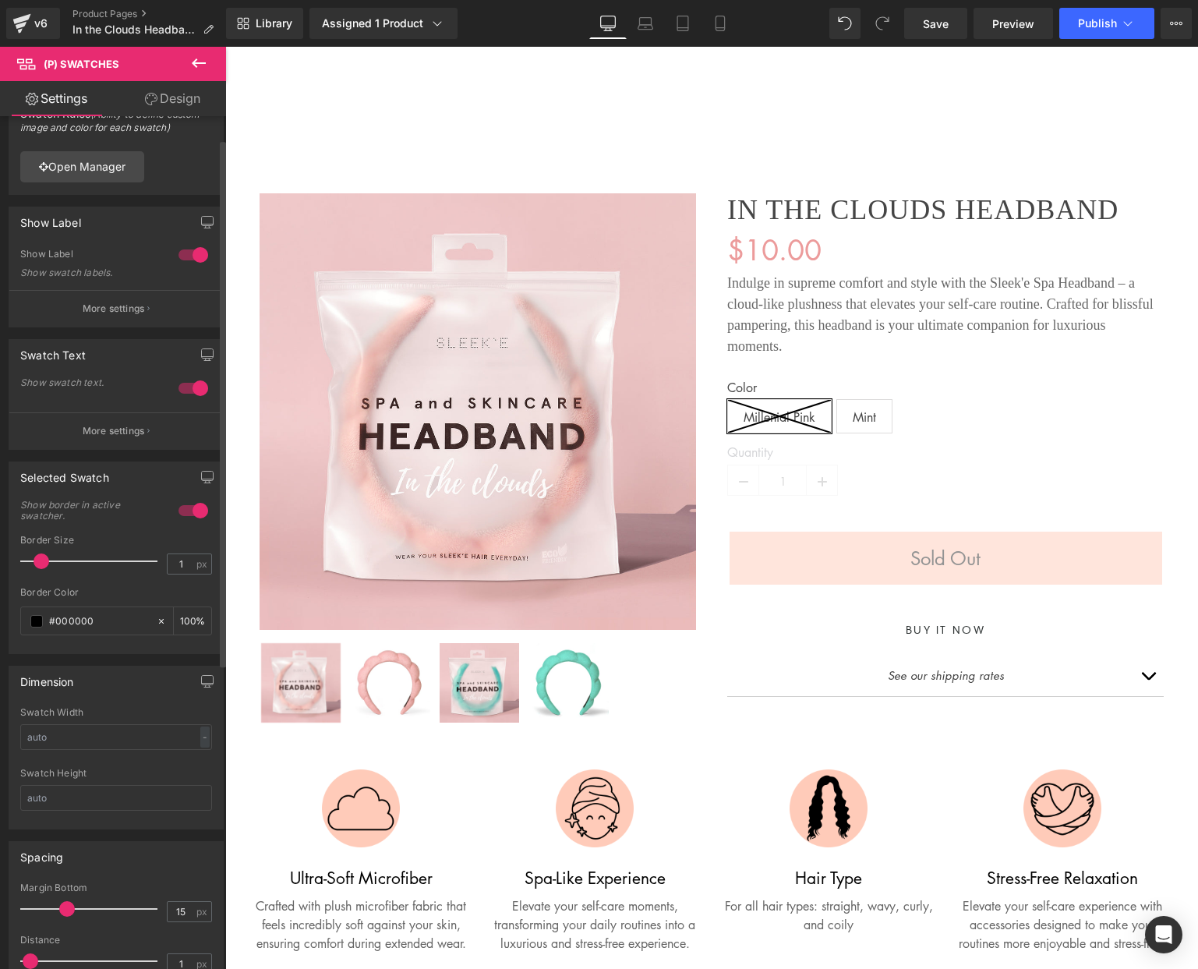
scroll to position [37, 0]
click at [186, 386] on div at bounding box center [193, 385] width 37 height 25
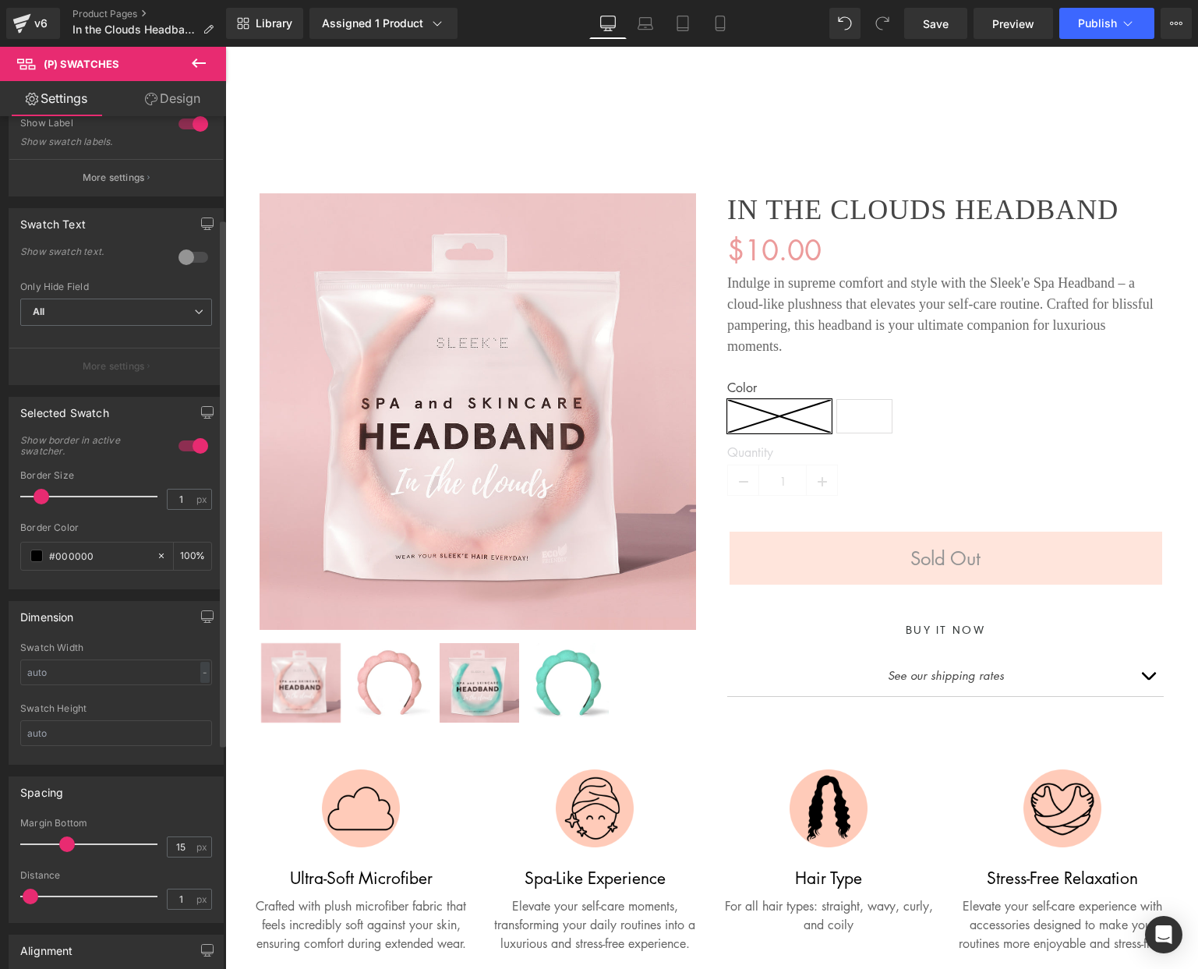
scroll to position [178, 0]
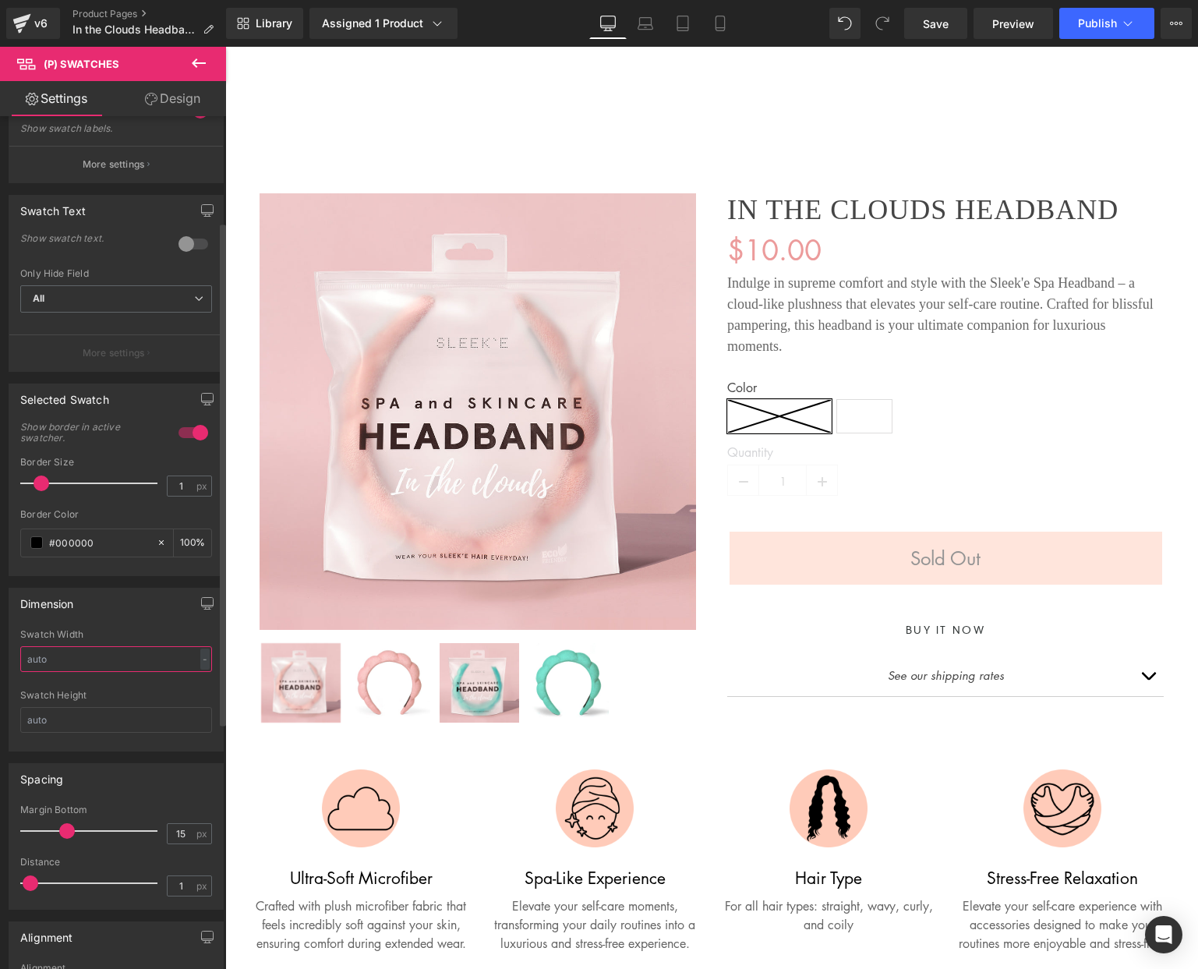
click at [99, 662] on input "text" at bounding box center [116, 659] width 192 height 26
type input "44"
click at [97, 723] on input "text" at bounding box center [116, 720] width 192 height 26
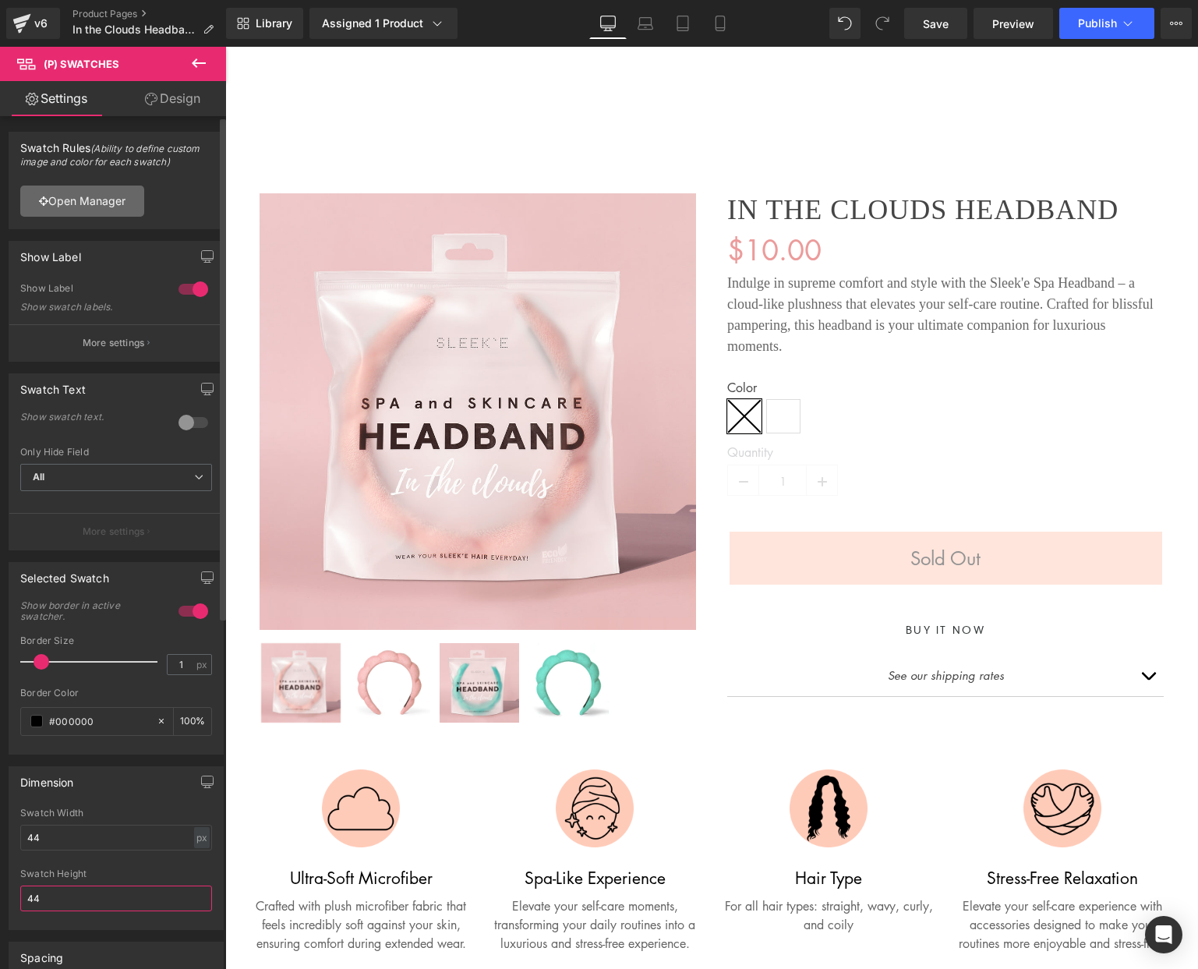
type input "44"
click at [106, 196] on link "Open Manager" at bounding box center [82, 201] width 124 height 31
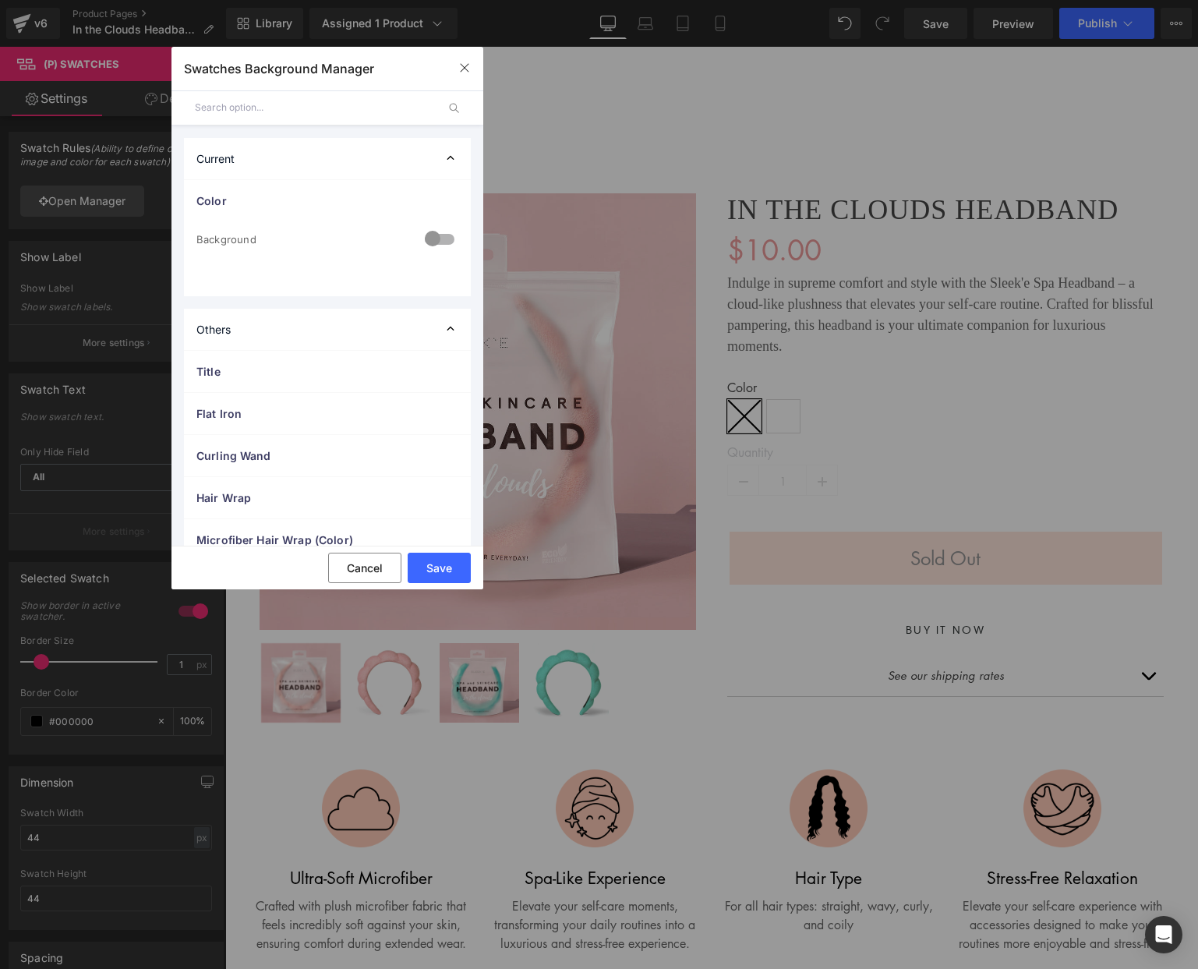
click at [754, 619] on div at bounding box center [762, 628] width 16 height 19
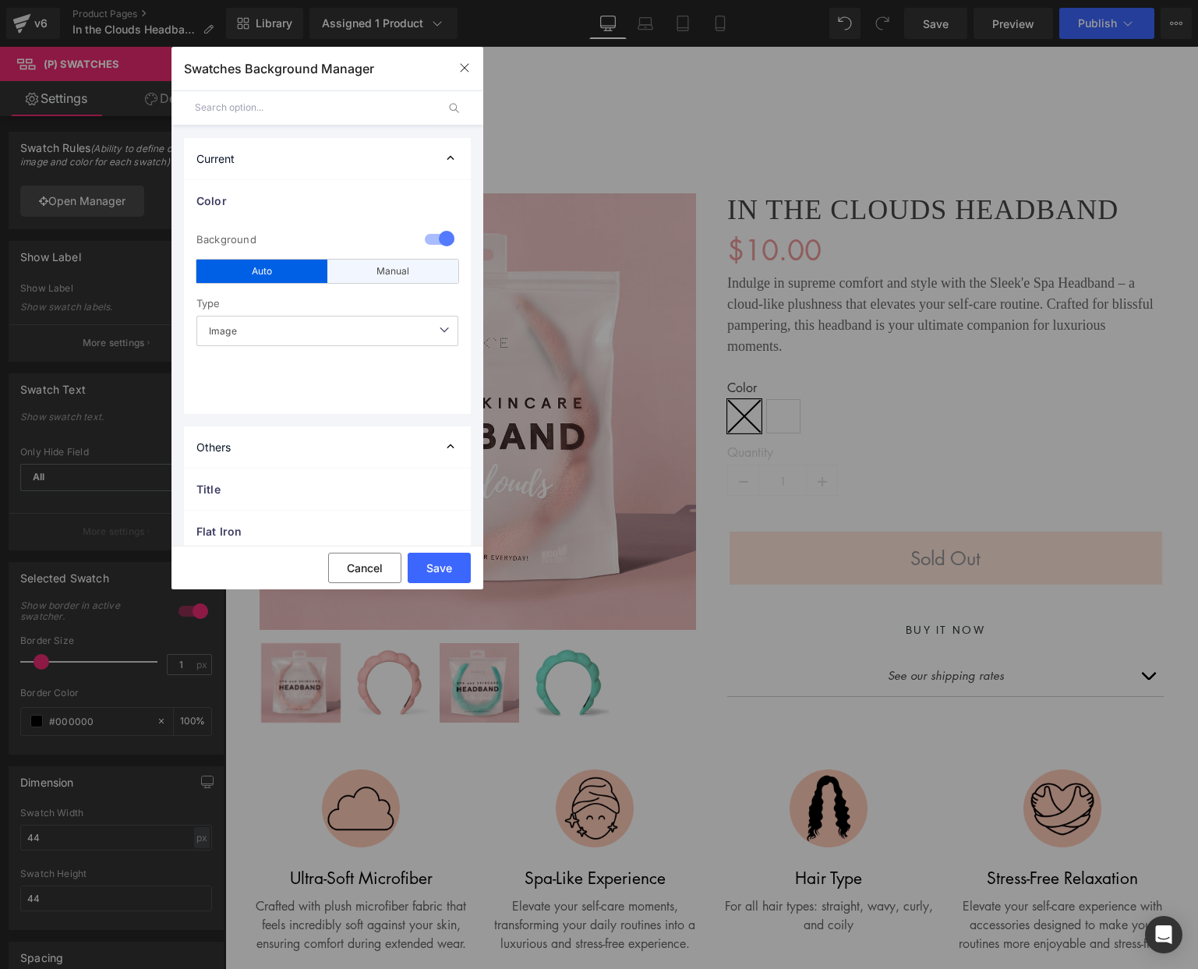
click at [0, 0] on div "Manual" at bounding box center [0, 0] width 0 height 0
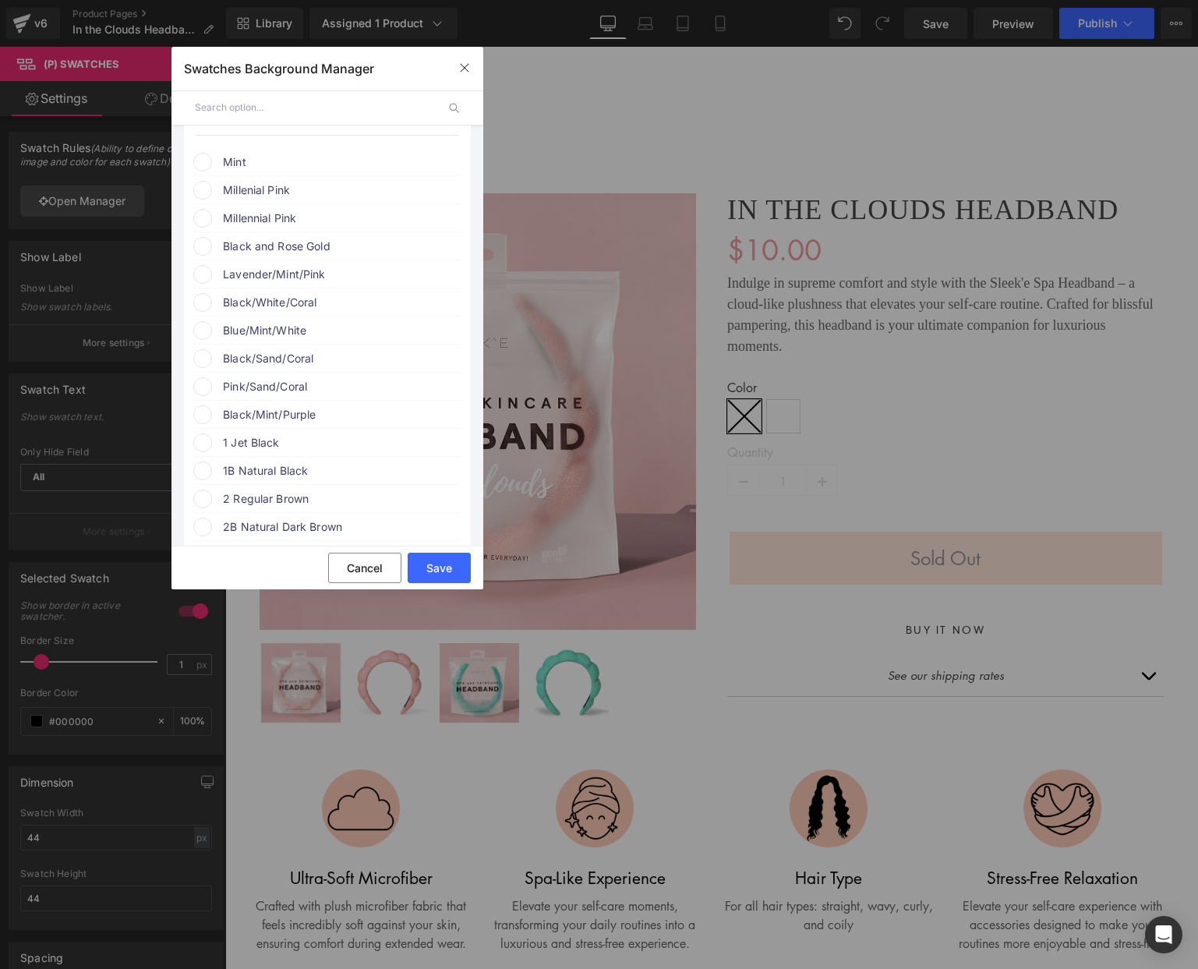
click at [251, 164] on span "Mint" at bounding box center [341, 162] width 237 height 19
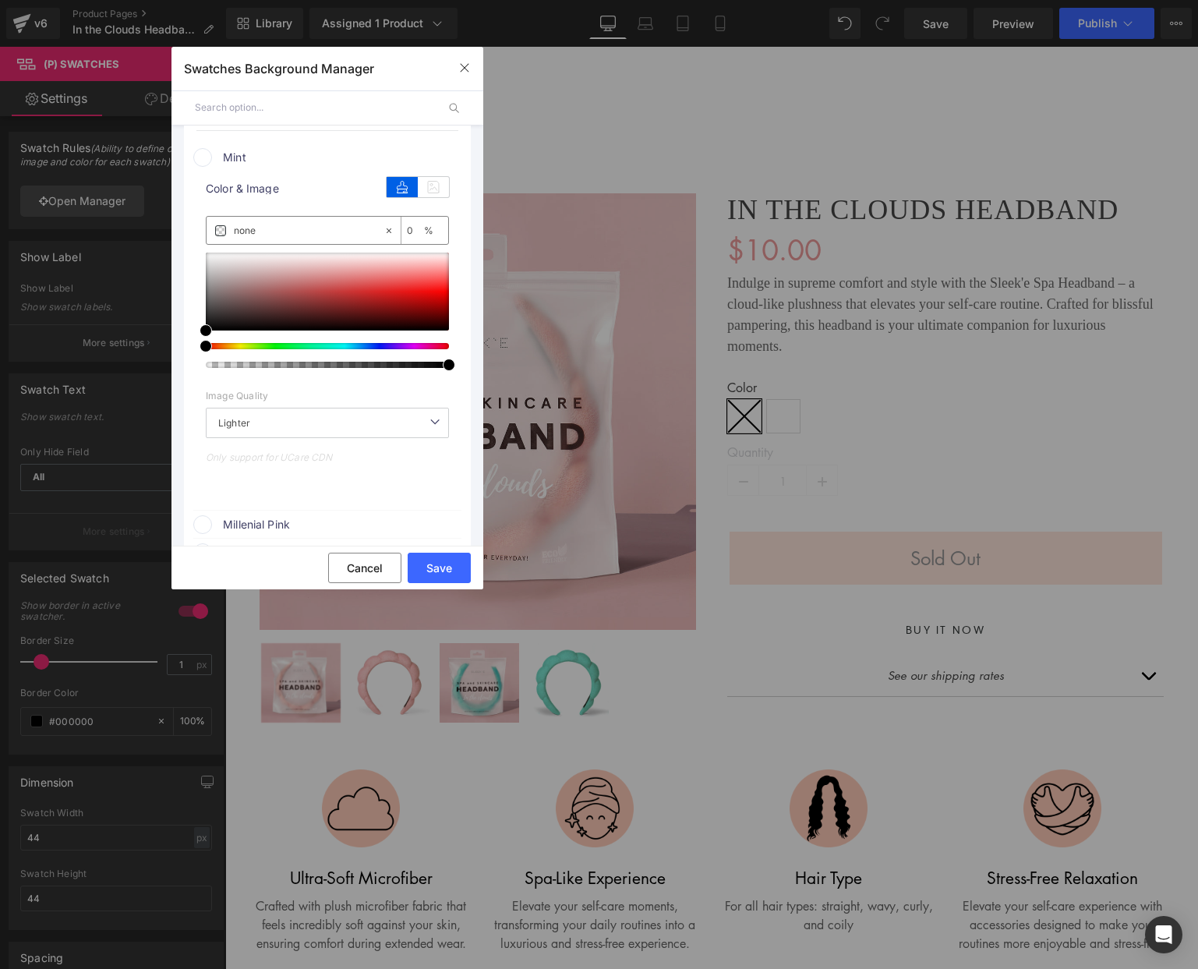
click at [0, 0] on input "none" at bounding box center [0, 0] width 0 height 0
paste input "88e6c8"
type input "88e6c8"
type input "100"
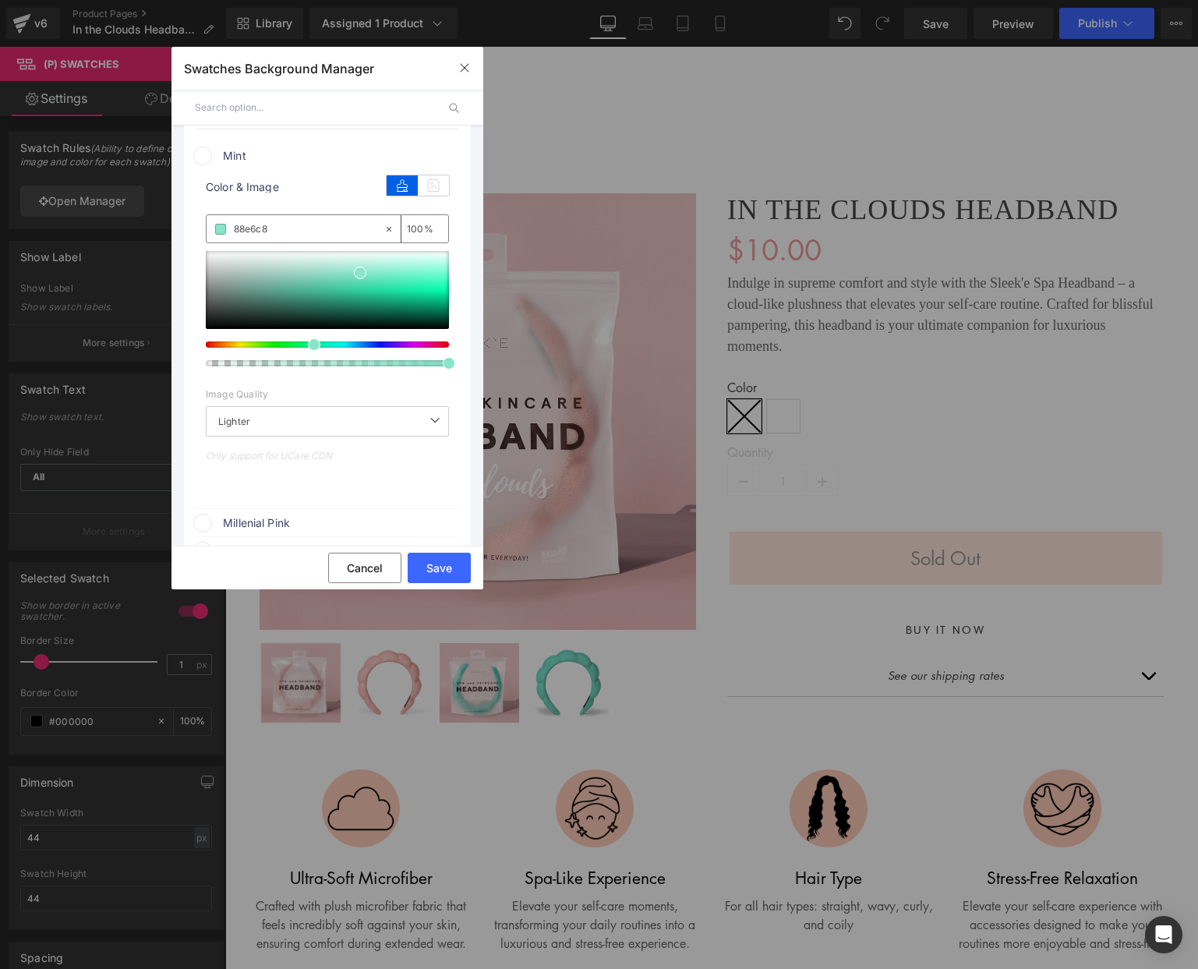
type input "#88e6c8"
click at [254, 152] on span "Mint" at bounding box center [341, 156] width 237 height 19
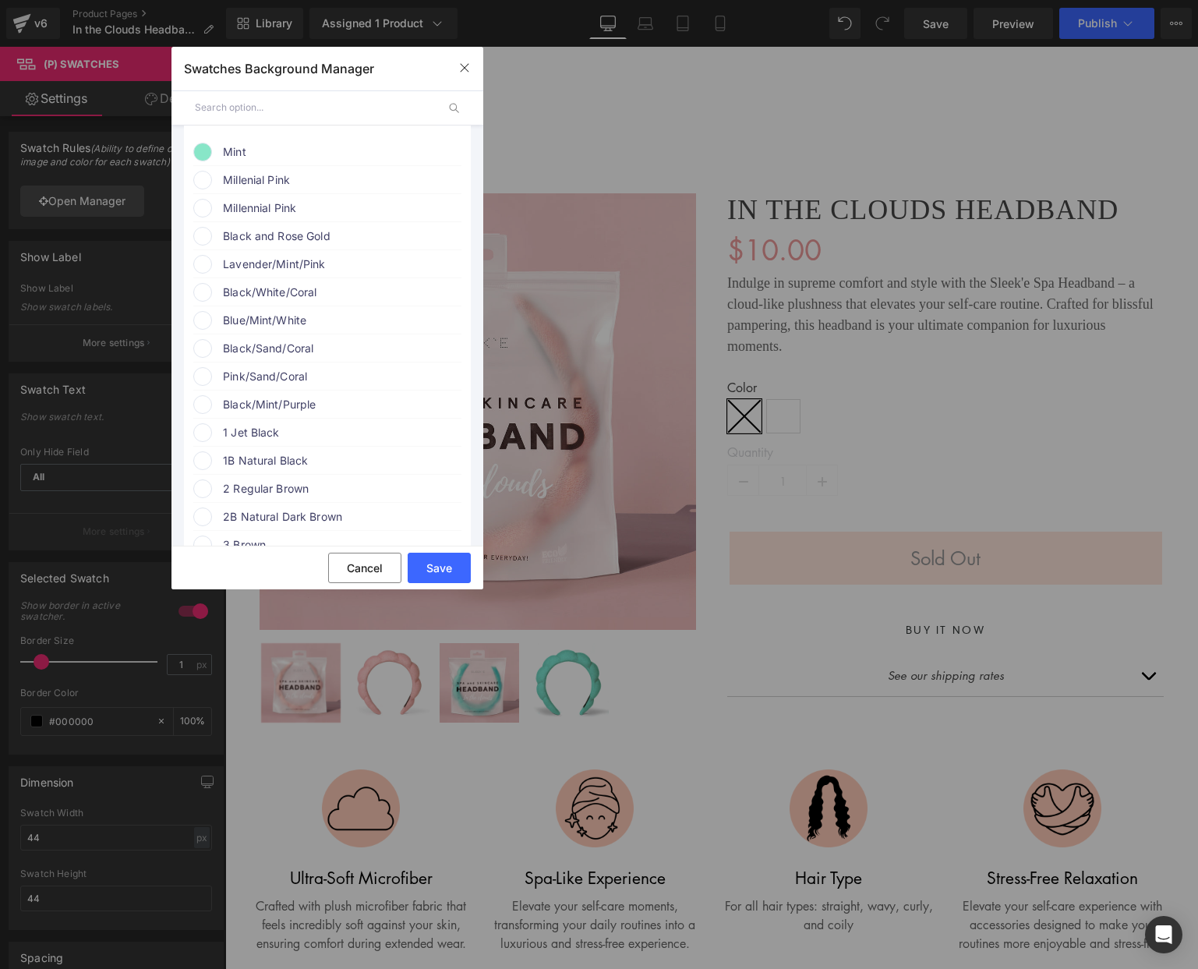
drag, startPoint x: 263, startPoint y: 191, endPoint x: 274, endPoint y: 203, distance: 17.1
click at [0, 0] on li "Millenial Pink color" at bounding box center [0, 0] width 0 height 0
click at [290, 172] on div "Millenial Pink" at bounding box center [327, 179] width 268 height 23
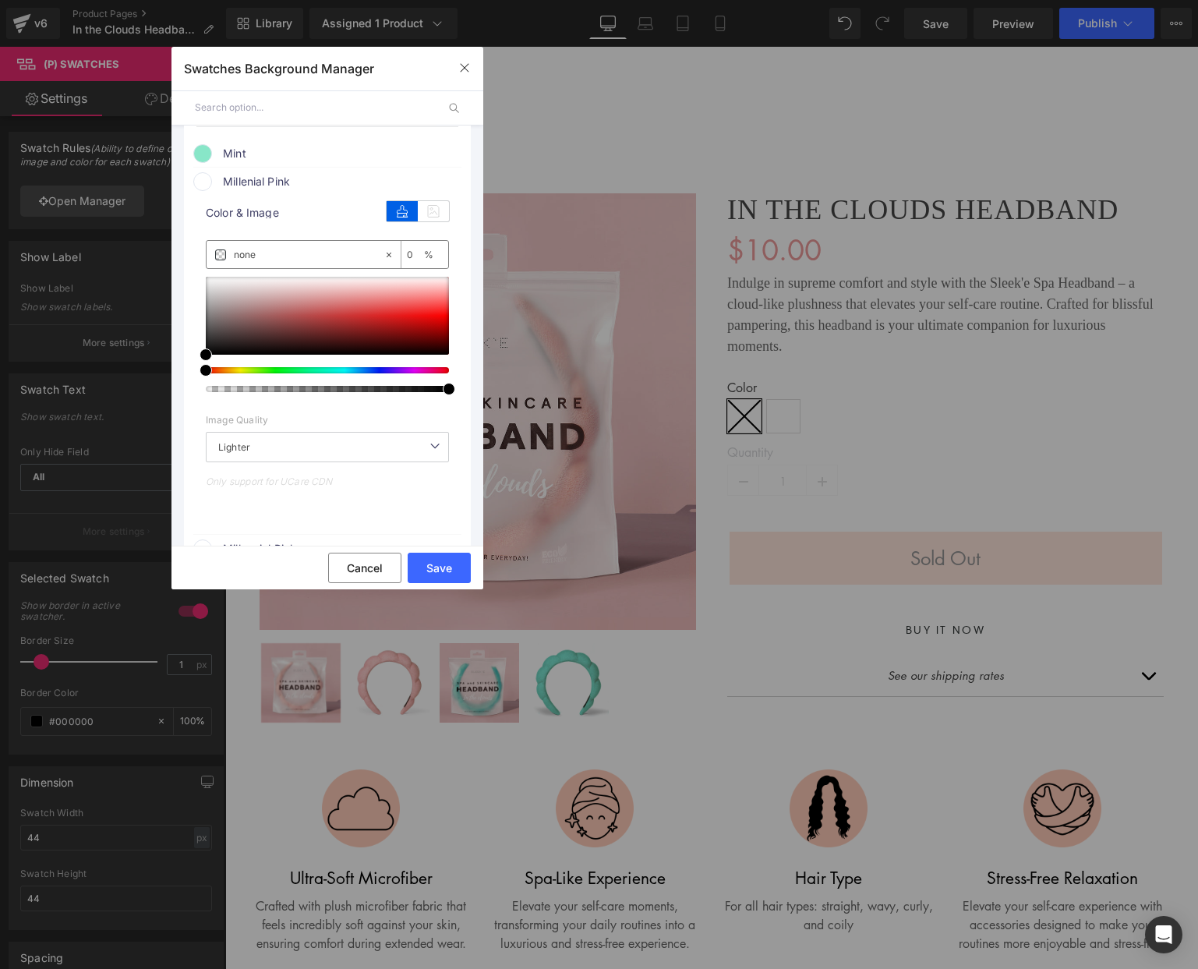
click at [285, 259] on input "none" at bounding box center [309, 254] width 150 height 17
paste input "fed7db"
type input "fed7db"
type input "100"
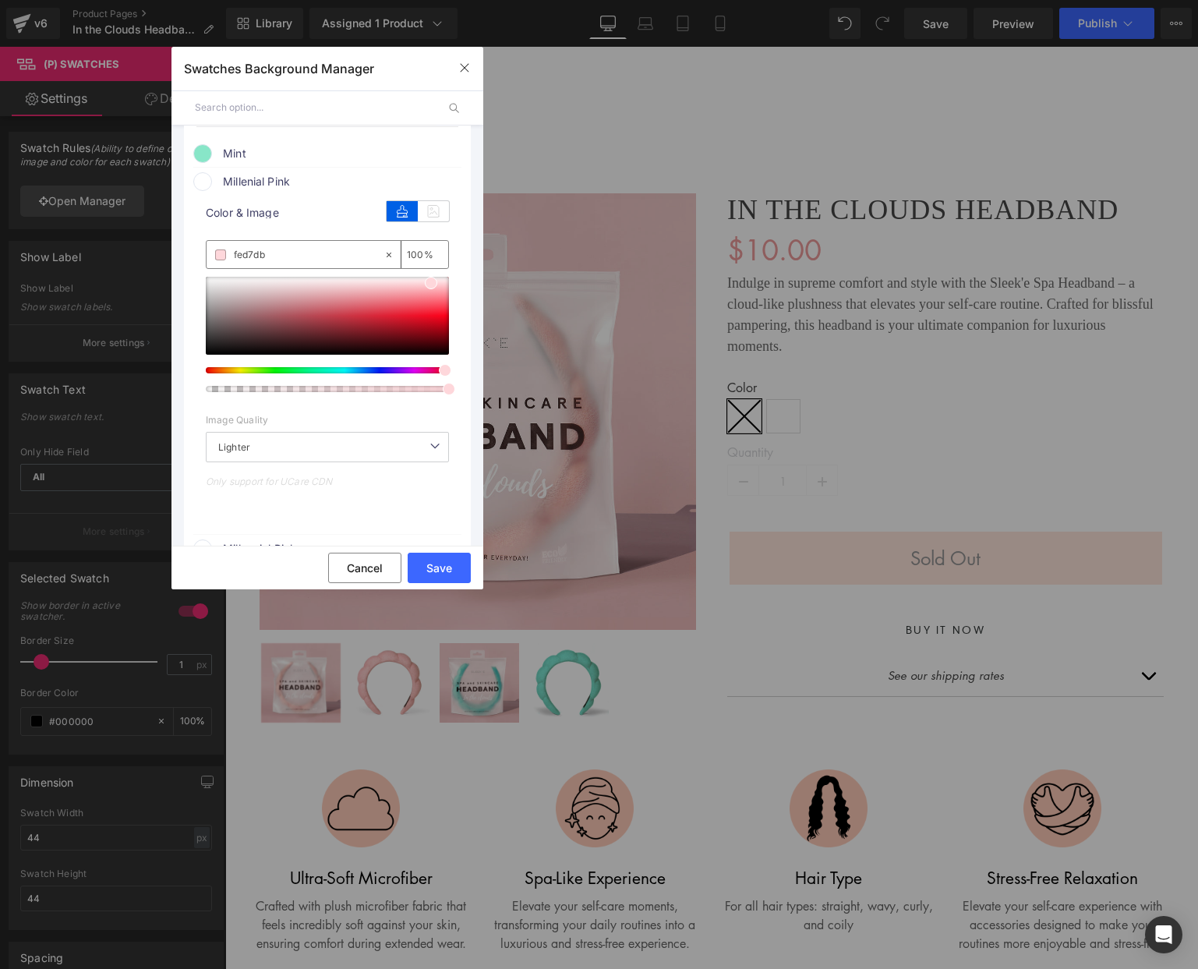
click at [284, 184] on span "Millenial Pink" at bounding box center [341, 181] width 237 height 19
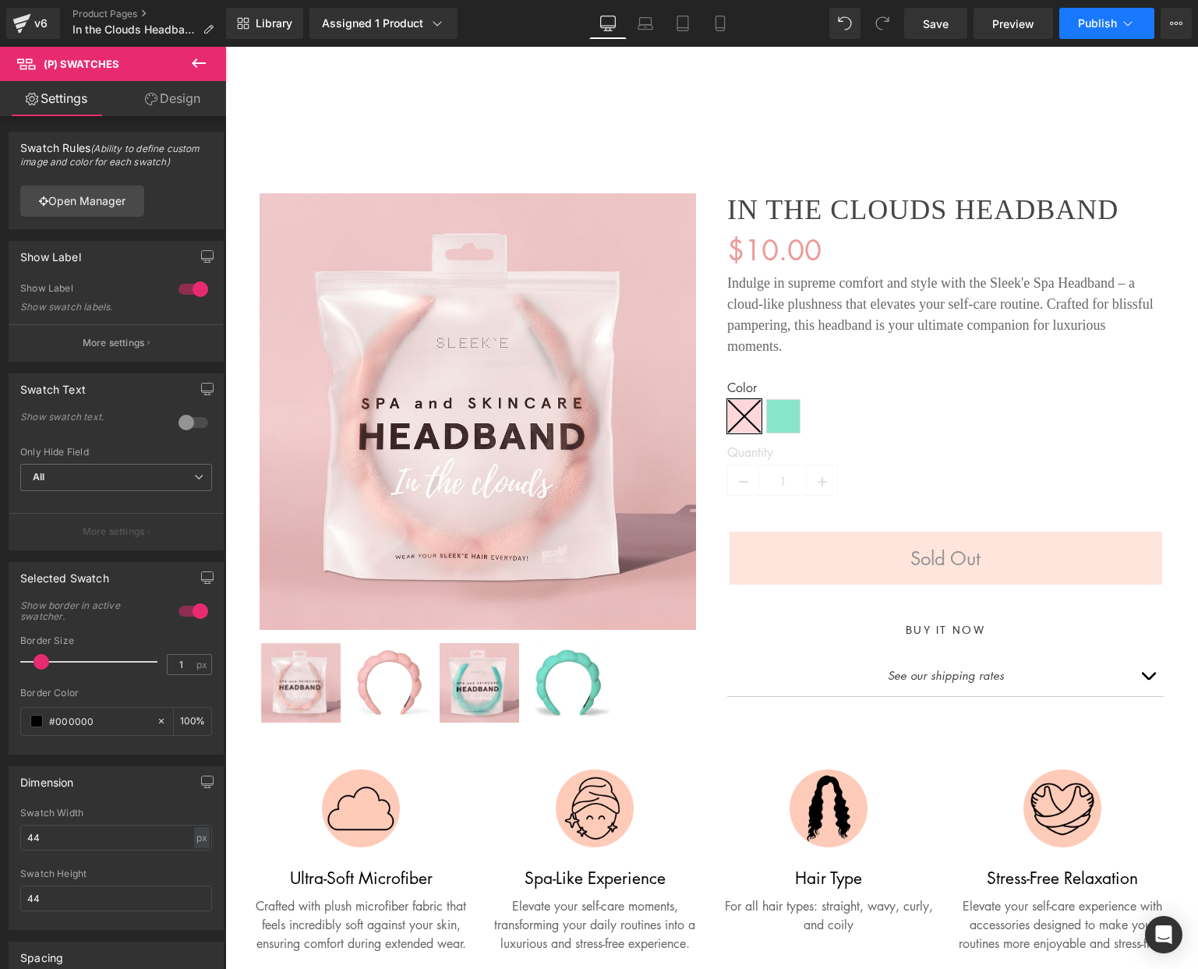
click at [1084, 30] on button "Publish" at bounding box center [1106, 23] width 95 height 31
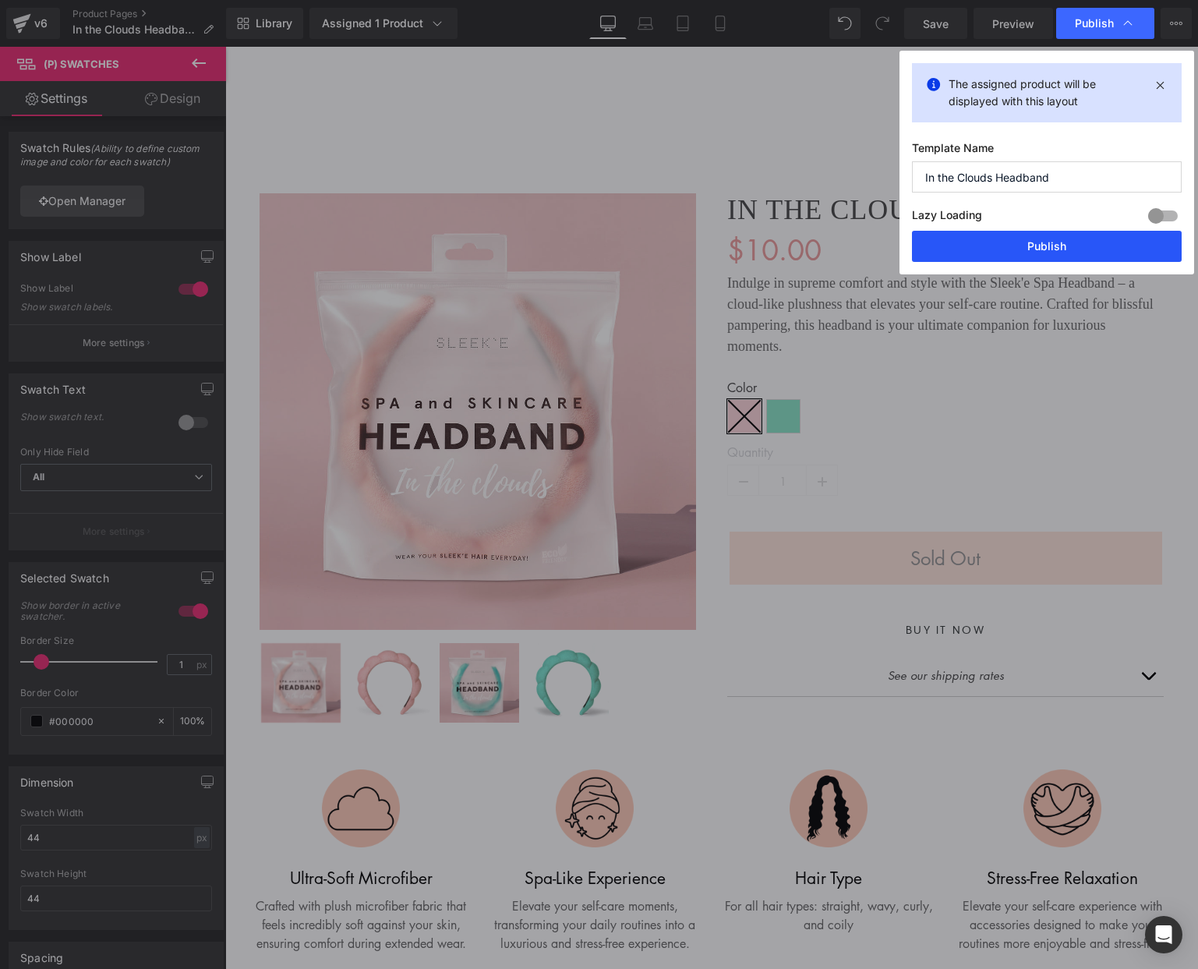
click at [477, 723] on button "Publish" at bounding box center [369, 762] width 215 height 78
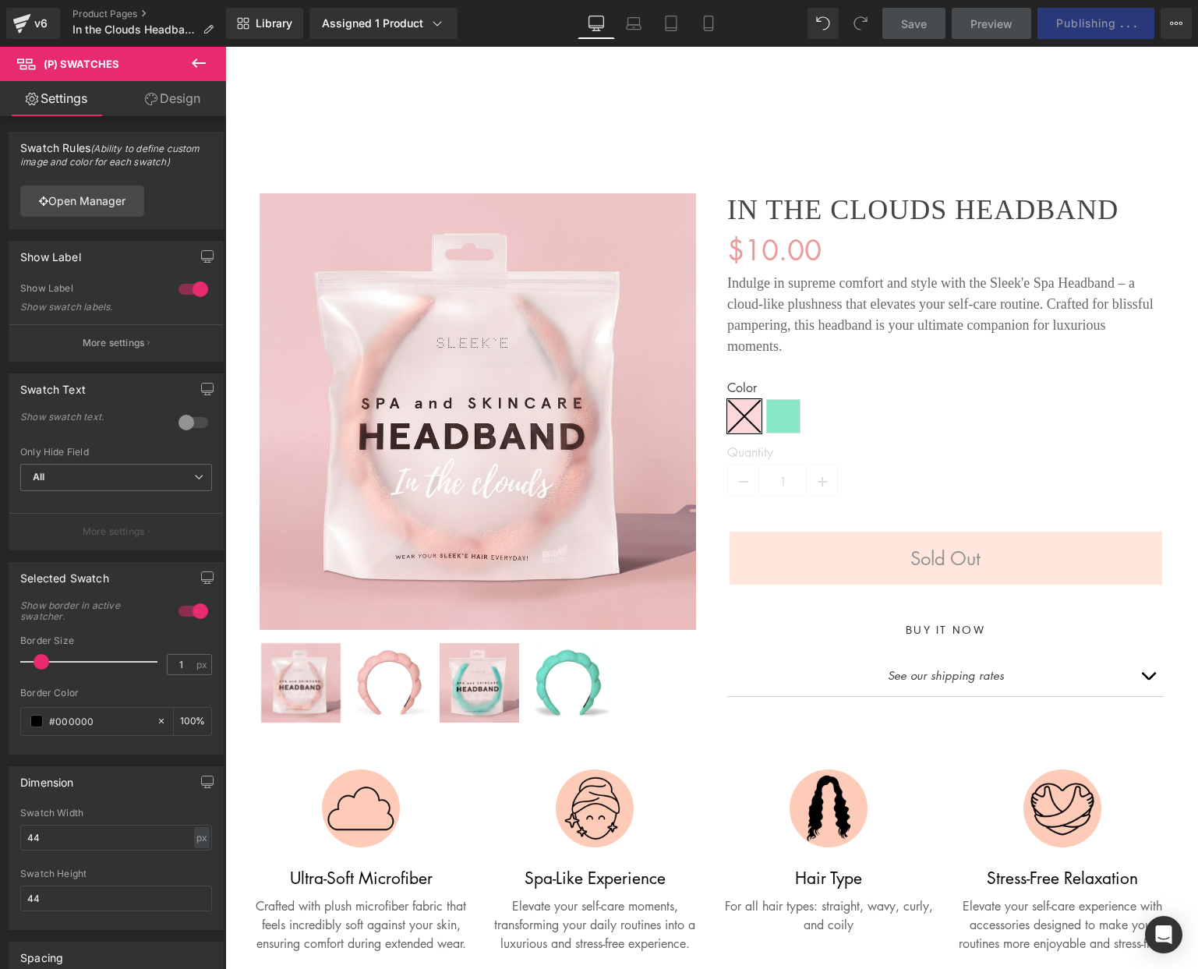
scroll to position [2, 0]
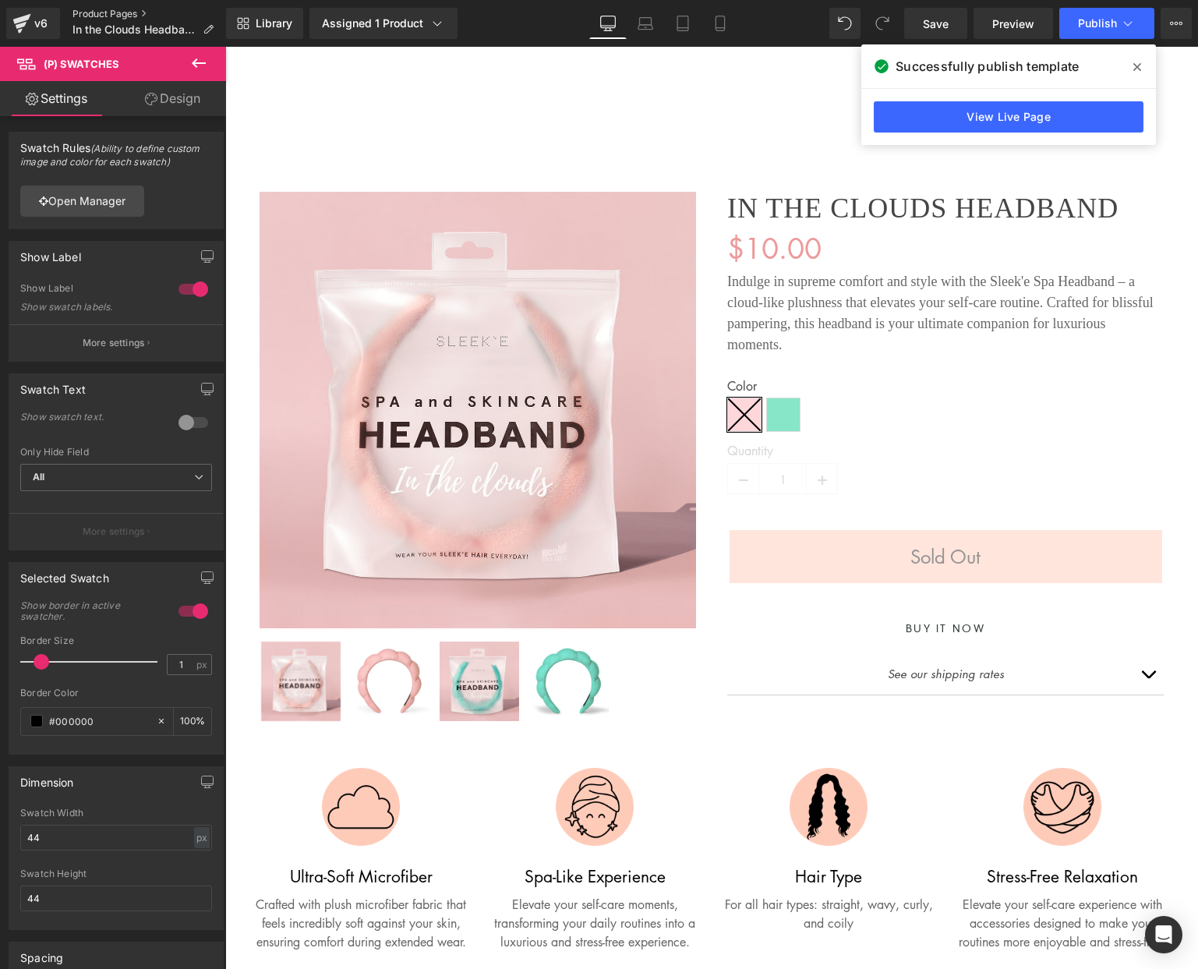
click at [94, 11] on link "Product Pages" at bounding box center [149, 14] width 154 height 12
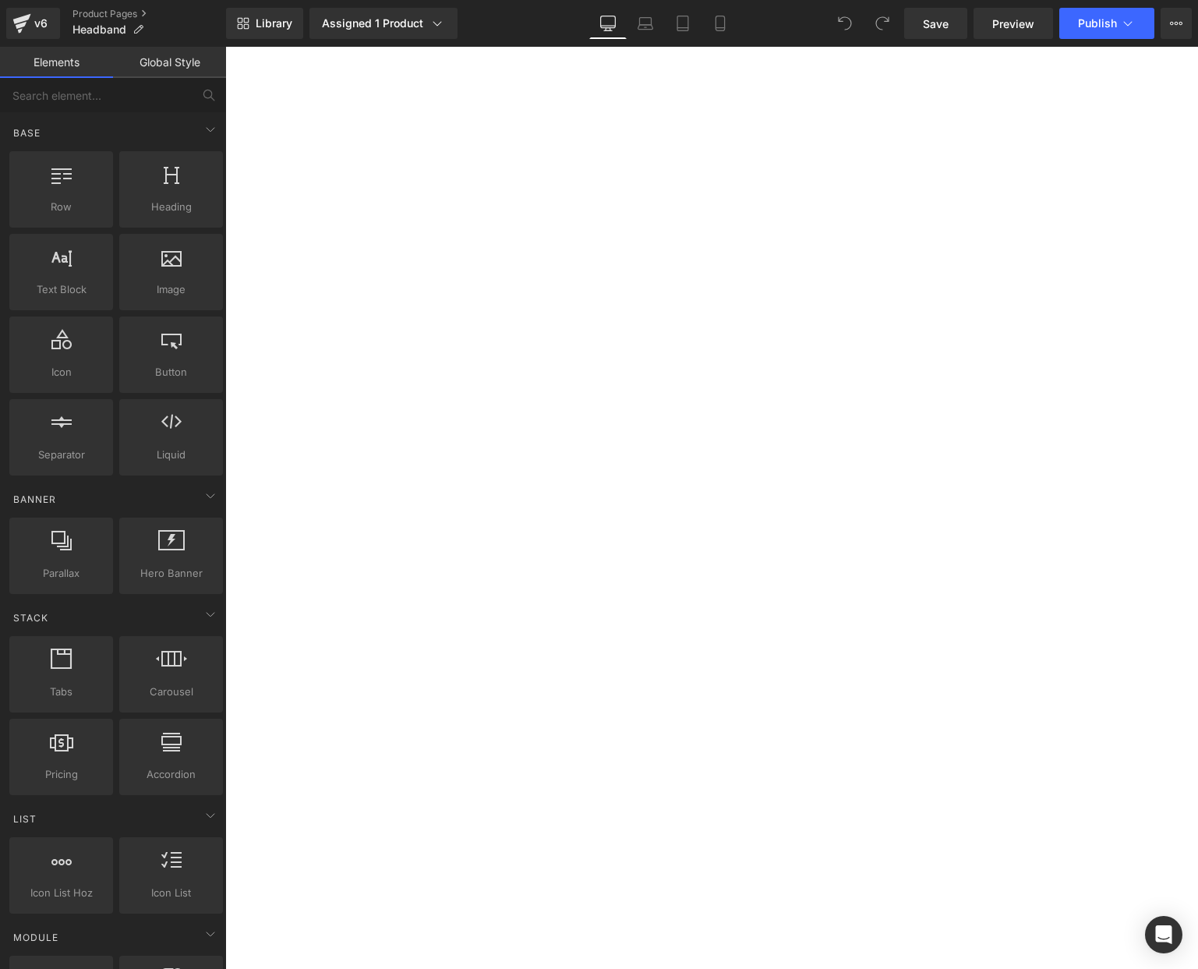
drag, startPoint x: 225, startPoint y: 47, endPoint x: 938, endPoint y: 595, distance: 899.2
click at [225, 47] on span "(P) Swatches" at bounding box center [225, 47] width 0 height 0
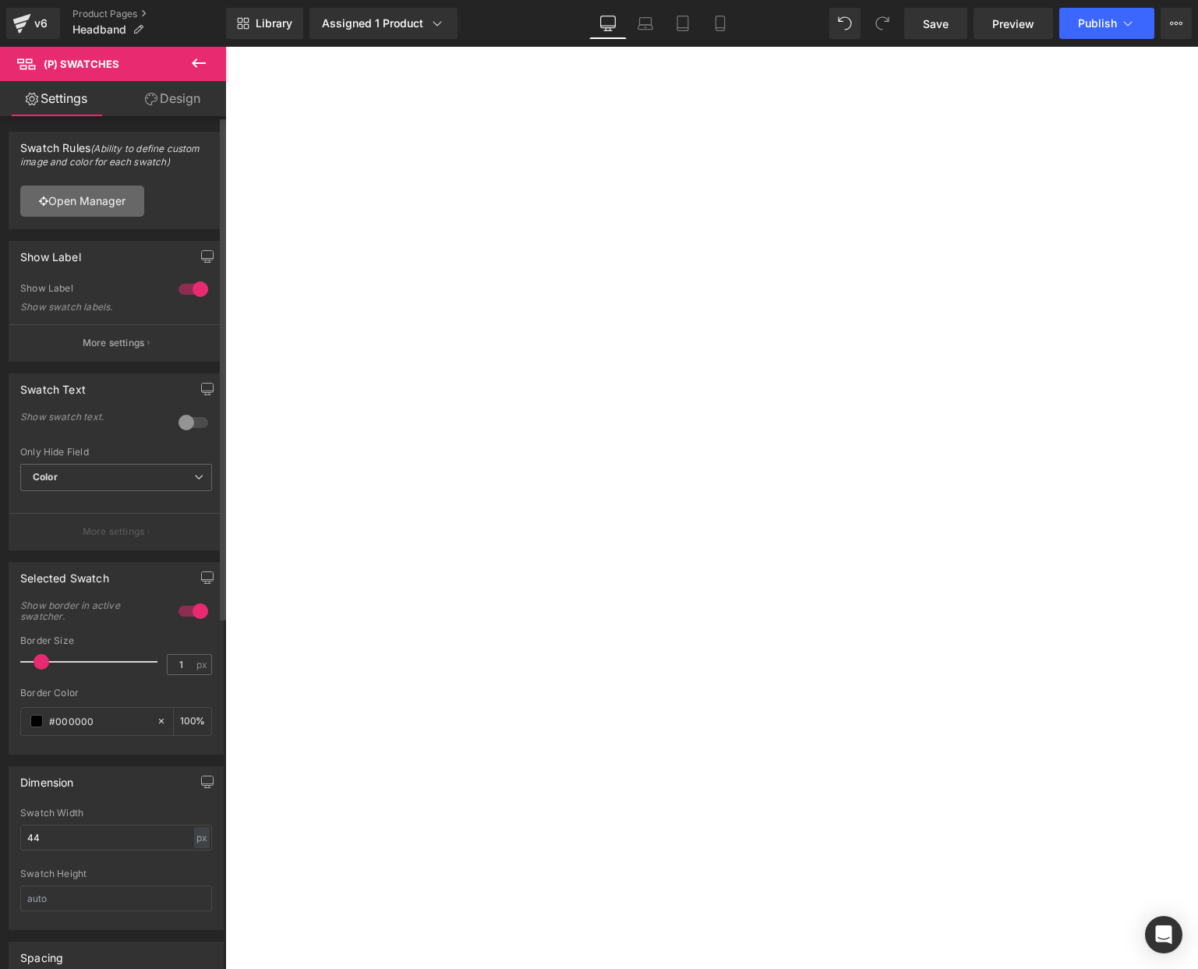
click at [108, 196] on link "Open Manager" at bounding box center [82, 201] width 124 height 31
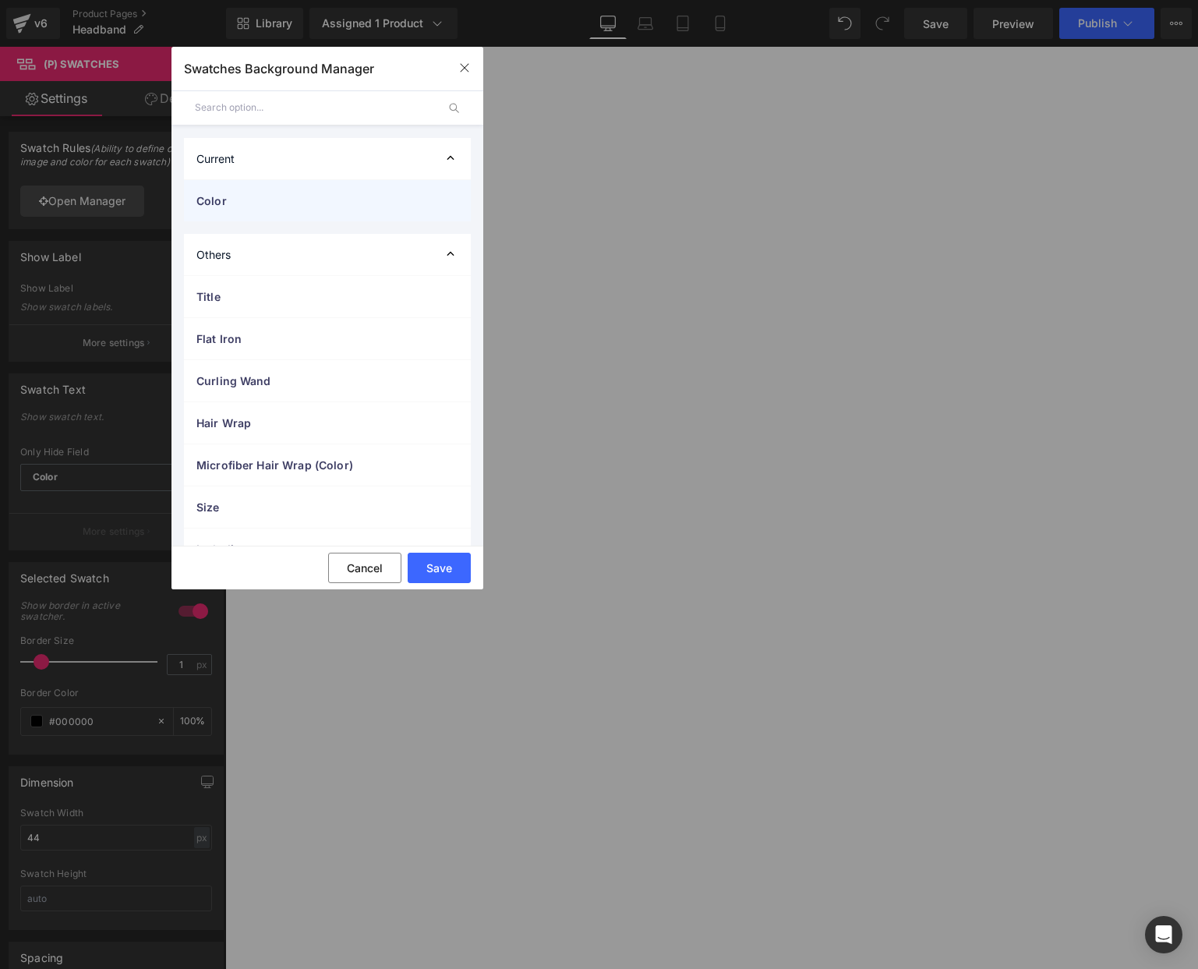
click at [337, 214] on div "Color" at bounding box center [327, 200] width 287 height 41
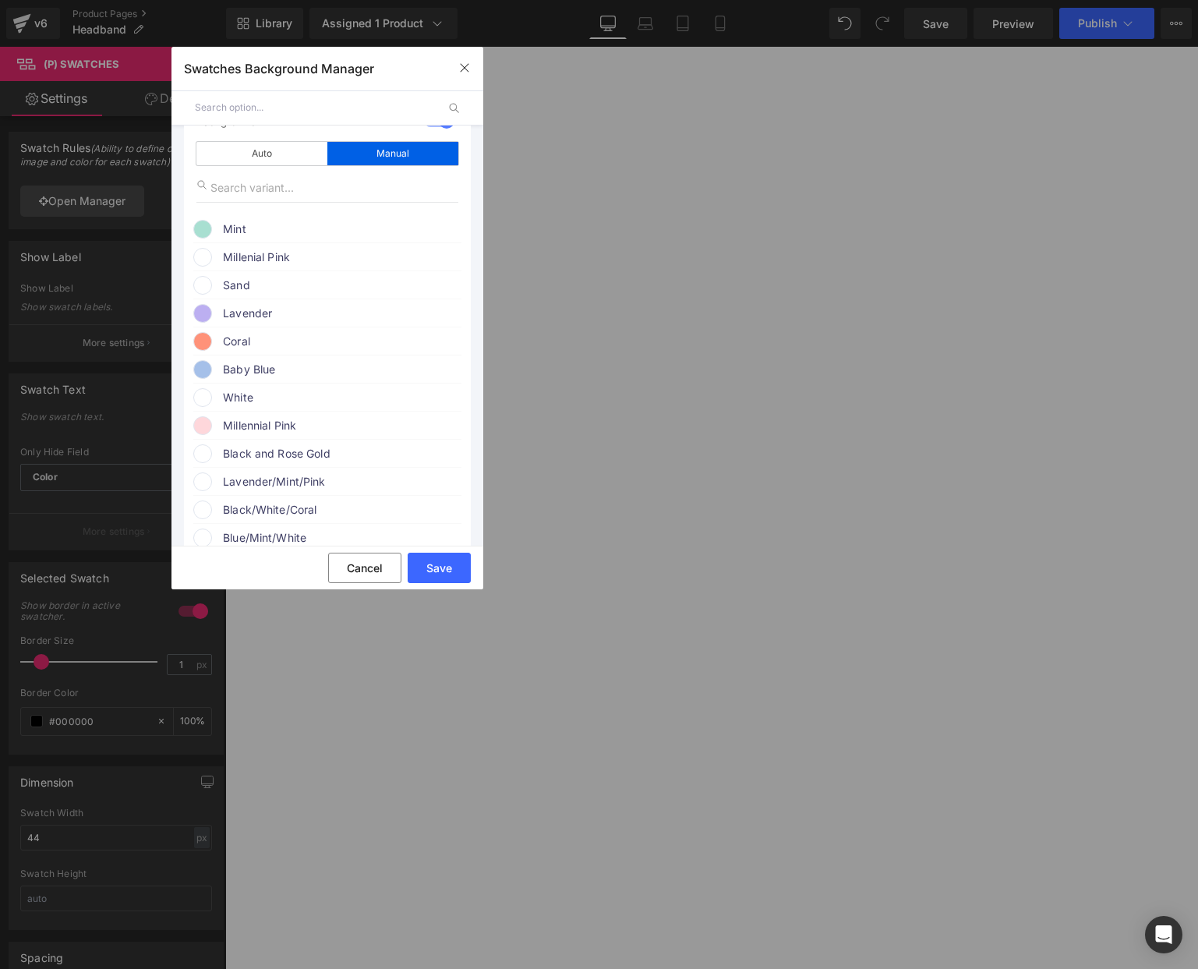
scroll to position [147, 0]
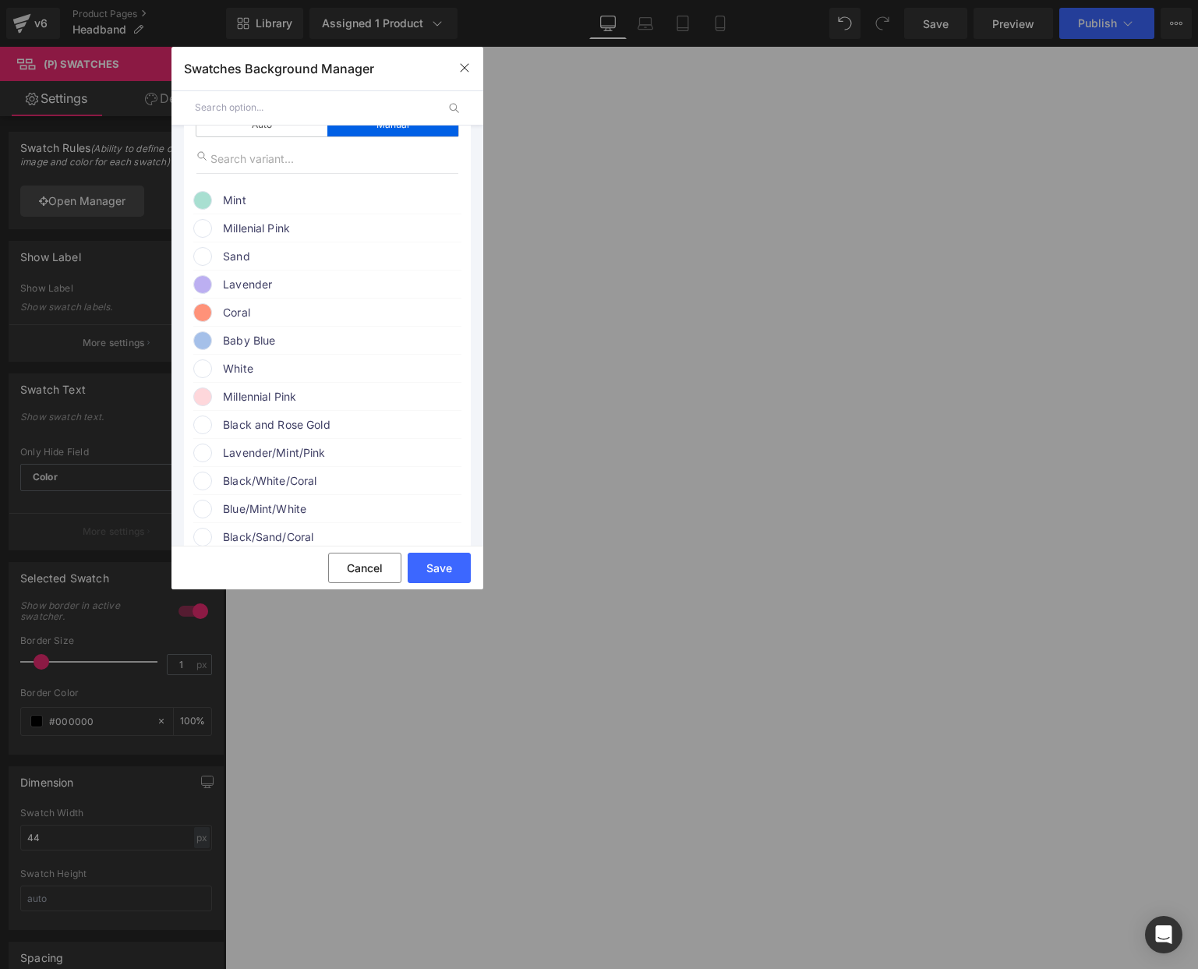
click at [254, 203] on span "Mint" at bounding box center [341, 200] width 237 height 19
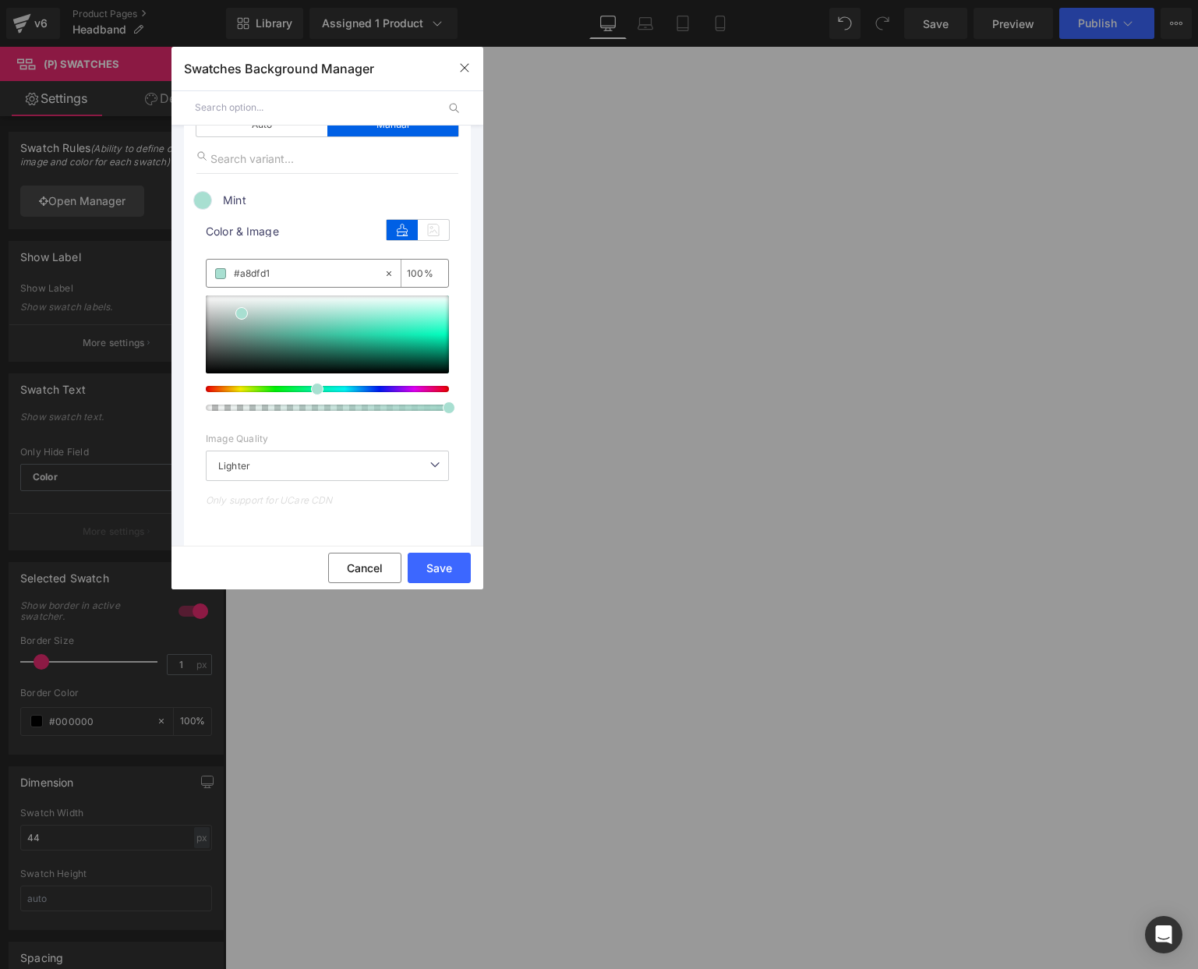
click at [272, 270] on input "#a8dfd1" at bounding box center [309, 273] width 150 height 17
paste input "88e6c8"
type input "#88e6c8"
click at [270, 200] on span "Mint" at bounding box center [341, 200] width 237 height 19
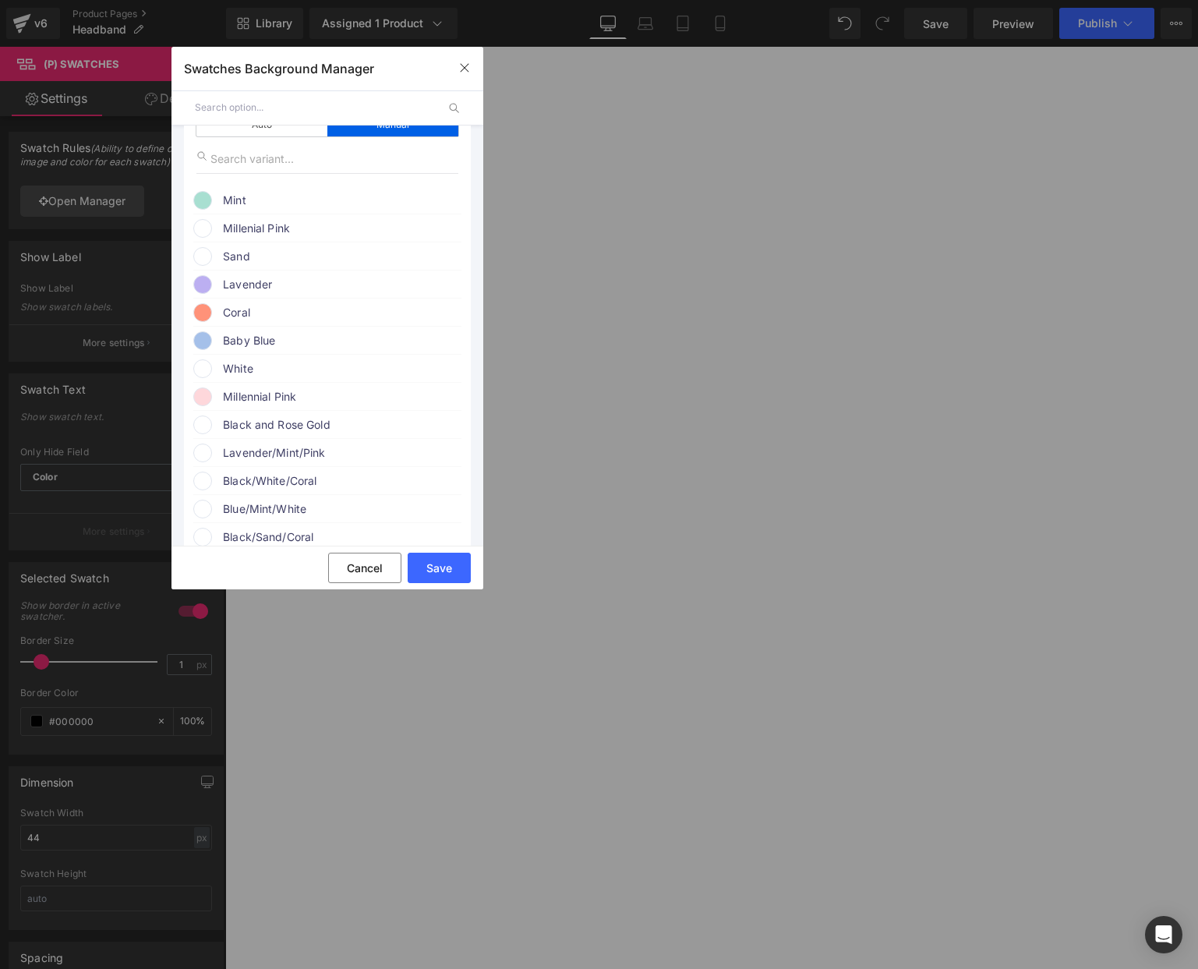
click at [257, 225] on span "Millenial Pink" at bounding box center [341, 228] width 237 height 19
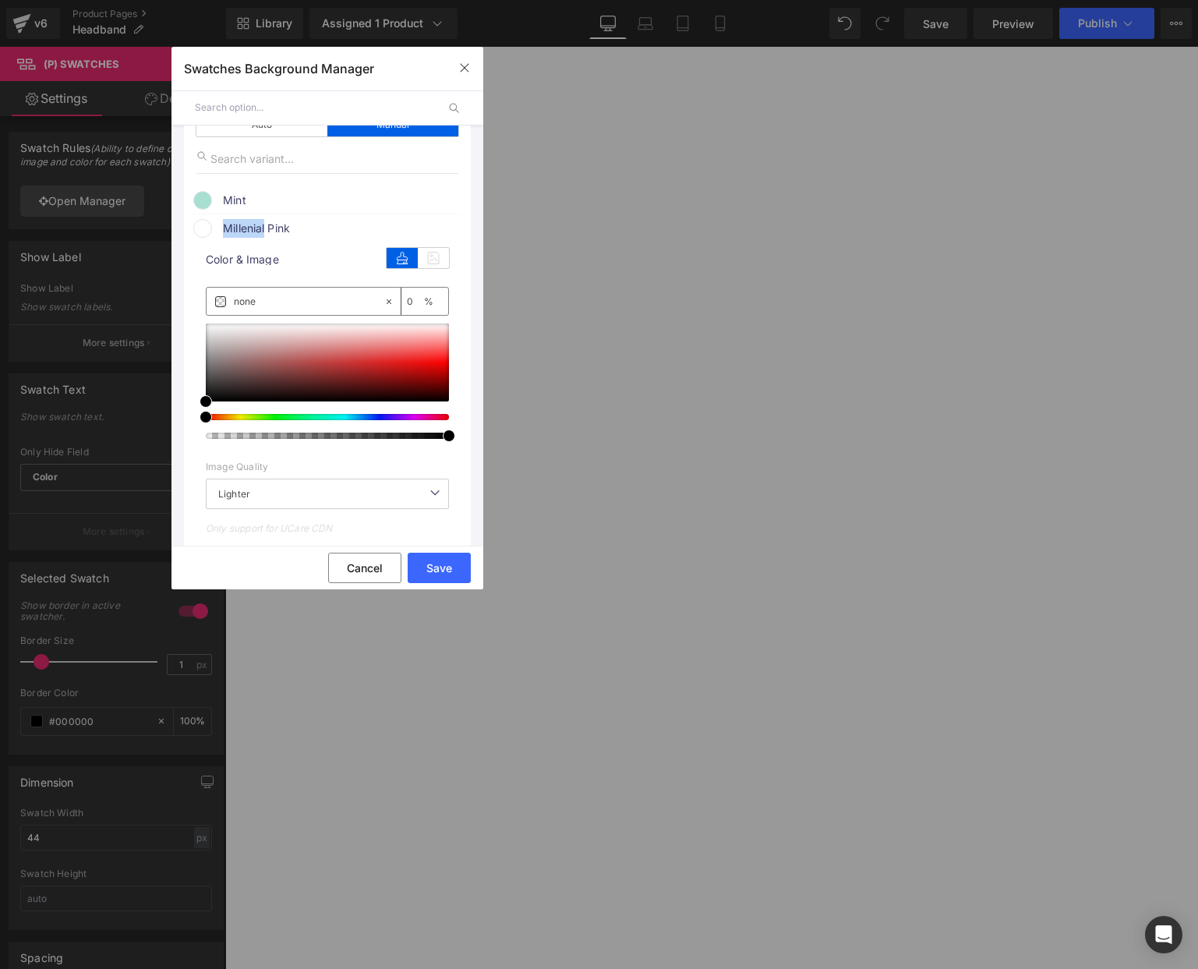
click at [257, 225] on span "Millenial Pink" at bounding box center [341, 228] width 237 height 19
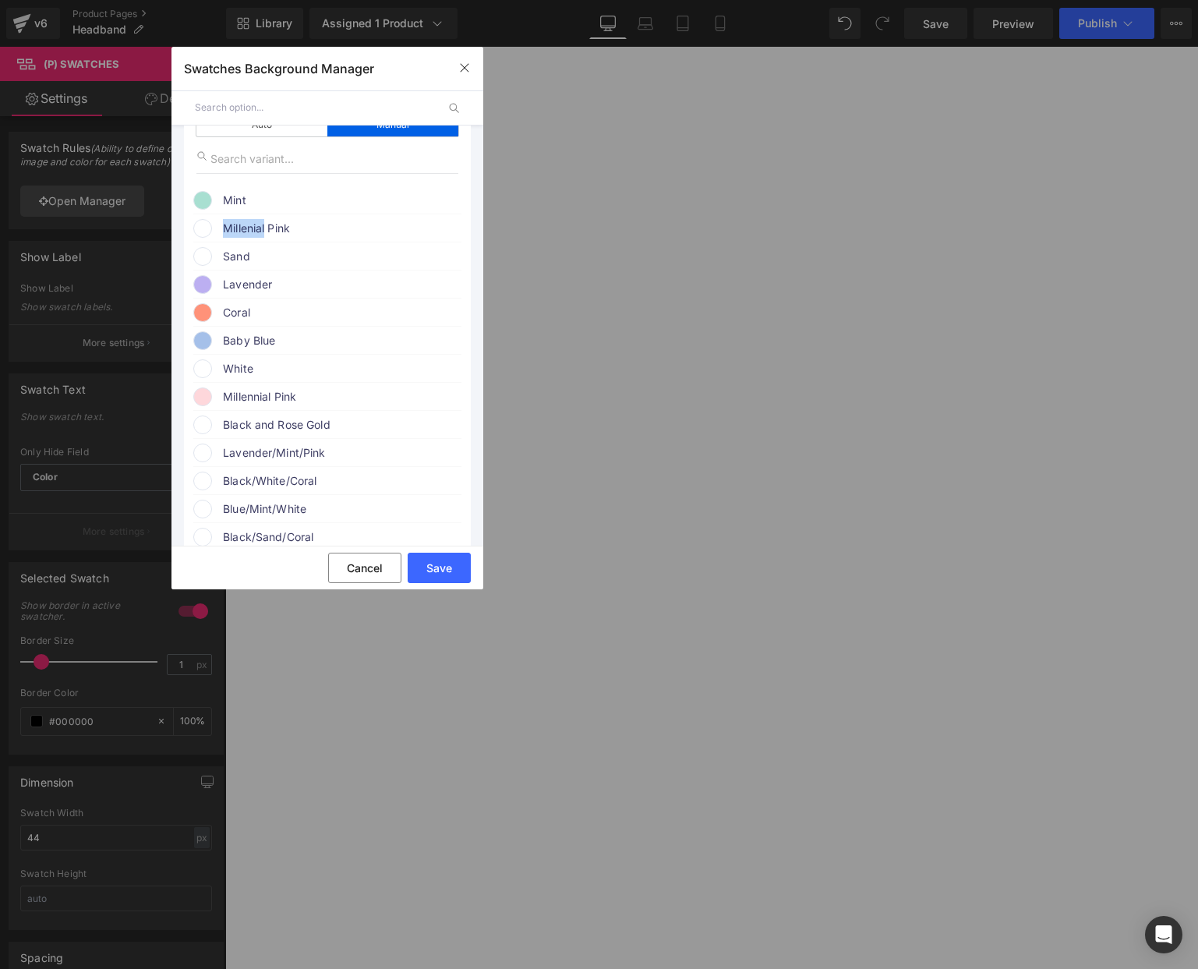
drag, startPoint x: 260, startPoint y: 225, endPoint x: 246, endPoint y: 241, distance: 20.5
click at [260, 226] on span "Millenial Pink" at bounding box center [341, 228] width 237 height 19
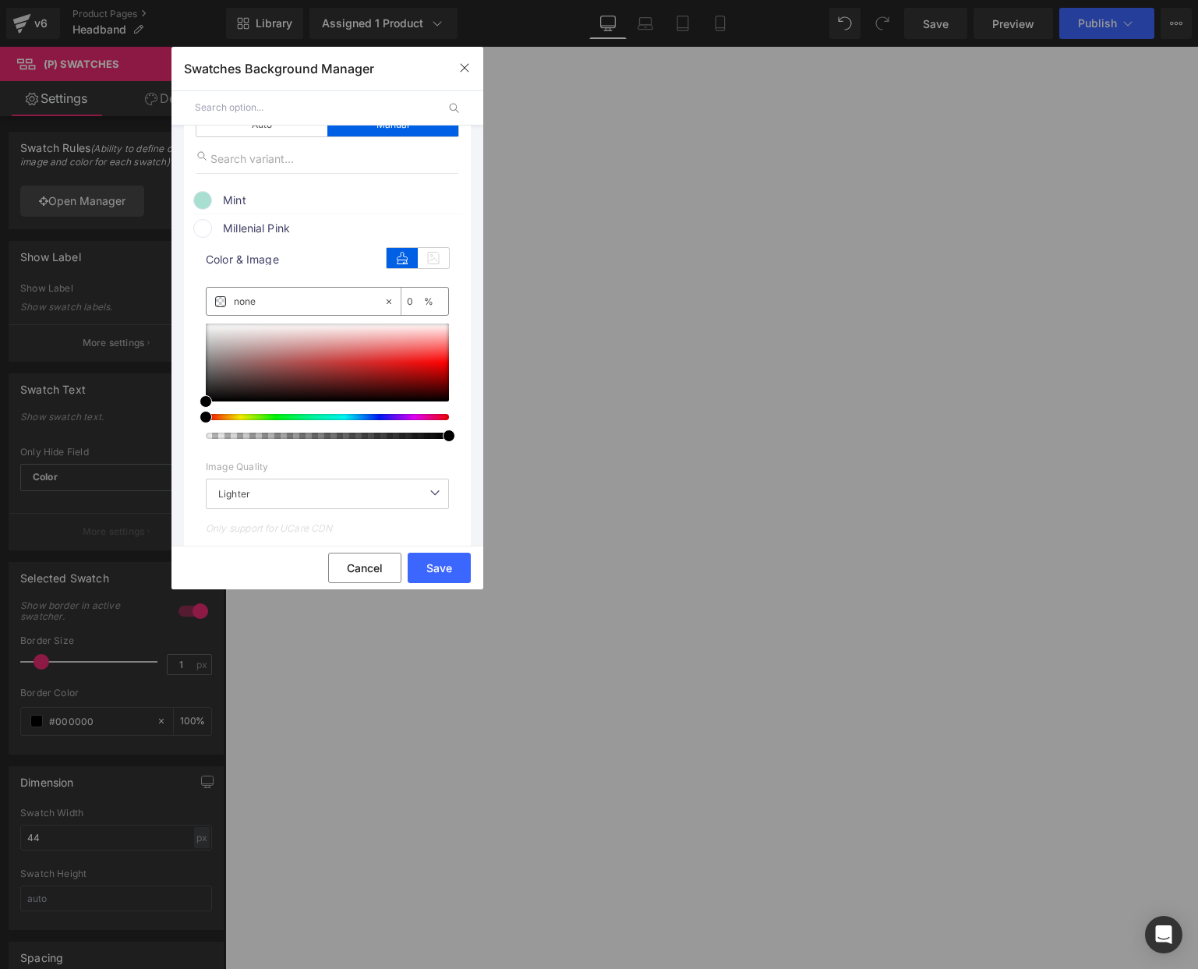
click at [256, 301] on input "none" at bounding box center [309, 301] width 150 height 17
paste input "fed7db"
type input "fed7db"
type input "100"
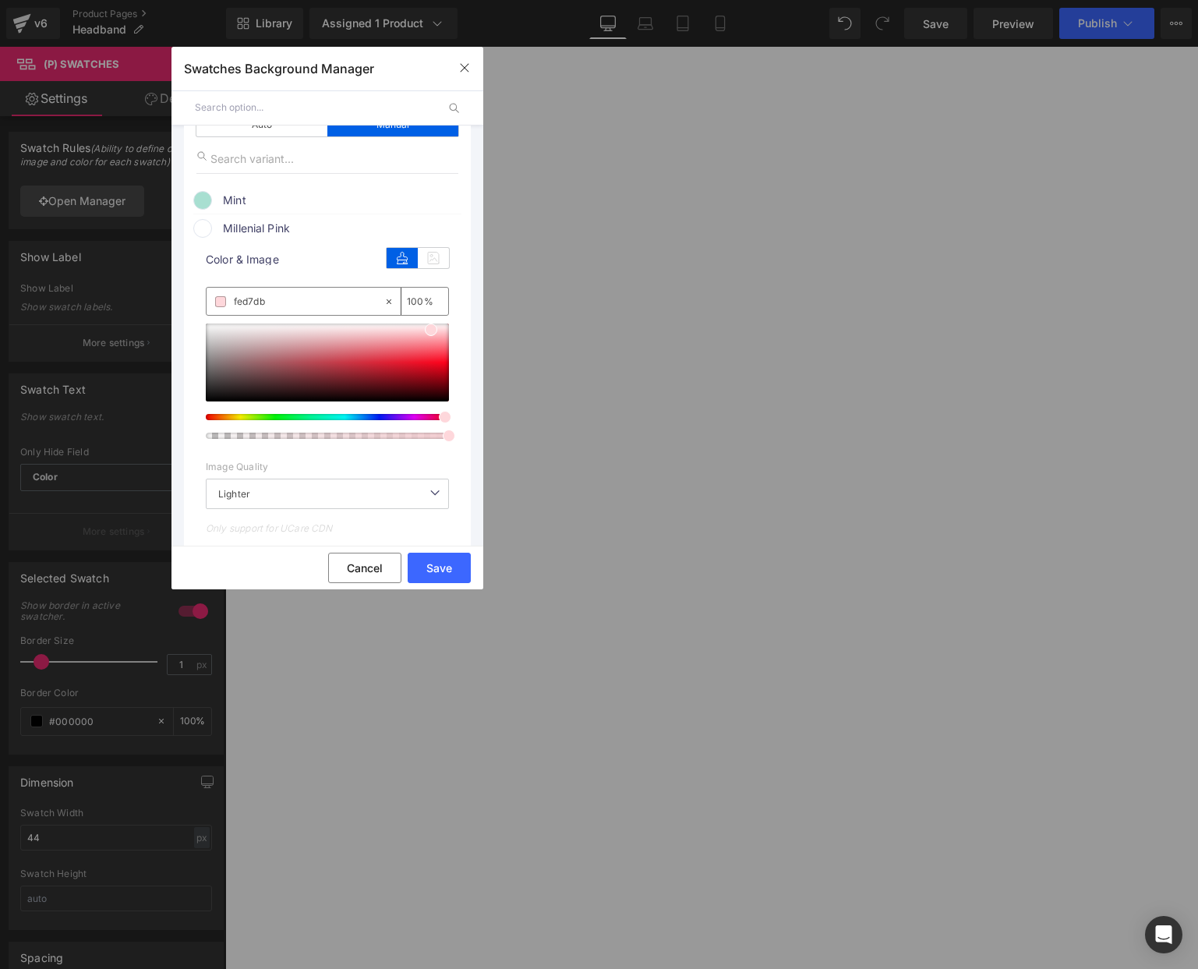
type input "#fed7db"
click at [282, 221] on span "Millenial Pink" at bounding box center [341, 228] width 237 height 19
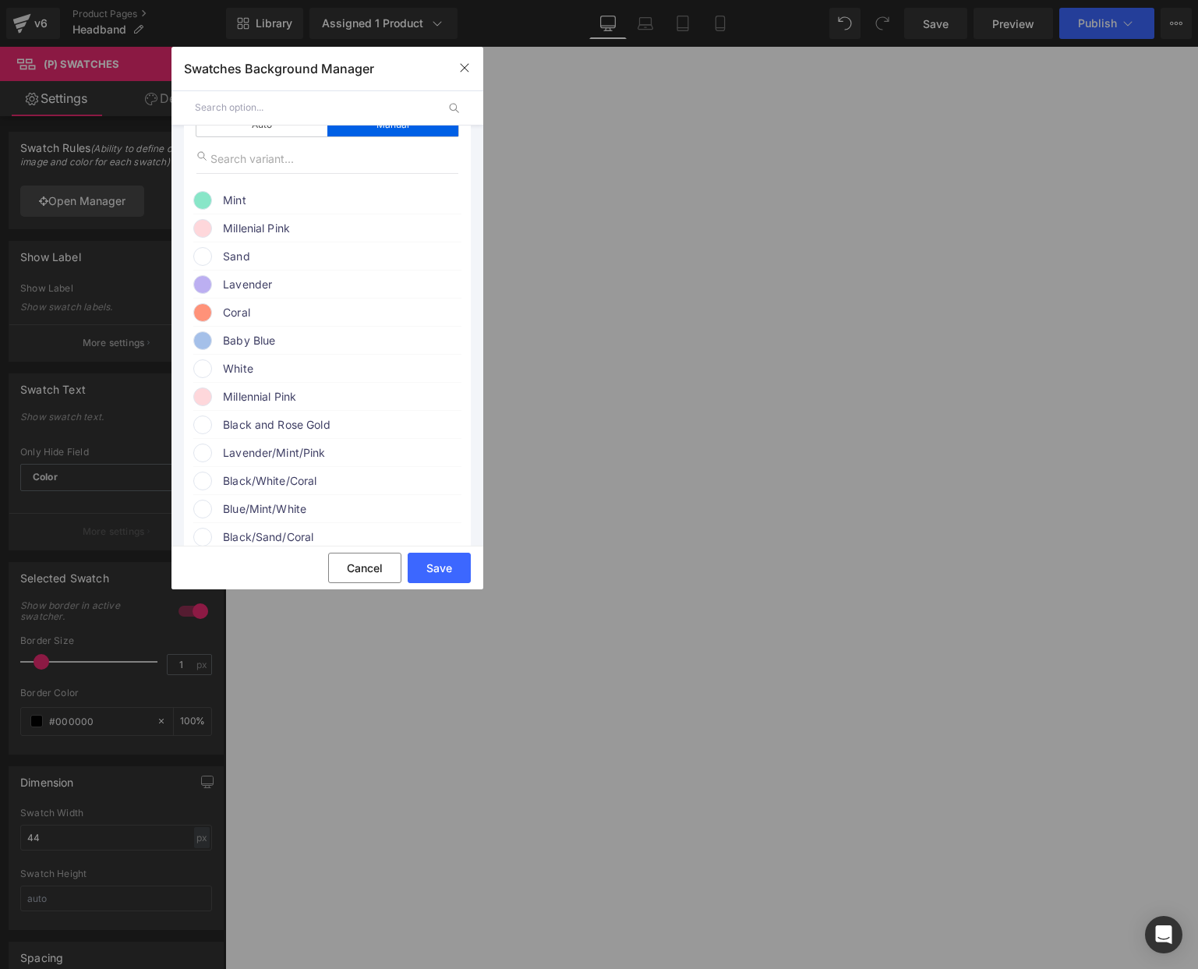
click at [277, 263] on span "Sand" at bounding box center [341, 256] width 237 height 19
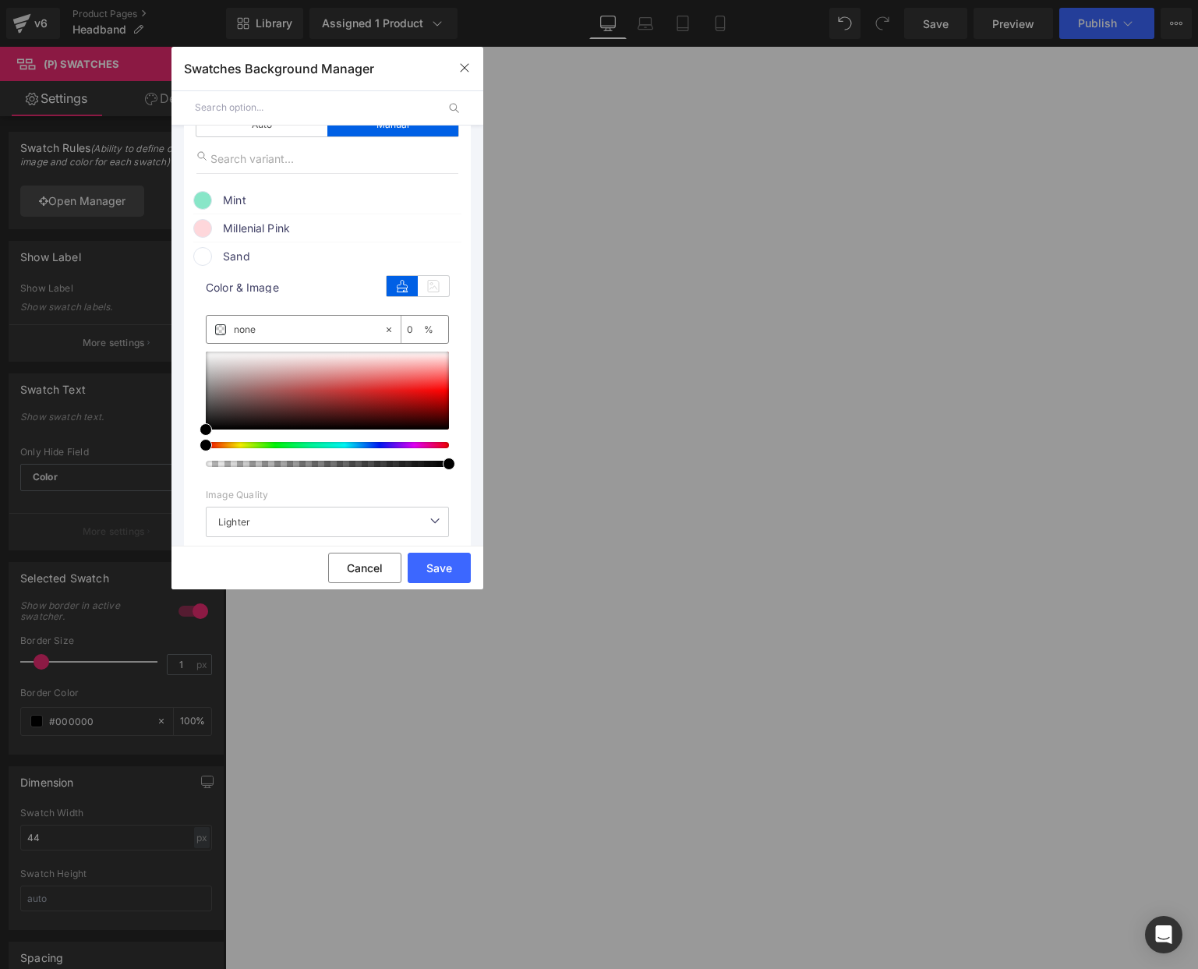
click at [267, 328] on input "none" at bounding box center [309, 329] width 150 height 17
drag, startPoint x: 266, startPoint y: 328, endPoint x: 272, endPoint y: 318, distance: 11.9
click at [266, 328] on input "none" at bounding box center [309, 329] width 150 height 17
paste input "e0decb"
type input "e0decb"
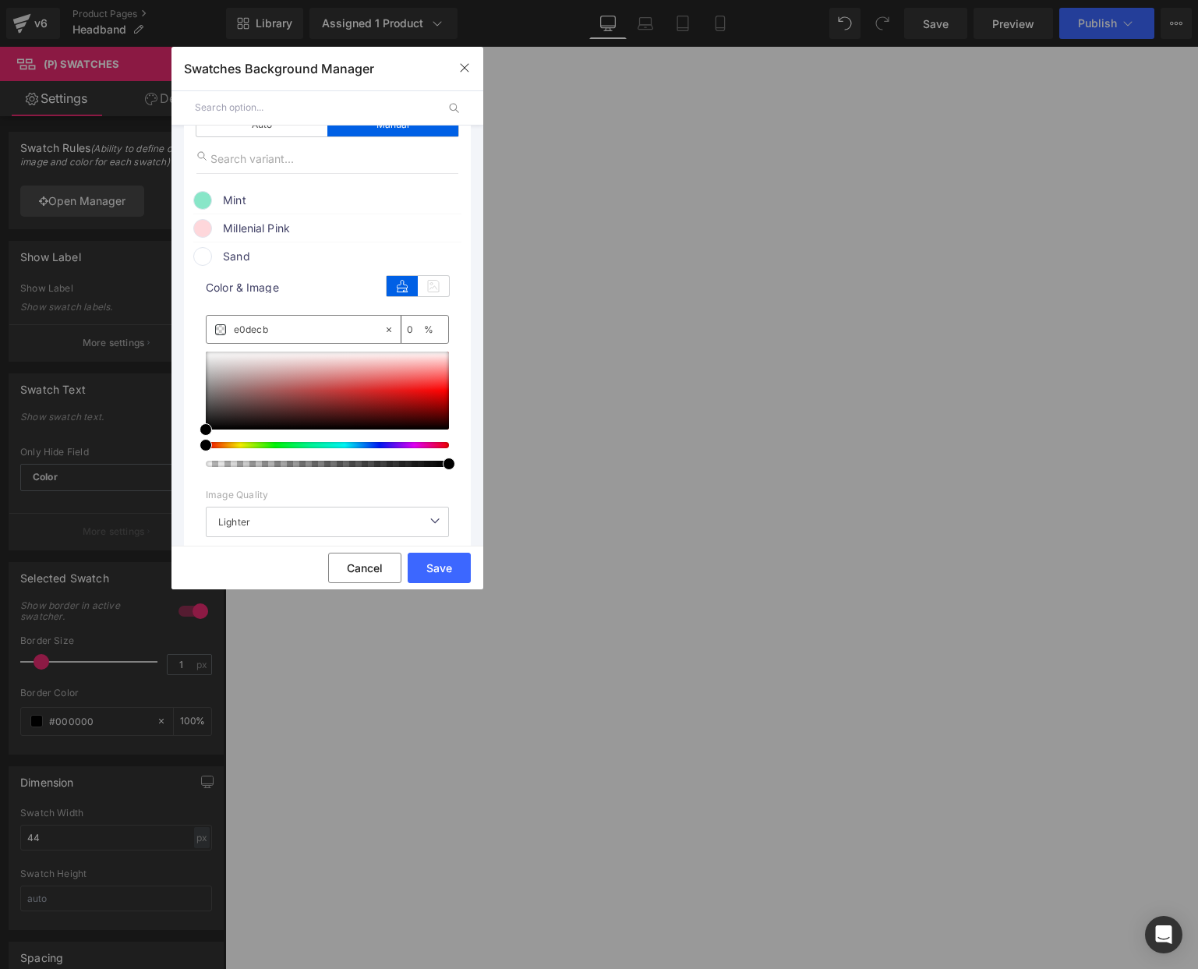
type input "100"
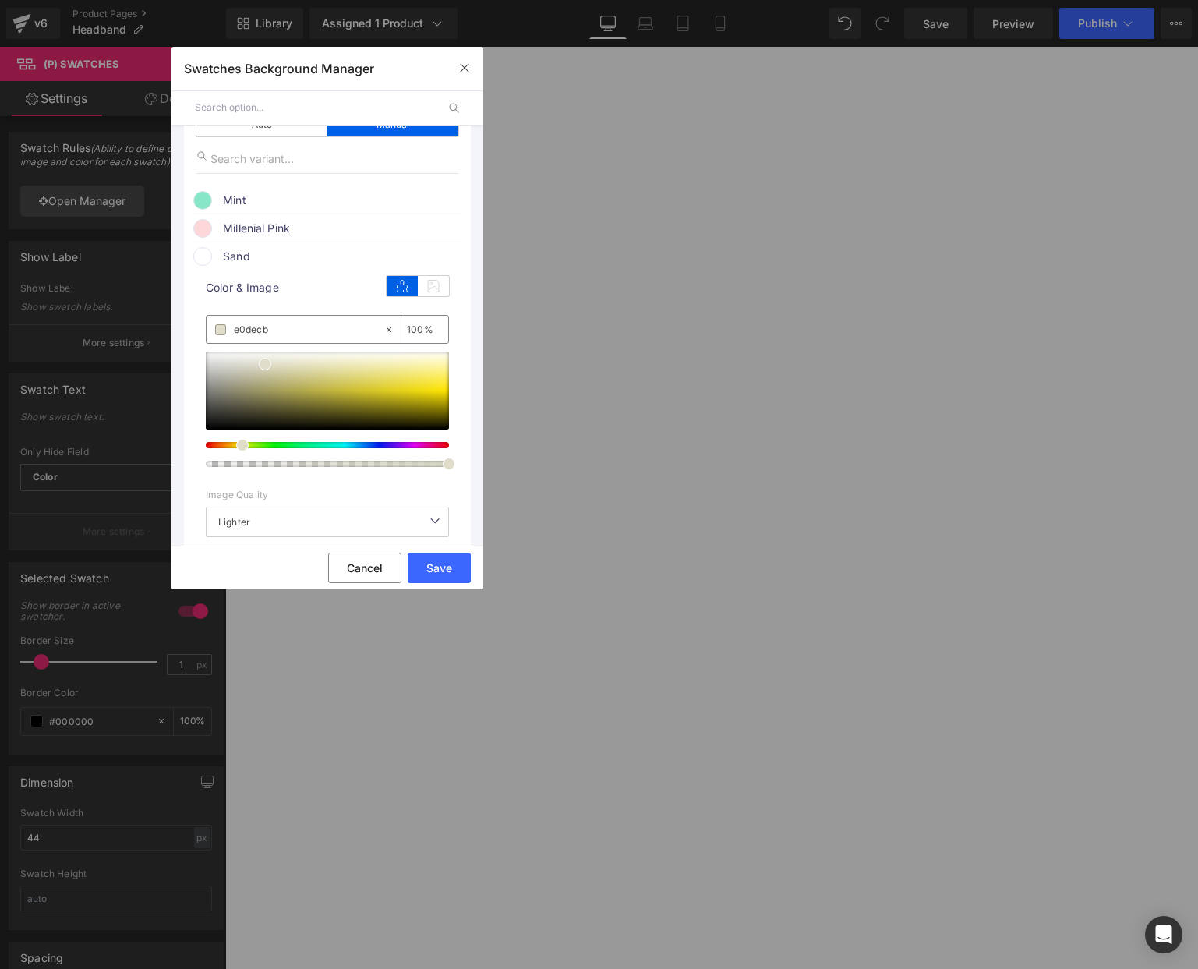
type input "#e0decb"
click at [283, 263] on span "Sand" at bounding box center [341, 256] width 237 height 19
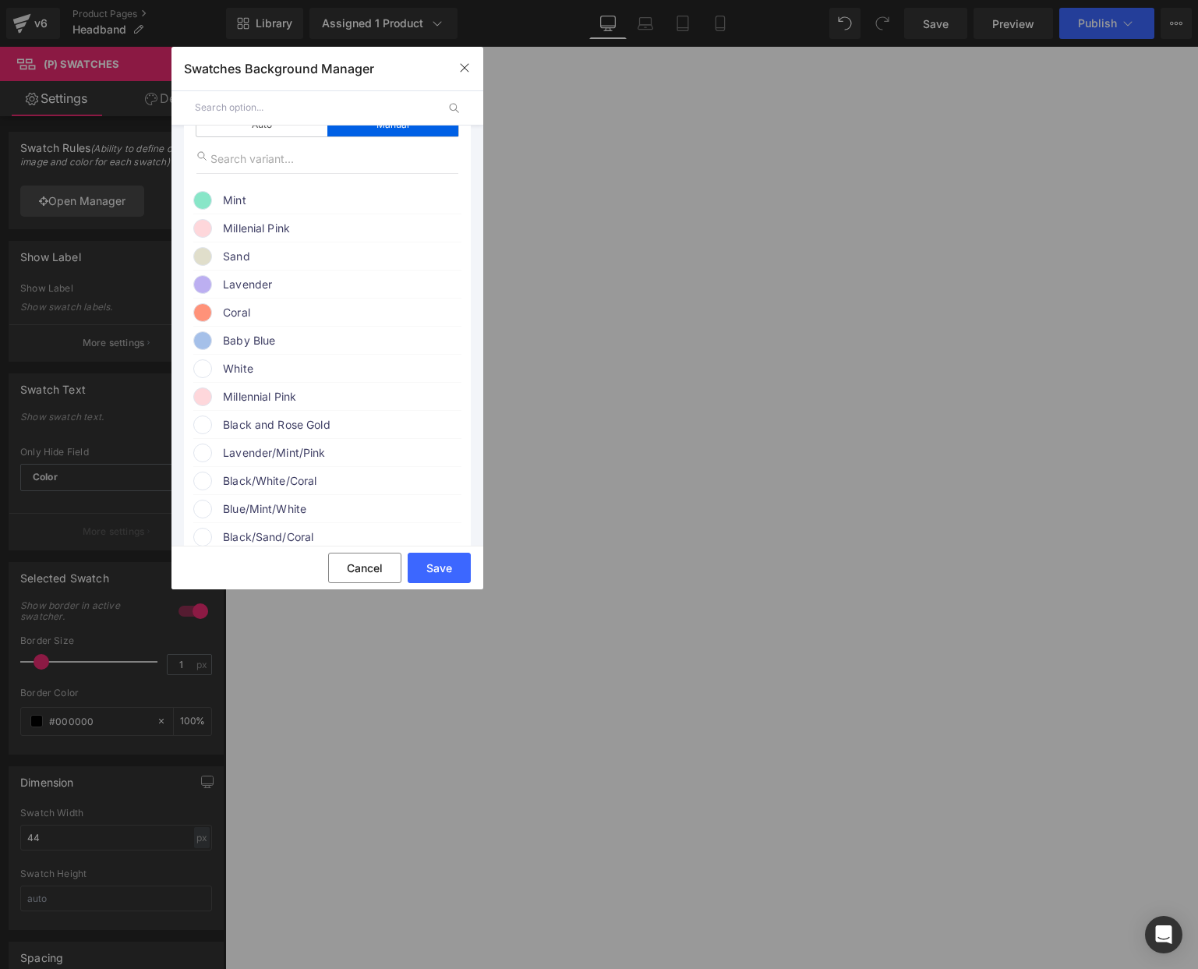
click at [267, 287] on span "Lavender" at bounding box center [341, 284] width 237 height 19
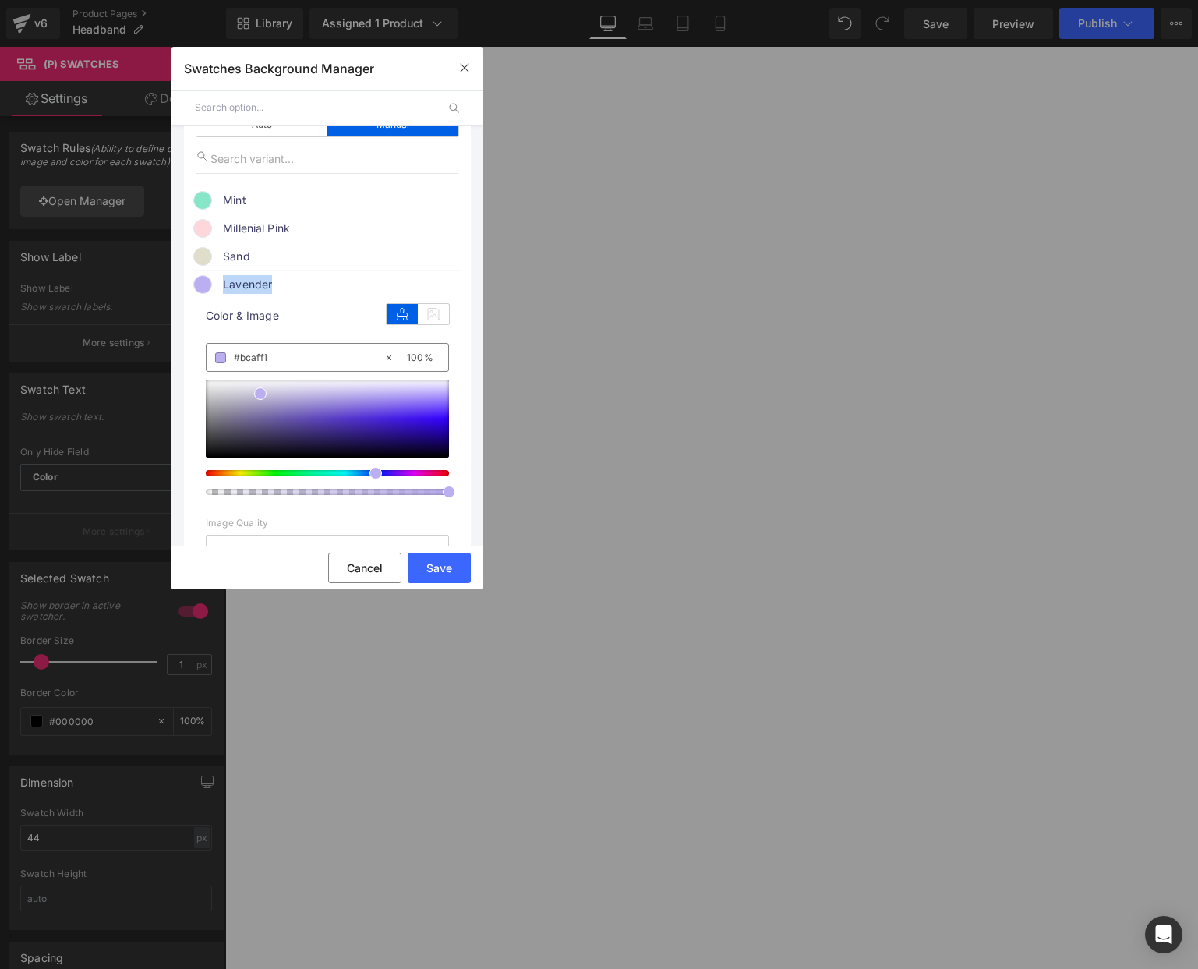
click at [267, 287] on span "Lavender" at bounding box center [341, 284] width 237 height 19
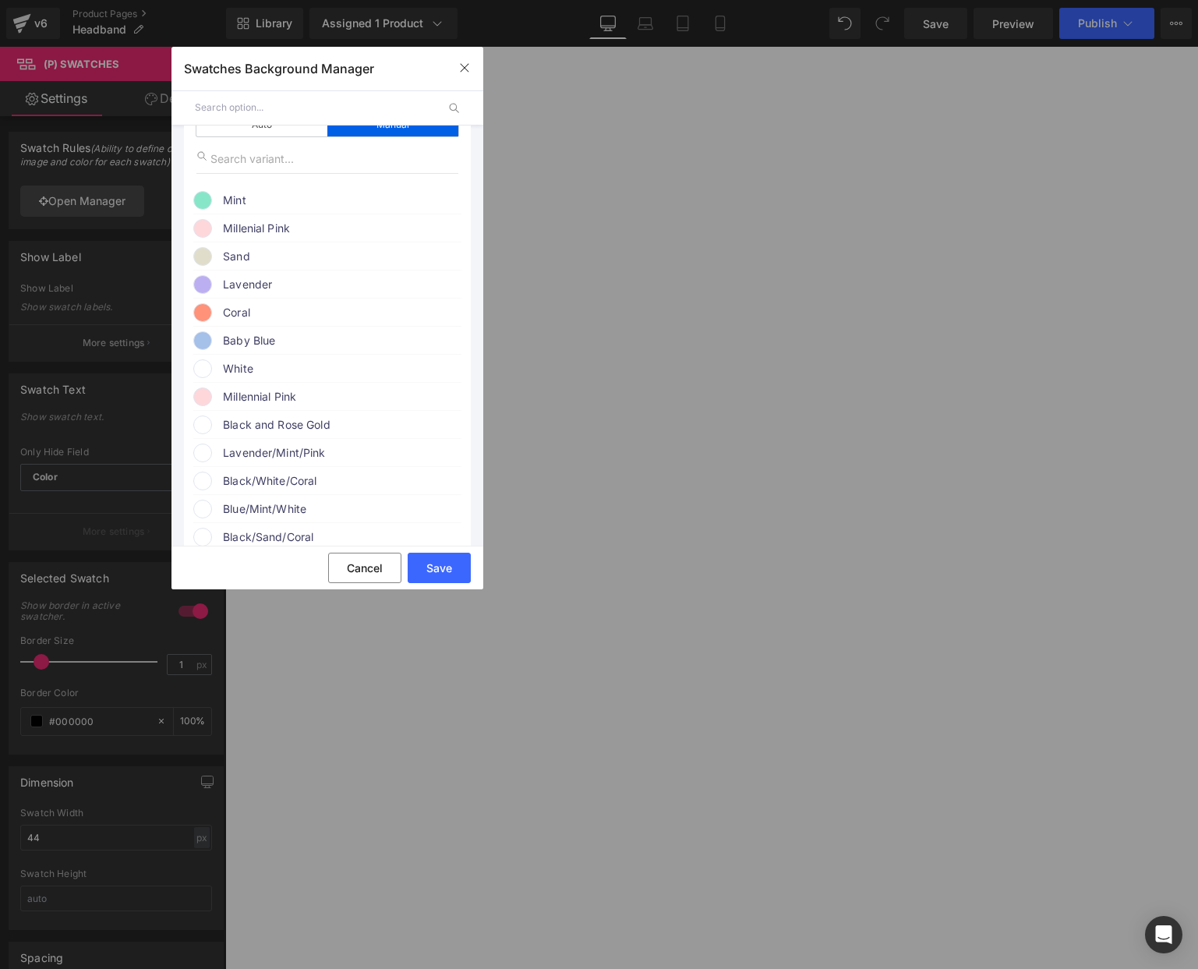
drag, startPoint x: 256, startPoint y: 290, endPoint x: 249, endPoint y: 305, distance: 16.4
click at [256, 290] on span "Lavender" at bounding box center [341, 284] width 237 height 19
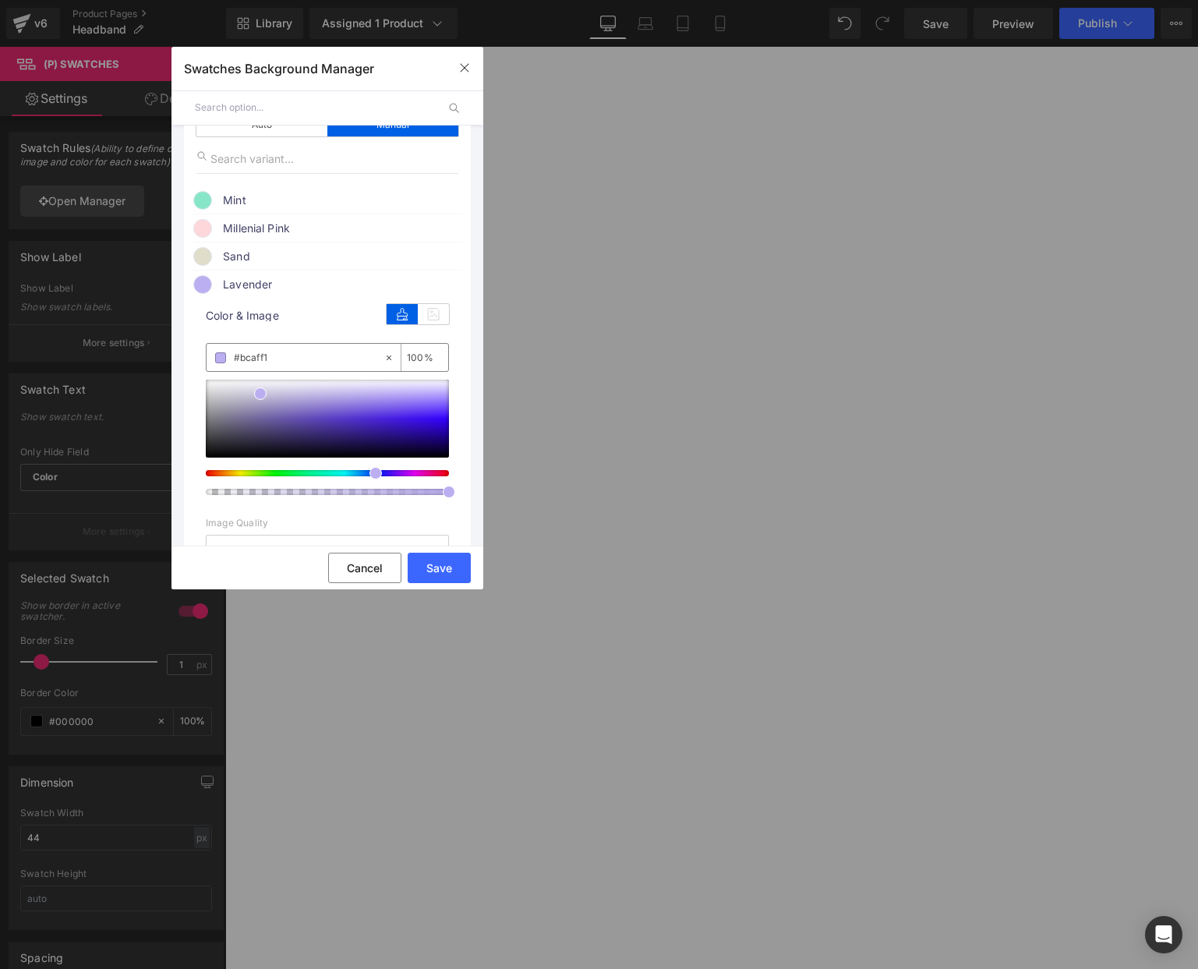
click at [256, 360] on input "#bcaff1" at bounding box center [309, 357] width 150 height 17
paste input "d3a8f4"
type input "#d3a8f4"
click at [239, 286] on span "Lavender" at bounding box center [341, 284] width 237 height 19
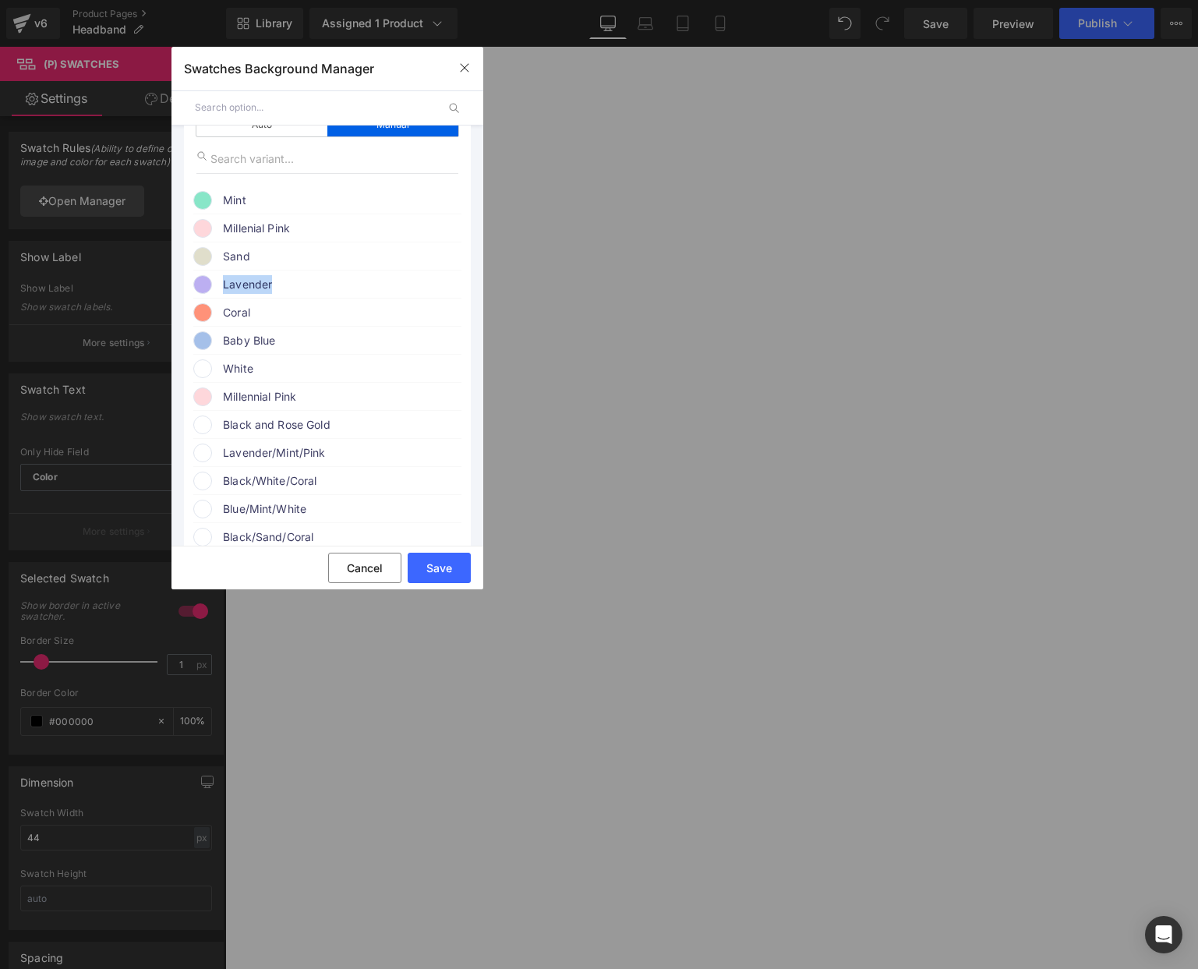
click at [239, 286] on span "Lavender" at bounding box center [341, 284] width 237 height 19
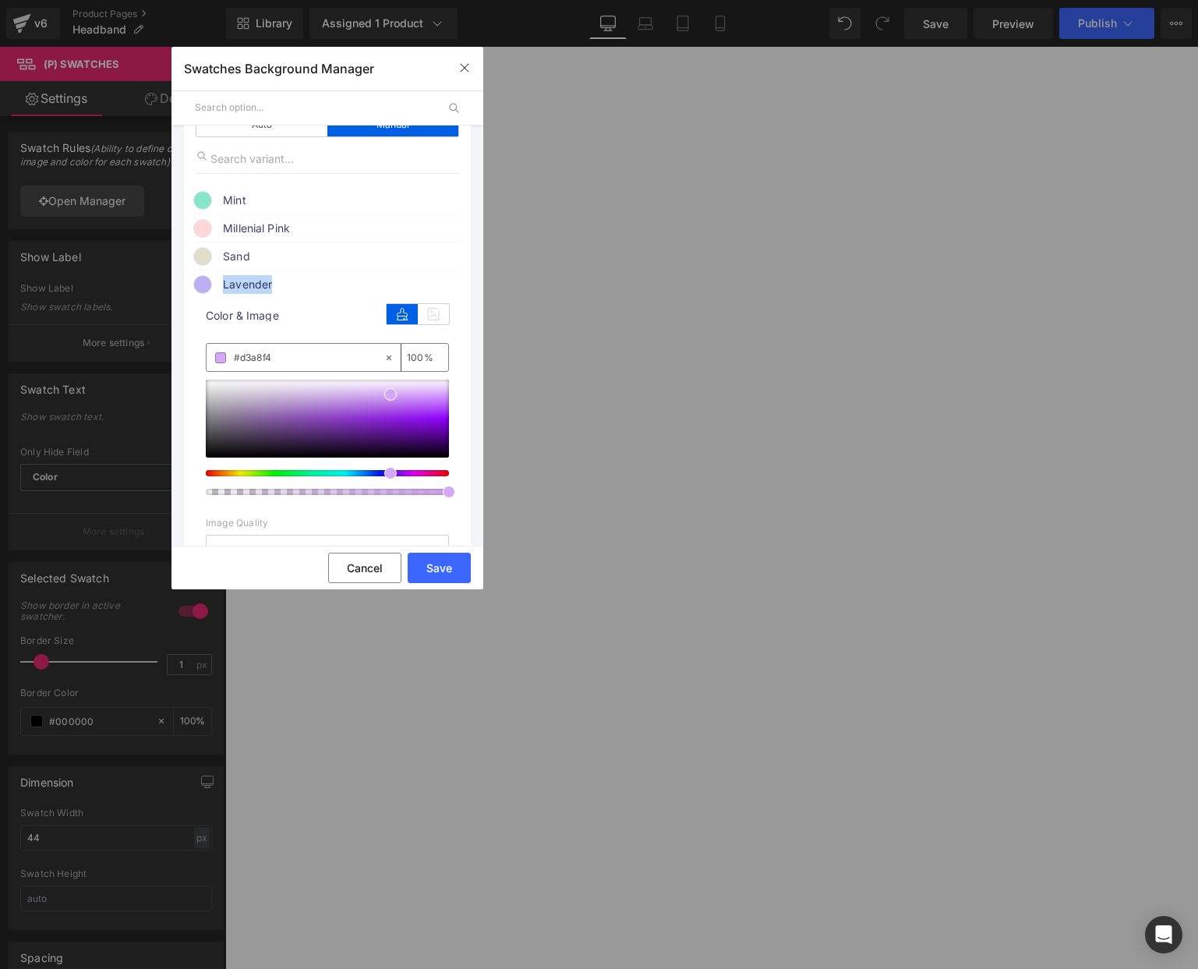
drag, startPoint x: 254, startPoint y: 281, endPoint x: 256, endPoint y: 288, distance: 7.9
click at [254, 281] on span "Lavender" at bounding box center [341, 284] width 237 height 19
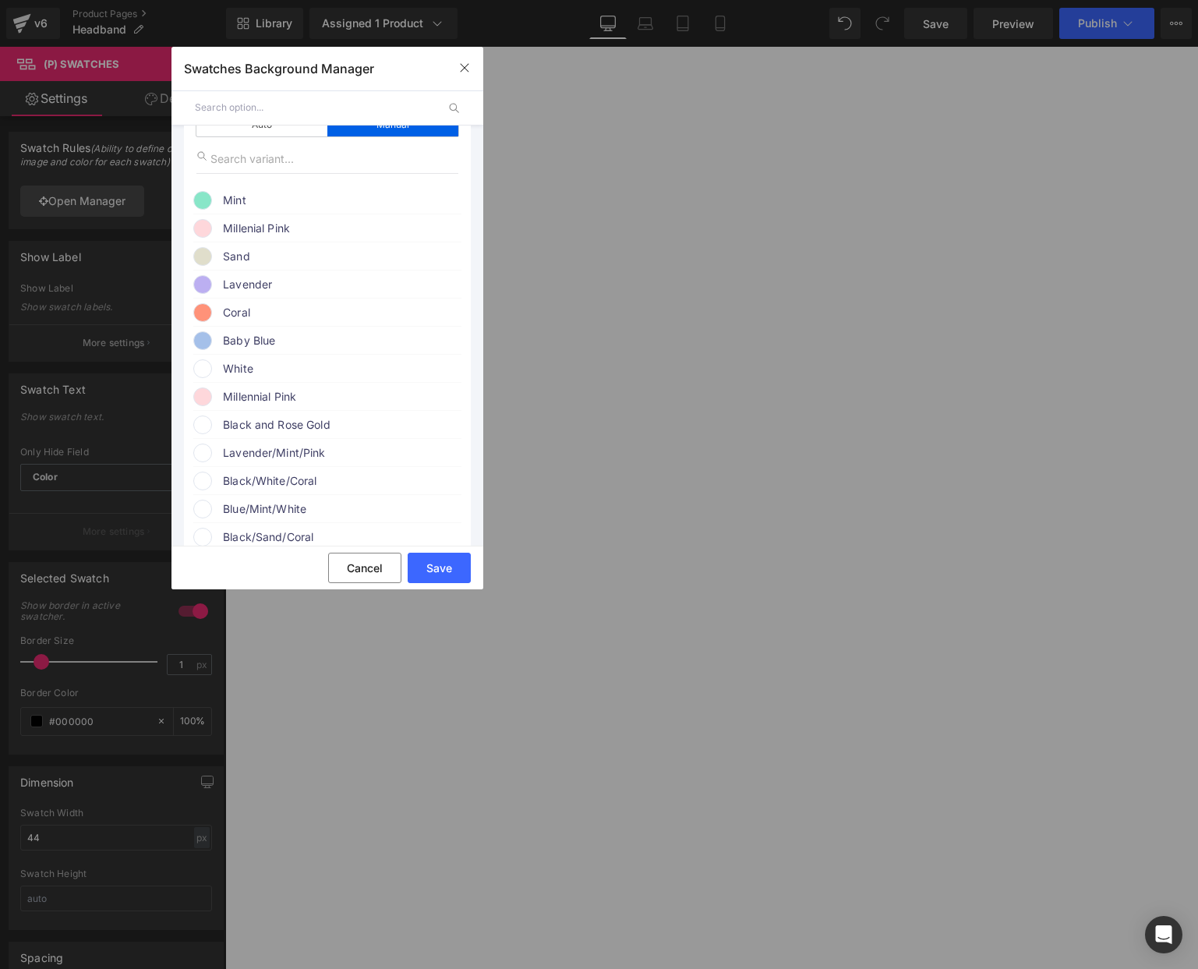
click at [0, 0] on span "Coral" at bounding box center [0, 0] width 0 height 0
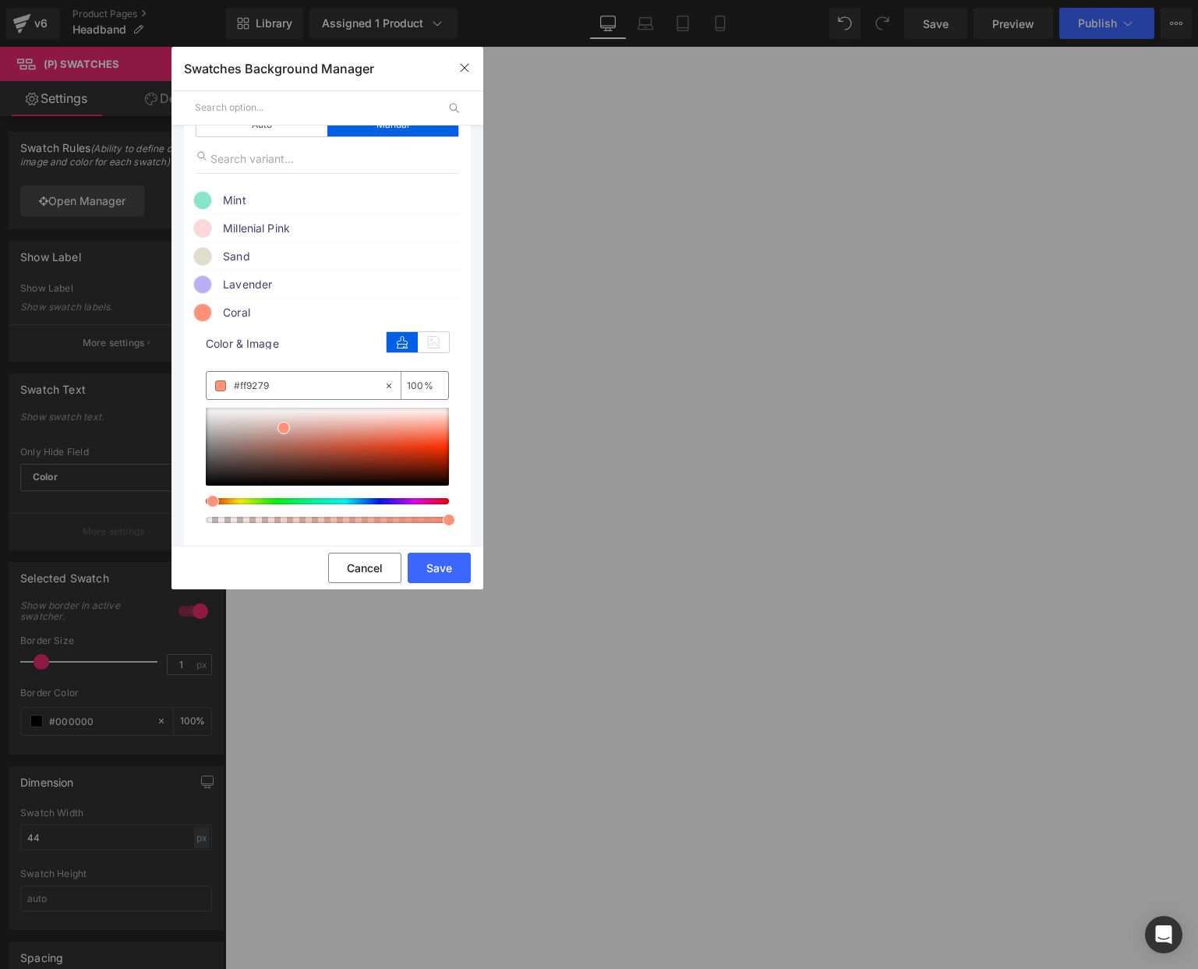
click at [261, 386] on input "#ff9279" at bounding box center [309, 385] width 150 height 17
click at [0, 0] on span "Coral" at bounding box center [0, 0] width 0 height 0
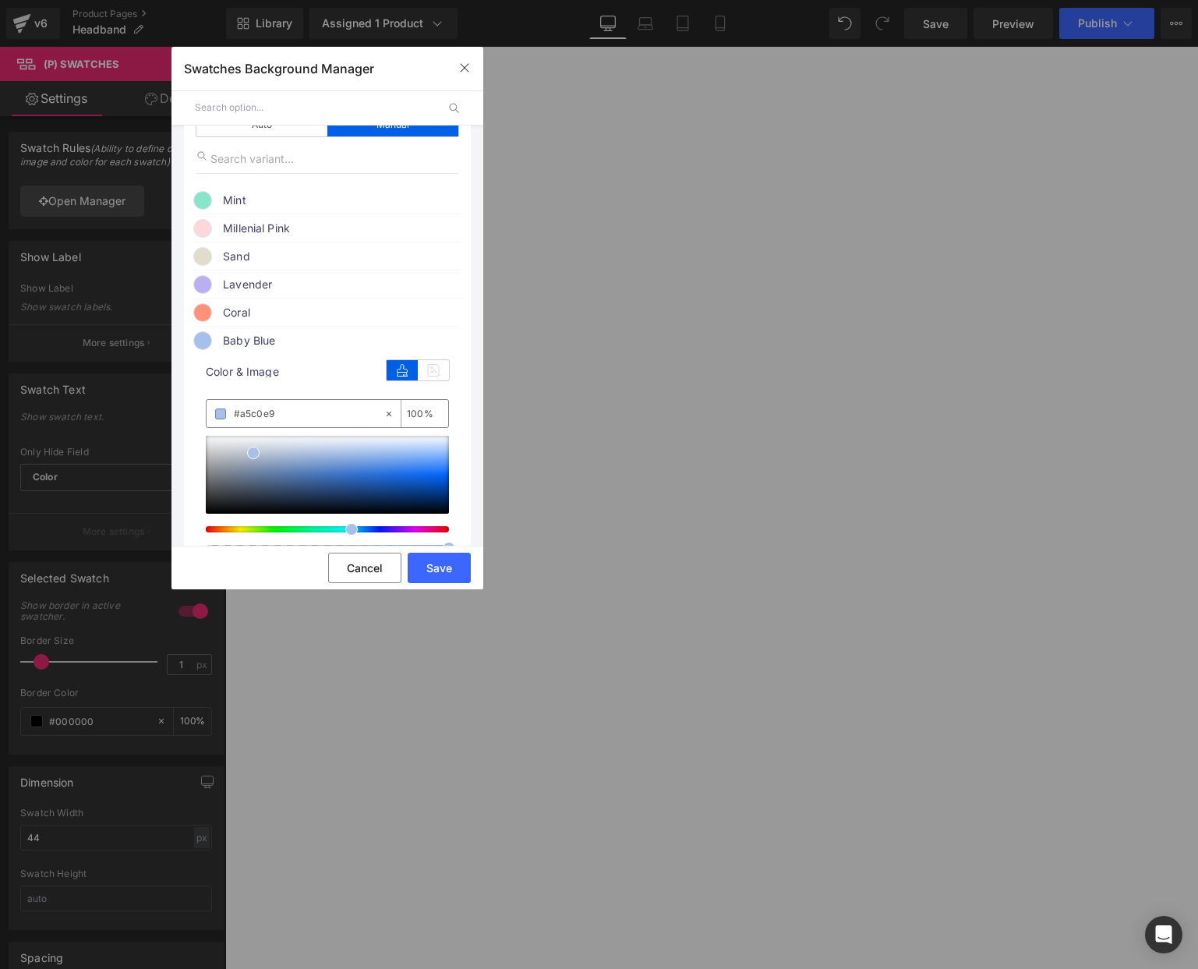
click at [255, 419] on input "#a5c0e9" at bounding box center [309, 413] width 150 height 17
paste input "de4"
type input "#a5cde4"
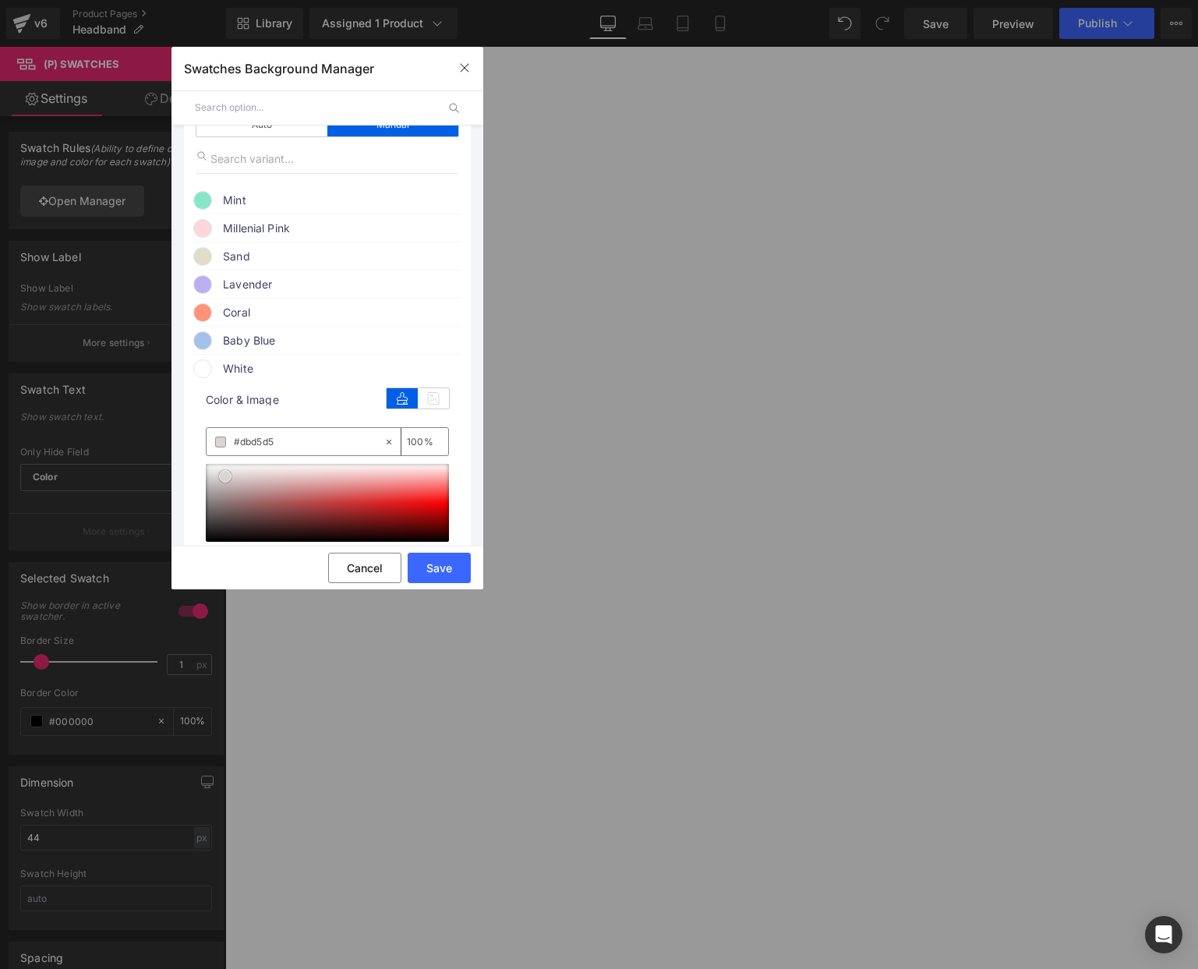
type input "#dbd5d5"
type input "100"
type input "#ffffff"
drag, startPoint x: 225, startPoint y: 481, endPoint x: 178, endPoint y: 436, distance: 64.5
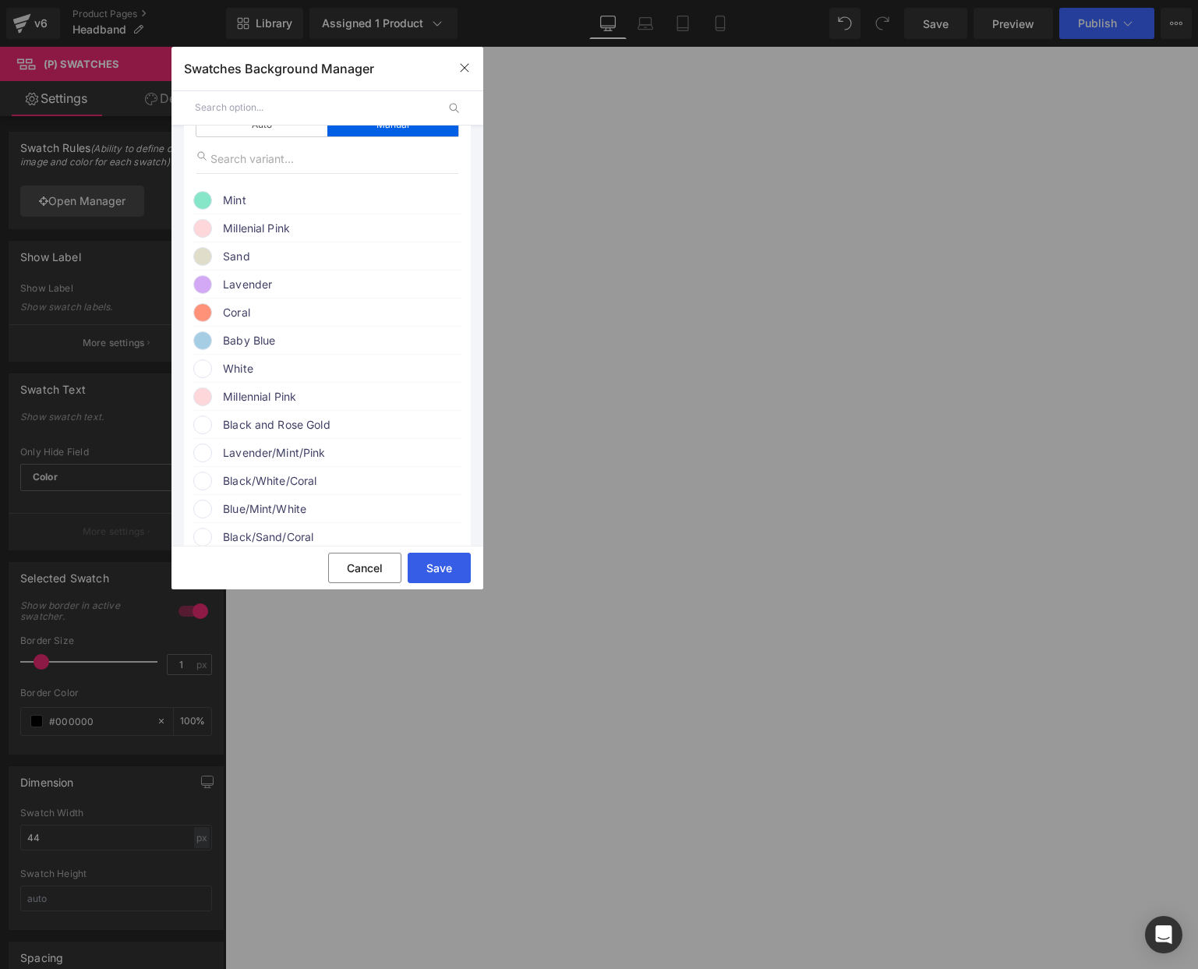
drag, startPoint x: 221, startPoint y: 521, endPoint x: 447, endPoint y: 567, distance: 231.6
click at [447, 567] on button "Save" at bounding box center [439, 568] width 63 height 30
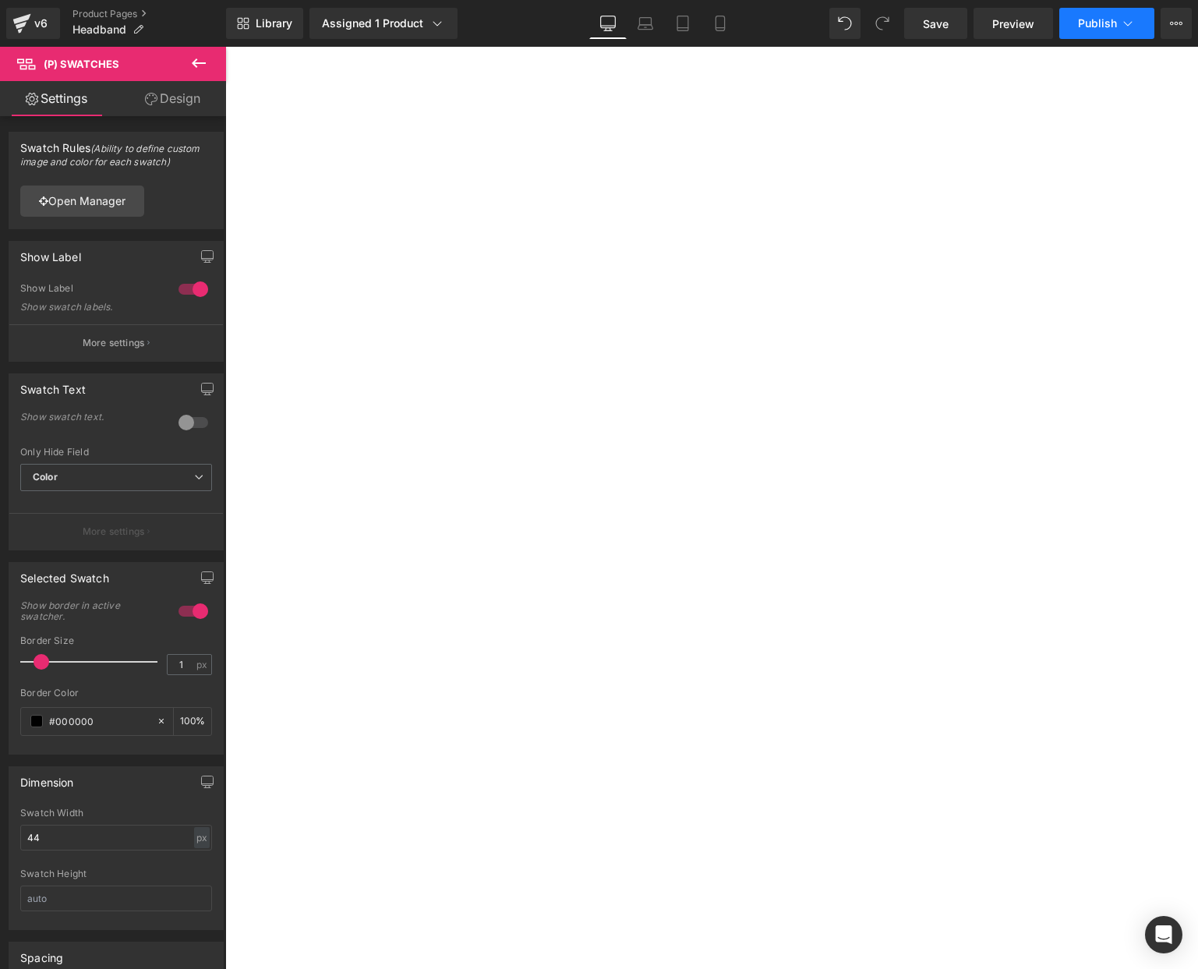
click at [1087, 23] on span "Publish" at bounding box center [1097, 23] width 39 height 12
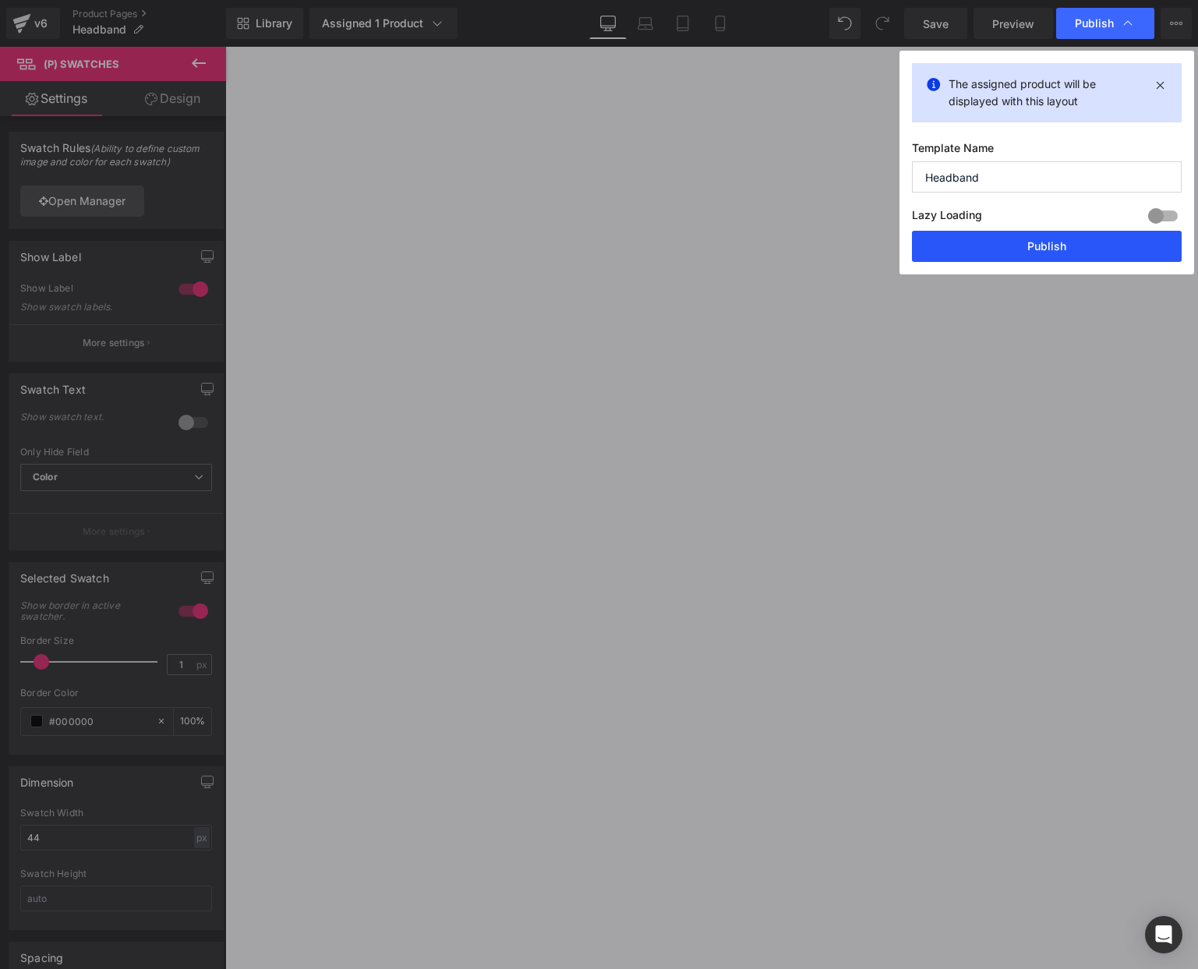
click at [1021, 242] on button "Publish" at bounding box center [1047, 246] width 270 height 31
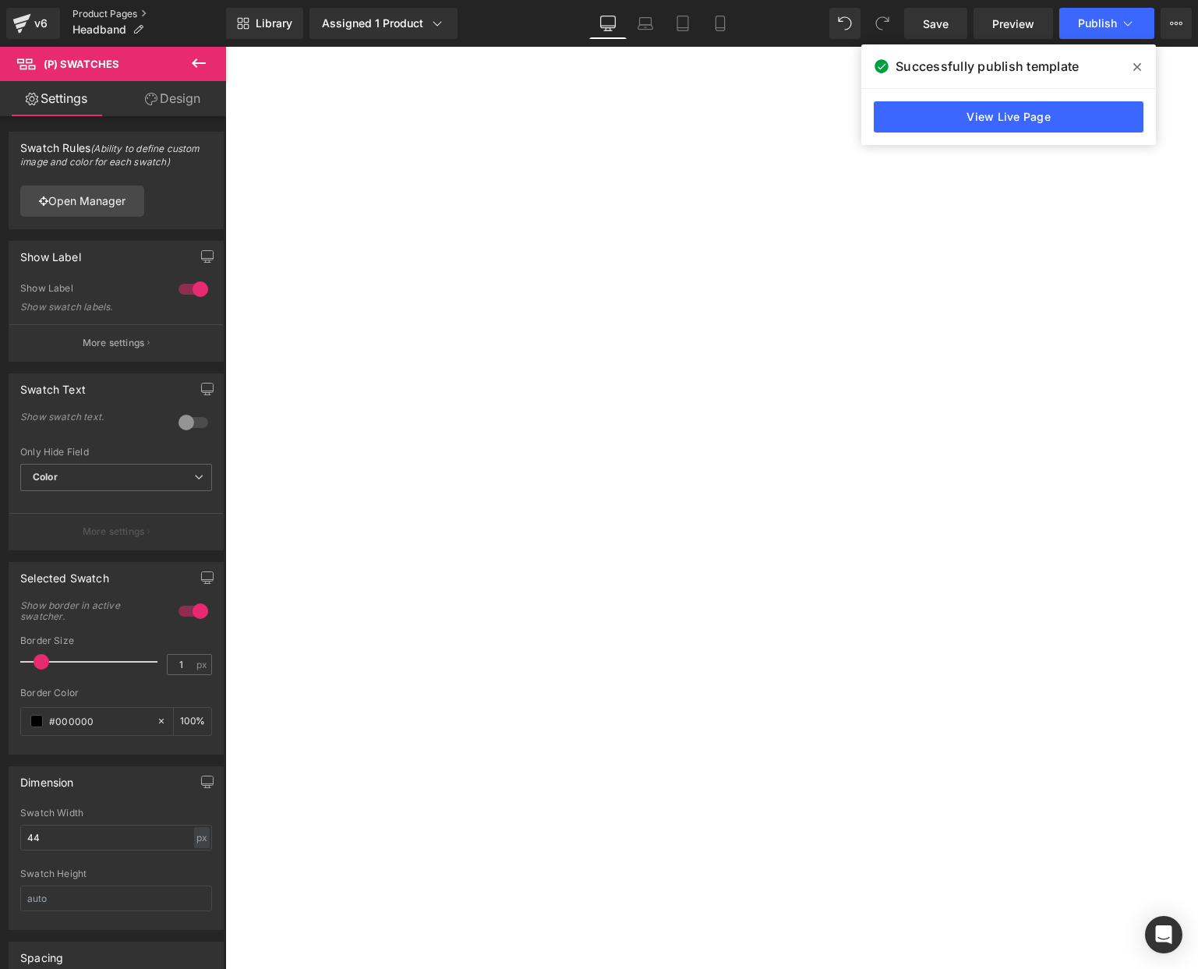
click at [99, 11] on link "Product Pages" at bounding box center [149, 14] width 154 height 12
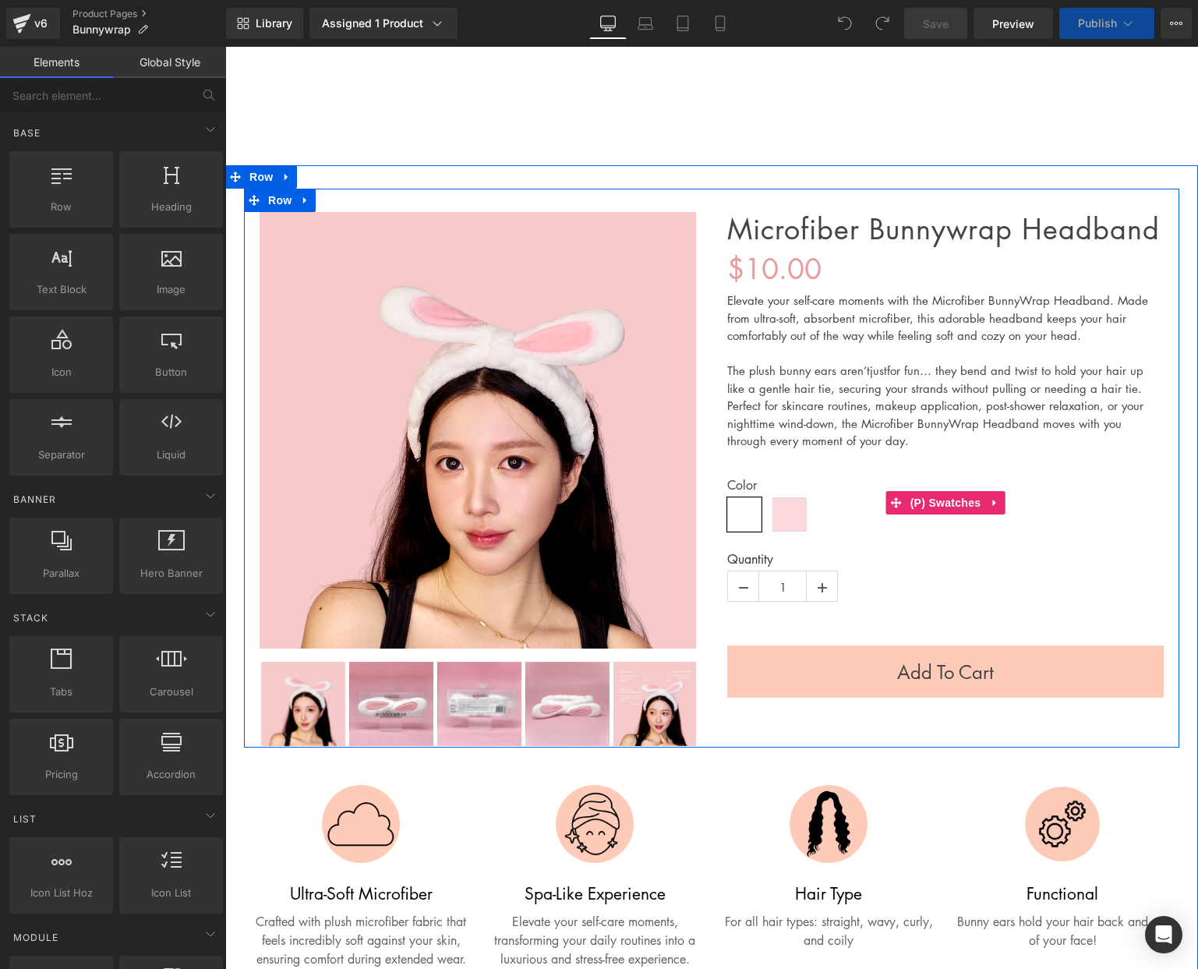
click at [790, 511] on span "Millenial Pink" at bounding box center [789, 514] width 34 height 34
click at [777, 506] on span "Millenial Pink" at bounding box center [789, 514] width 34 height 34
drag, startPoint x: 934, startPoint y: 500, endPoint x: 759, endPoint y: 488, distance: 175.0
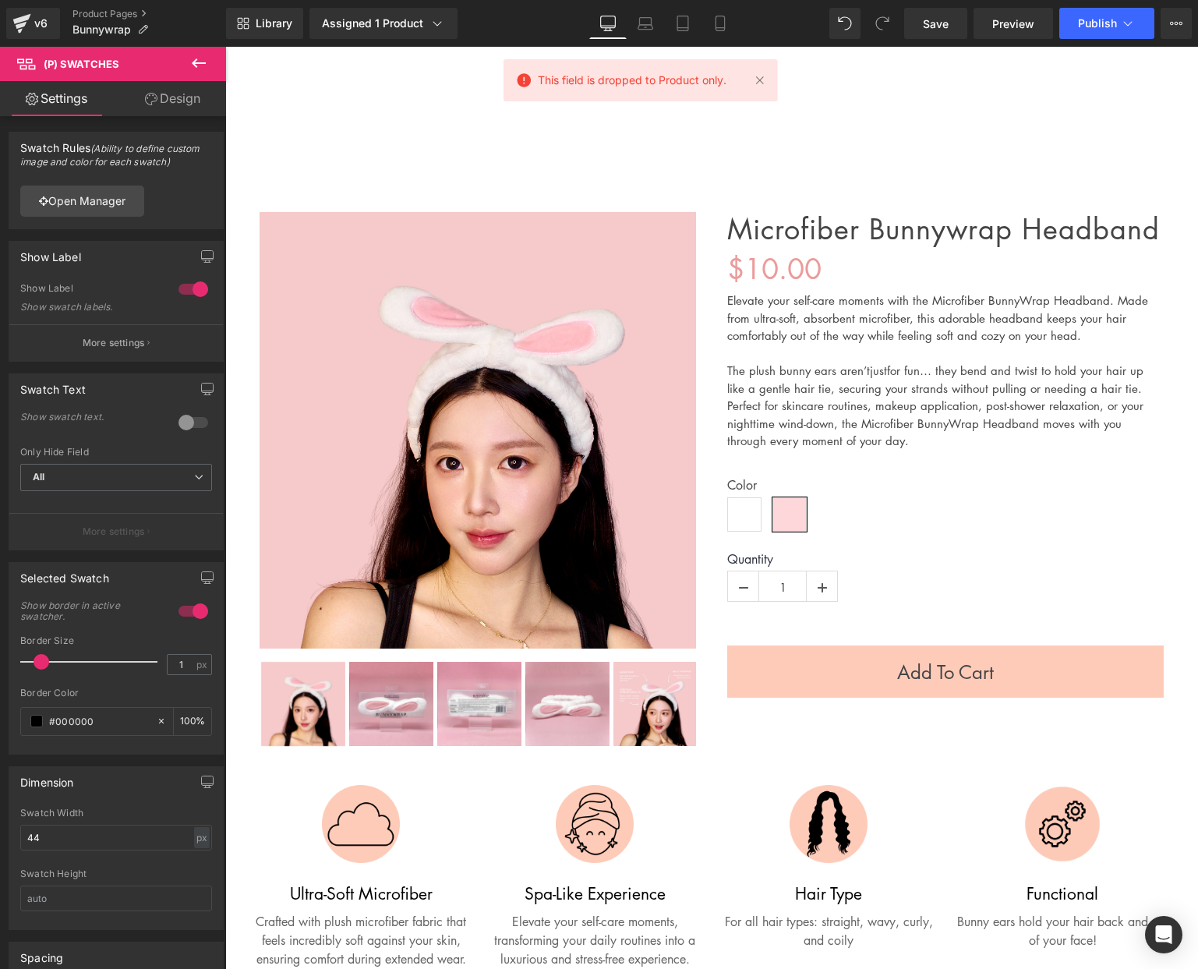
click at [161, 97] on link "Design" at bounding box center [172, 98] width 113 height 35
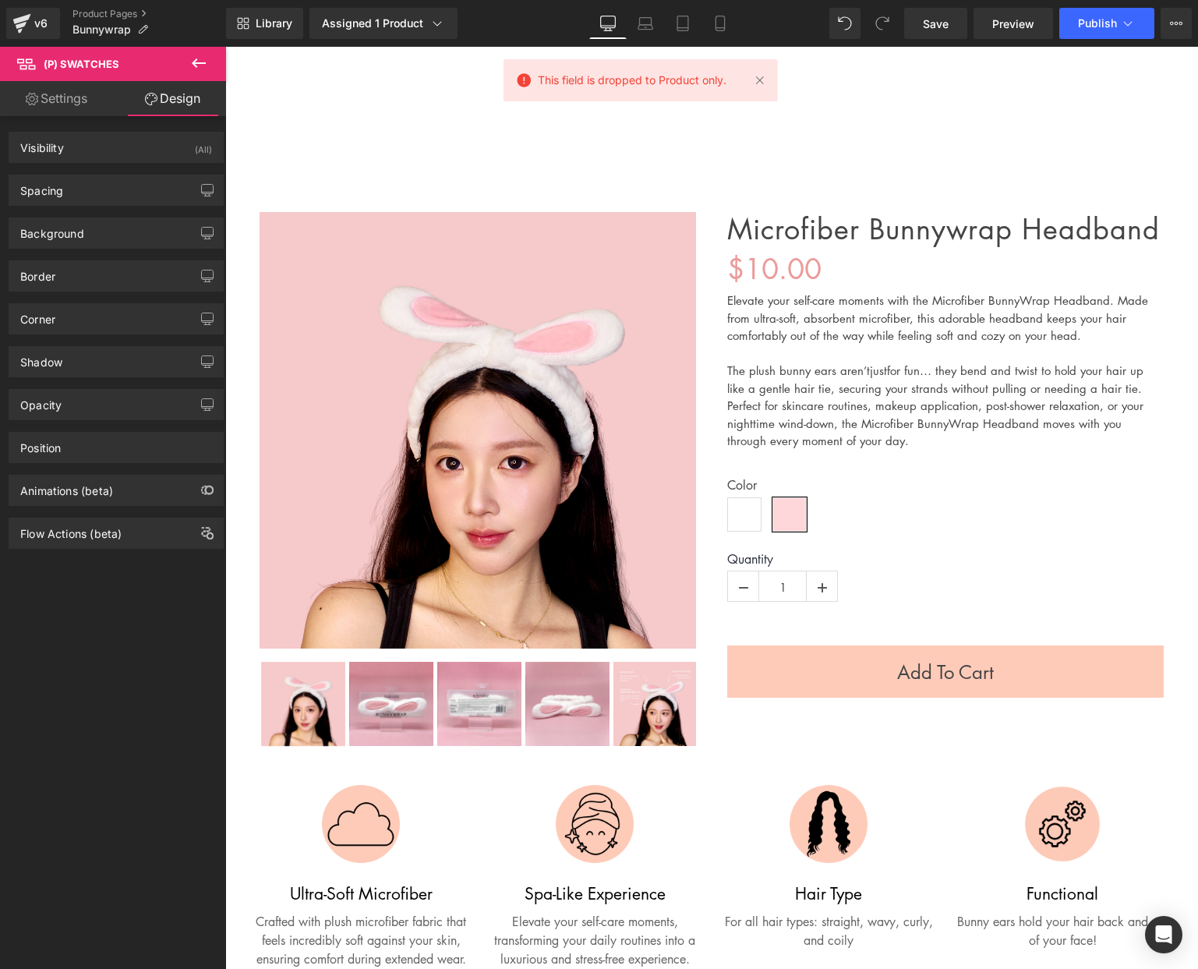
drag, startPoint x: 69, startPoint y: 87, endPoint x: 76, endPoint y: 108, distance: 22.9
click at [69, 87] on link "Settings" at bounding box center [56, 98] width 113 height 35
type input "100"
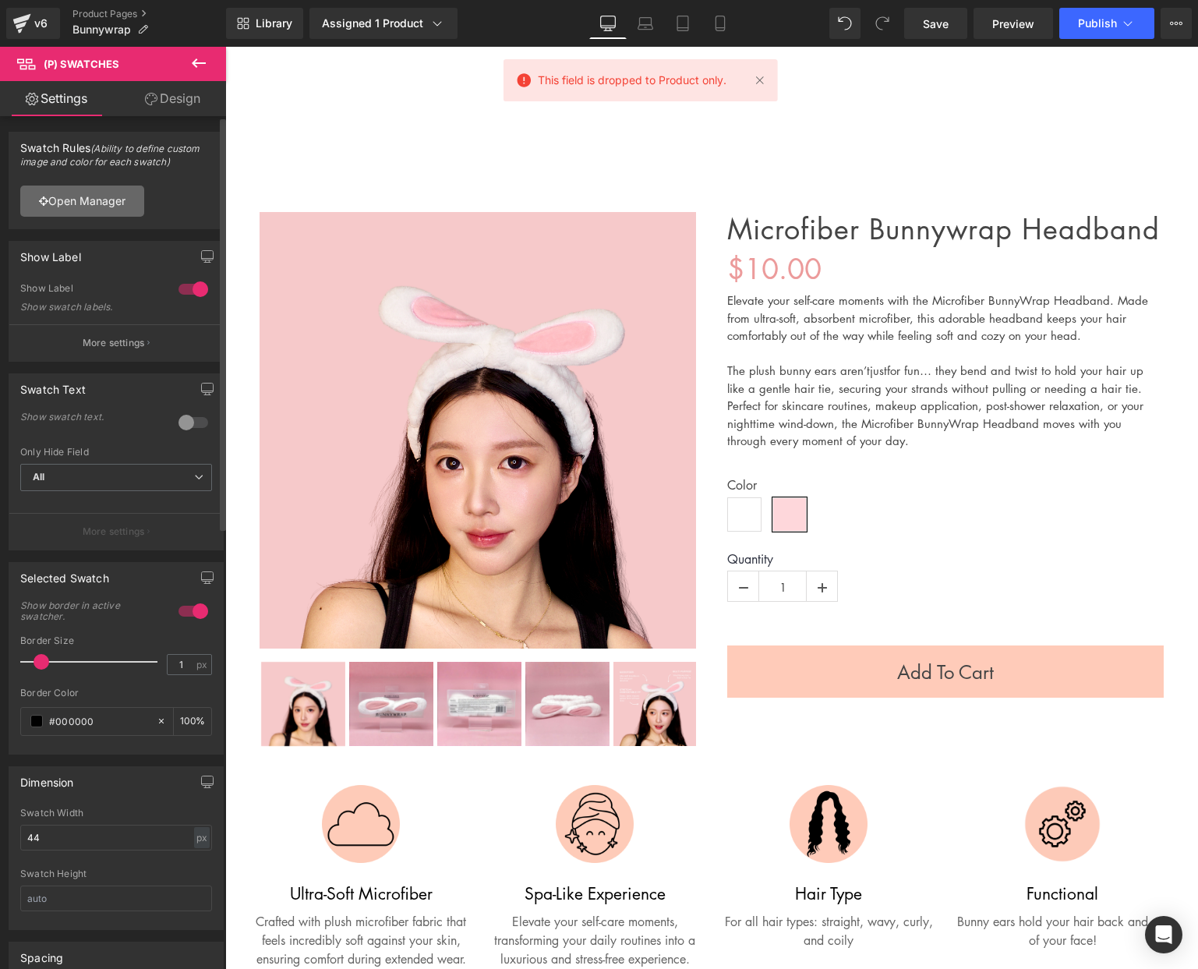
click at [108, 204] on link "Open Manager" at bounding box center [82, 201] width 124 height 31
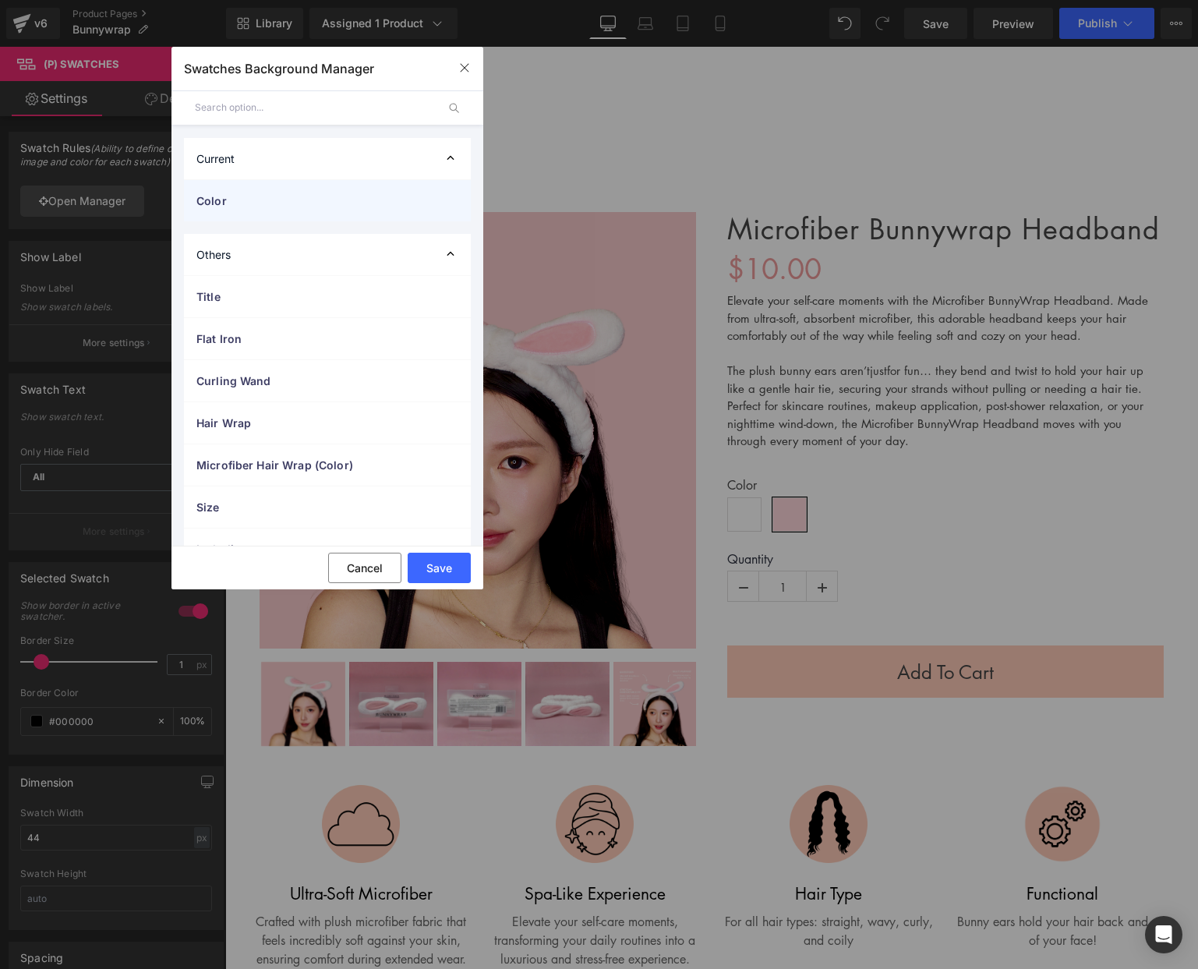
click at [327, 186] on div "Color" at bounding box center [327, 200] width 287 height 41
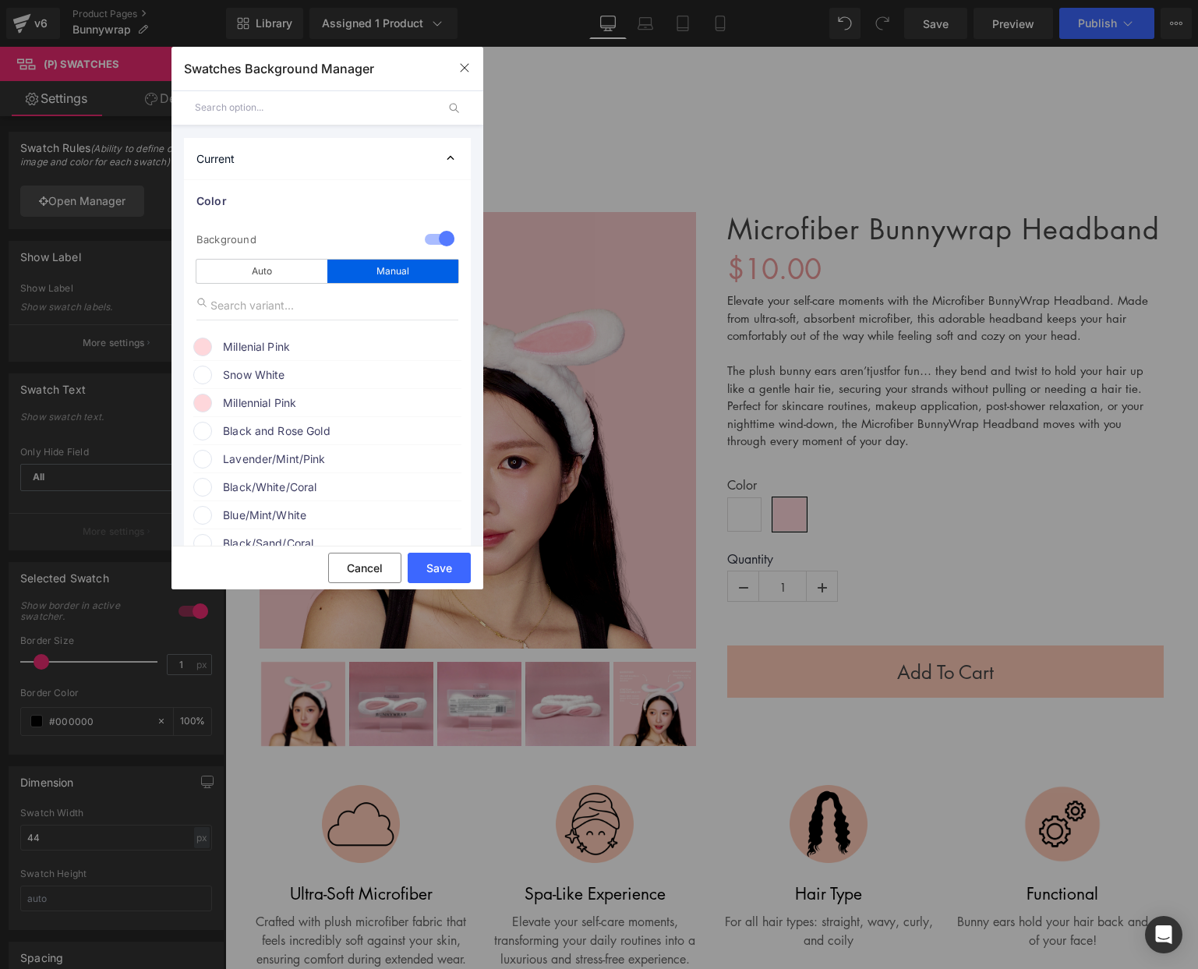
click at [241, 403] on span "Millennial Pink" at bounding box center [341, 403] width 237 height 19
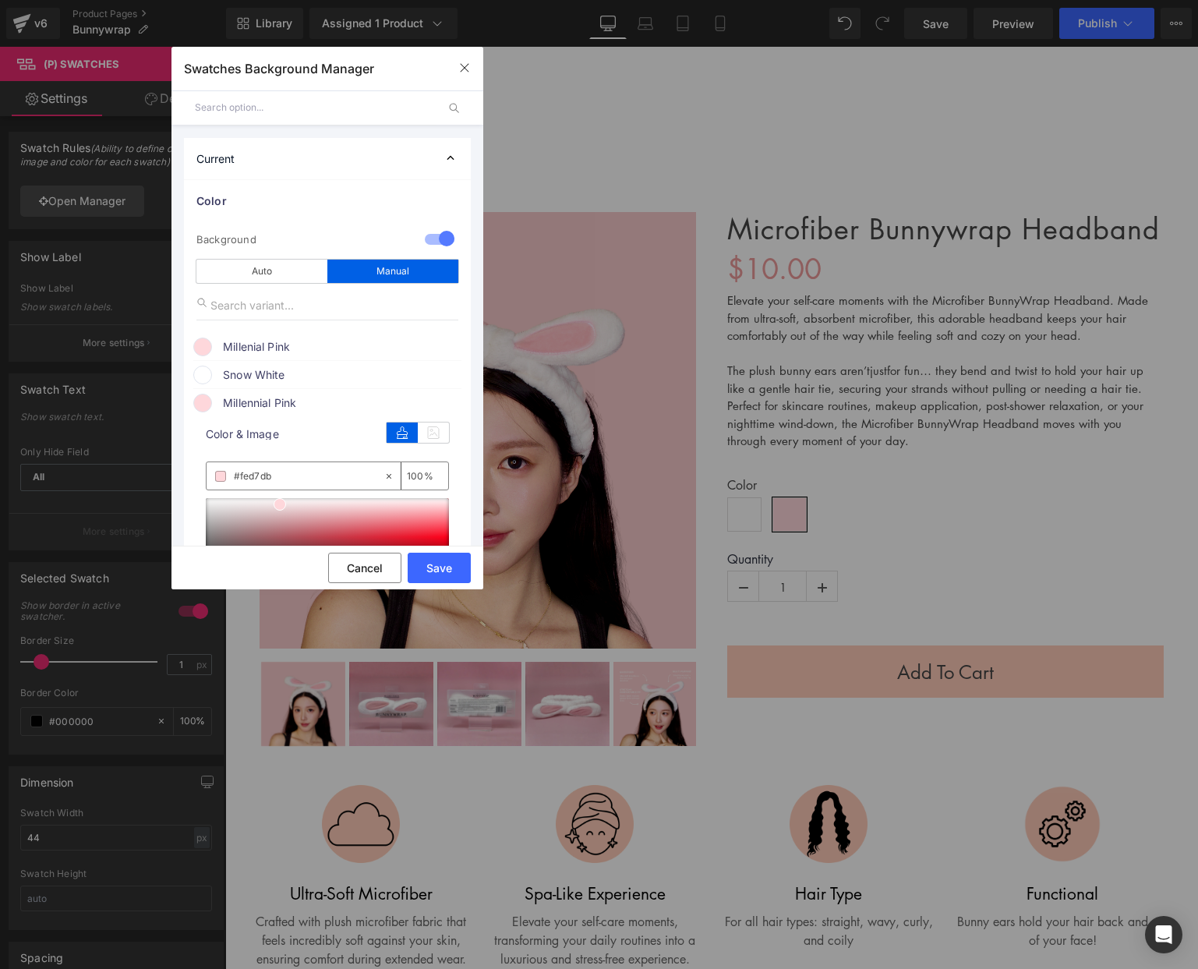
click at [242, 341] on span "Millenial Pink" at bounding box center [341, 346] width 237 height 19
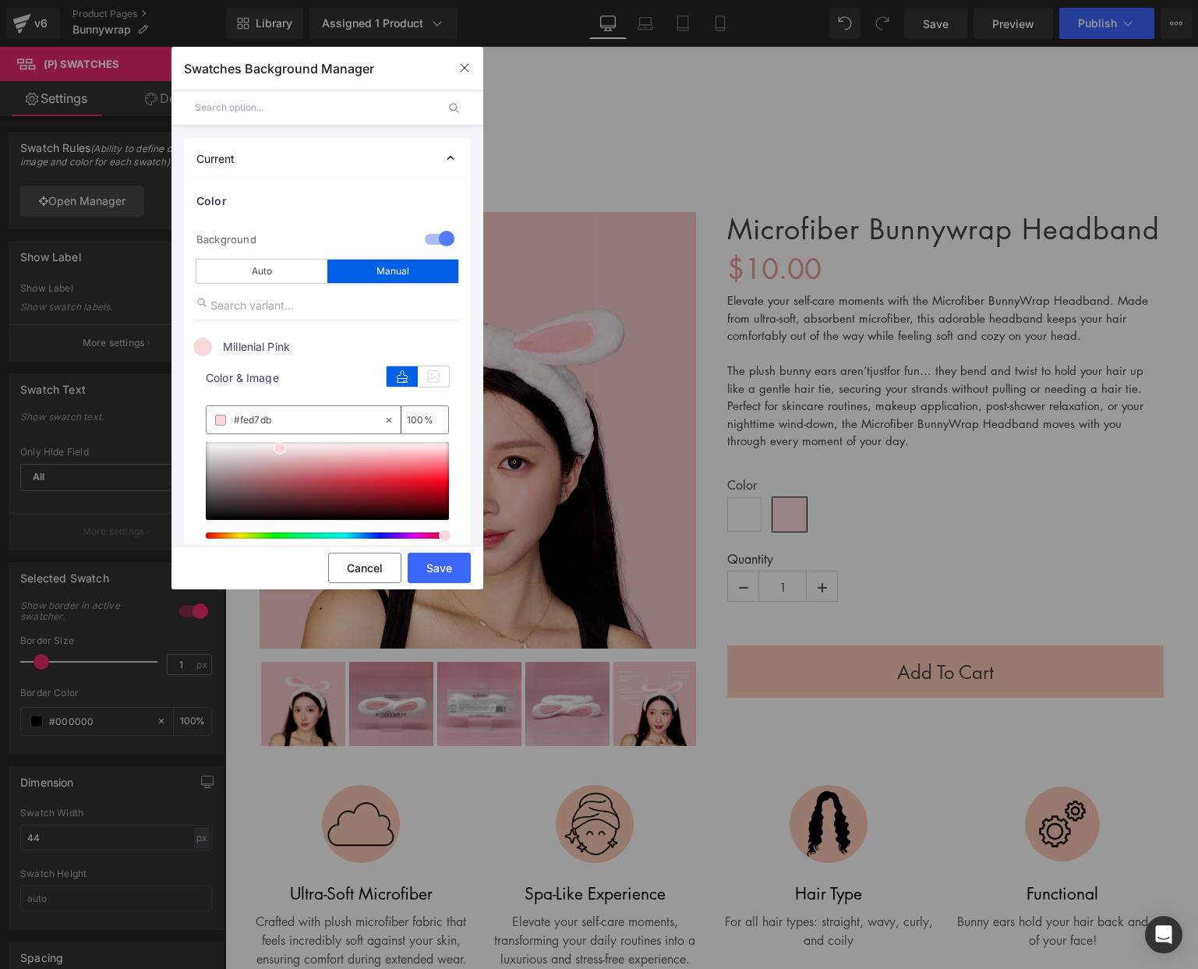
click at [253, 350] on span "Millenial Pink" at bounding box center [341, 346] width 237 height 19
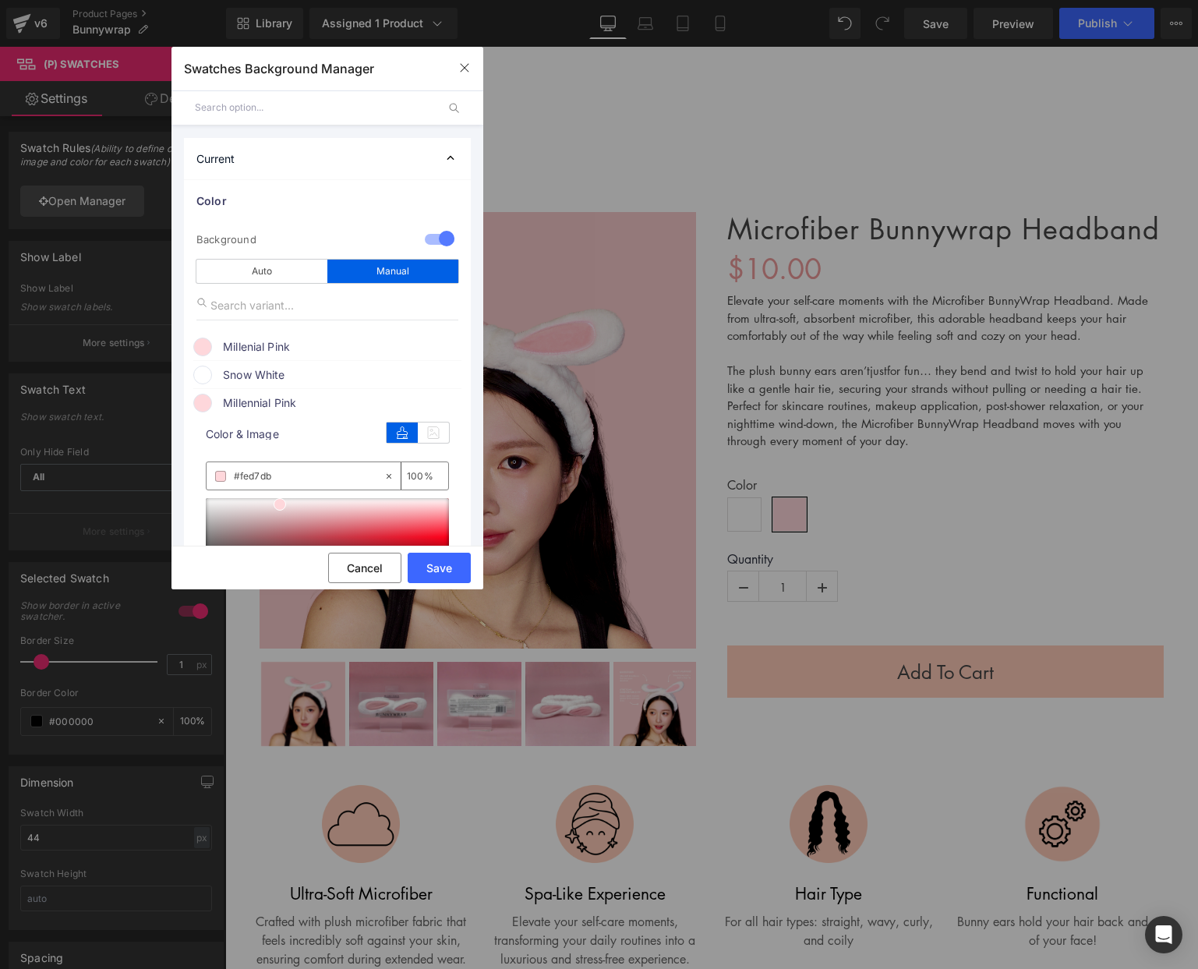
click at [274, 369] on span "Snow White" at bounding box center [341, 375] width 237 height 19
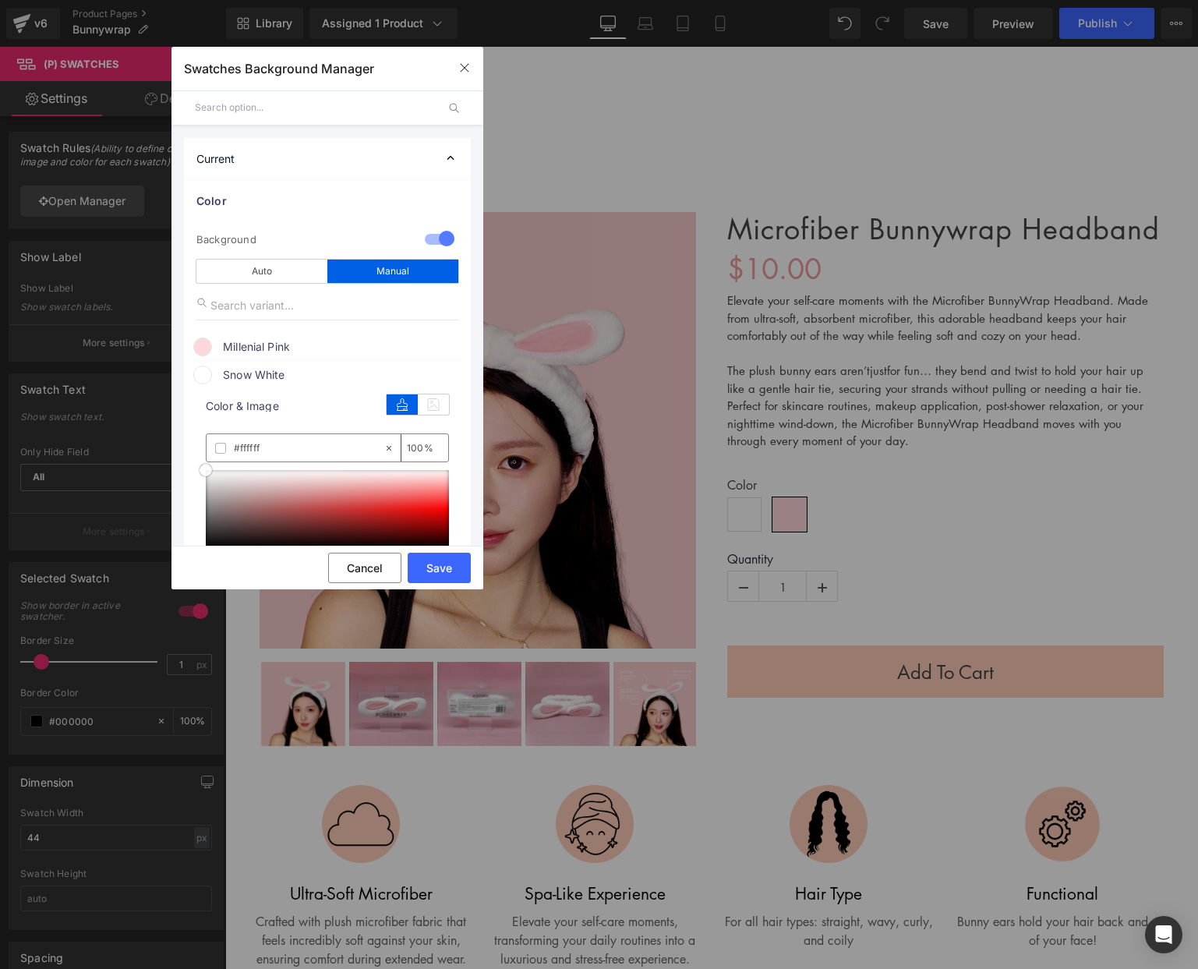
drag, startPoint x: 217, startPoint y: 472, endPoint x: 229, endPoint y: 410, distance: 62.7
drag, startPoint x: 241, startPoint y: 370, endPoint x: 248, endPoint y: 378, distance: 10.5
click at [241, 370] on span "Snow White" at bounding box center [341, 375] width 237 height 19
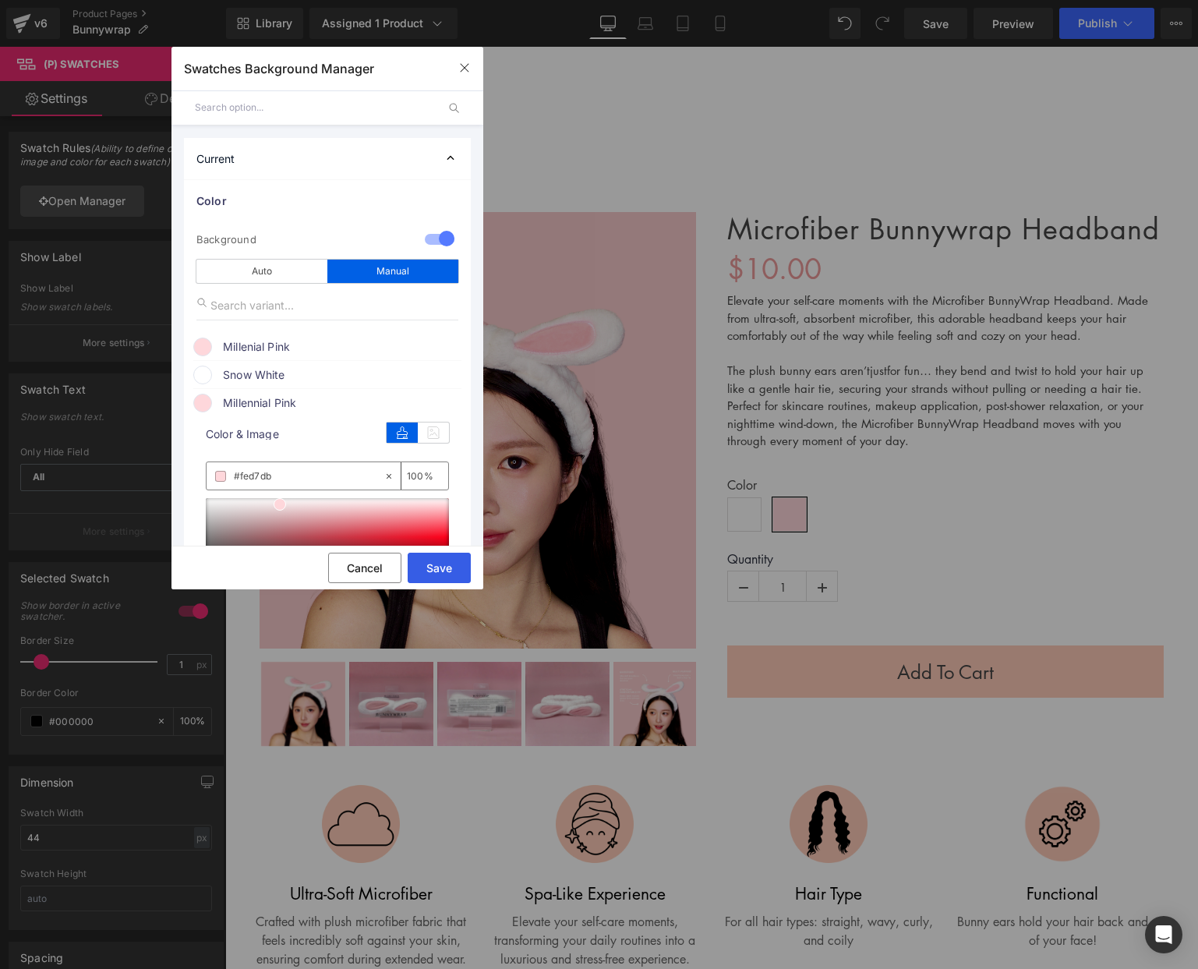
click at [436, 564] on button "Save" at bounding box center [439, 568] width 63 height 30
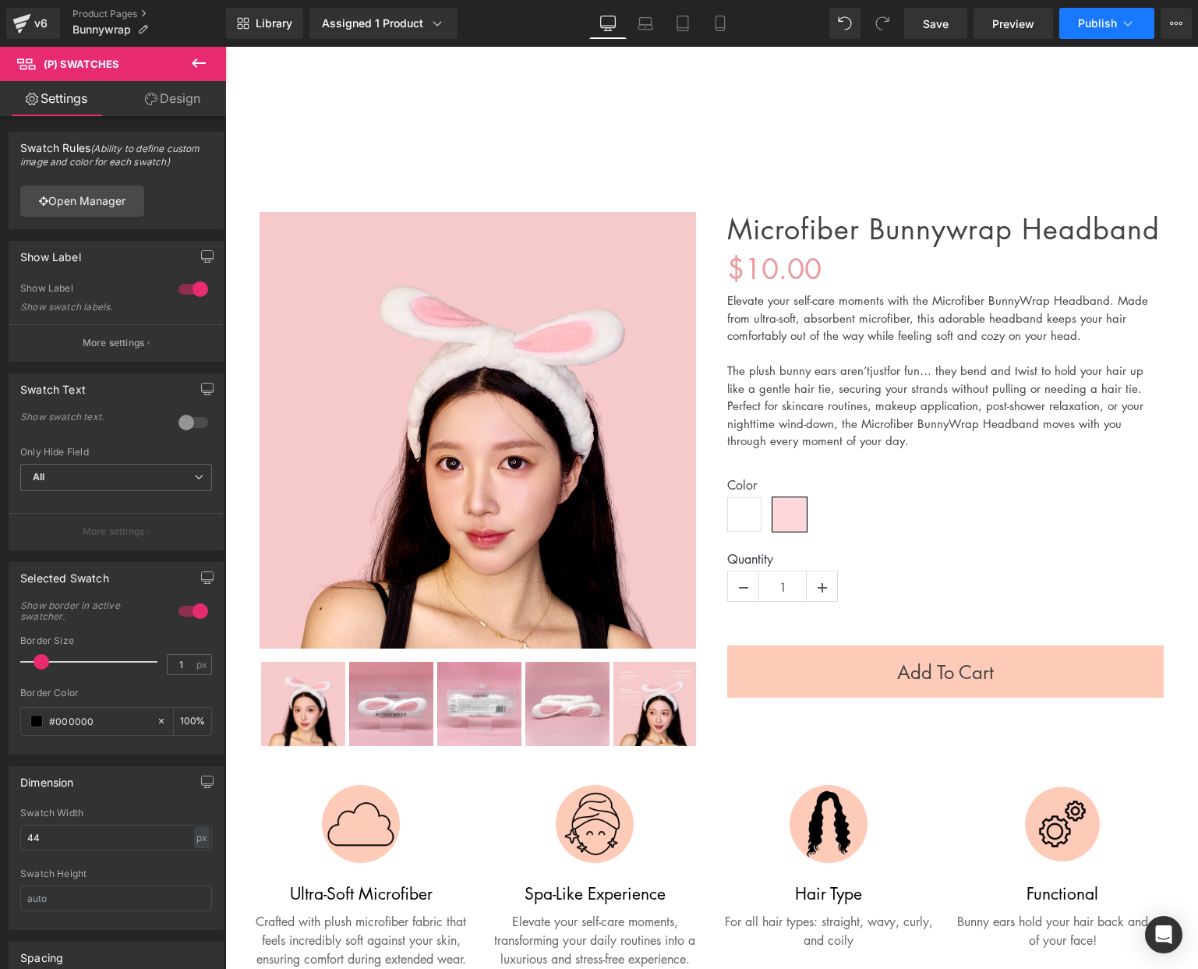
click at [1084, 28] on span "Publish" at bounding box center [1097, 23] width 39 height 12
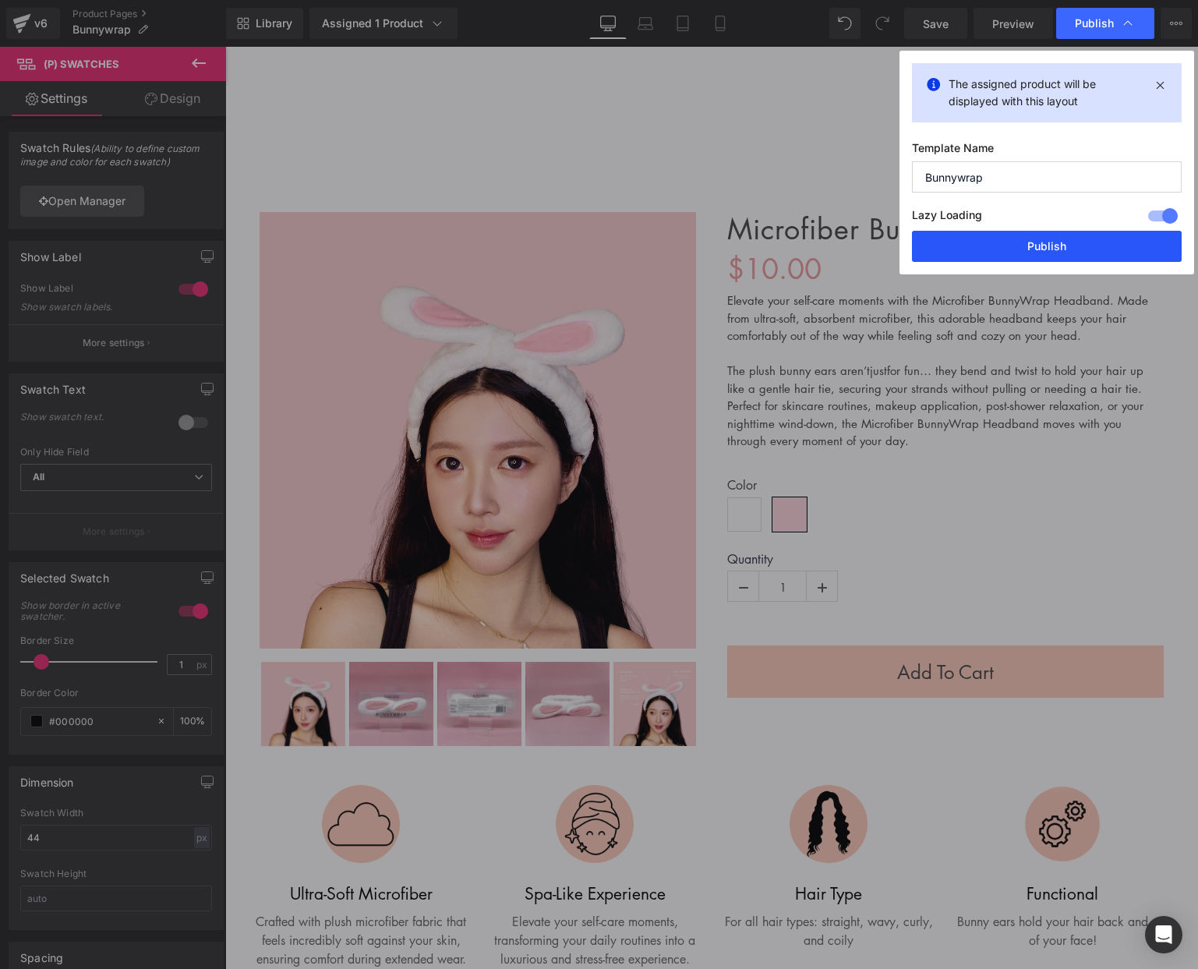
click at [0, 0] on button "Publish" at bounding box center [0, 0] width 0 height 0
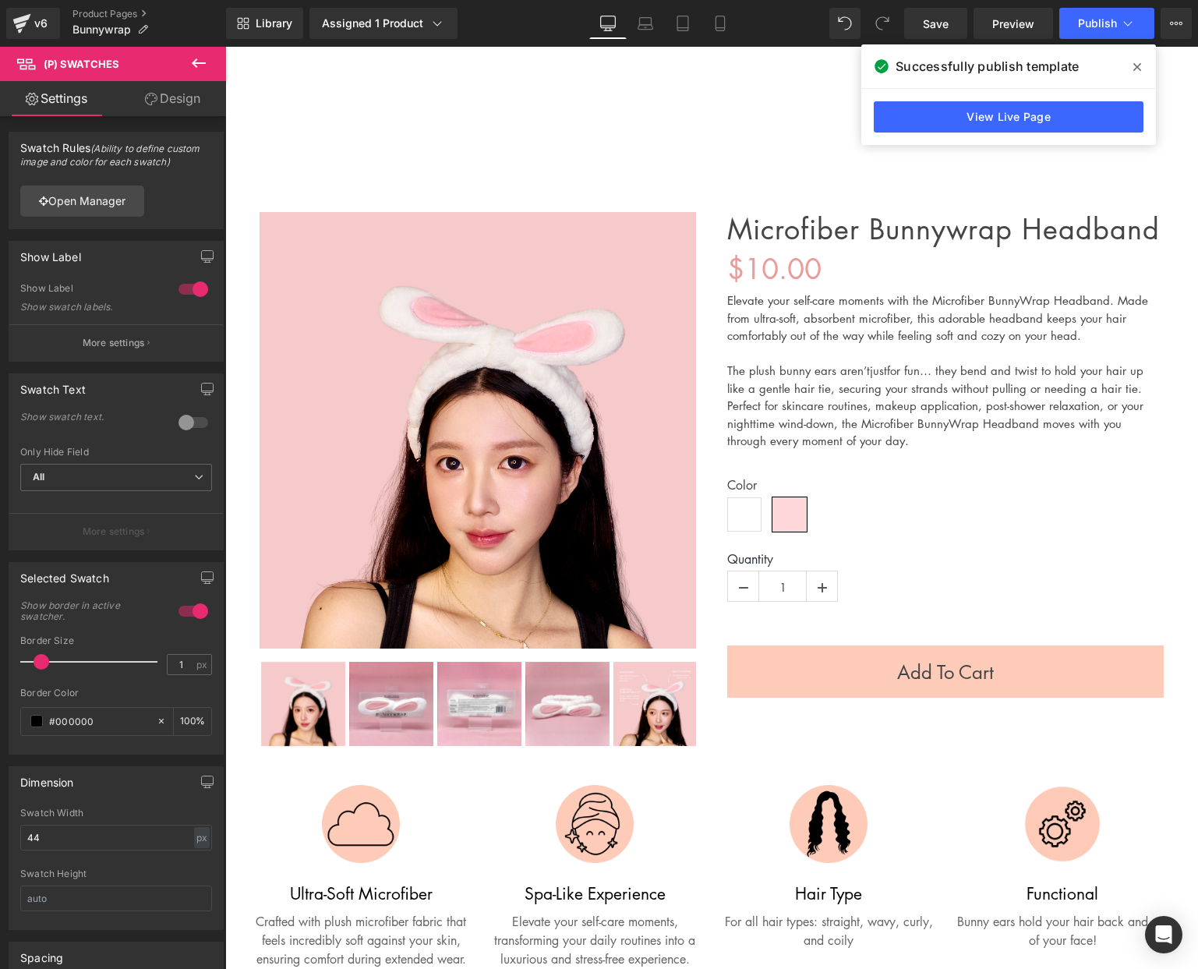
click at [0, 0] on icon at bounding box center [0, 0] width 0 height 0
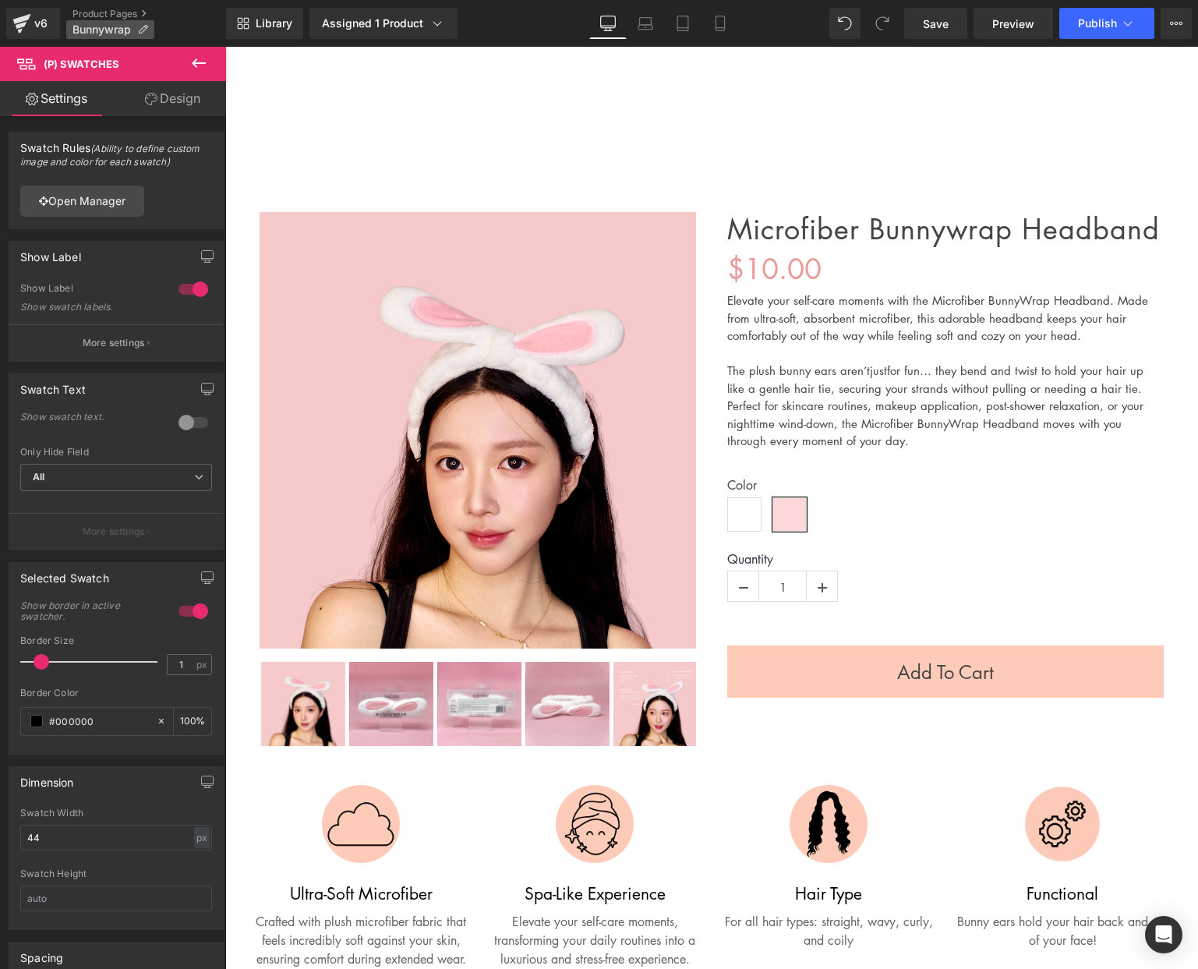
click at [98, 23] on p "Bunnywrap" at bounding box center [110, 29] width 88 height 19
click at [111, 14] on link "Product Pages" at bounding box center [149, 14] width 154 height 12
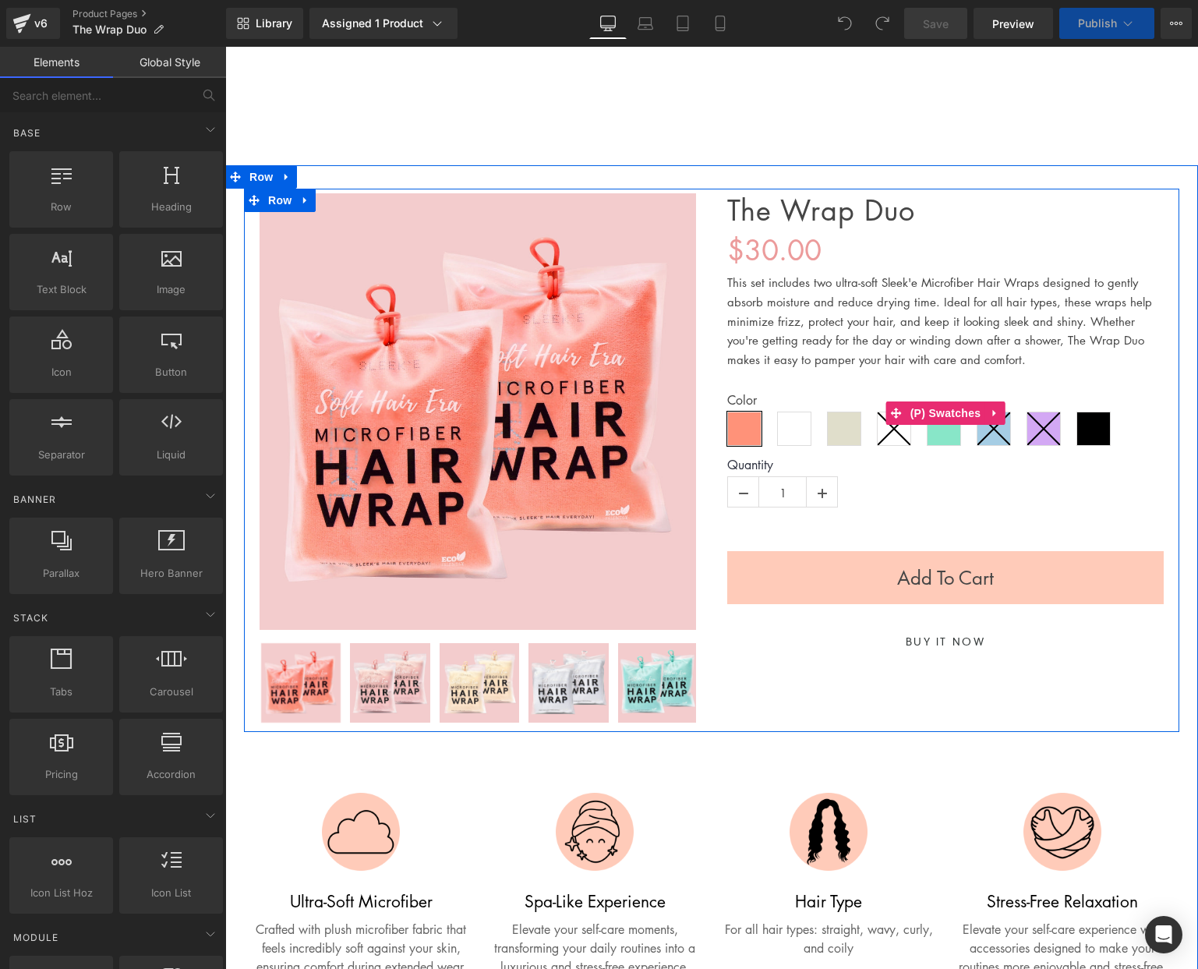
click at [788, 425] on span "Millenial Pink" at bounding box center [794, 429] width 34 height 34
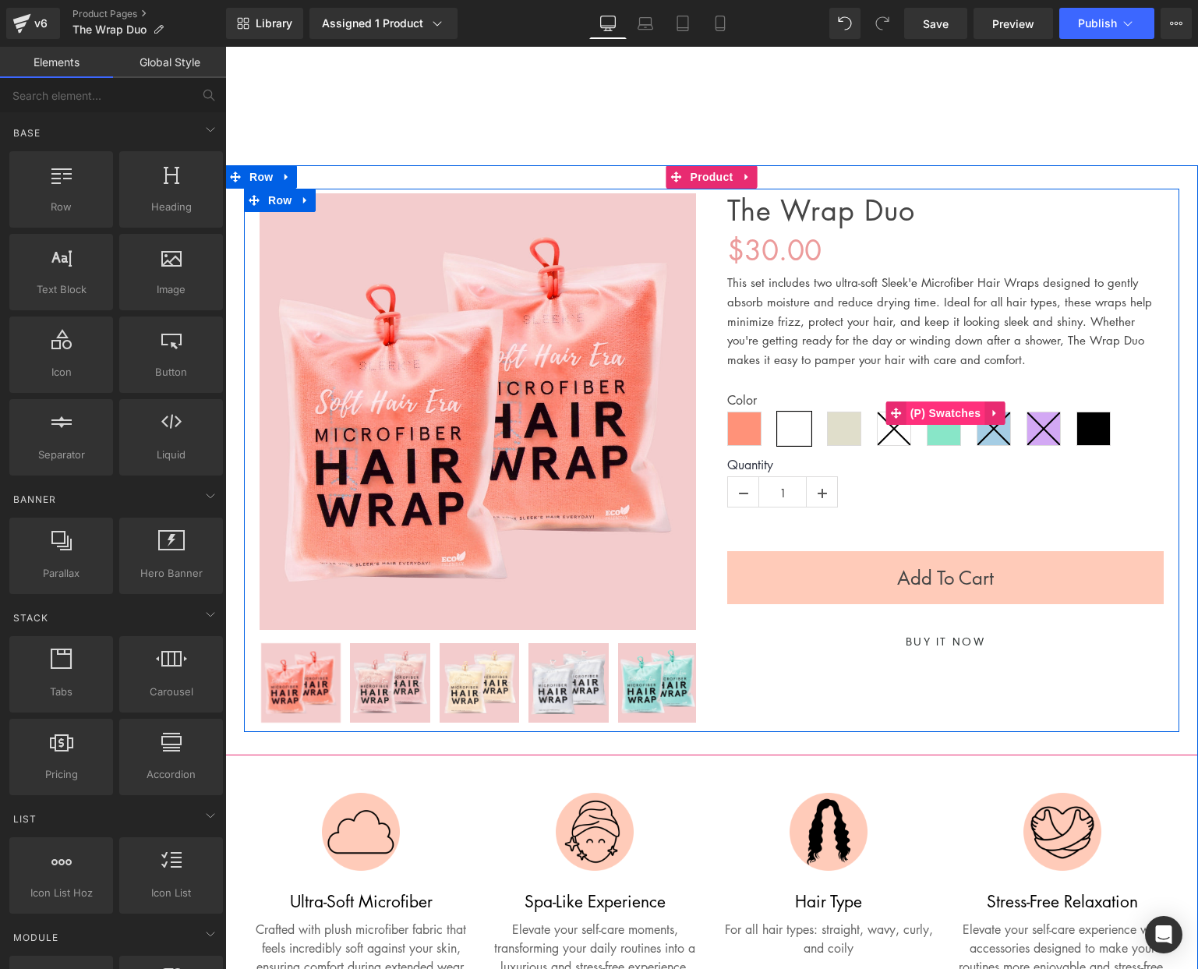
click at [934, 412] on span "(P) Swatches" at bounding box center [945, 412] width 79 height 23
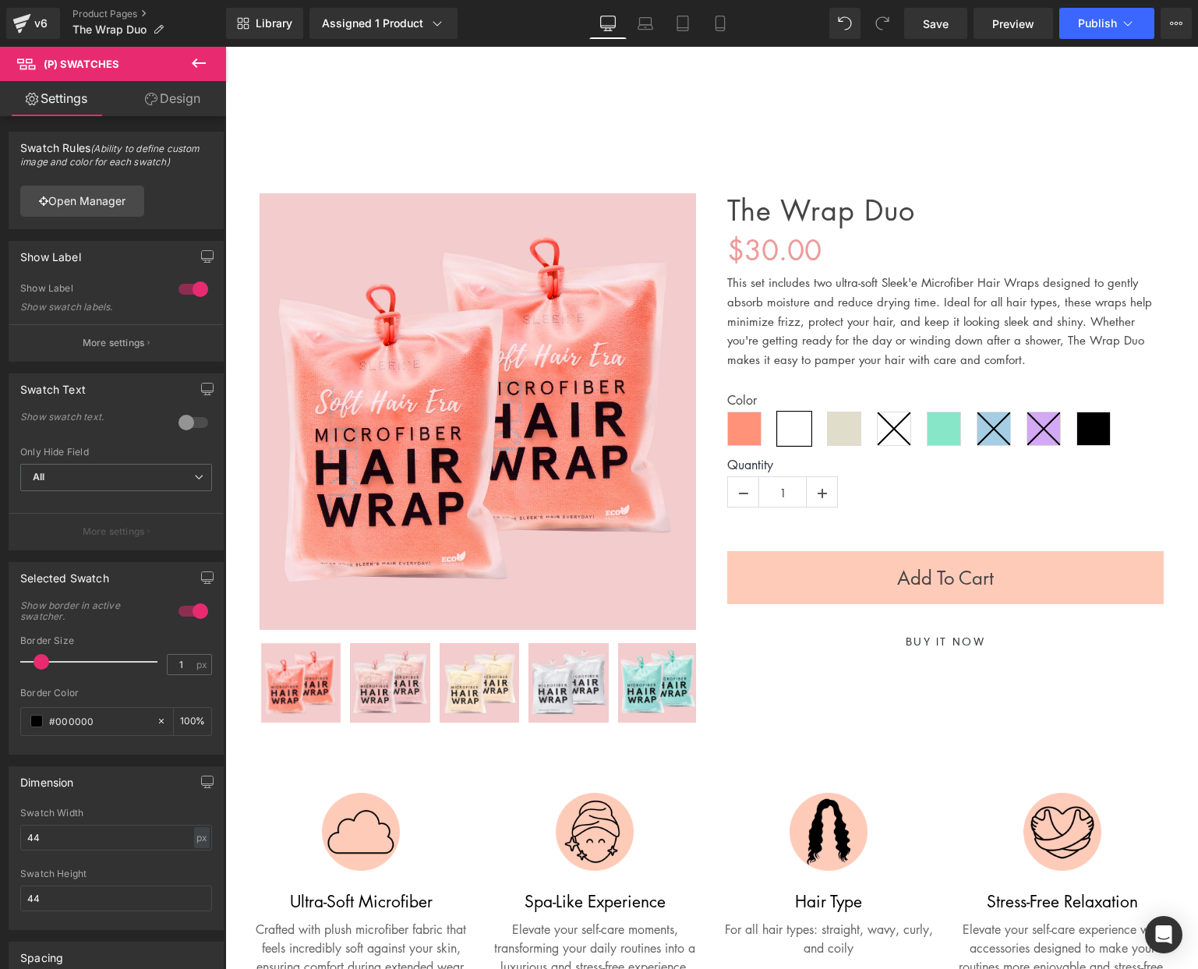
click at [167, 104] on link "Design" at bounding box center [172, 98] width 113 height 35
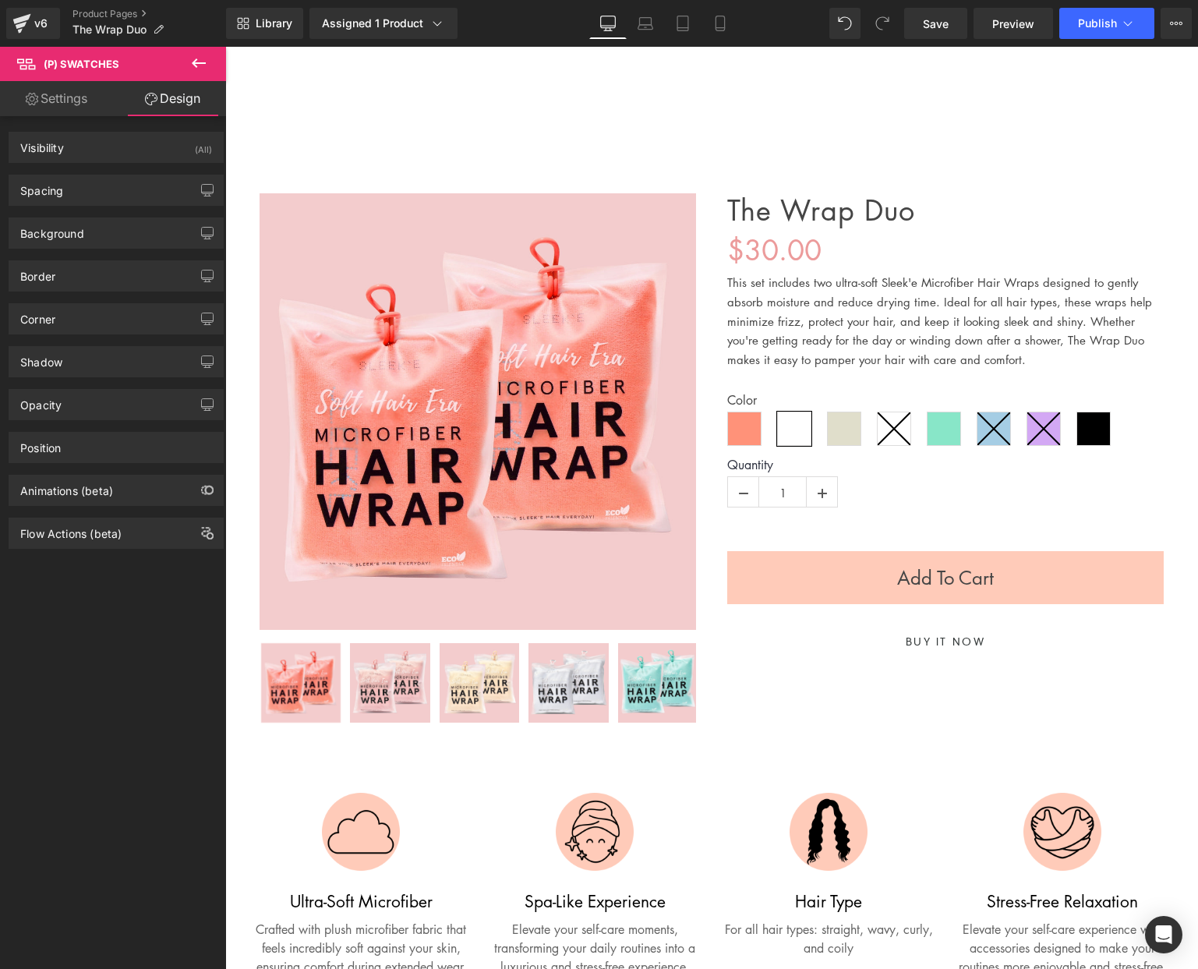
click at [71, 97] on link "Settings" at bounding box center [56, 98] width 113 height 35
type input "100"
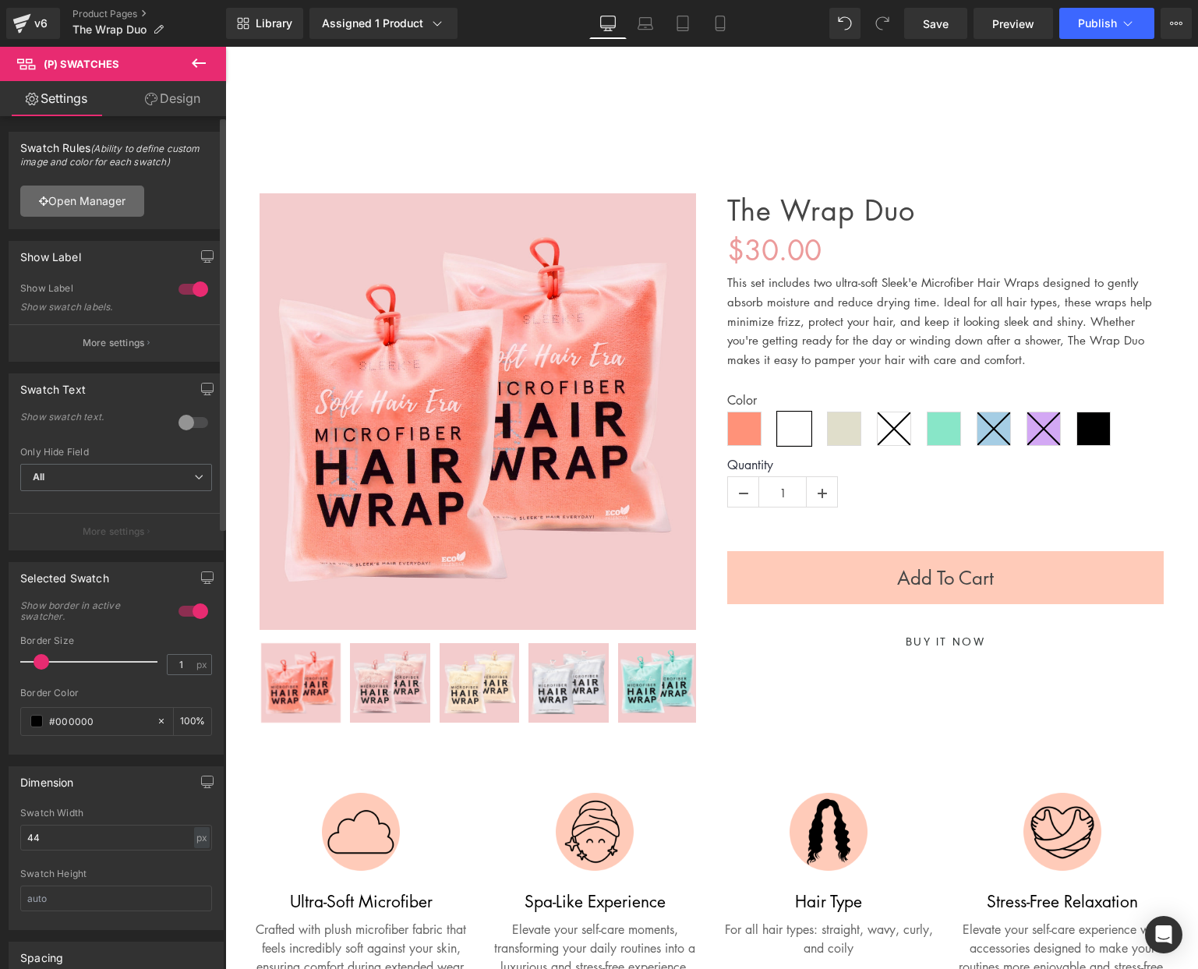
click at [100, 211] on link "Open Manager" at bounding box center [82, 201] width 124 height 31
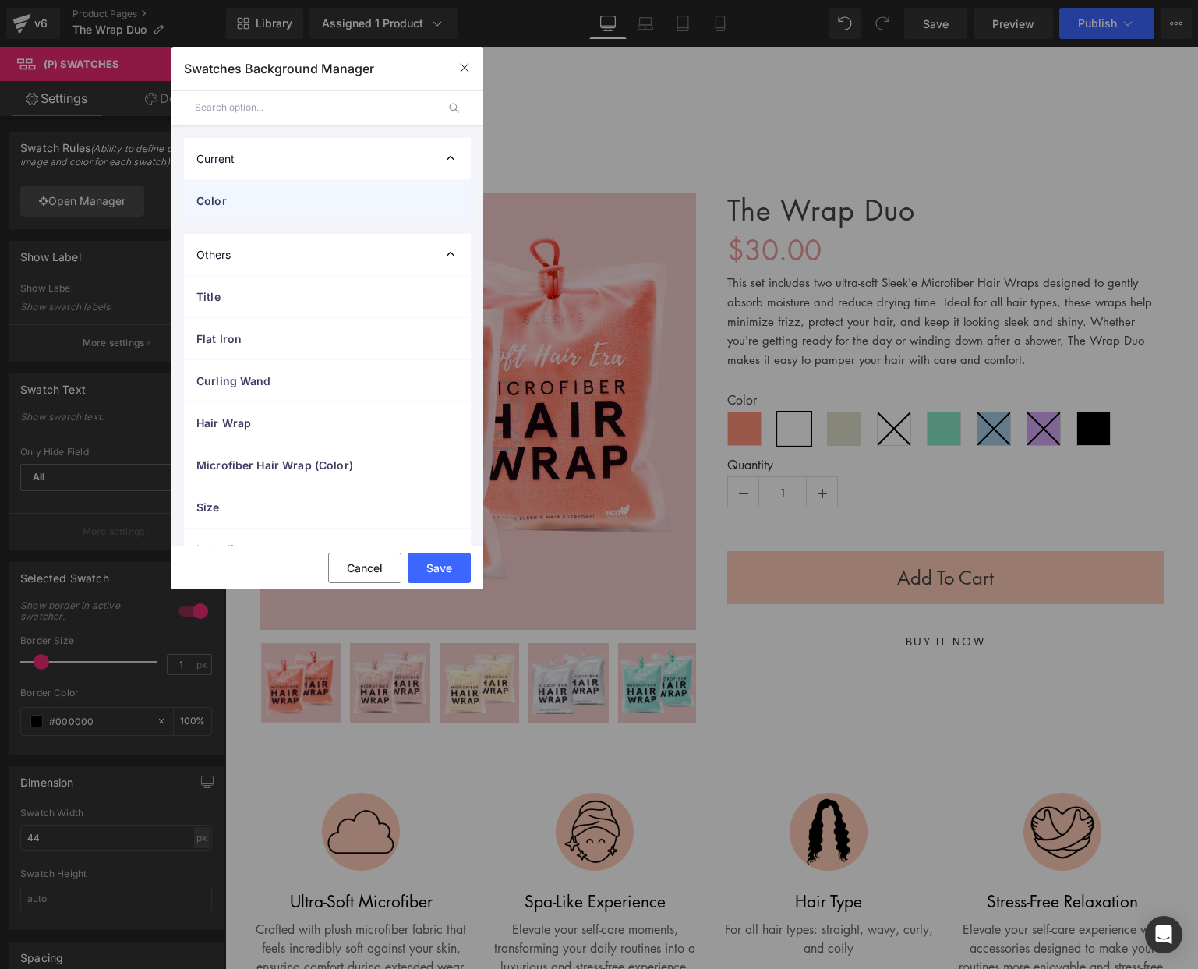
click at [256, 206] on span "Color" at bounding box center [311, 201] width 231 height 16
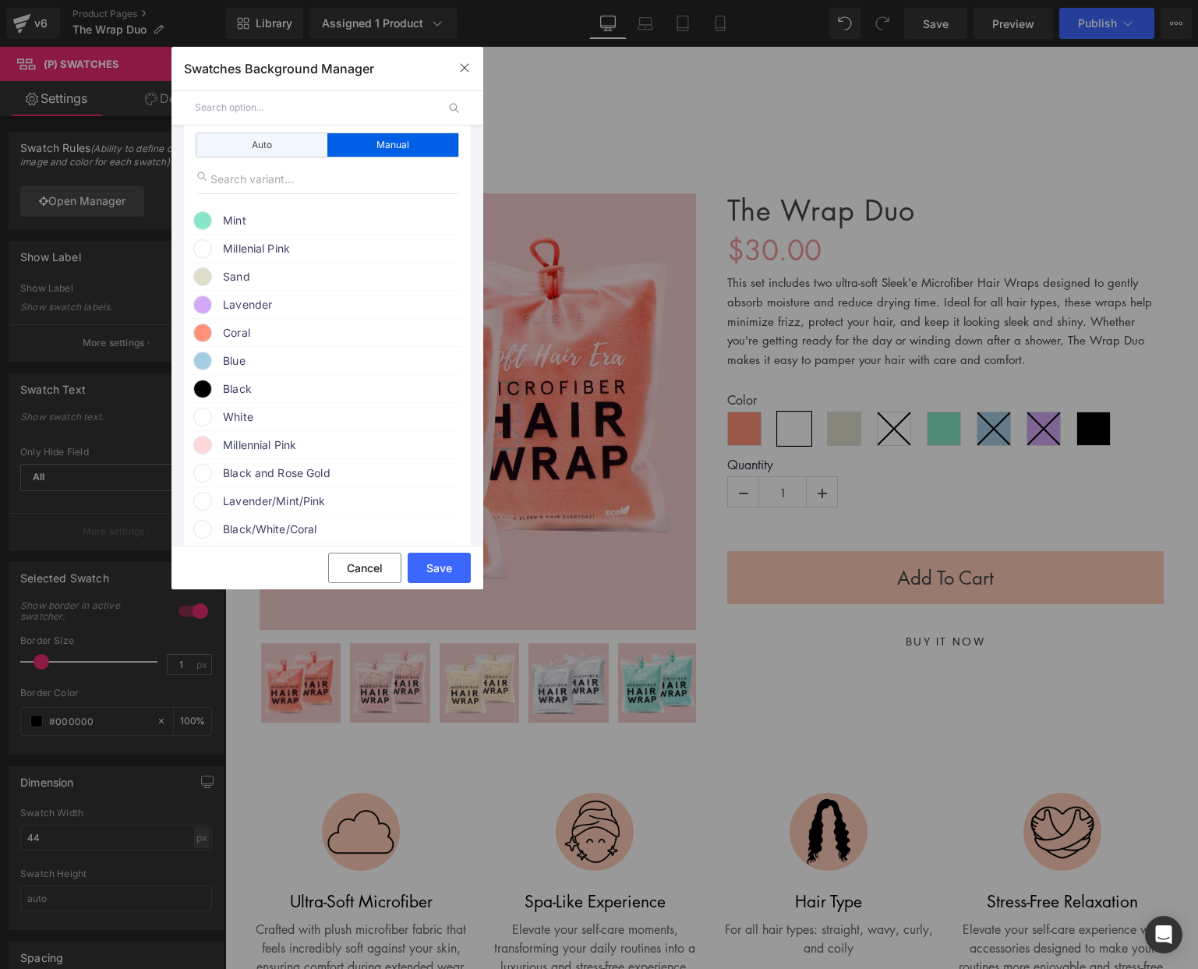
scroll to position [153, 0]
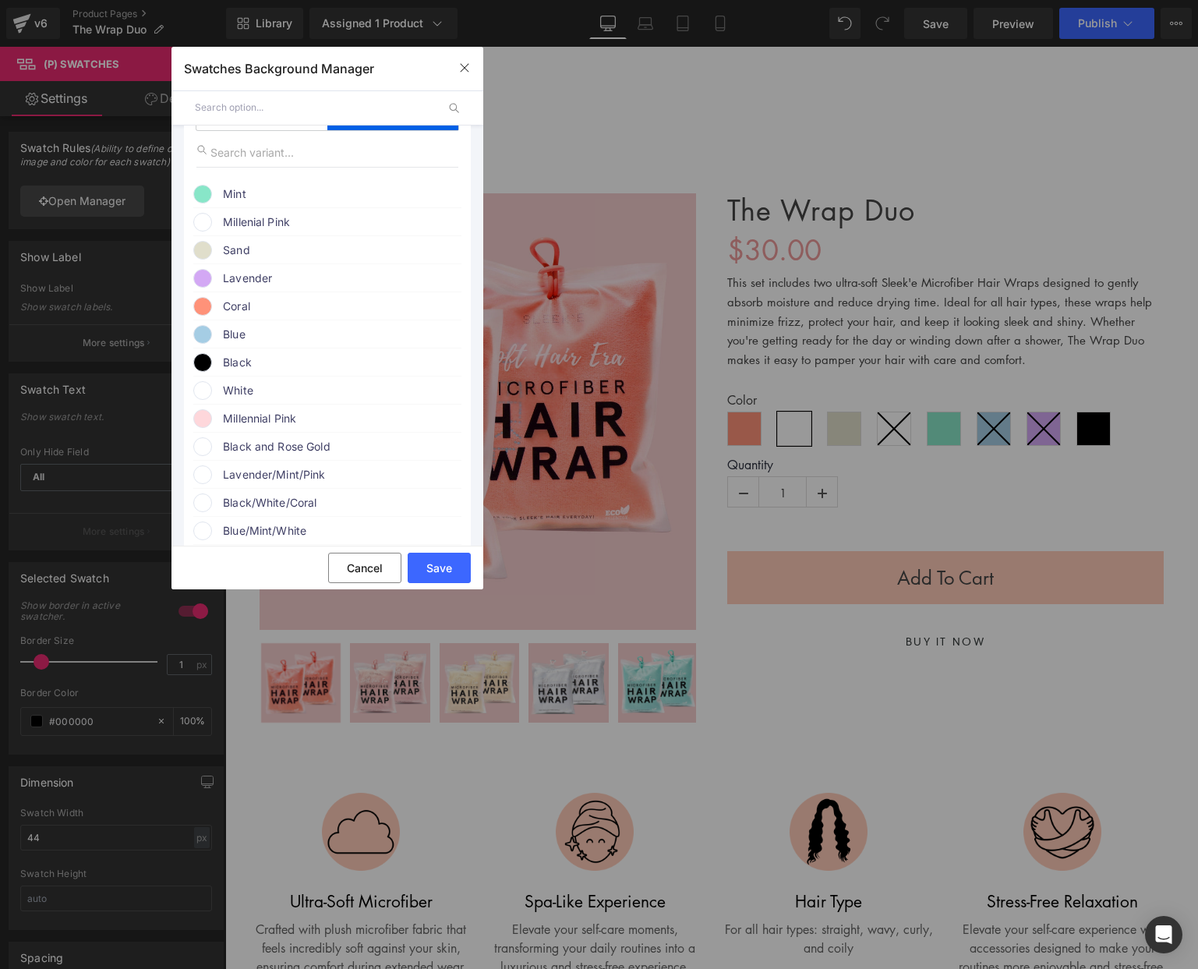
click at [253, 215] on span "Millenial Pink" at bounding box center [341, 222] width 237 height 19
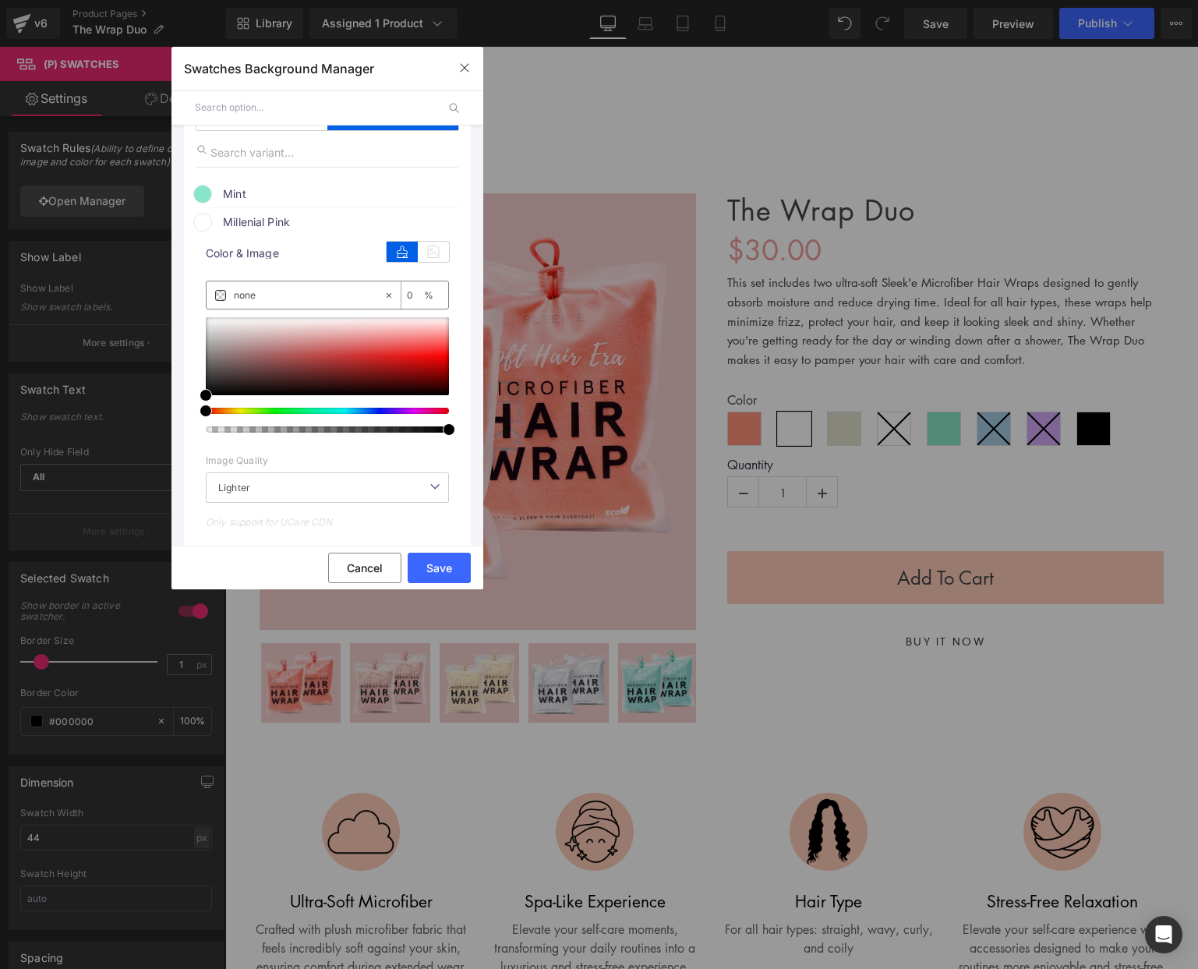
click at [0, 0] on input "none" at bounding box center [0, 0] width 0 height 0
paste input "fed7db"
type input "fed7db"
type input "100"
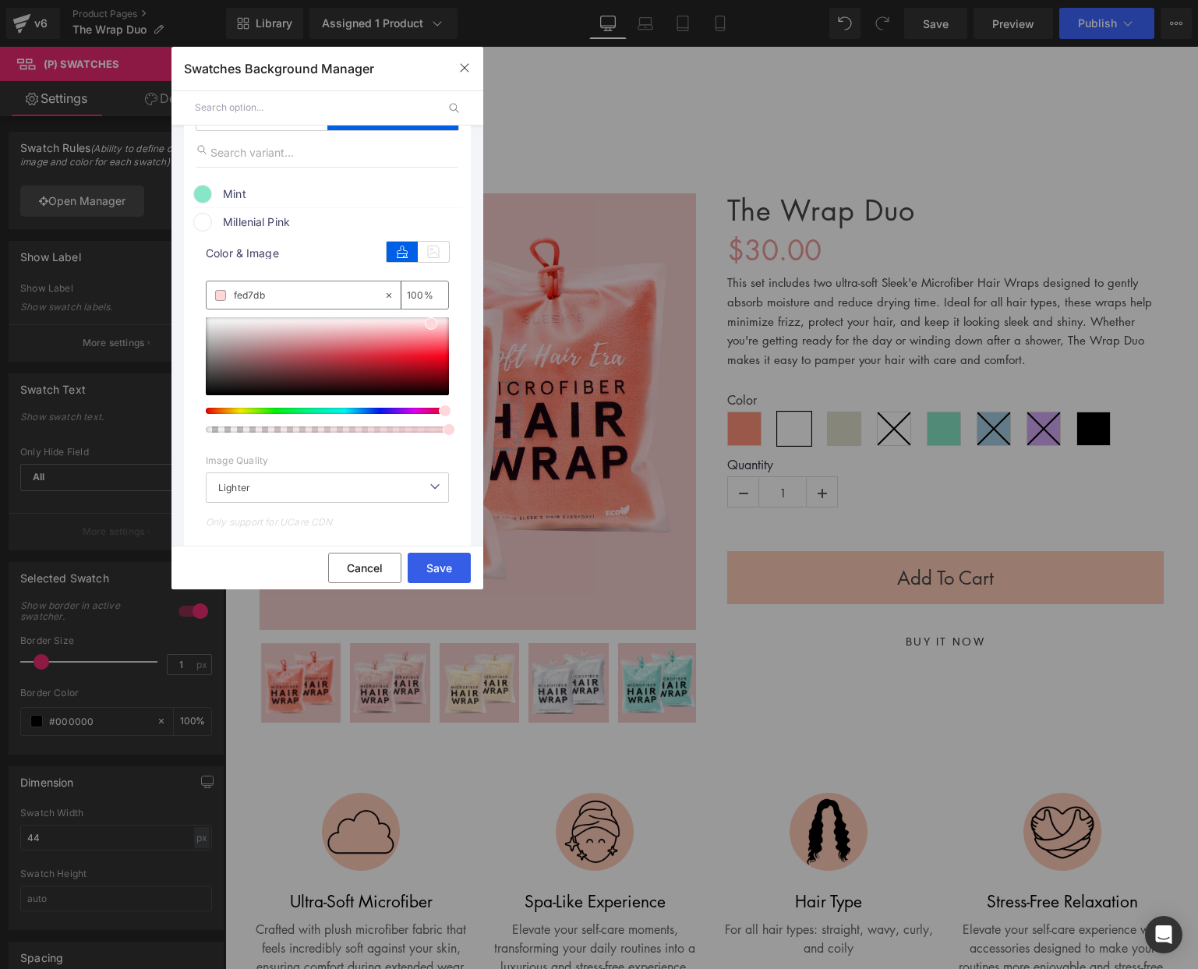
type input "#fed7db"
click at [436, 568] on button "Save" at bounding box center [439, 568] width 63 height 30
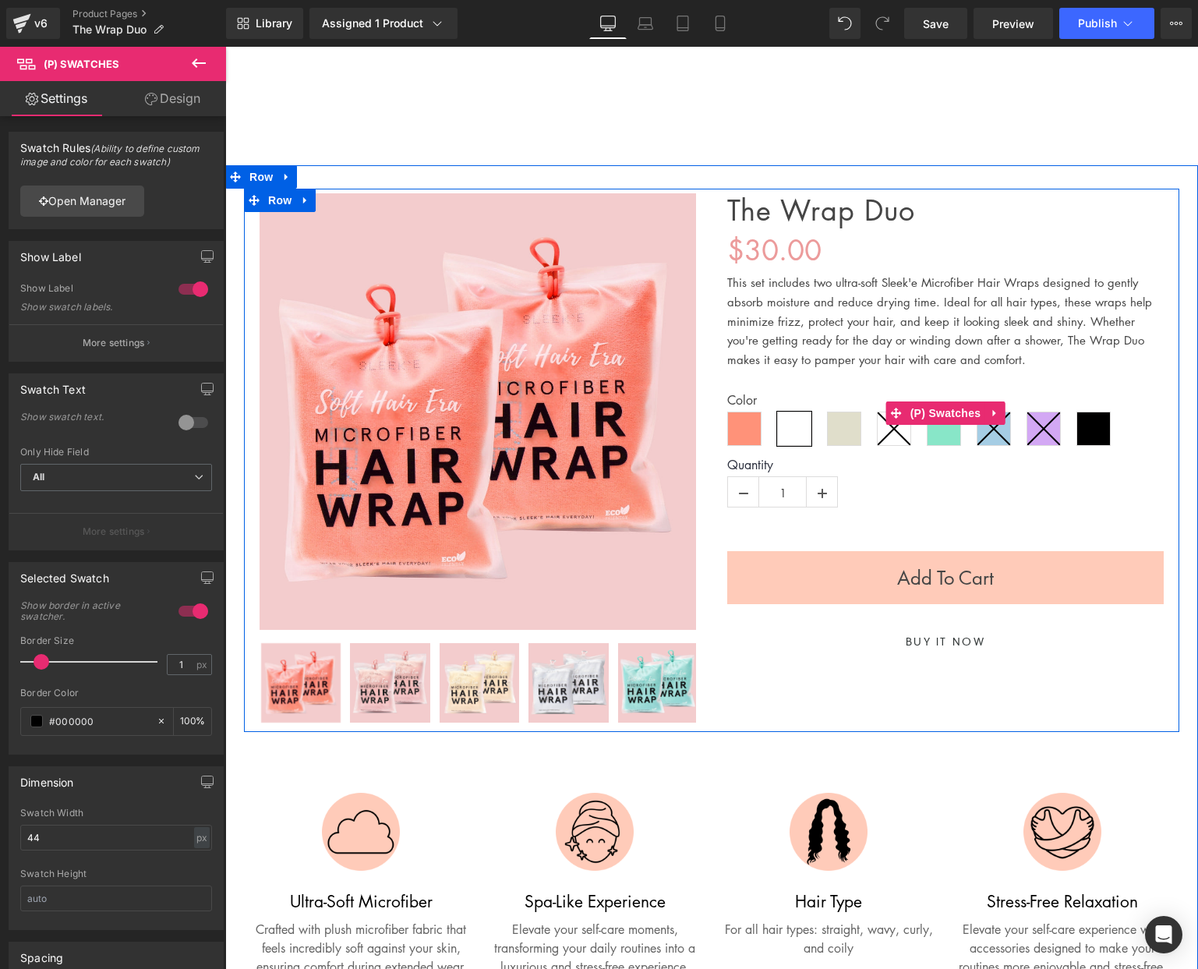
click at [796, 440] on span "Millenial Pink" at bounding box center [794, 429] width 34 height 34
click at [795, 440] on span "Millenial Pink" at bounding box center [794, 429] width 34 height 34
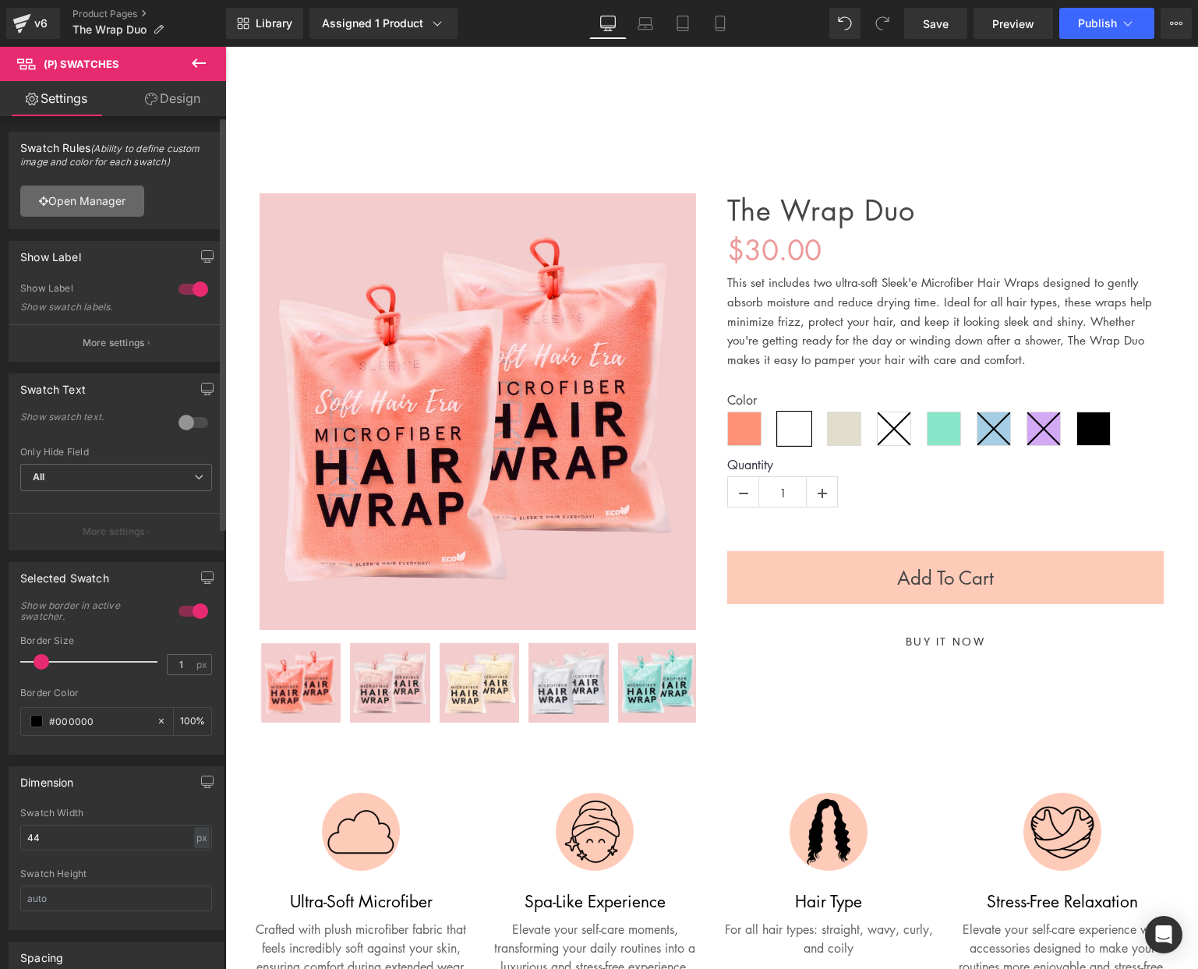
click at [102, 203] on link "Open Manager" at bounding box center [82, 201] width 124 height 31
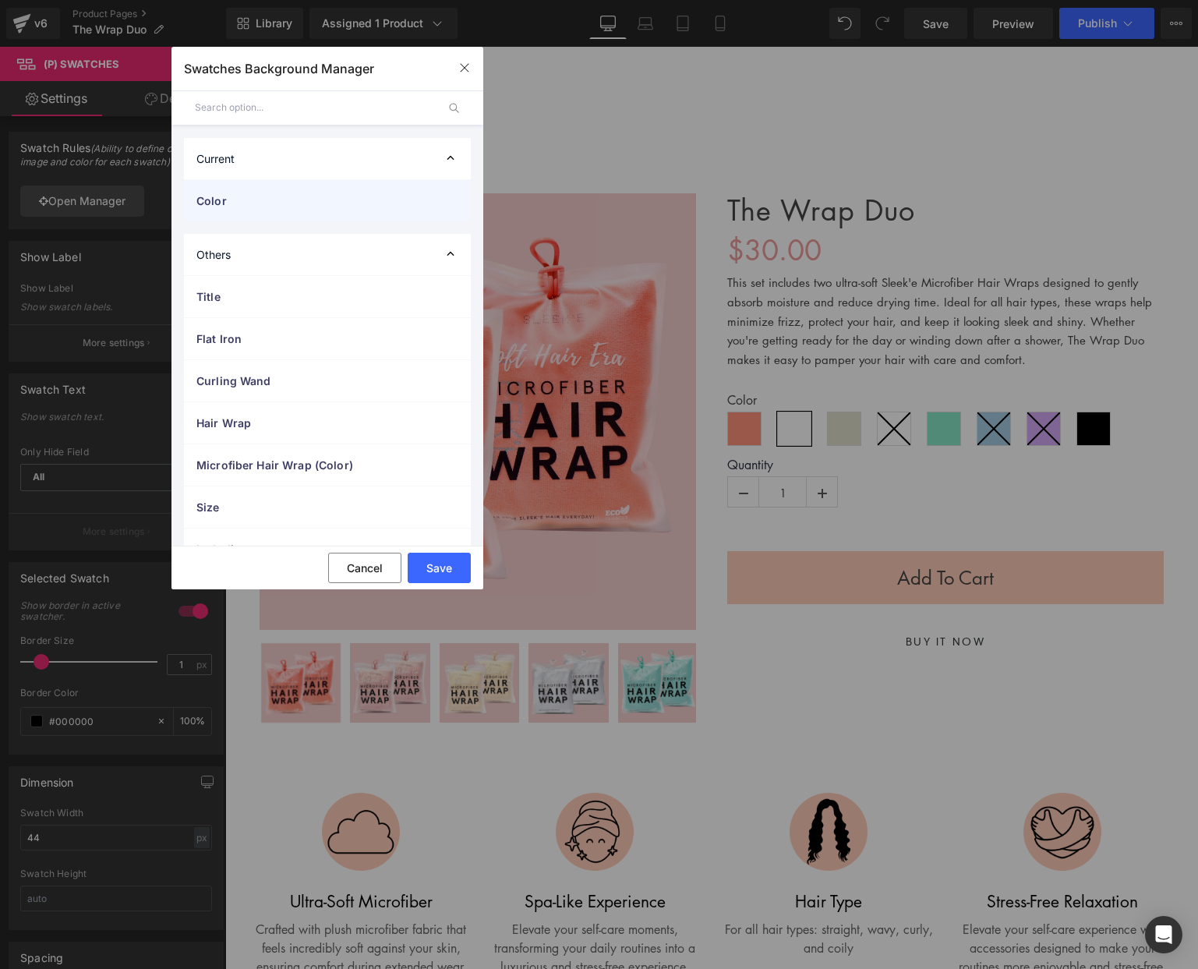
click at [257, 189] on div "Color" at bounding box center [327, 200] width 287 height 41
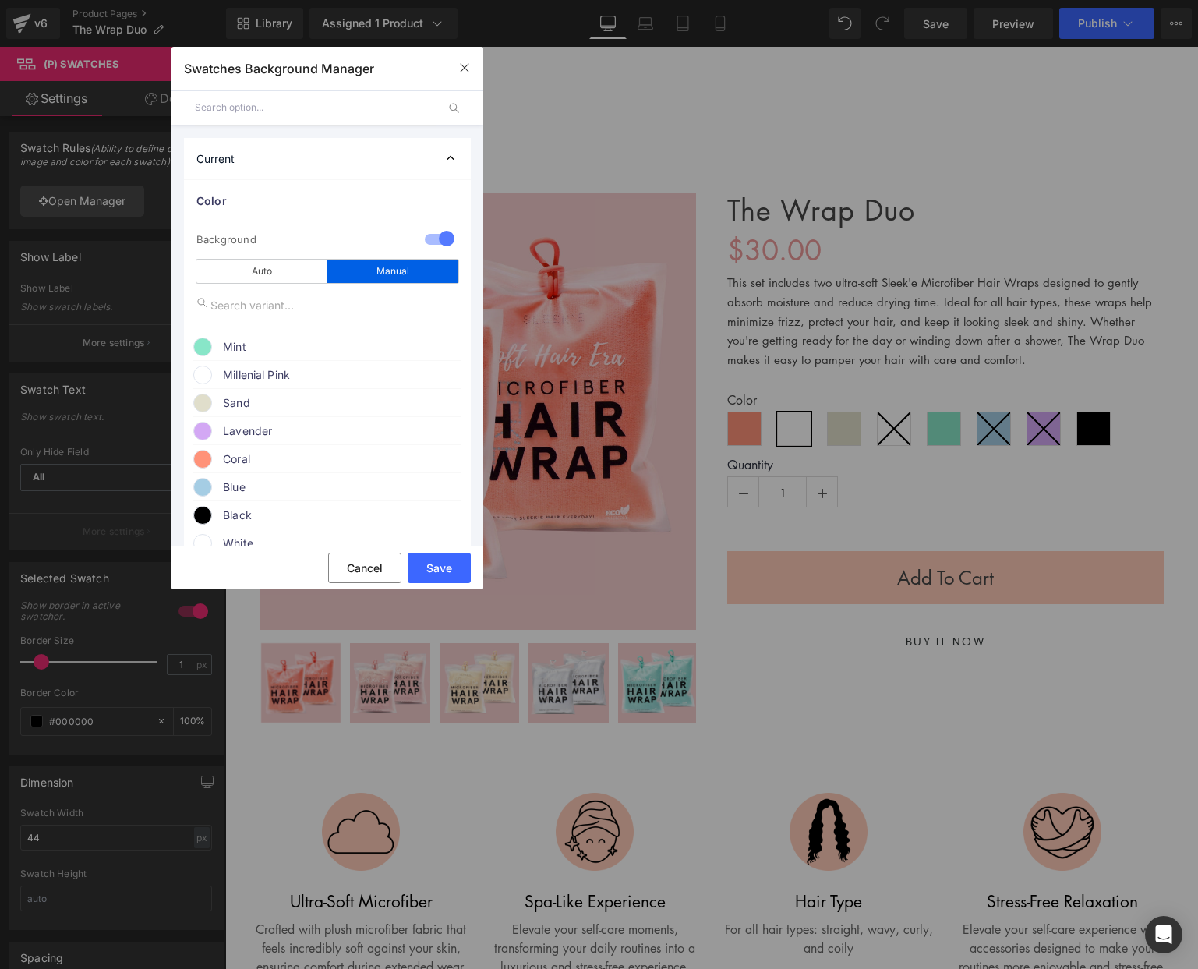
click at [0, 0] on span "Millenial Pink" at bounding box center [0, 0] width 0 height 0
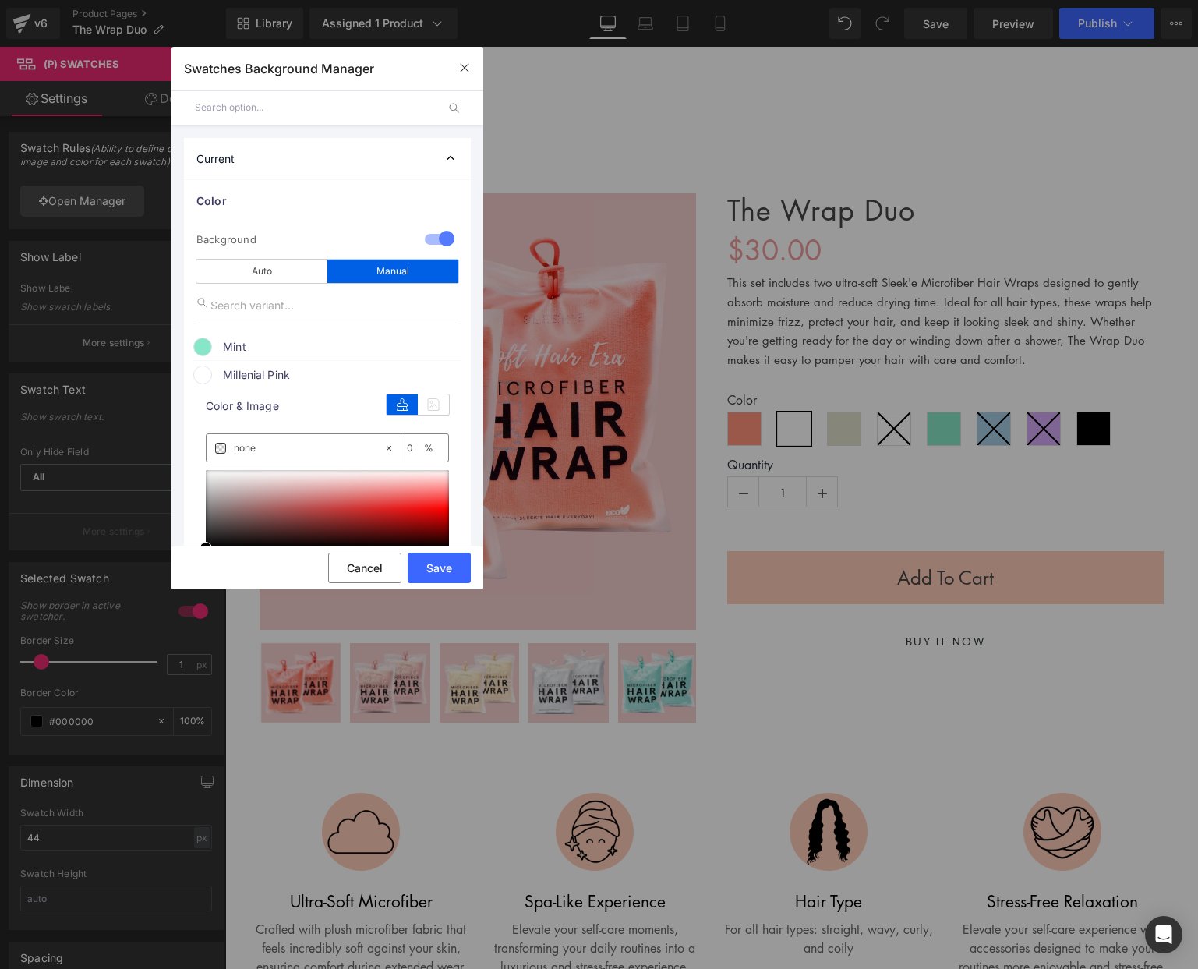
click at [259, 450] on input "none" at bounding box center [309, 448] width 150 height 17
click at [258, 450] on input "none" at bounding box center [309, 448] width 150 height 17
paste input "fed7db"
type input "fed7db"
type input "100"
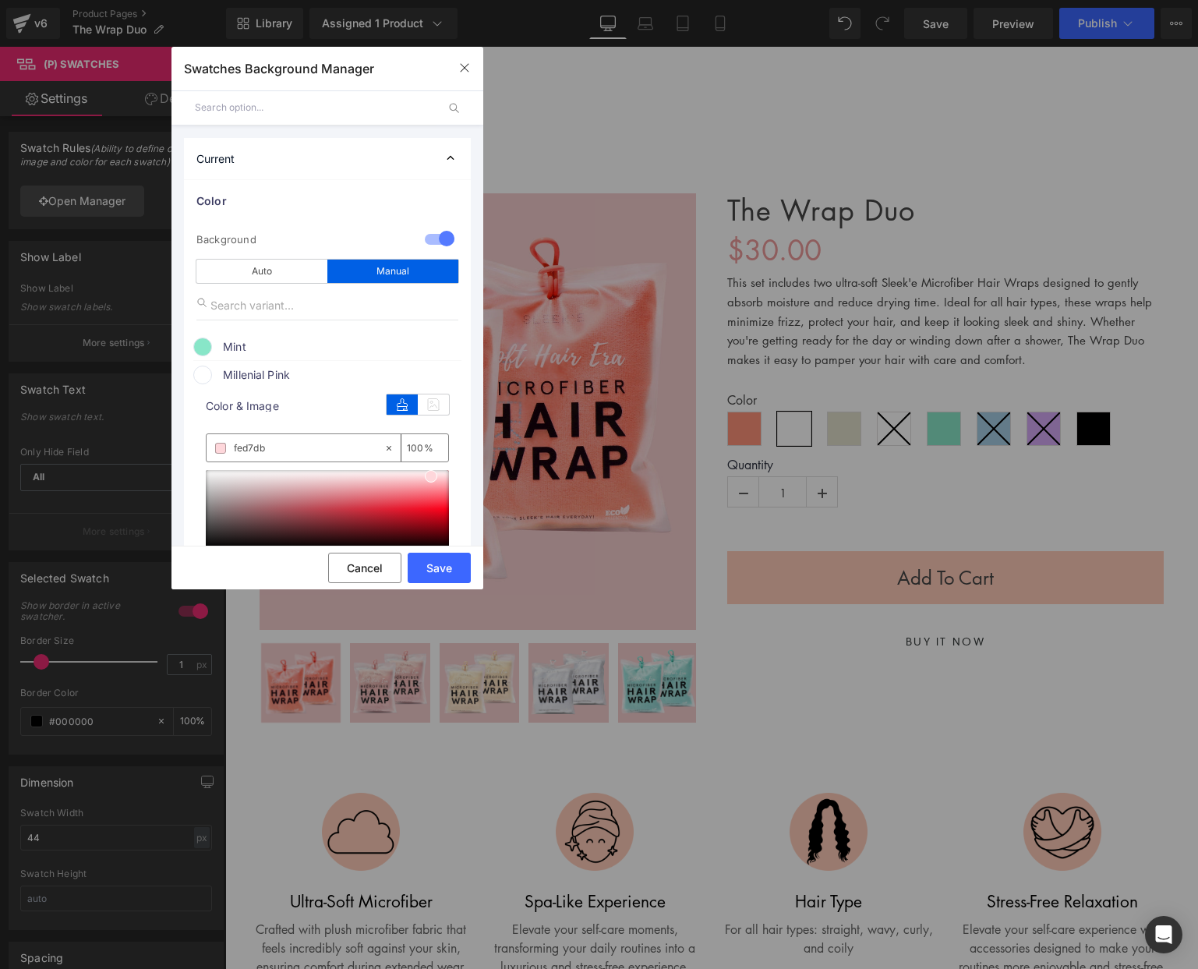
type input "#fed7db"
click at [0, 0] on span "Millenial Pink" at bounding box center [0, 0] width 0 height 0
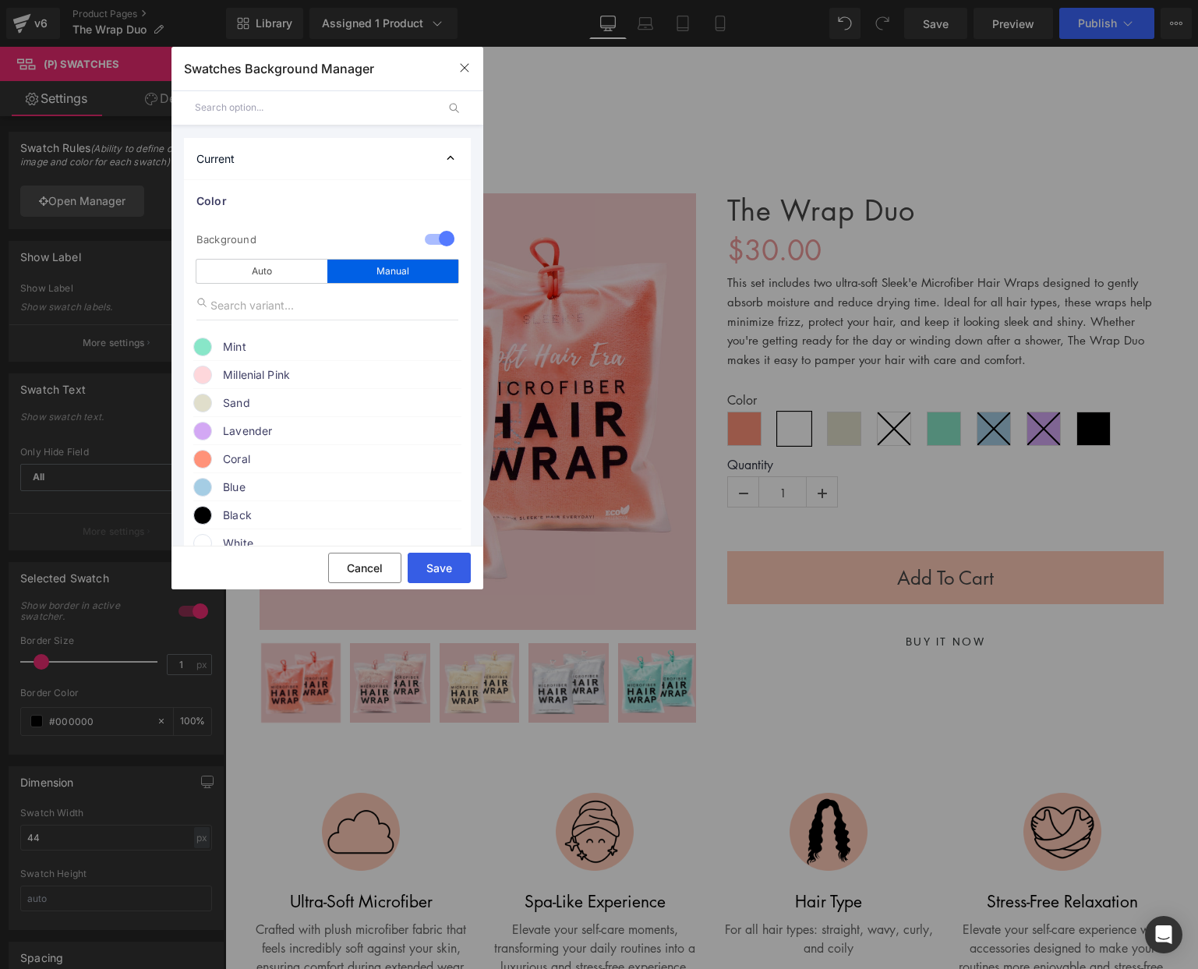
click at [453, 568] on button "Save" at bounding box center [439, 568] width 63 height 30
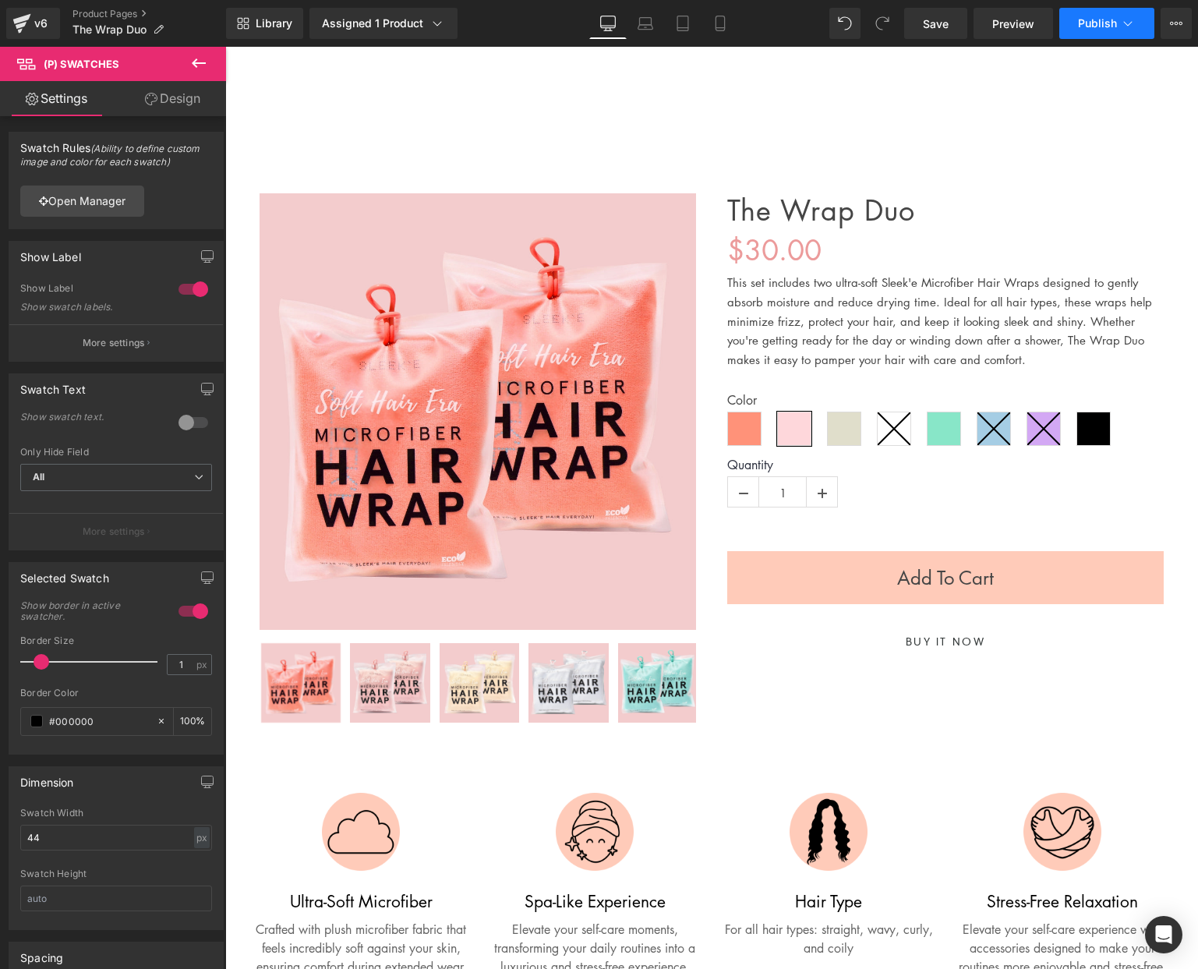
click at [1087, 19] on span "Publish" at bounding box center [1097, 23] width 39 height 12
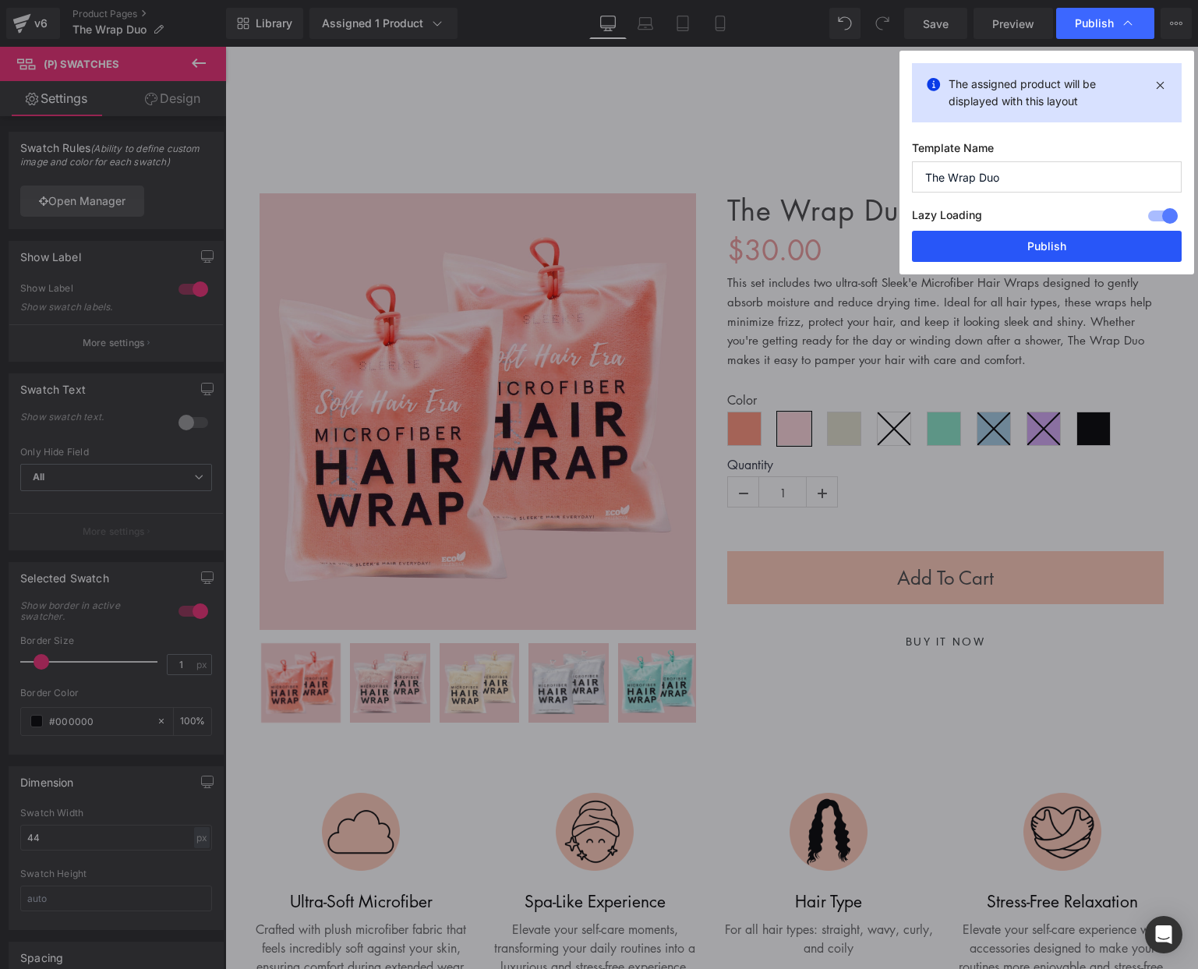
click at [1031, 242] on button "Publish" at bounding box center [1047, 246] width 270 height 31
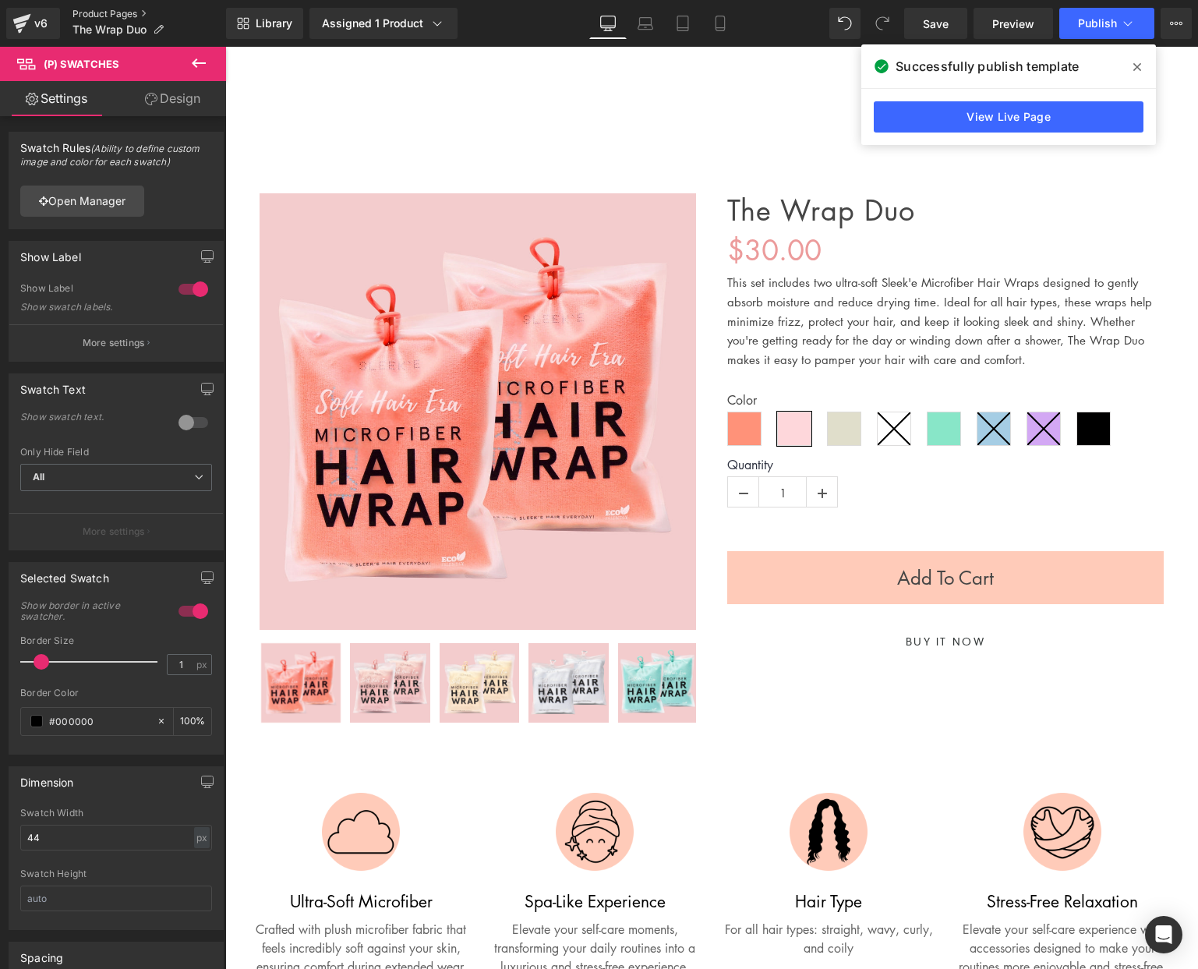
click at [120, 14] on link "Product Pages" at bounding box center [149, 14] width 154 height 12
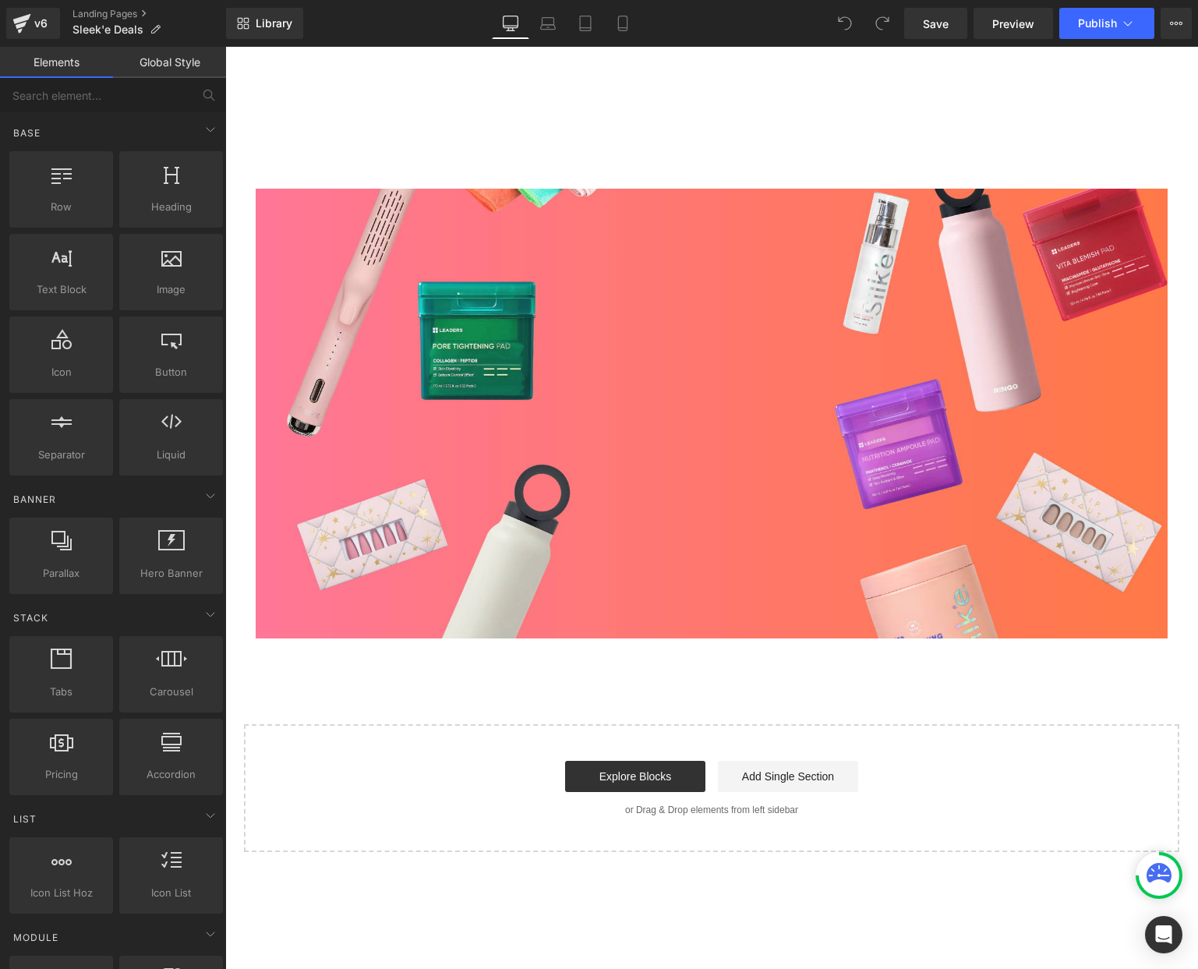
click at [477, 126] on ul "Hair Care Hair Care Hair Wash Silk'e Repair Therapy Shampoo Silk'e Repair Thera…" at bounding box center [711, 126] width 973 height 59
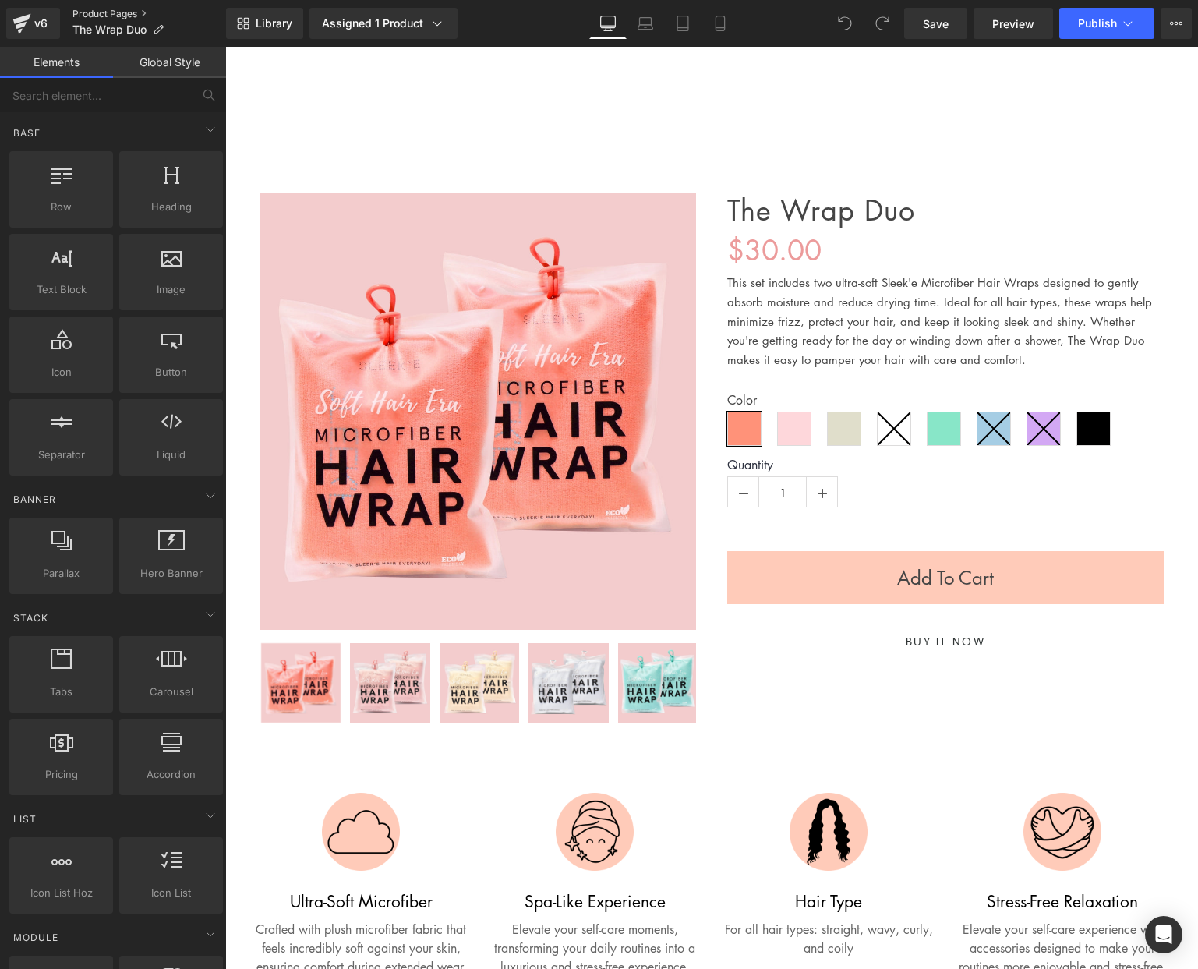
click at [77, 11] on link "Product Pages" at bounding box center [149, 14] width 154 height 12
